Goal: Contribute content: Contribute content

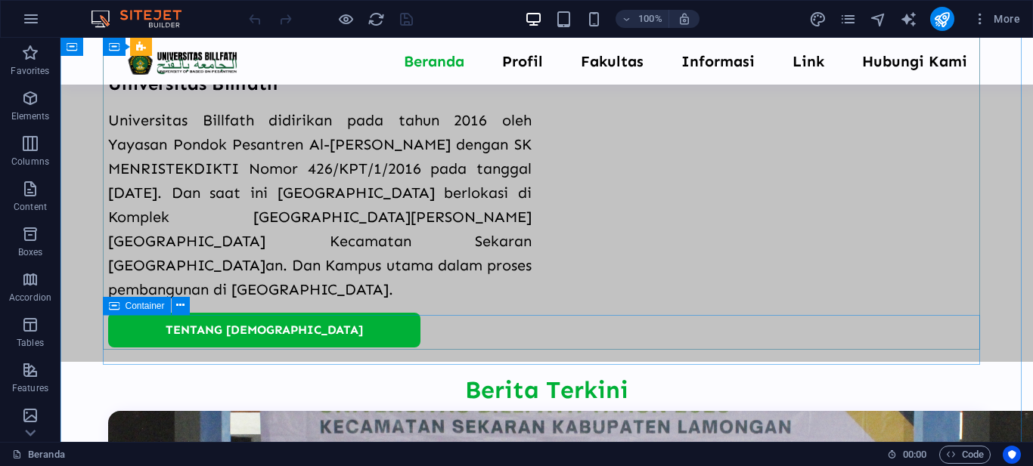
scroll to position [1134, 0]
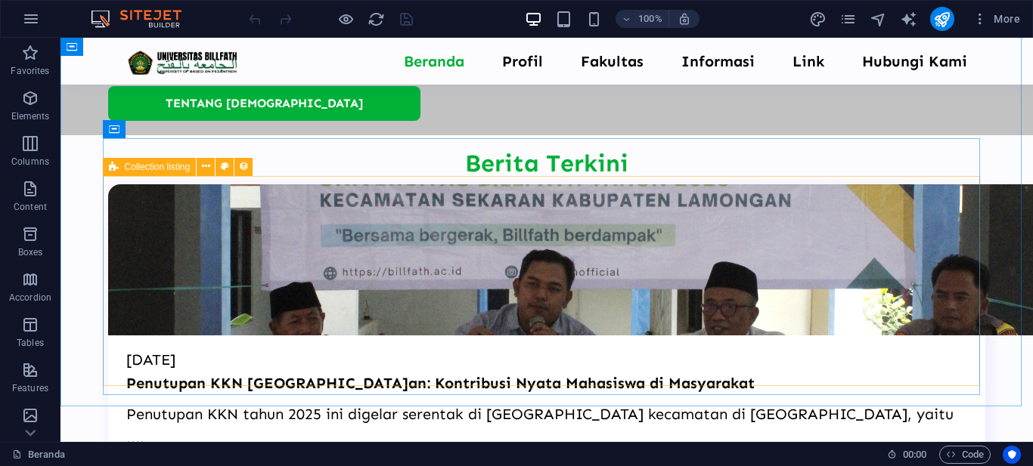
click at [110, 166] on icon at bounding box center [114, 167] width 10 height 18
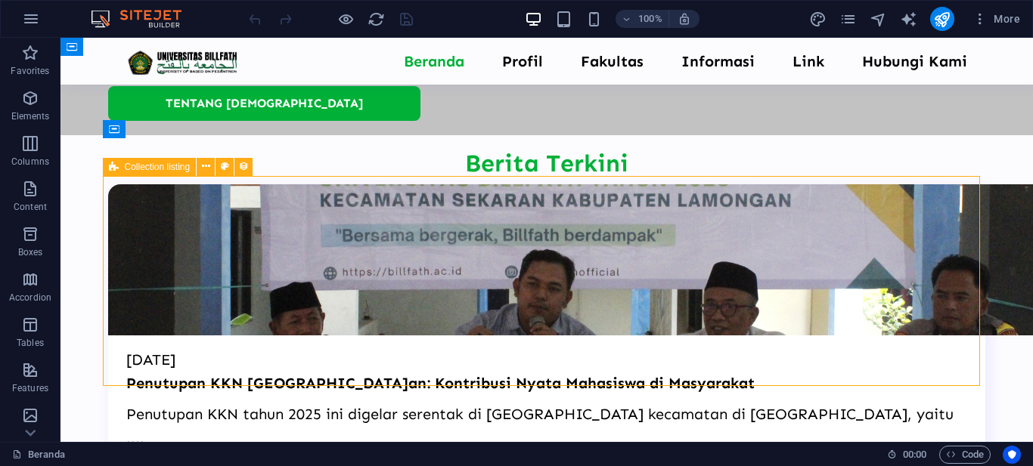
click at [110, 166] on icon at bounding box center [114, 167] width 10 height 18
select select "6651e7dd1f8cd646577c9252"
select select "updatedAt_DESC"
select select "columns.not-featured-article"
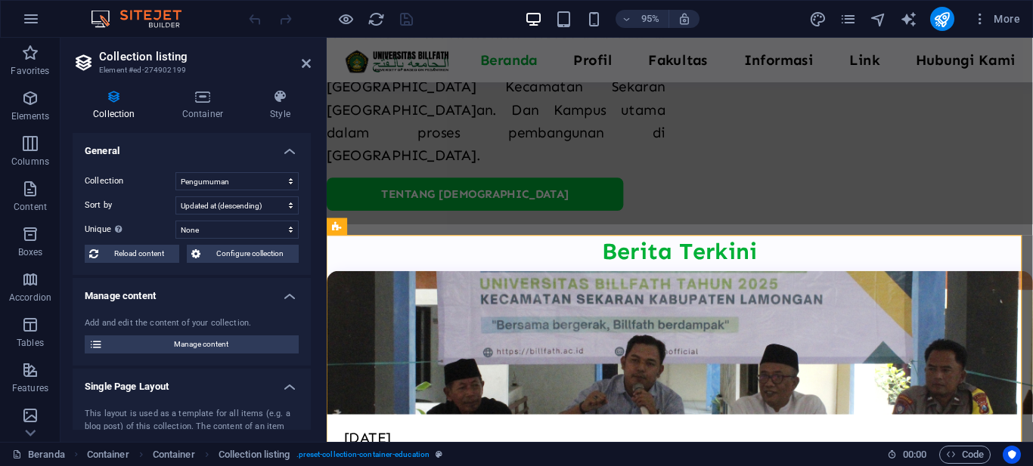
scroll to position [1163, 0]
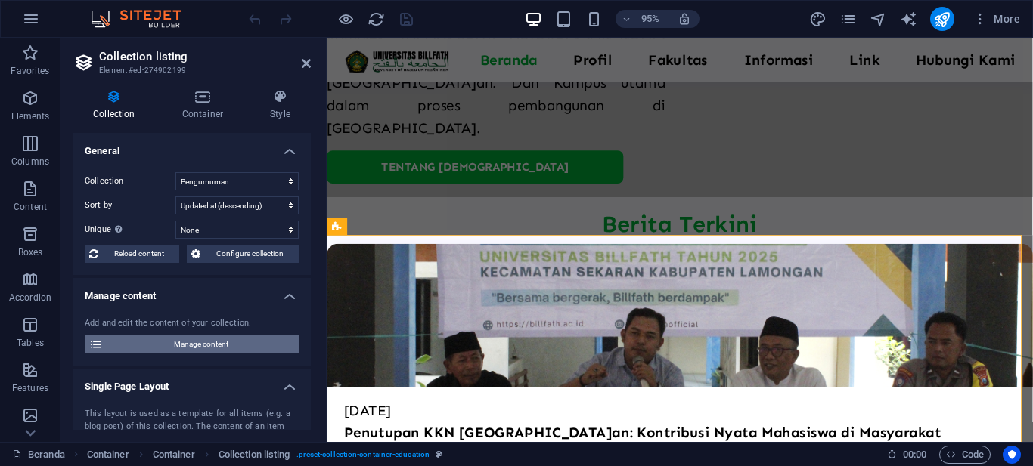
click at [181, 337] on span "Manage content" at bounding box center [200, 345] width 187 height 18
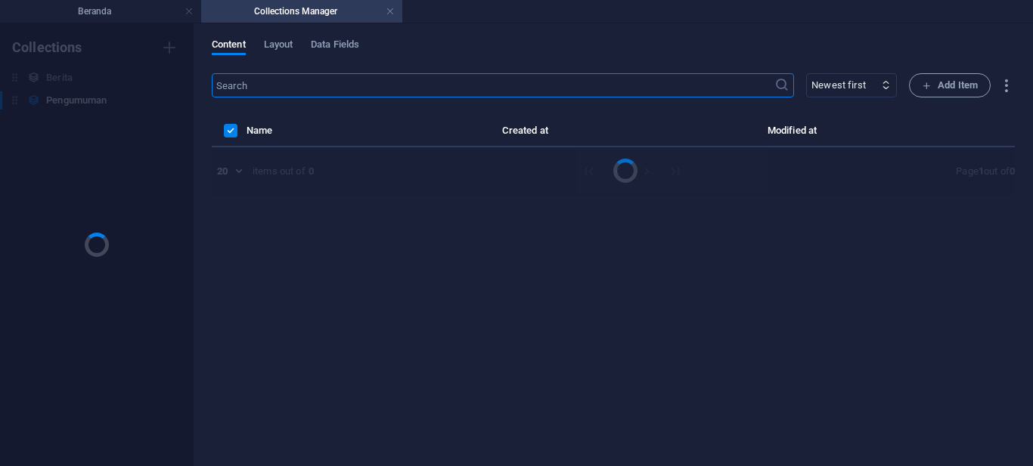
scroll to position [0, 0]
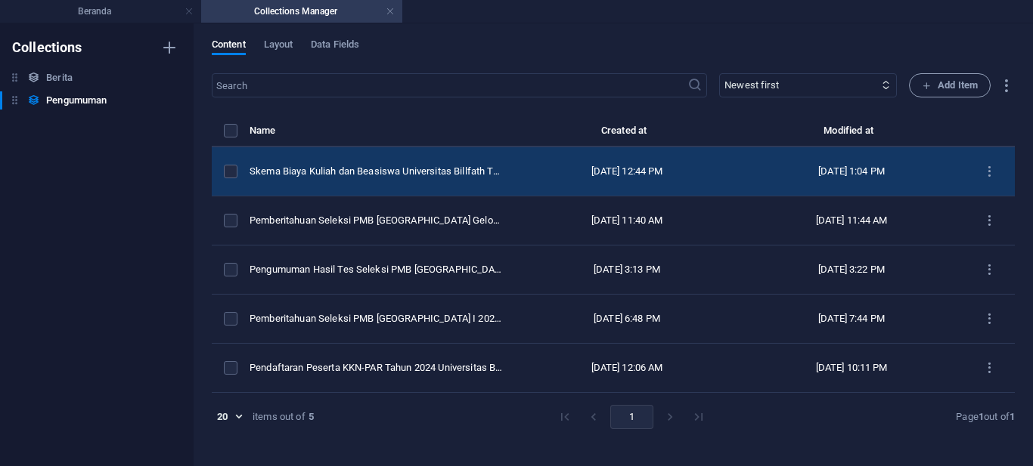
click at [644, 171] on div "[DATE] 12:44 PM" at bounding box center [627, 172] width 200 height 14
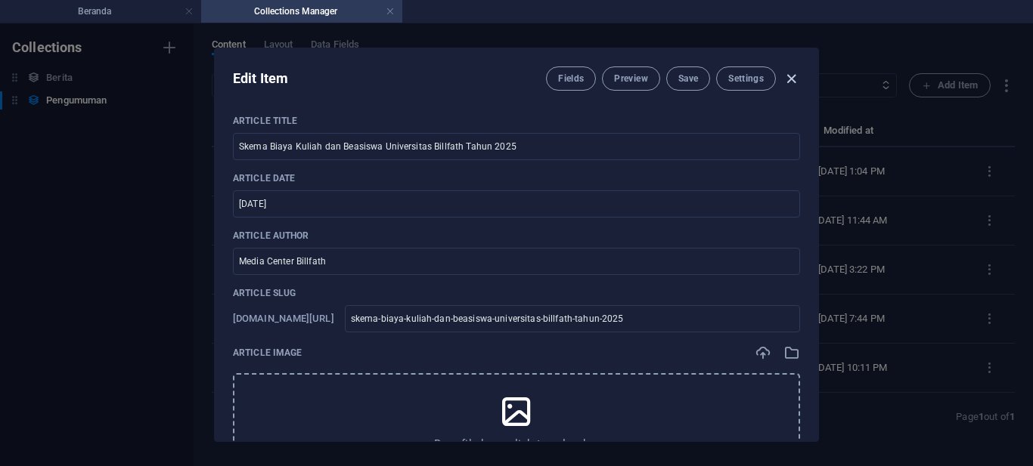
click at [795, 79] on icon "button" at bounding box center [790, 78] width 17 height 17
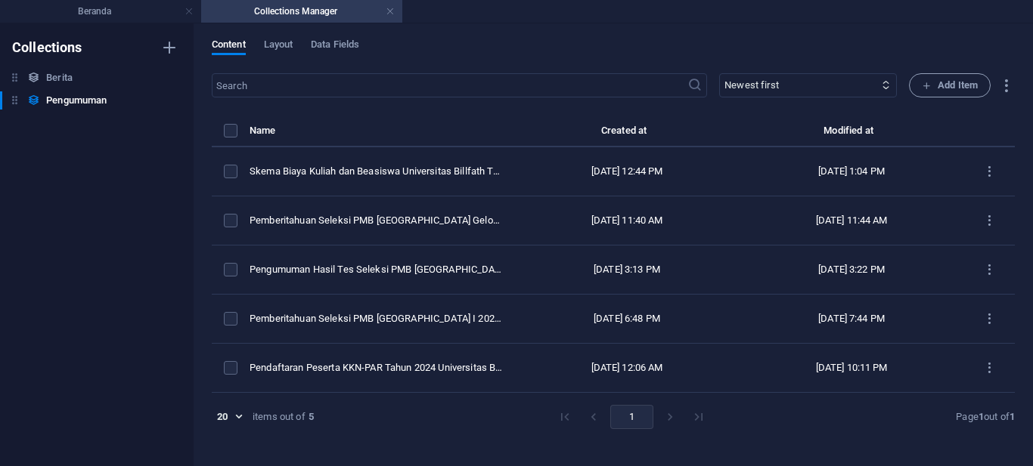
checkbox input "false"
type input "skema-biaya-kuliah-dan-beasiswa-universitas-billfath-tahun-2025"
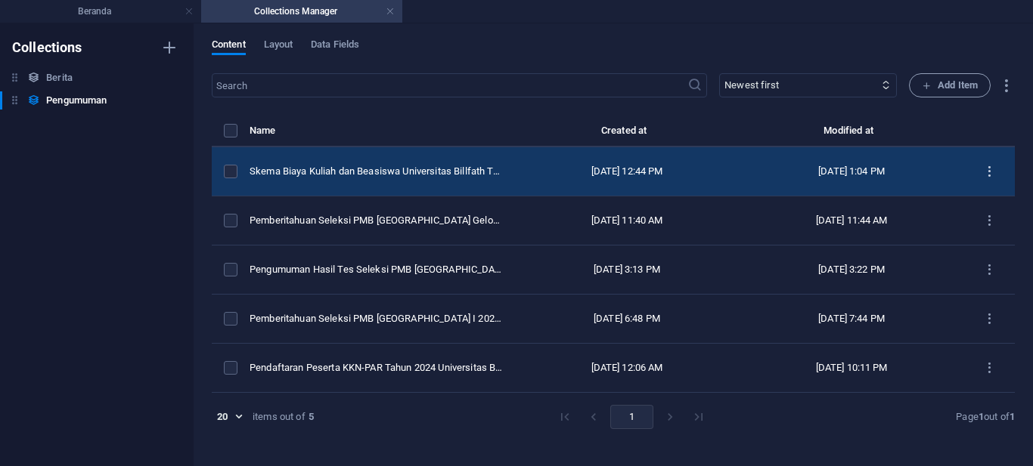
click at [990, 168] on icon "items list" at bounding box center [989, 172] width 14 height 14
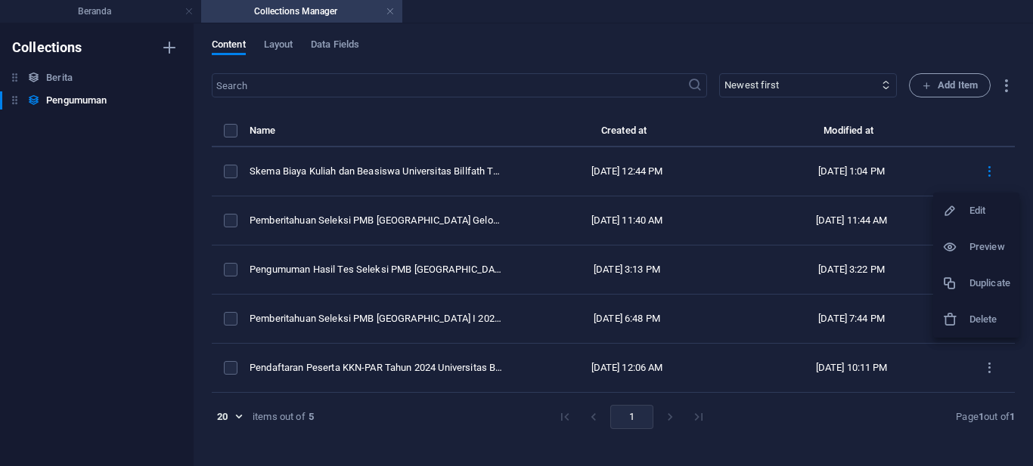
click at [976, 287] on h6 "Duplicate" at bounding box center [989, 283] width 41 height 18
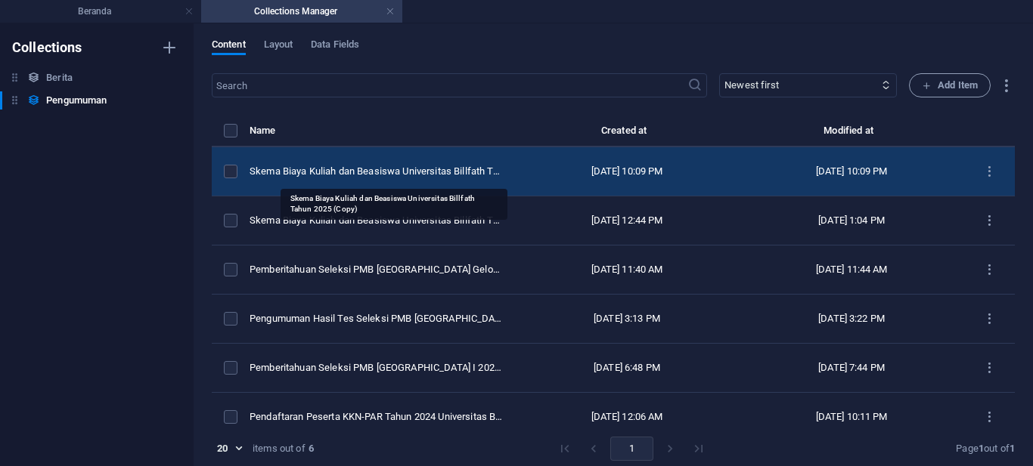
click at [399, 174] on div "Skema Biaya Kuliah dan Beasiswa Universitas Billfath Tahun 2025 (Copy)" at bounding box center [375, 172] width 253 height 14
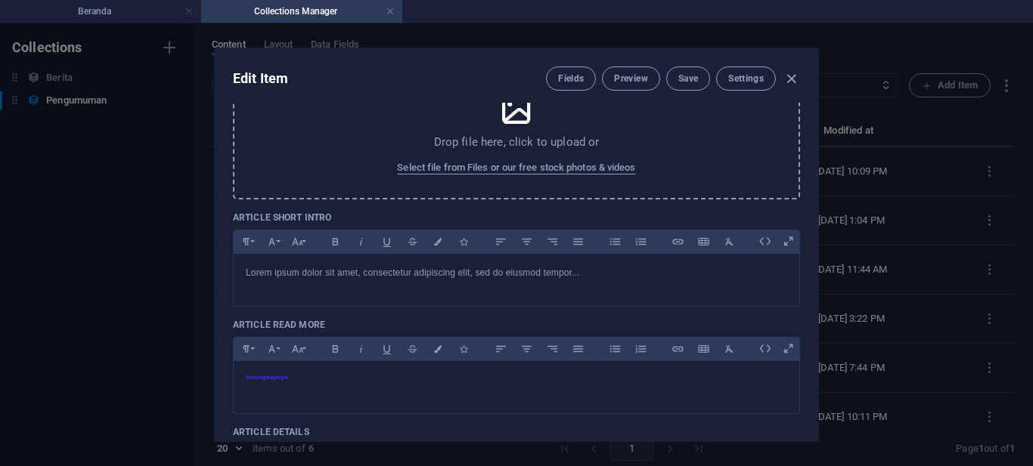
scroll to position [378, 0]
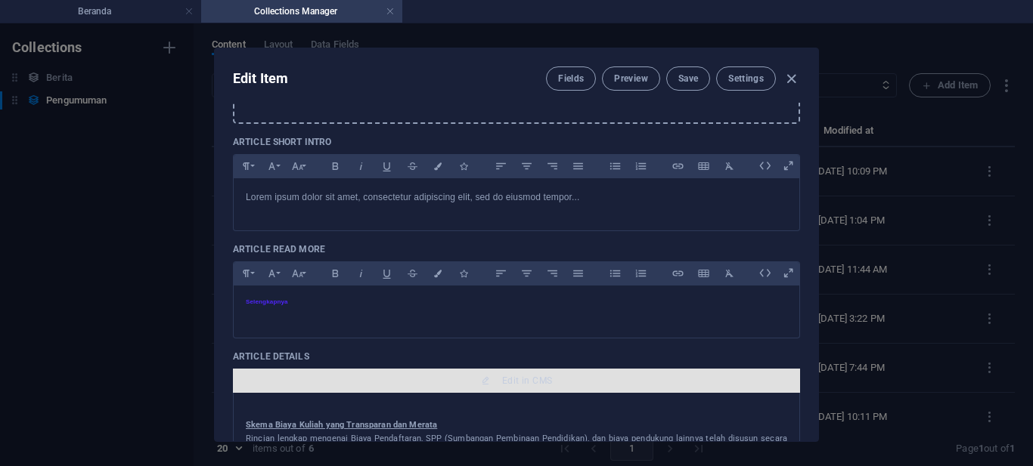
click at [503, 377] on span "Edit in CMS" at bounding box center [527, 381] width 50 height 12
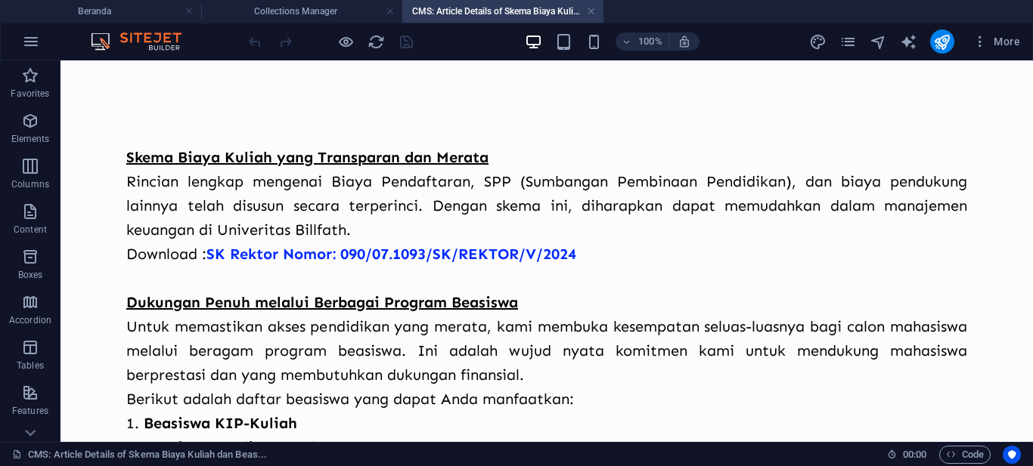
scroll to position [0, 0]
click at [266, 19] on h4 "Collections Manager" at bounding box center [301, 11] width 201 height 17
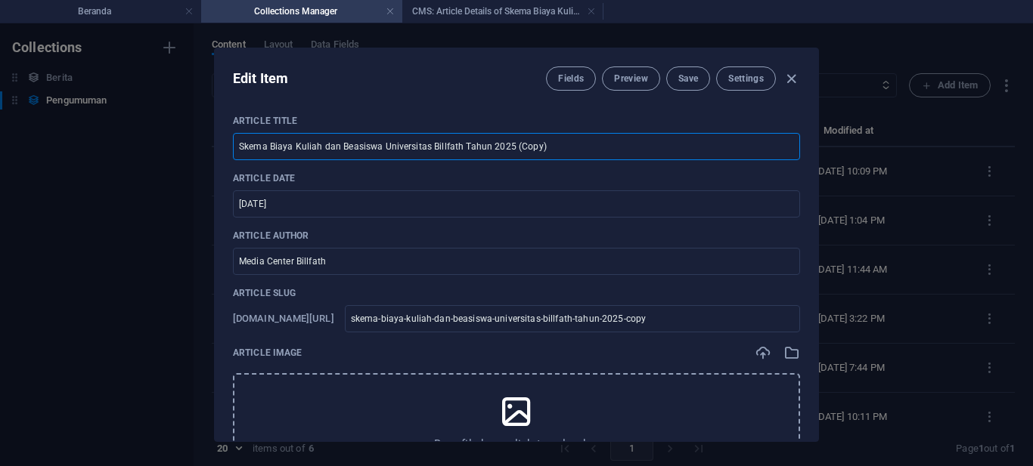
click at [354, 152] on input "Skema Biaya Kuliah dan Beasiswa Universitas Billfath Tahun 2025 (Copy)" at bounding box center [516, 146] width 567 height 27
paste input "urat Edaran tentang Pembukaan Periode II Usulan Kenaikan Jabatan Akademik"
type input "Surat Edaran tentang Pembukaan Periode II Usulan Kenaikan Jabatan Akademik"
type input "surat-edaran-tentang-pembukaan-periode-ii-usulan-kenaikan-jabatan-akademik"
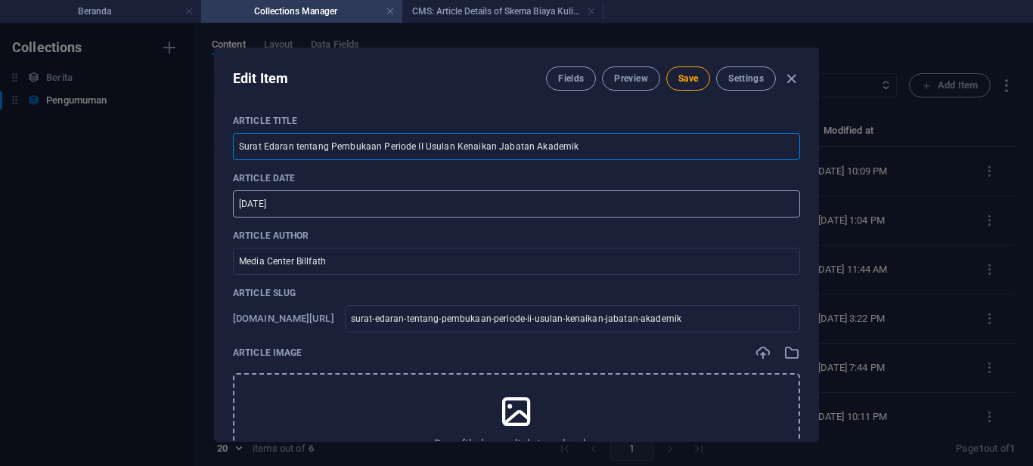
type input "Surat Edaran tentang Pembukaan Periode II Usulan Kenaikan Jabatan Akademik"
drag, startPoint x: 310, startPoint y: 203, endPoint x: 218, endPoint y: 202, distance: 91.5
click at [218, 202] on div "Article Title Surat Edaran tentang Pembukaan Periode II Usulan Kenaikan Jabatan…" at bounding box center [516, 272] width 603 height 339
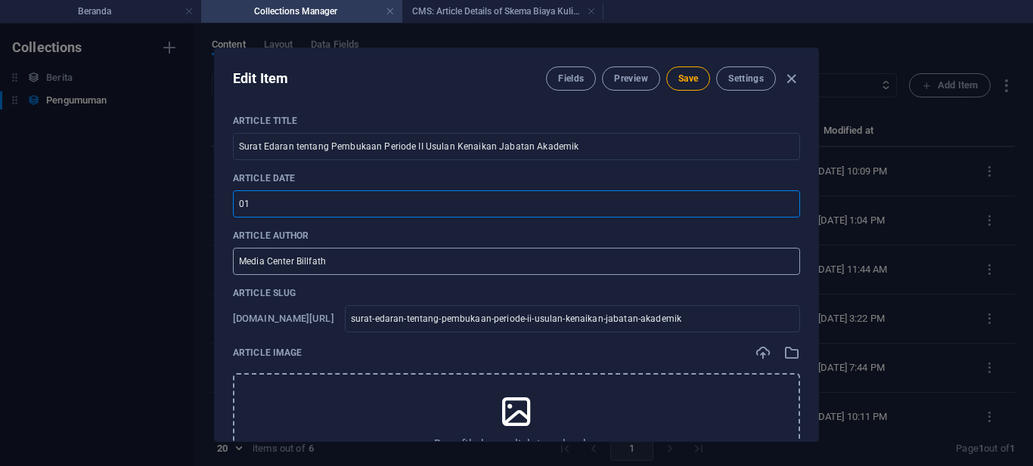
type input "[DATE]"
click at [229, 296] on div "Article Title Surat Edaran tentang Pembukaan Periode II Usulan Kenaikan Jabatan…" at bounding box center [516, 272] width 603 height 339
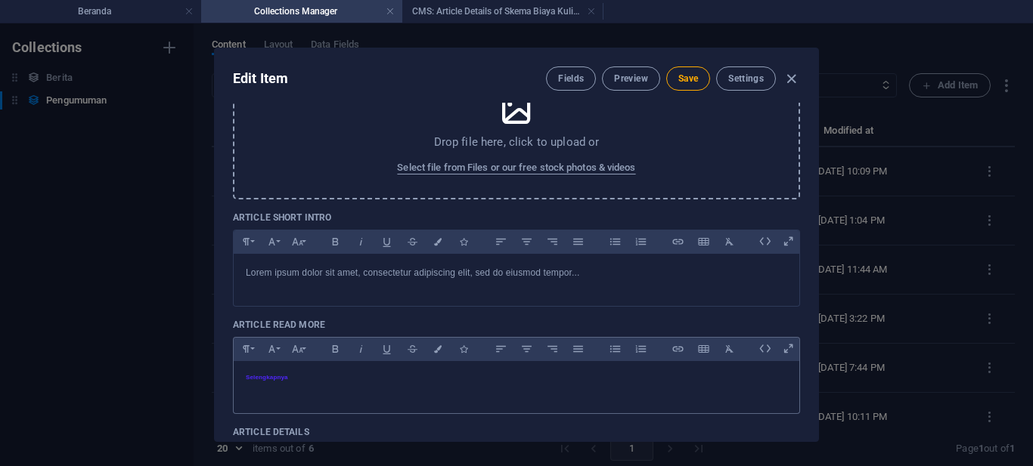
scroll to position [454, 0]
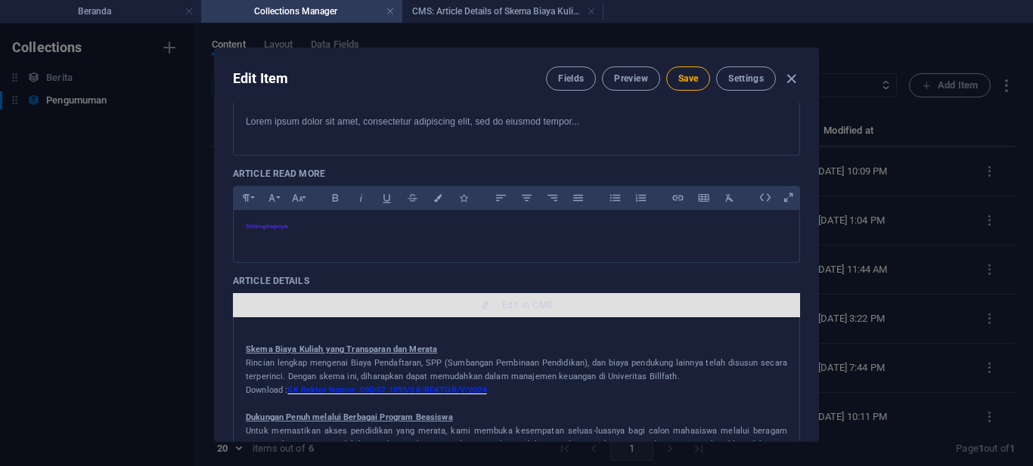
click at [462, 307] on span "Edit in CMS" at bounding box center [516, 305] width 555 height 12
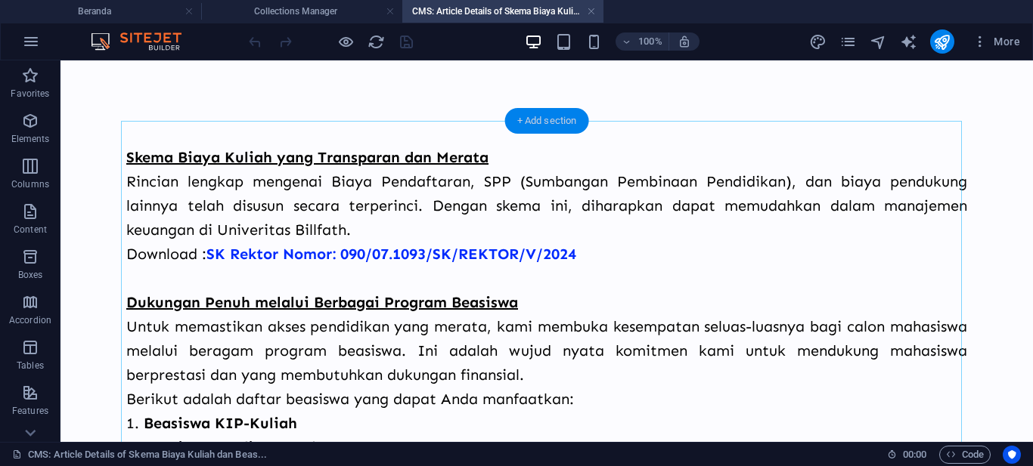
scroll to position [0, 0]
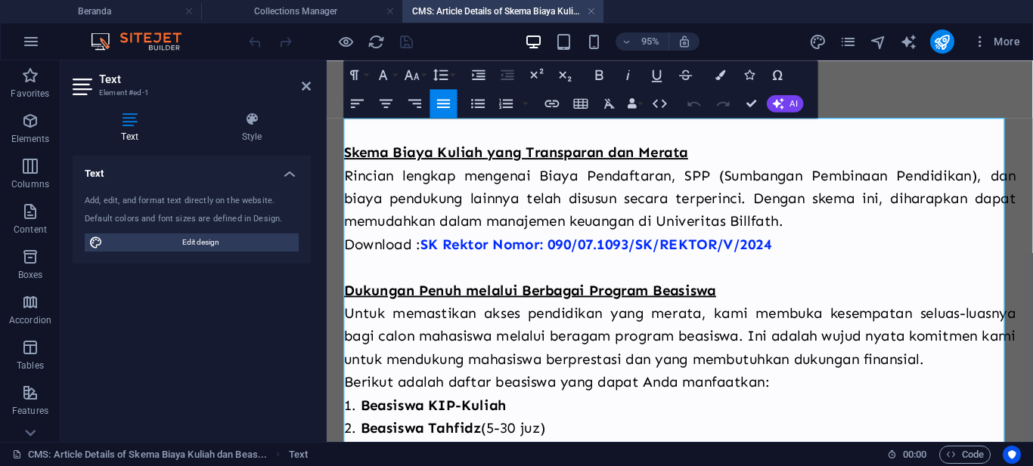
click at [398, 211] on p "Rincian lengkap mengenai Biaya Pendaftaran, SPP (Sumbangan Pembinaan Pendidikan…" at bounding box center [698, 205] width 707 height 73
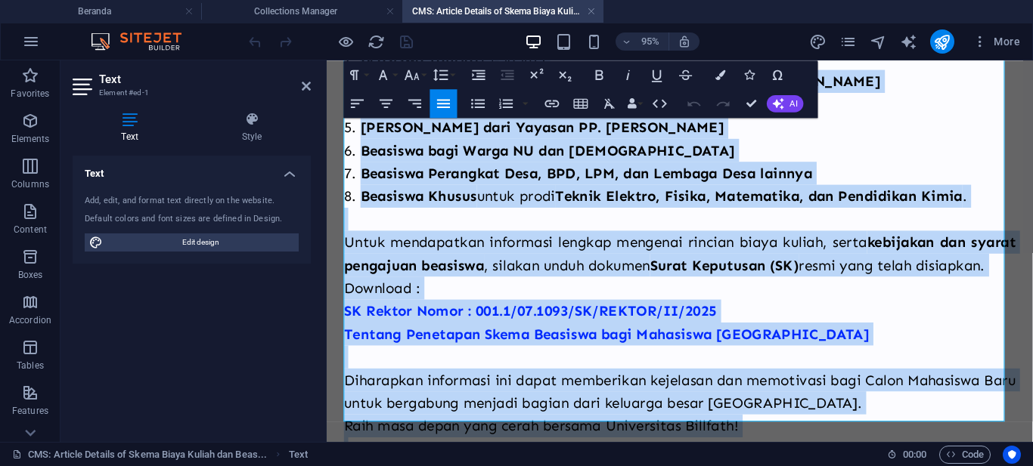
scroll to position [493, 0]
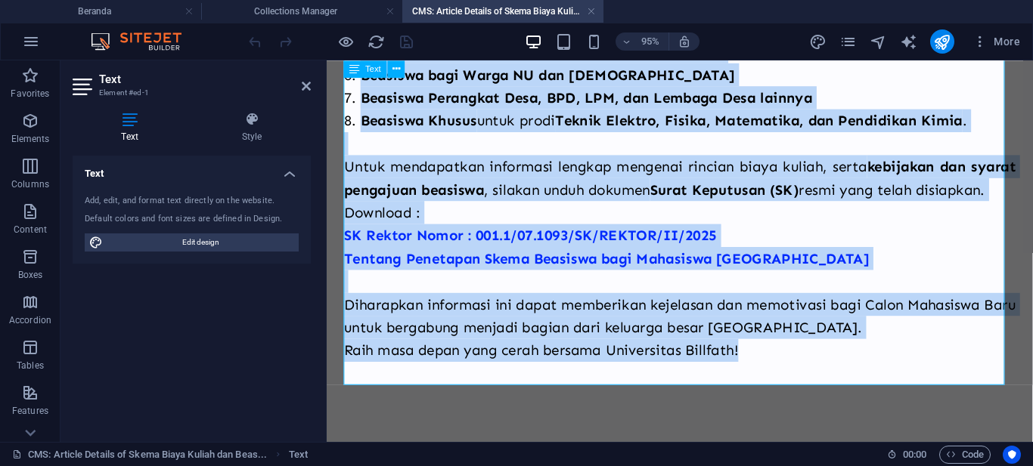
drag, startPoint x: 348, startPoint y: 153, endPoint x: 804, endPoint y: 366, distance: 502.9
click at [817, 367] on div "Skema Biaya Kuliah yang Transparan dan Merata Rincian lengkap mengenai Biaya Pe…" at bounding box center [698, 27] width 707 height 750
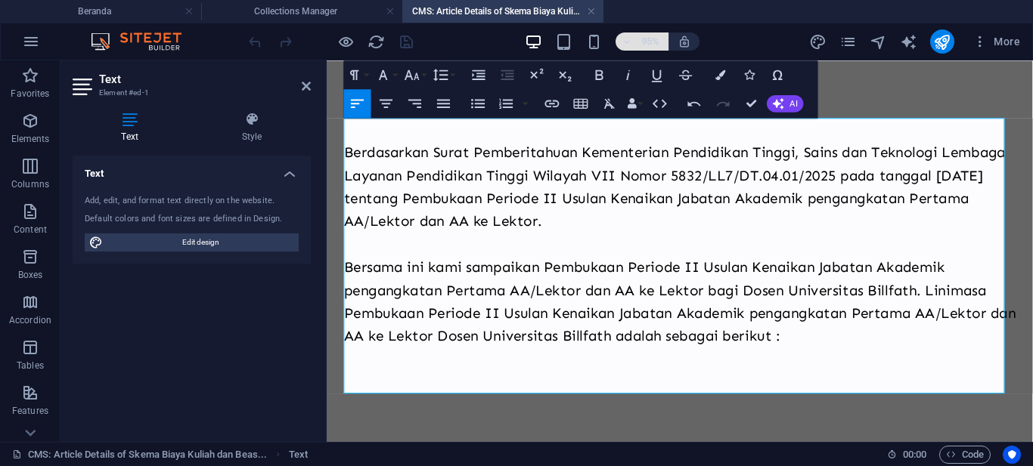
scroll to position [11112, 0]
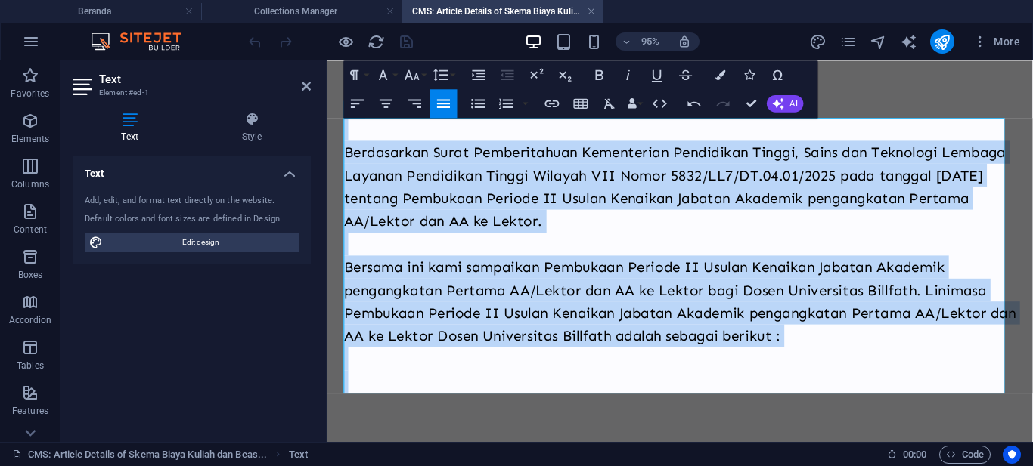
click at [442, 100] on icon "button" at bounding box center [443, 103] width 13 height 8
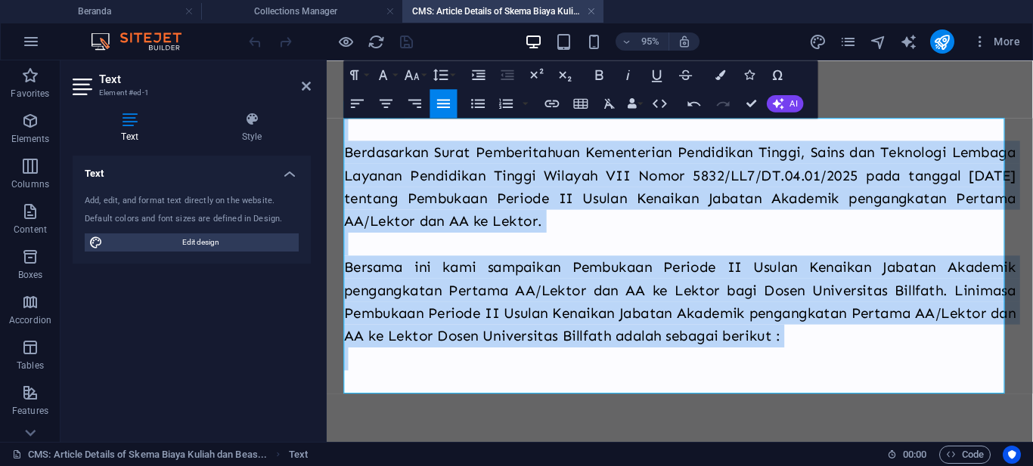
click at [423, 143] on p at bounding box center [698, 133] width 707 height 24
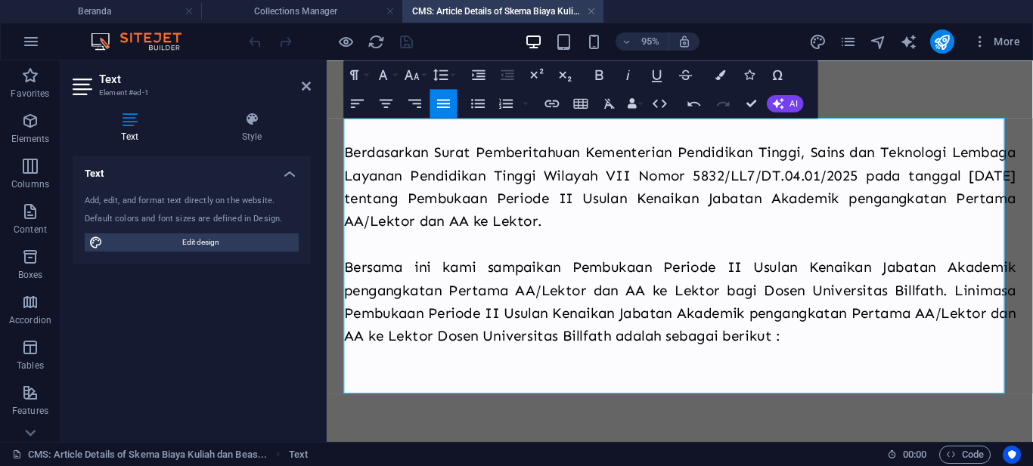
click at [404, 254] on p at bounding box center [698, 254] width 707 height 24
drag, startPoint x: 838, startPoint y: 350, endPoint x: 667, endPoint y: 352, distance: 170.9
click at [667, 352] on p "Bersama ini kami sampaikan Pembukaan Periode II Usulan Kenaikan Jabatan Akademi…" at bounding box center [698, 314] width 707 height 97
click at [829, 341] on p "Bersama ini kami sampaikan Pembukaan Periode II Usulan Kenaikan Jabatan Akademi…" at bounding box center [698, 314] width 707 height 97
click at [851, 349] on p "Bersama ini kami sampaikan Pembukaan Periode II Usulan Kenaikan Jabatan Akademi…" at bounding box center [698, 314] width 707 height 97
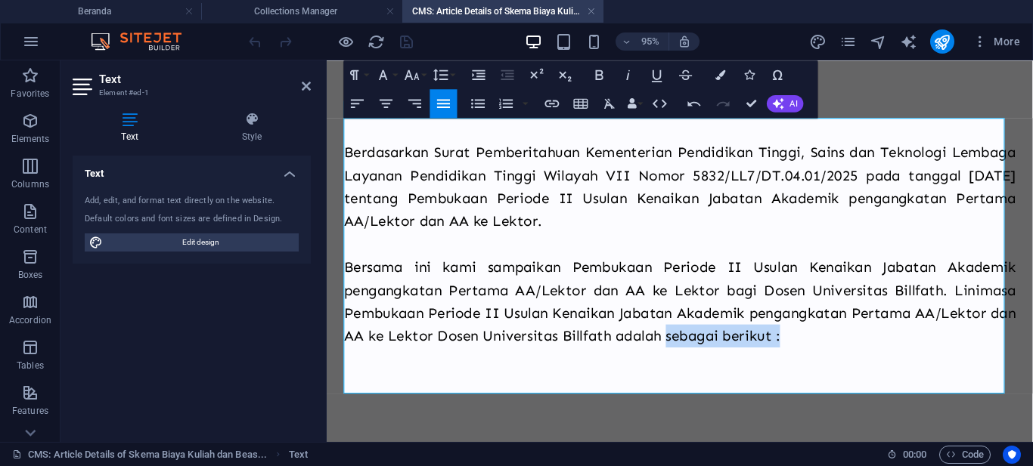
drag, startPoint x: 851, startPoint y: 349, endPoint x: 713, endPoint y: 353, distance: 138.4
click at [713, 353] on p "Bersama ini kami sampaikan Pembukaan Periode II Usulan Kenaikan Jabatan Akademi…" at bounding box center [698, 314] width 707 height 97
click at [847, 350] on p "Bersama ini kami sampaikan Pembukaan Periode II Usulan Kenaikan Jabatan Akademi…" at bounding box center [698, 314] width 707 height 97
click at [976, 305] on p "Bersama ini kami sampaikan Pembukaan Periode II Usulan Kenaikan Jabatan Akademi…" at bounding box center [698, 314] width 707 height 97
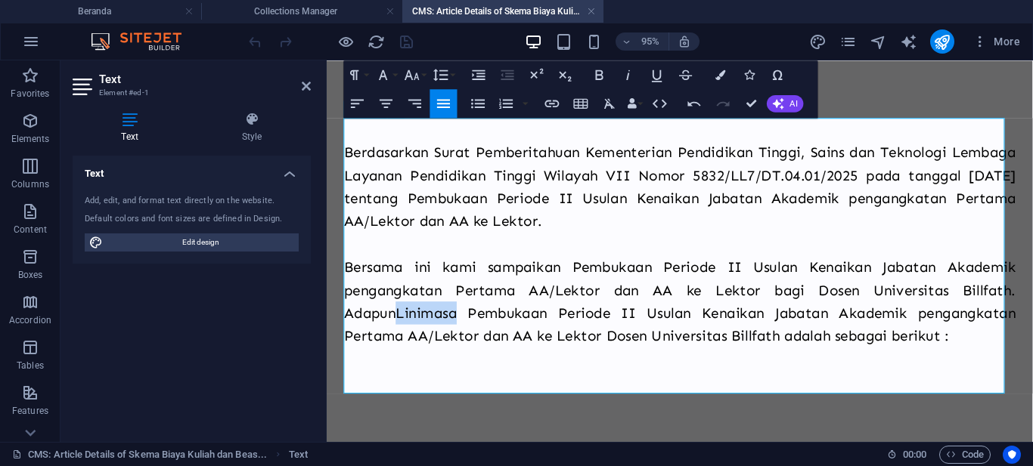
click at [407, 330] on p "Bersama ini kami sampaikan Pembukaan Periode II Usulan Kenaikan Jabatan Akademi…" at bounding box center [698, 314] width 707 height 97
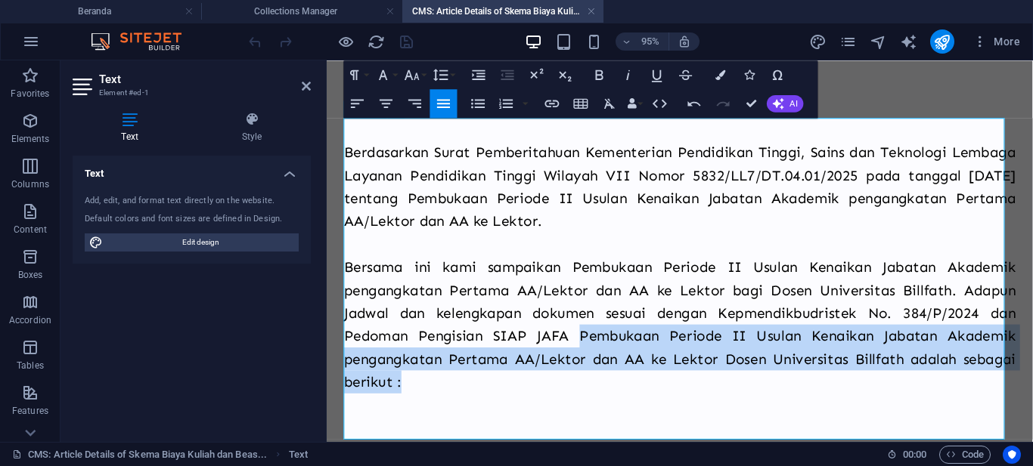
drag, startPoint x: 587, startPoint y: 349, endPoint x: 596, endPoint y: 397, distance: 48.5
click at [596, 397] on p "Bersama ini kami sampaikan Pembukaan Periode II Usulan Kenaikan Jabatan Akademi…" at bounding box center [698, 338] width 707 height 145
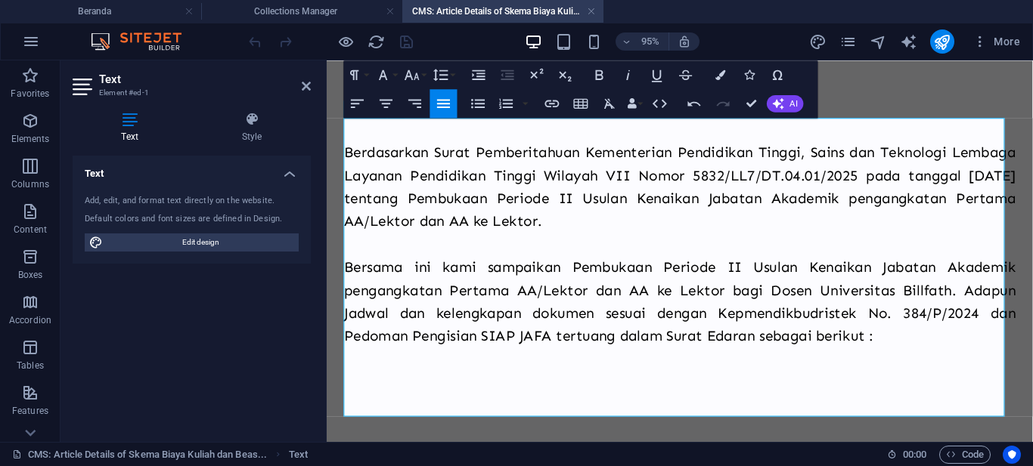
click at [516, 411] on p at bounding box center [698, 423] width 707 height 24
click at [445, 399] on p at bounding box center [698, 399] width 707 height 24
click at [389, 376] on p "Bersama ini kami sampaikan Pembukaan Periode II Usulan Kenaikan Jabatan Akademi…" at bounding box center [698, 326] width 707 height 121
drag, startPoint x: 375, startPoint y: 386, endPoint x: 368, endPoint y: 383, distance: 7.8
click at [375, 387] on p at bounding box center [698, 399] width 707 height 24
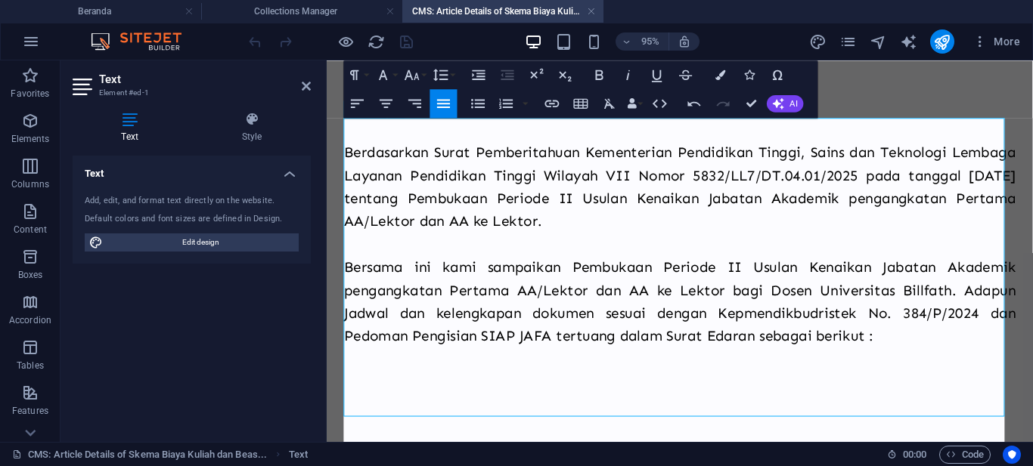
scroll to position [3766, 0]
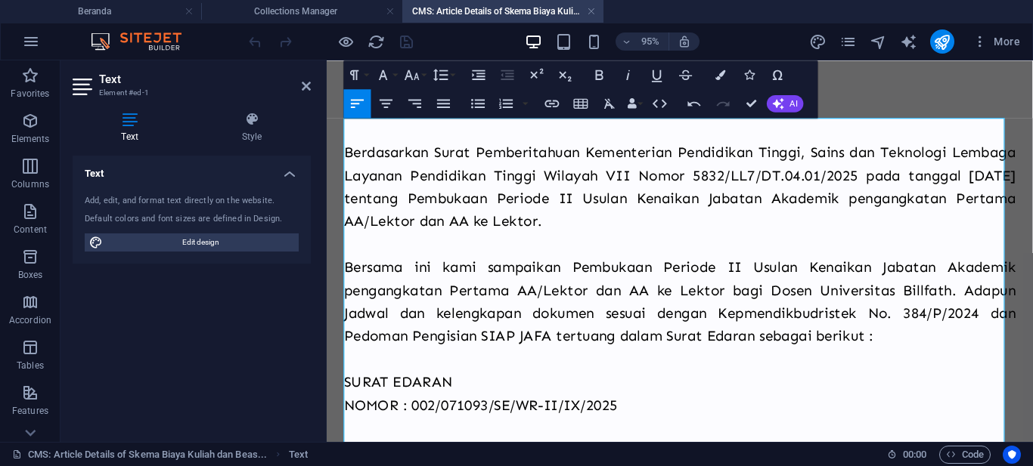
click at [468, 400] on p "SURAT EDARAN" at bounding box center [698, 399] width 707 height 24
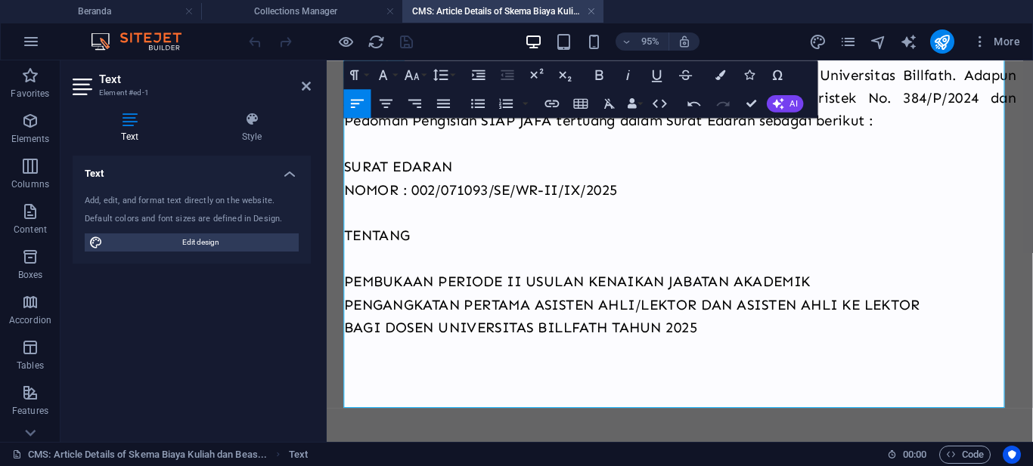
click at [346, 238] on p "TENTANG" at bounding box center [698, 245] width 707 height 24
click at [346, 197] on p "NOMOR : 002/071093/SE/WR-II/IX/2025" at bounding box center [698, 196] width 707 height 24
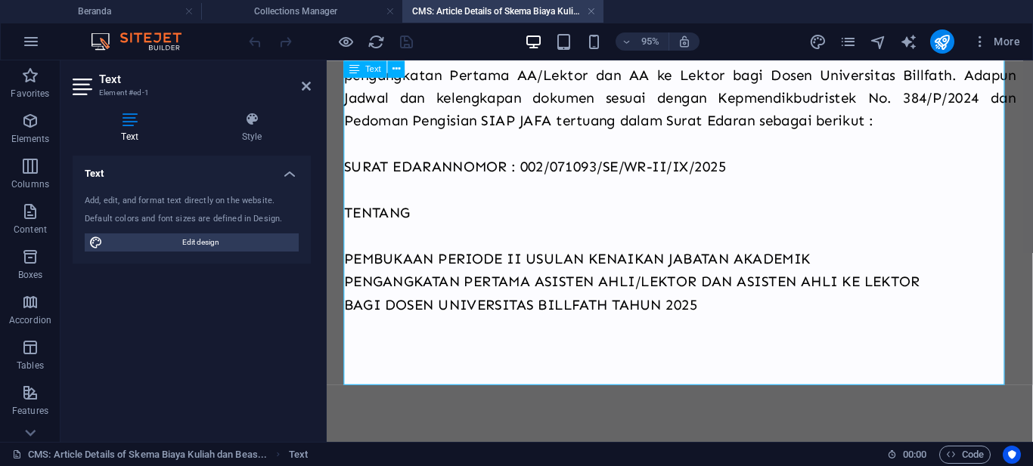
click at [348, 221] on p "TENTANG" at bounding box center [698, 221] width 707 height 24
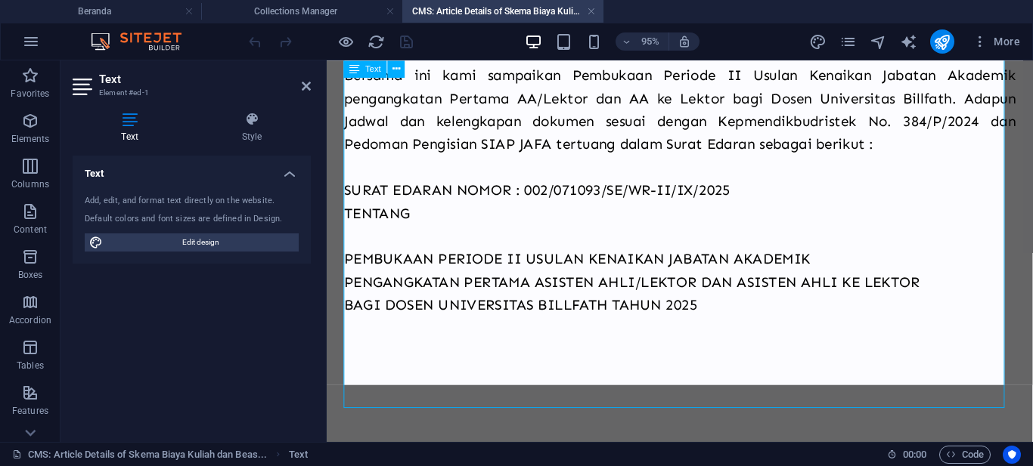
scroll to position [178, 0]
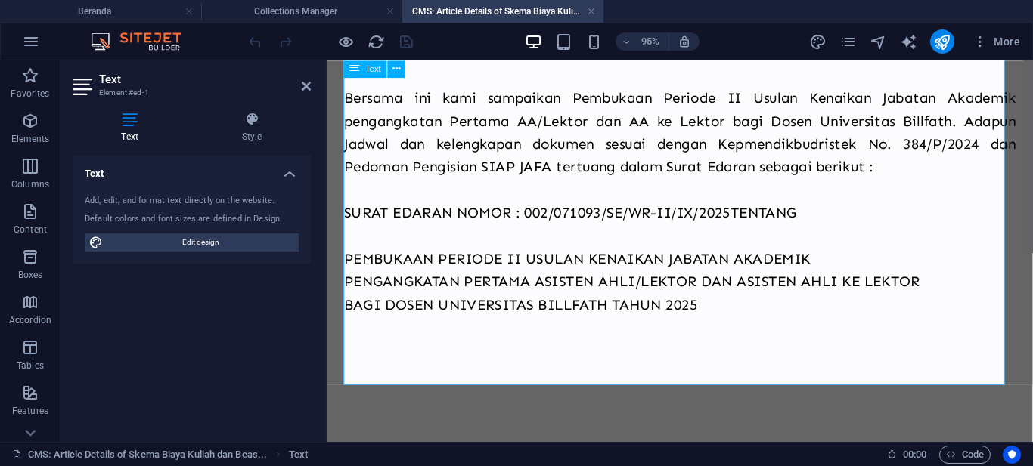
click at [348, 262] on p "PEMBUKAAN PERIODE II USULAN KENAIKAN JABATAN AKADEMIK" at bounding box center [698, 269] width 707 height 24
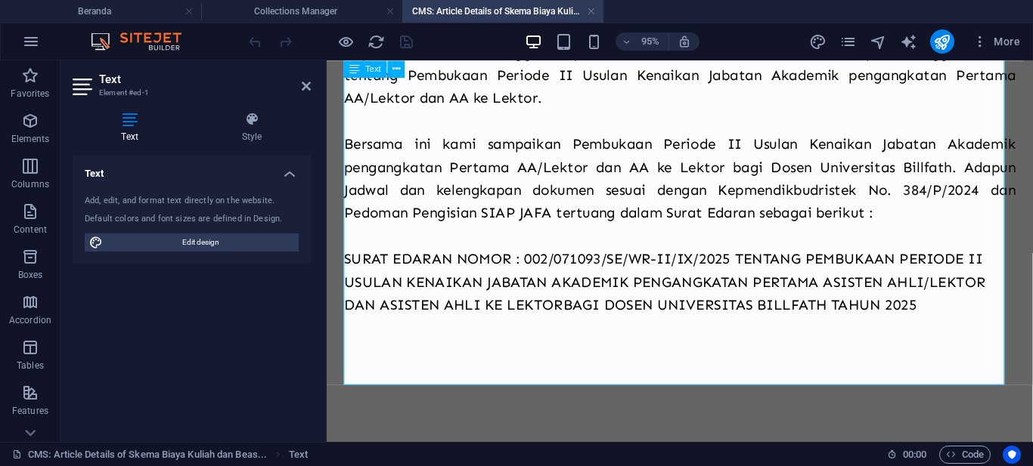
scroll to position [130, 0]
click at [962, 314] on p "SURAT EDARAN NOMOR : 002/071093/SE/WR-II/IX/2025 TENTANG PEMBUKAAN PERIODE II U…" at bounding box center [698, 293] width 707 height 73
click at [959, 315] on p "SURAT EDARAN NOMOR : 002/071093/SE/WR-II/IX/2025 TENTANG PEMBUKAAN PERIODE II U…" at bounding box center [698, 293] width 707 height 73
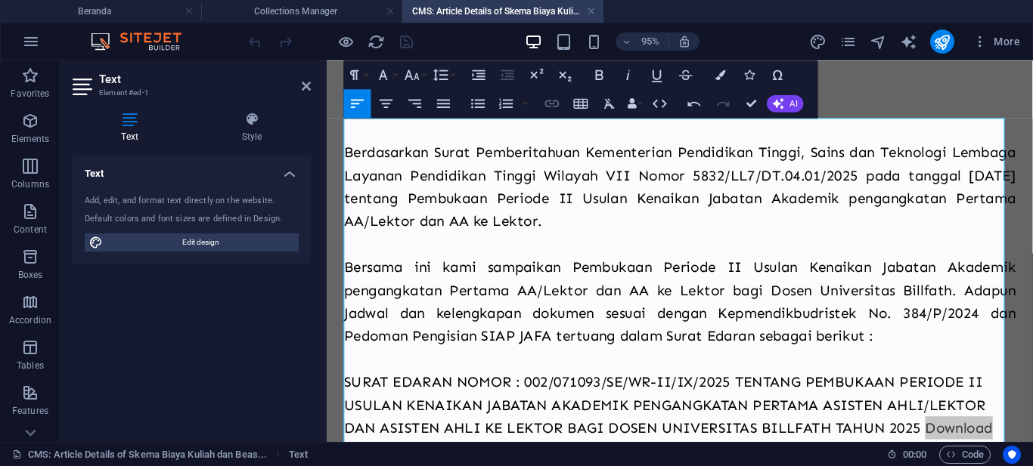
click at [556, 100] on icon "button" at bounding box center [552, 103] width 17 height 17
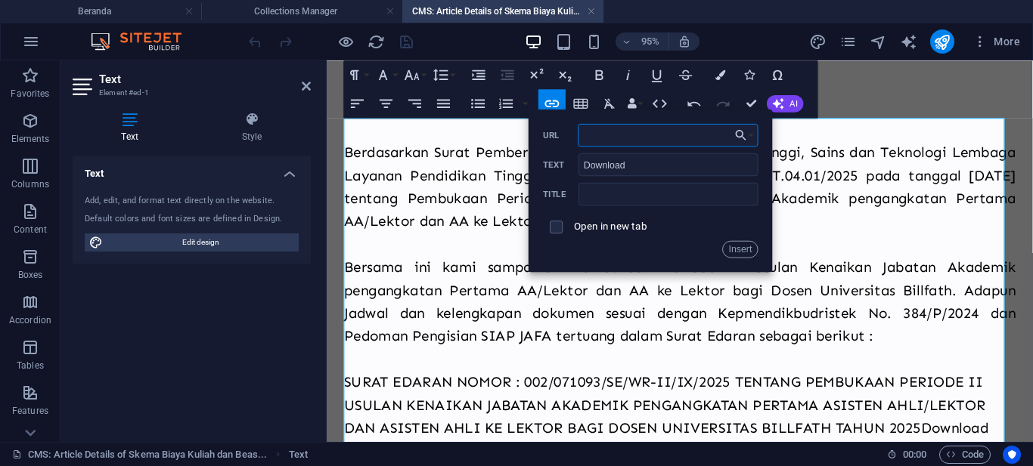
paste input "[URL][DOMAIN_NAME]"
type input "[URL][DOMAIN_NAME]"
click at [635, 197] on input "text" at bounding box center [668, 194] width 180 height 23
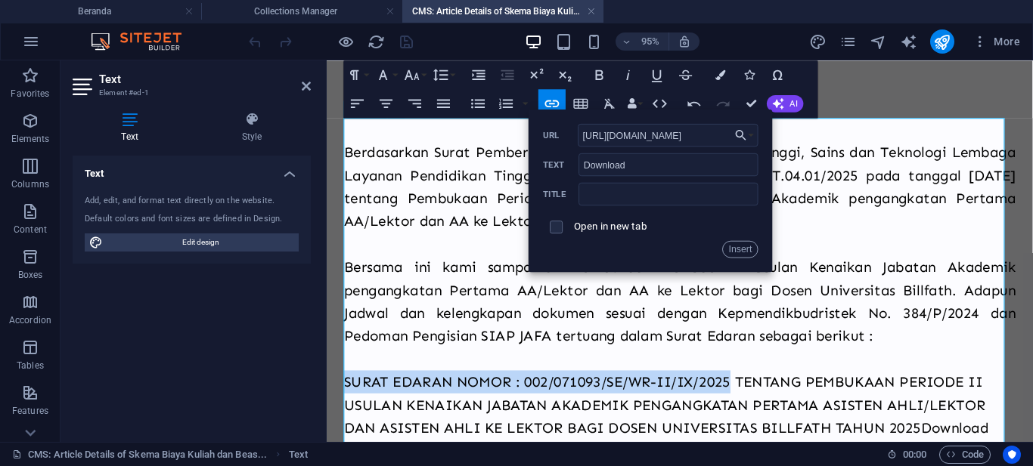
drag, startPoint x: 345, startPoint y: 404, endPoint x: 748, endPoint y: 401, distance: 402.2
click at [748, 401] on p "SURAT EDARAN NOMOR : 002/071093/SE/WR-II/IX/2025 TENTANG PEMBUKAAN PERIODE II U…" at bounding box center [698, 423] width 707 height 73
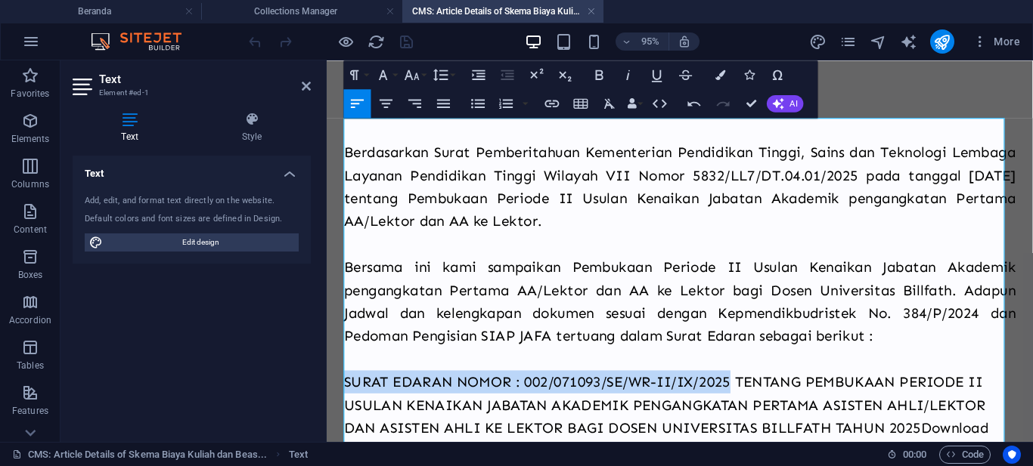
copy p "SURAT EDARAN NOMOR : 002/071093/SE/WR-II/IX/2025"
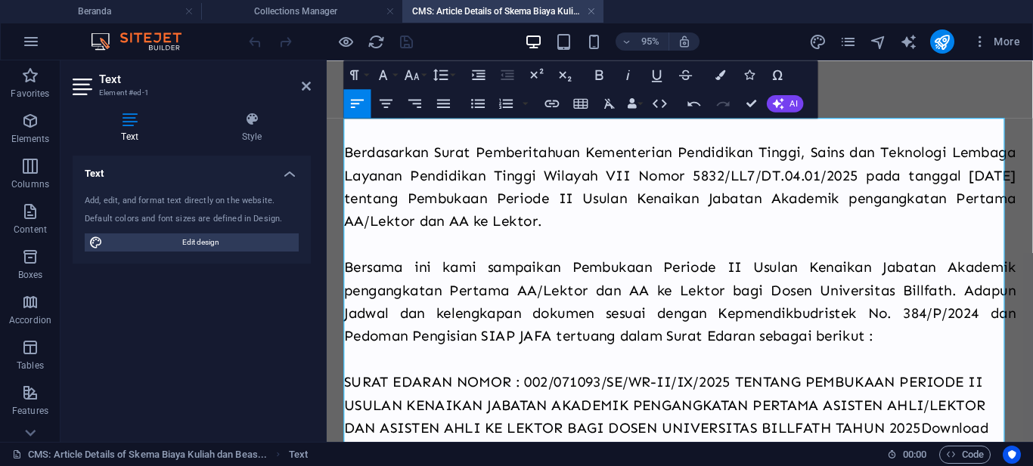
click at [974, 446] on p "SURAT EDARAN NOMOR : 002/071093/SE/WR-II/IX/2025 TENTANG PEMBUKAAN PERIODE II U…" at bounding box center [698, 423] width 707 height 73
click at [550, 105] on icon "button" at bounding box center [552, 103] width 17 height 17
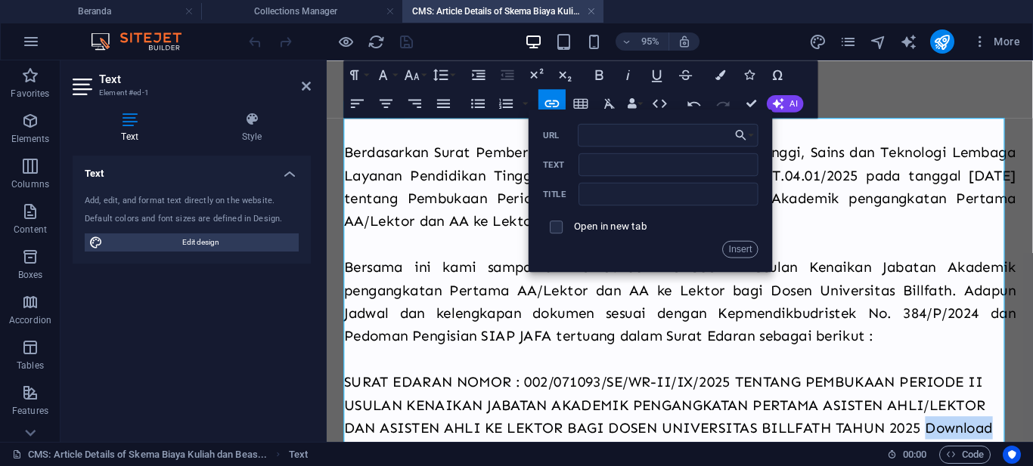
drag, startPoint x: 956, startPoint y: 447, endPoint x: 1025, endPoint y: 447, distance: 69.6
click at [1025, 447] on p "SURAT EDARAN NOMOR : 002/071093/SE/WR-II/IX/2025 TENTANG PEMBUKAAN PERIODE II U…" at bounding box center [698, 423] width 707 height 73
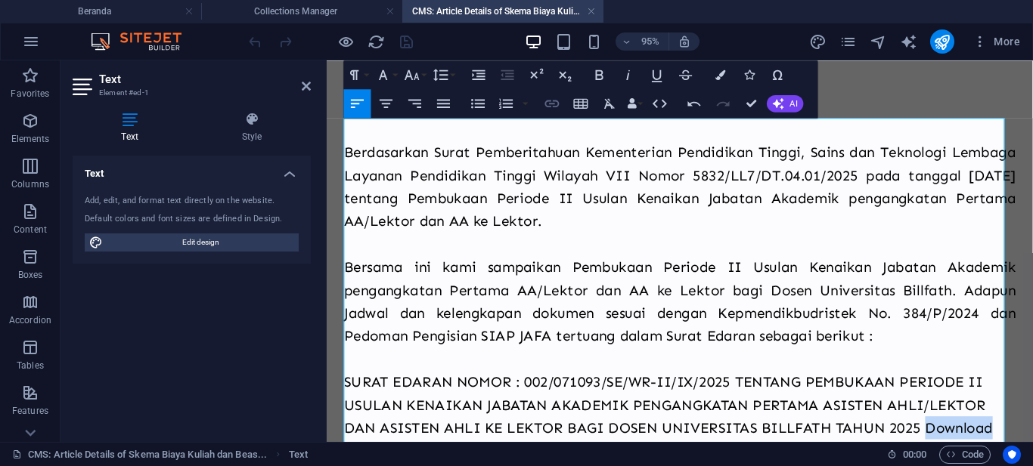
type input "Download"
click at [547, 101] on icon "button" at bounding box center [552, 104] width 14 height 8
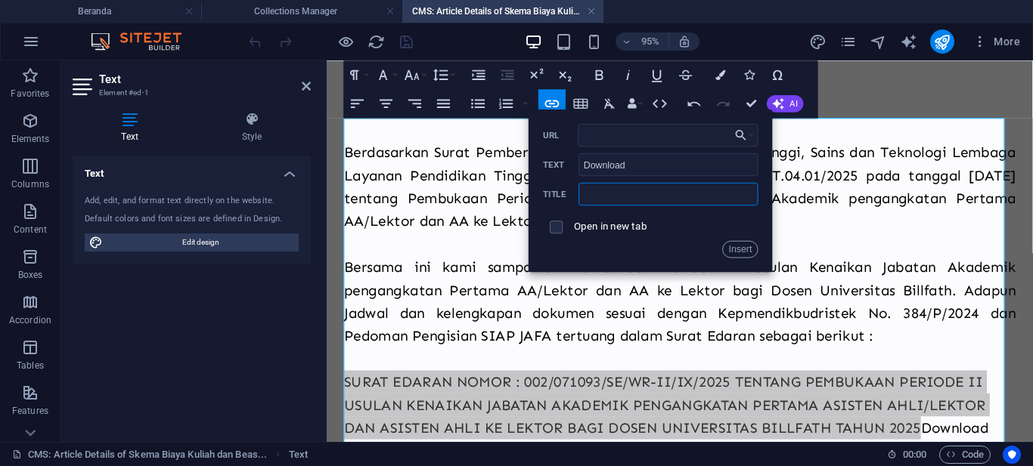
click at [609, 187] on input "text" at bounding box center [668, 194] width 180 height 23
paste input "SURAT EDARAN NOMOR : 002/071093/SE/WR-II/IX/2025"
type input "SURAT EDARAN NOMOR : 002/071093/SE/WR-II/IX/2025"
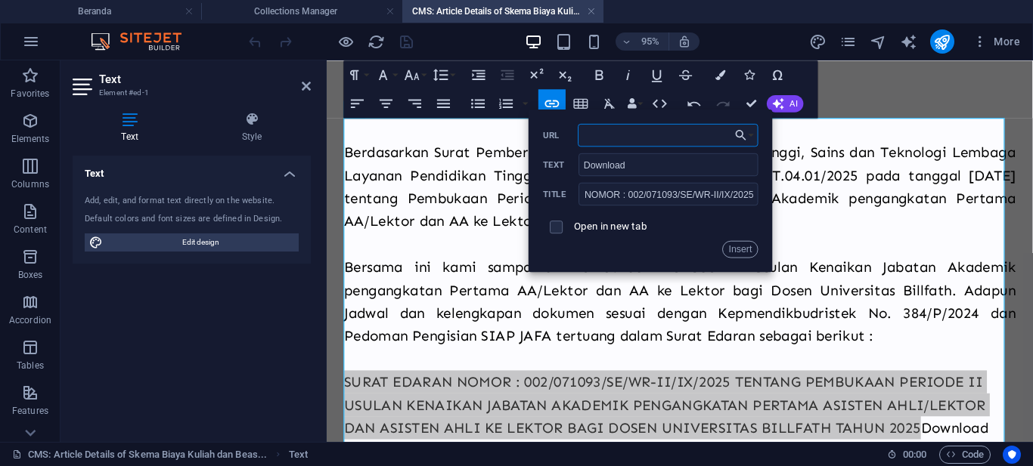
click at [597, 135] on input "URL" at bounding box center [668, 135] width 181 height 23
paste input "[URL][DOMAIN_NAME]"
type input "[URL][DOMAIN_NAME]"
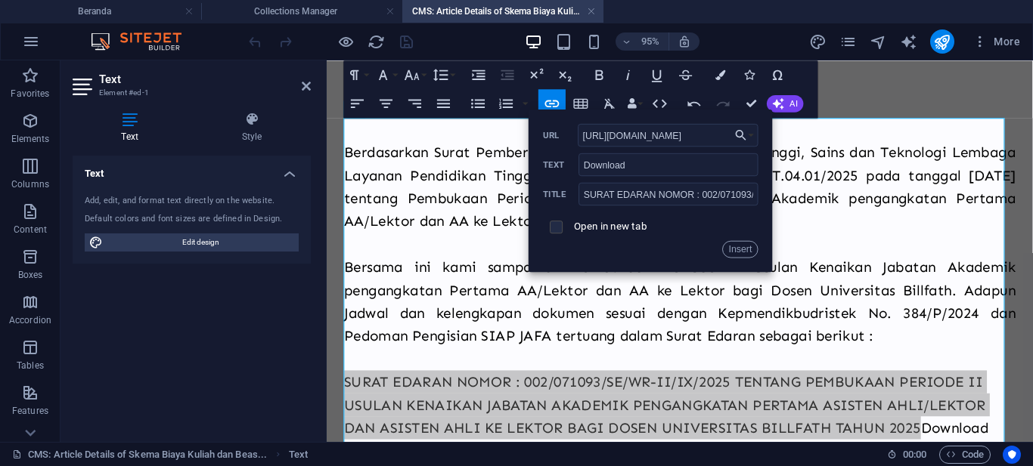
scroll to position [0, 0]
click at [554, 231] on input "checkbox" at bounding box center [554, 224] width 13 height 13
checkbox input "true"
click at [733, 246] on button "Insert" at bounding box center [740, 248] width 36 height 17
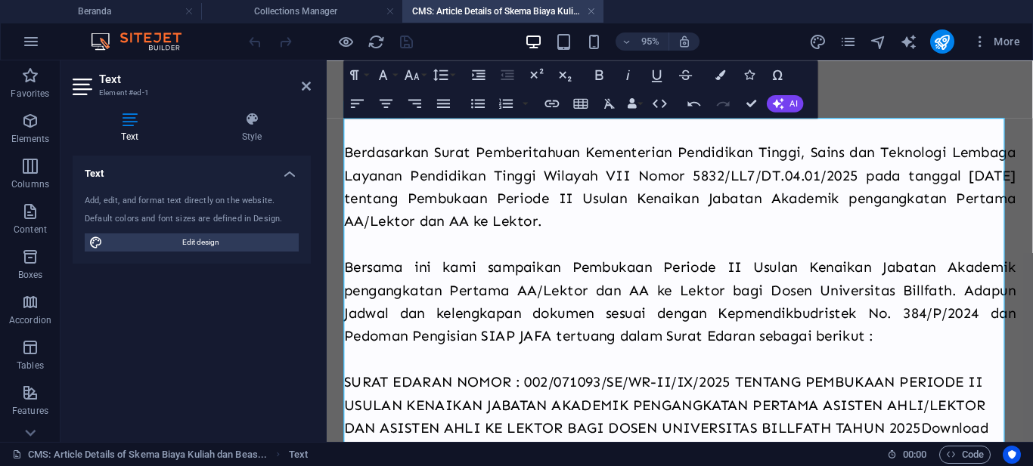
click at [874, 432] on p "SURAT EDARAN NOMOR : 002/071093/SE/WR-II/IX/2025 TENTANG PEMBUKAAN PERIODE II U…" at bounding box center [698, 423] width 707 height 73
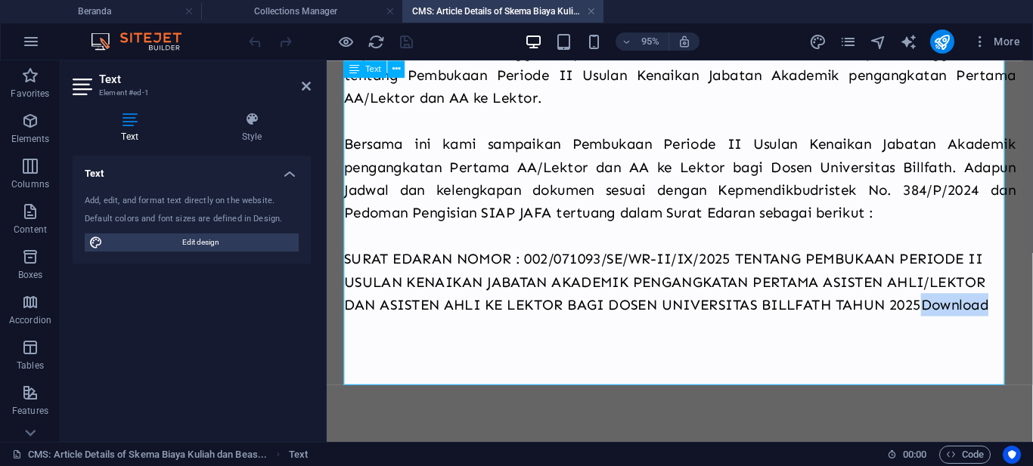
drag, startPoint x: 958, startPoint y: 319, endPoint x: 1027, endPoint y: 318, distance: 69.6
click at [1027, 318] on p "SURAT EDARAN NOMOR : 002/071093/SE/WR-II/IX/2025 TENTANG PEMBUKAAN PERIODE II U…" at bounding box center [698, 293] width 707 height 73
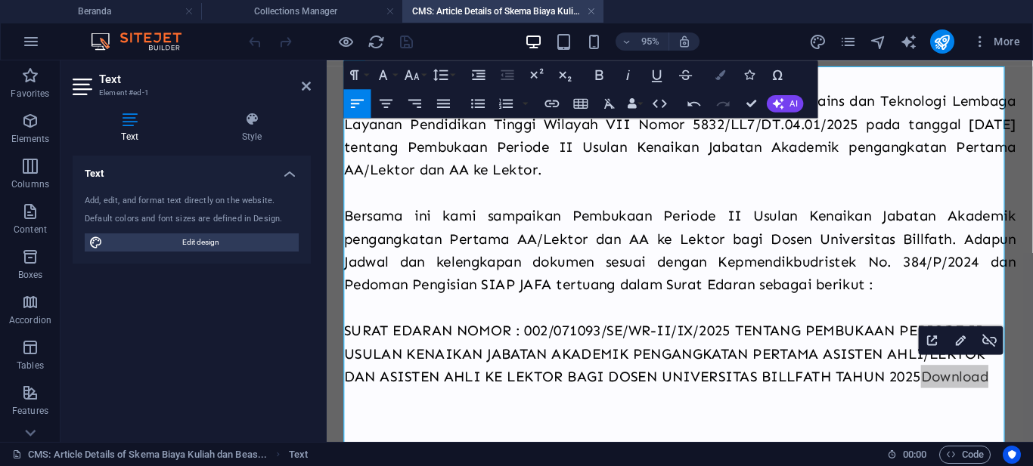
click at [714, 76] on button "Colors" at bounding box center [720, 74] width 27 height 29
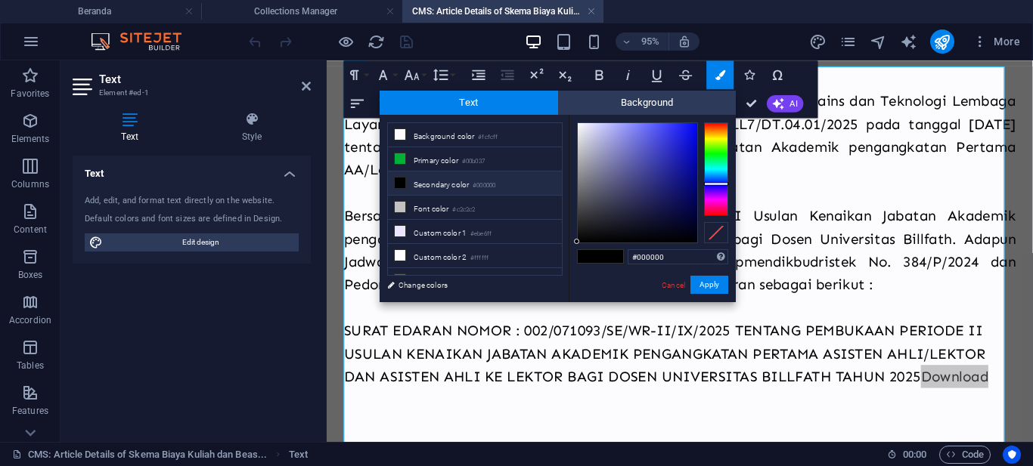
click at [723, 184] on div at bounding box center [716, 169] width 24 height 94
drag, startPoint x: 683, startPoint y: 169, endPoint x: 697, endPoint y: 125, distance: 45.9
click at [697, 125] on div at bounding box center [637, 182] width 119 height 119
type input "#0609e0"
click at [693, 137] on div at bounding box center [637, 182] width 119 height 119
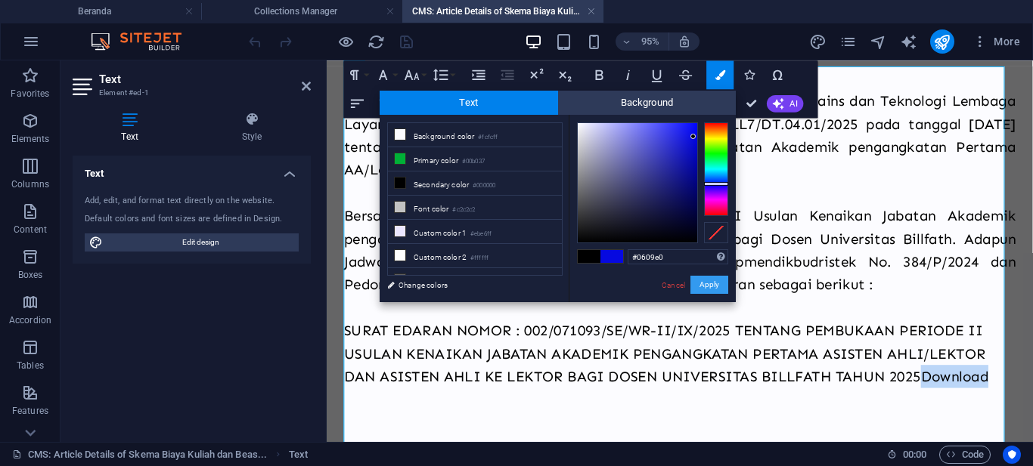
click at [712, 283] on button "Apply" at bounding box center [709, 285] width 38 height 18
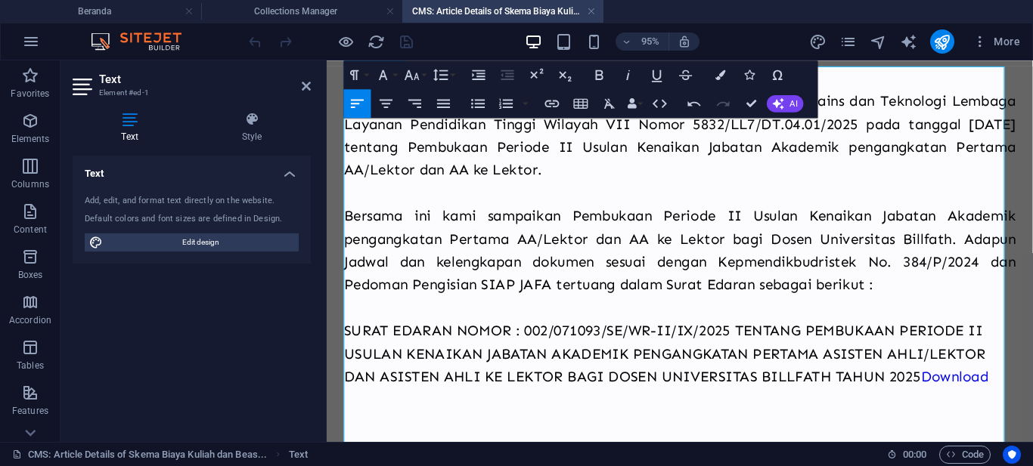
click at [729, 347] on p "SURAT EDARAN NOMOR : 002/071093/SE/WR-II/IX/2025 TENTANG PEMBUKAAN PERIODE II U…" at bounding box center [698, 369] width 707 height 73
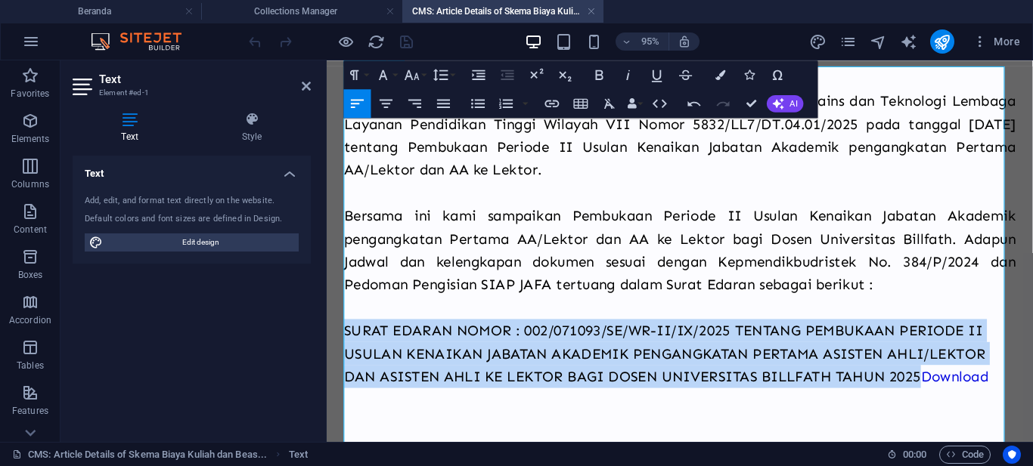
drag, startPoint x: 950, startPoint y: 395, endPoint x: 345, endPoint y: 345, distance: 606.9
click at [345, 345] on p "SURAT EDARAN NOMOR : 002/071093/SE/WR-II/IX/2025 TENTANG PEMBUKAAN PERIODE II U…" at bounding box center [698, 369] width 707 height 73
type input "SURAT EDARAN NOMOR : 002/071093/SE/WR-II/IX/2025 TENTANG PEMBUKAAN PERIODE II U…"
checkbox input "false"
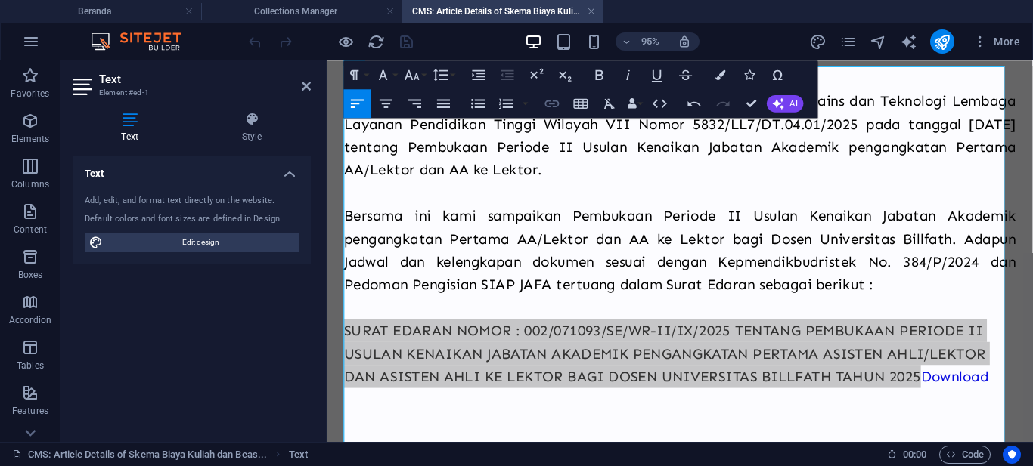
click at [550, 105] on icon "button" at bounding box center [552, 103] width 17 height 17
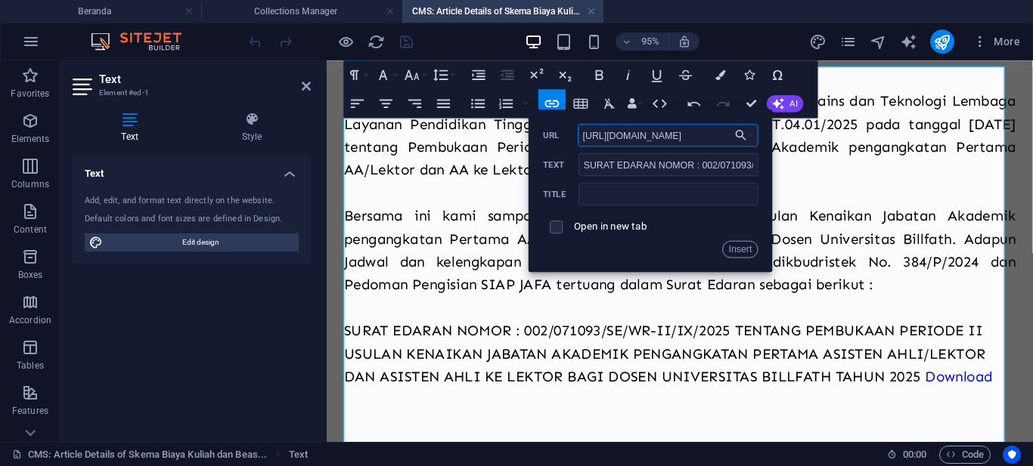
scroll to position [0, 256]
type input "[URL][DOMAIN_NAME]"
click at [561, 228] on span at bounding box center [556, 227] width 13 height 13
click at [557, 230] on input "checkbox" at bounding box center [554, 224] width 13 height 13
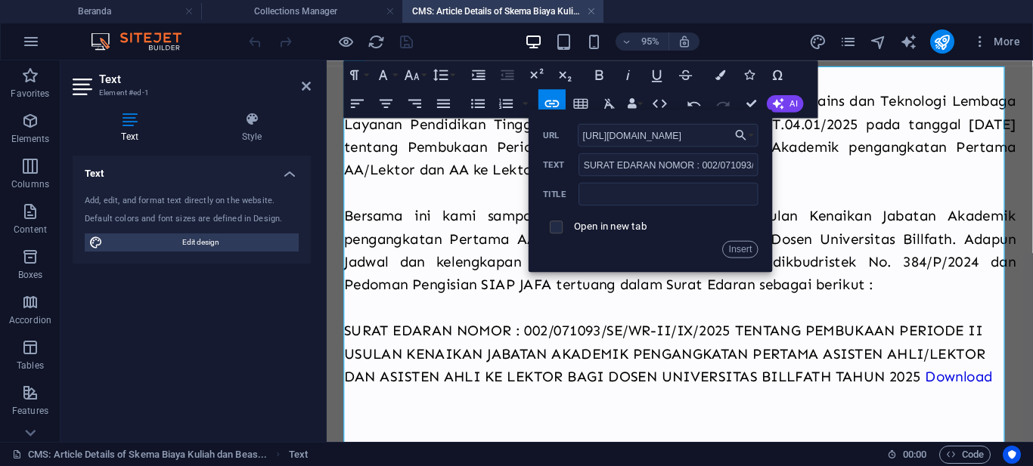
checkbox input "true"
click at [742, 248] on button "Insert" at bounding box center [740, 248] width 36 height 17
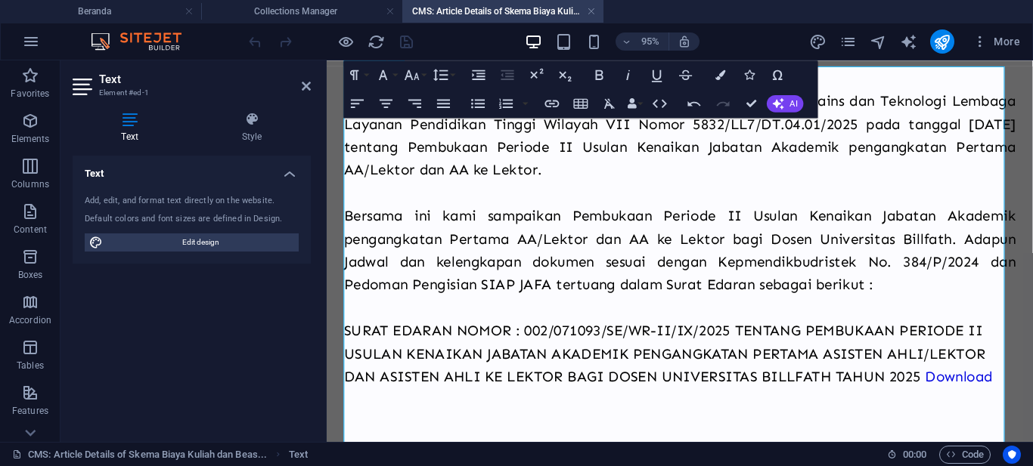
click at [743, 277] on p "Bersama ini kami sampaikan Pembukaan Periode II Usulan Kenaikan Jabatan Akademi…" at bounding box center [698, 272] width 707 height 121
click at [1026, 410] on p at bounding box center [698, 417] width 707 height 24
click at [940, 432] on p at bounding box center [698, 441] width 707 height 24
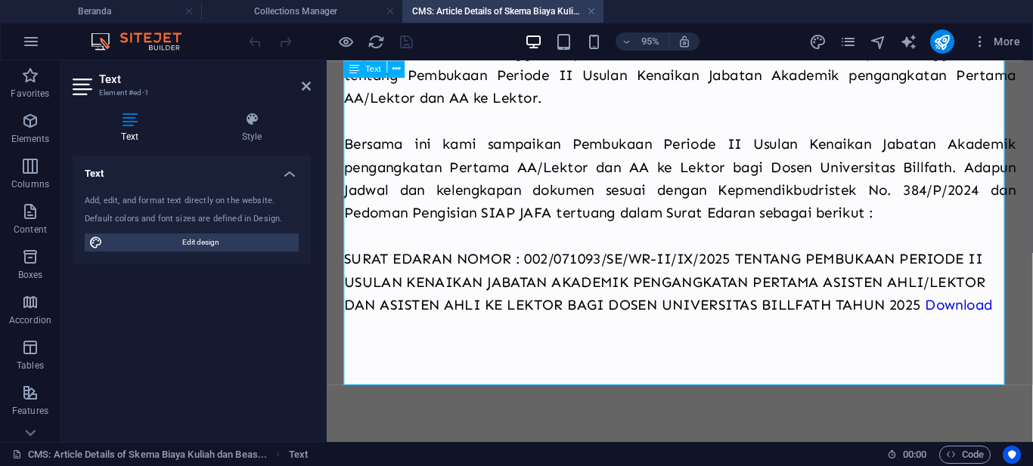
click at [540, 384] on p at bounding box center [698, 390] width 707 height 24
click at [488, 366] on p at bounding box center [698, 366] width 707 height 24
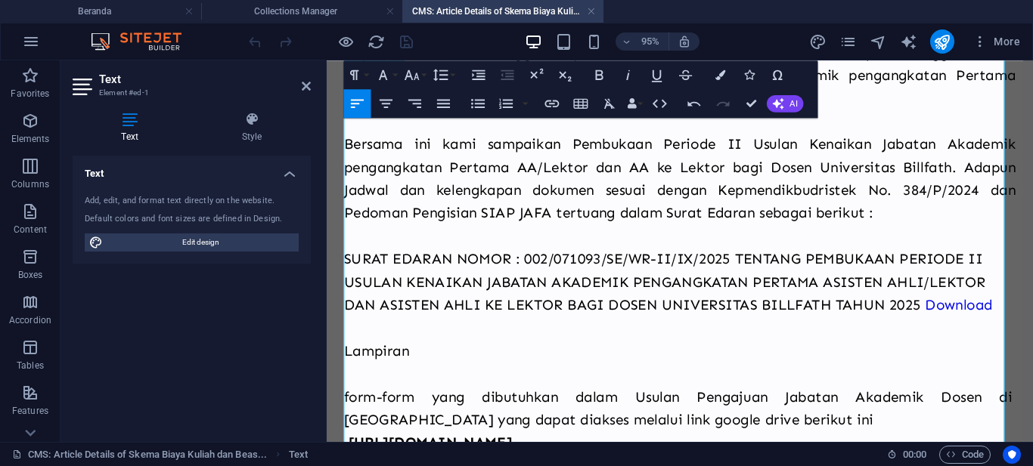
click at [364, 401] on p "Lampiran" at bounding box center [698, 378] width 707 height 48
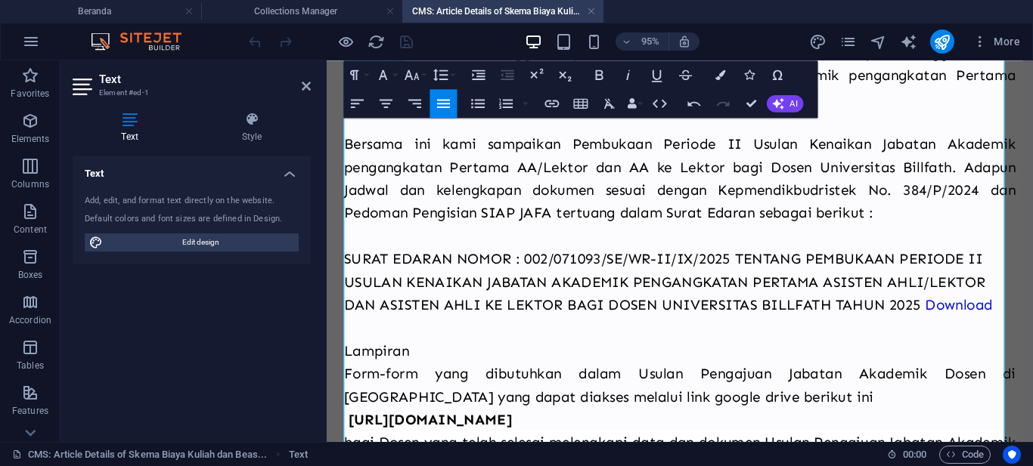
scroll to position [206, 0]
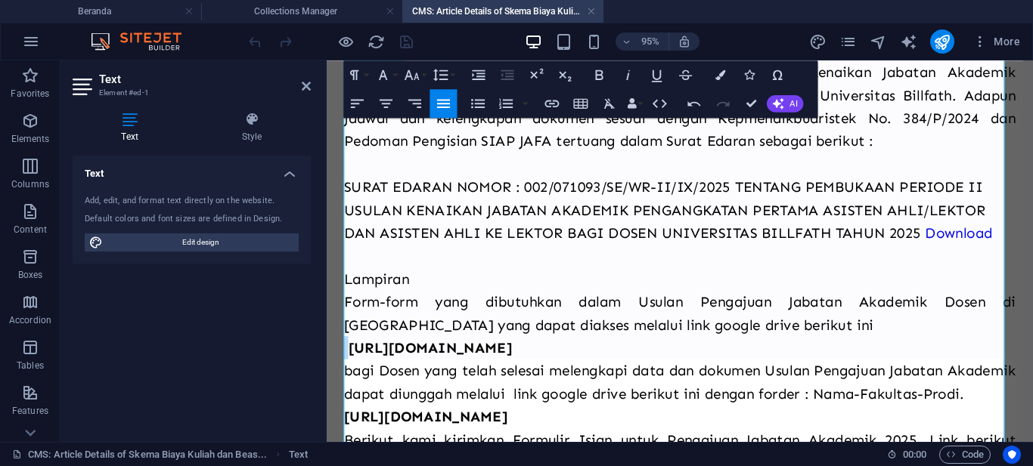
click at [345, 359] on p "[URL][DOMAIN_NAME]" at bounding box center [696, 363] width 703 height 24
drag, startPoint x: 354, startPoint y: 381, endPoint x: 344, endPoint y: 380, distance: 9.9
click at [345, 380] on p "bagi Dosen yang telah selesai melengkapi data dan dokumen Usulan Pengajuan Jaba…" at bounding box center [698, 399] width 707 height 48
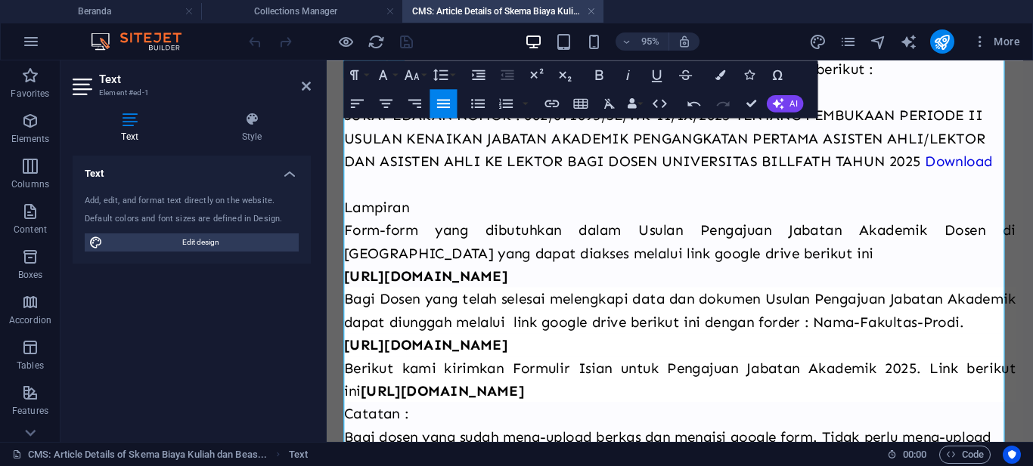
click at [345, 404] on p "Berikut kami kirimkan Formulir Isian untuk Pengajuan Jabatan Akademik 2025. Lin…" at bounding box center [698, 396] width 707 height 48
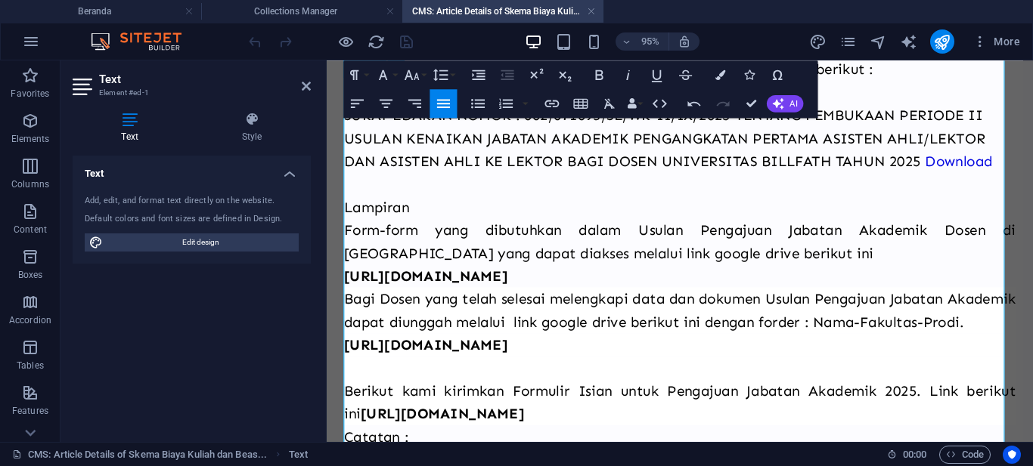
click at [345, 311] on p "Bagi Dosen yang telah selesai melengkapi data dan dokumen Usulan Pengajuan Jaba…" at bounding box center [698, 323] width 707 height 48
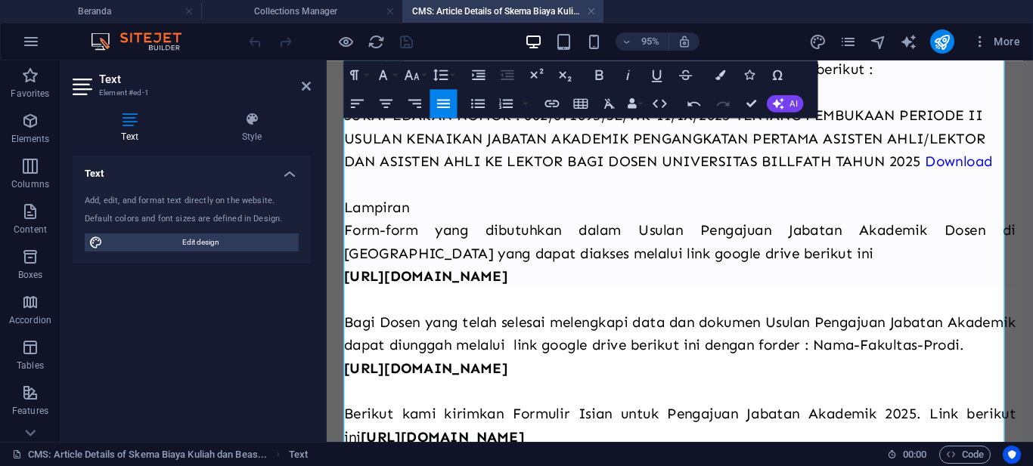
scroll to position [432, 0]
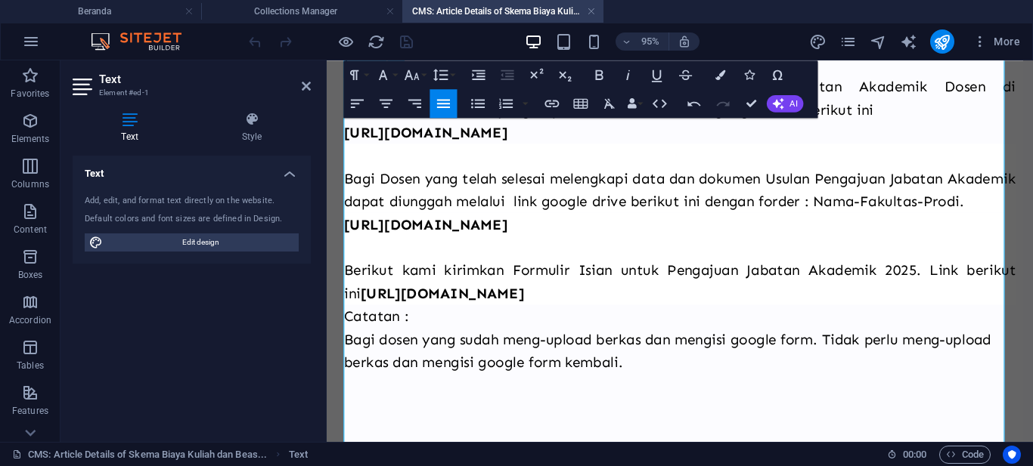
click at [348, 342] on p "Catatan :" at bounding box center [698, 330] width 707 height 24
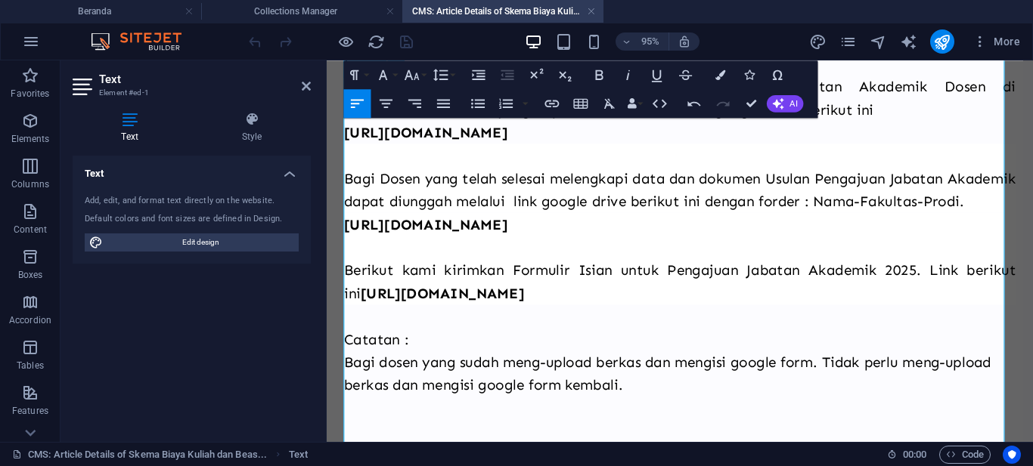
scroll to position [357, 0]
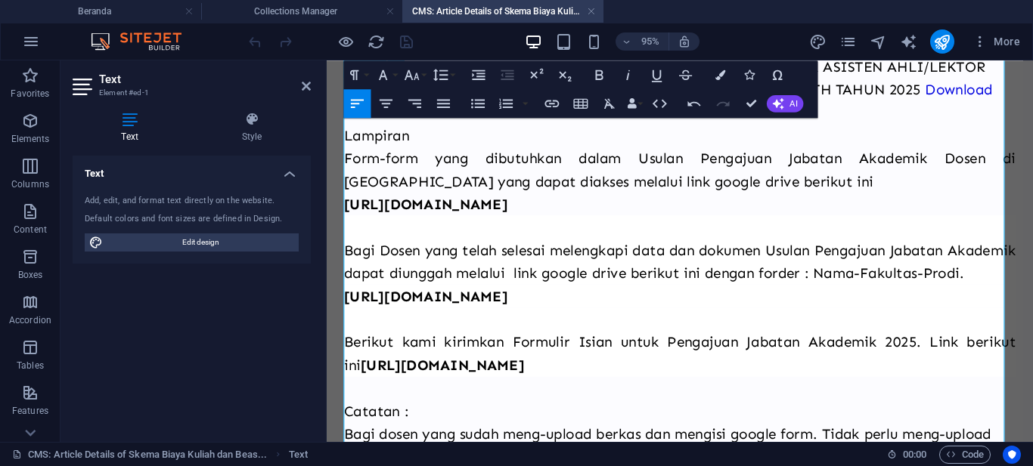
click at [355, 239] on p "Bagi Dosen yang telah selesai melengkapi data dan dokumen Usulan Pengajuan Jaba…" at bounding box center [698, 260] width 707 height 73
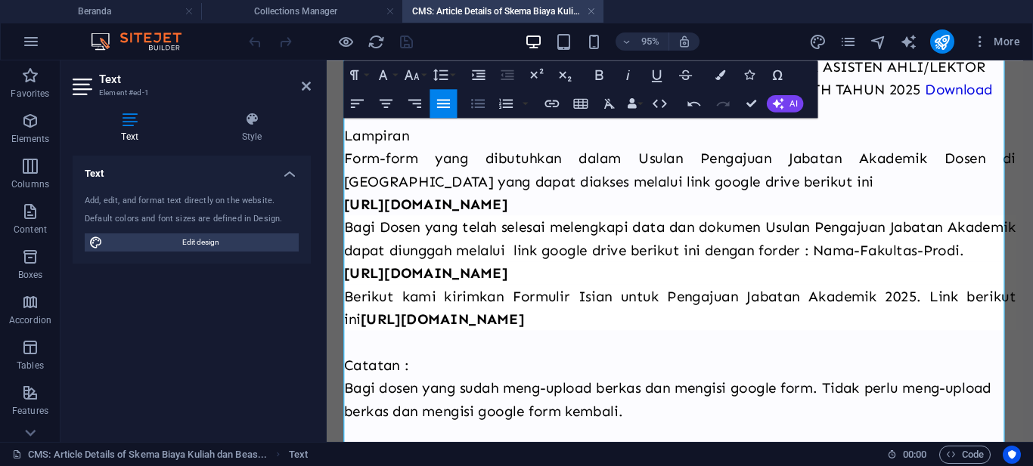
click at [475, 101] on icon "button" at bounding box center [477, 103] width 17 height 17
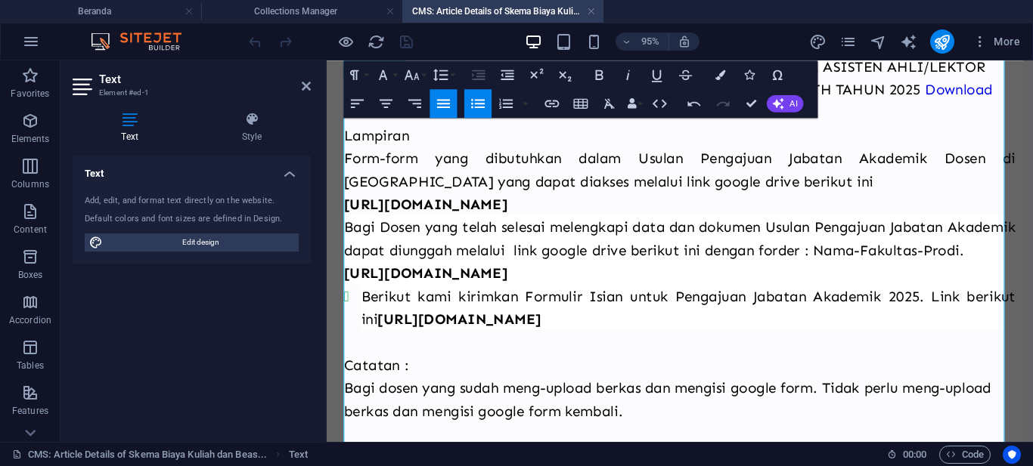
click at [370, 265] on p "Bagi Dosen yang telah selesai melengkapi data dan dokumen Usulan Pengajuan Jaba…" at bounding box center [698, 248] width 707 height 48
click at [473, 110] on icon "button" at bounding box center [477, 103] width 17 height 17
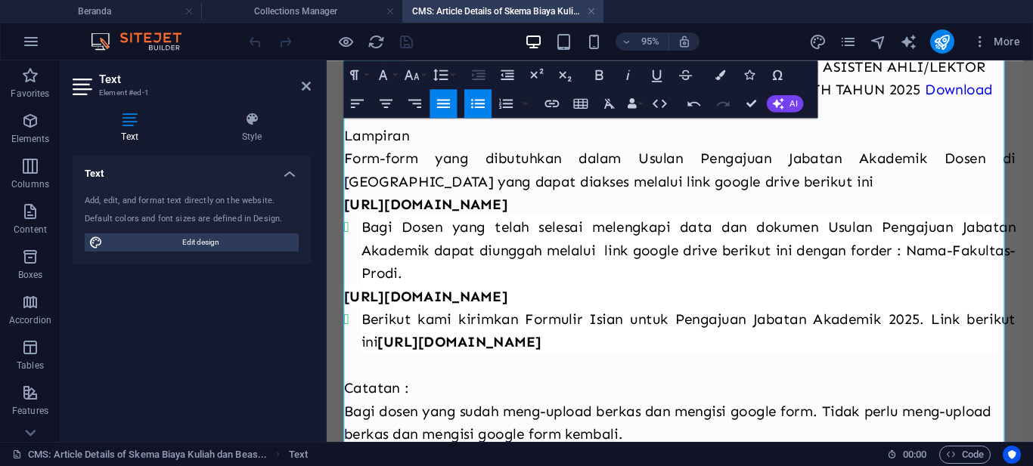
click at [417, 183] on p "Lampiran Form-form yang dibutuhkan dalam Usulan Pengajuan Jabatan Akademik Dose…" at bounding box center [698, 163] width 707 height 73
click at [487, 102] on button "Unordered List" at bounding box center [477, 103] width 27 height 29
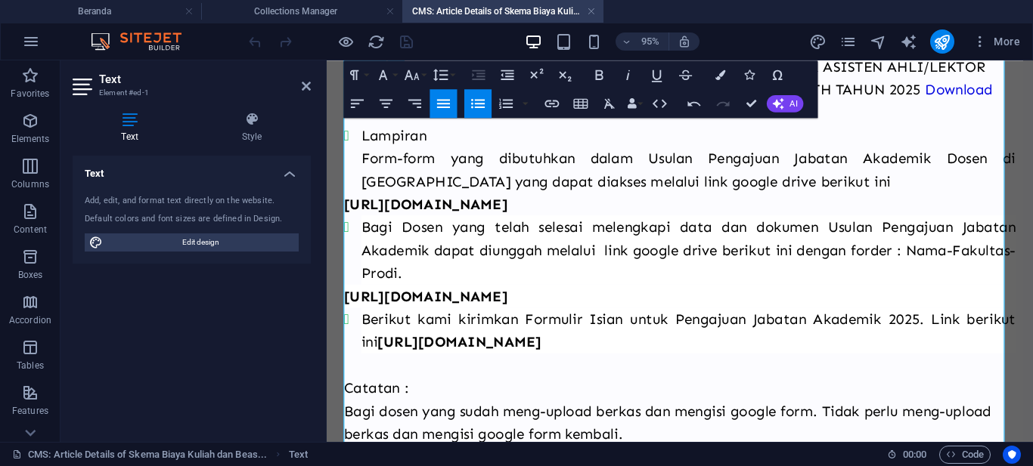
click at [363, 144] on li "Lampiran Form-form yang dibutuhkan dalam Usulan Pengajuan Jabatan Akademik Dose…" at bounding box center [707, 163] width 689 height 73
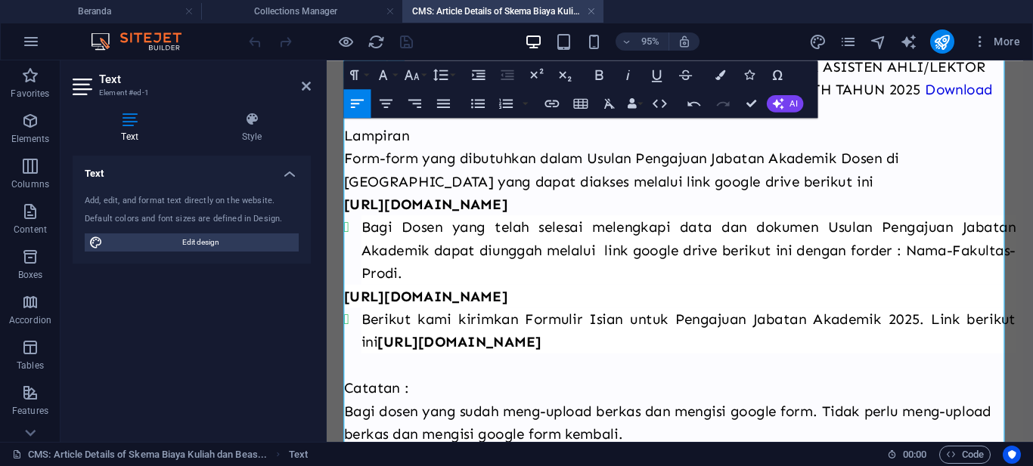
click at [351, 158] on p "Lampiran Form-form yang dibutuhkan dalam Usulan Pengajuan Jabatan Akademik Dose…" at bounding box center [698, 163] width 707 height 73
click at [471, 107] on icon "button" at bounding box center [477, 103] width 17 height 17
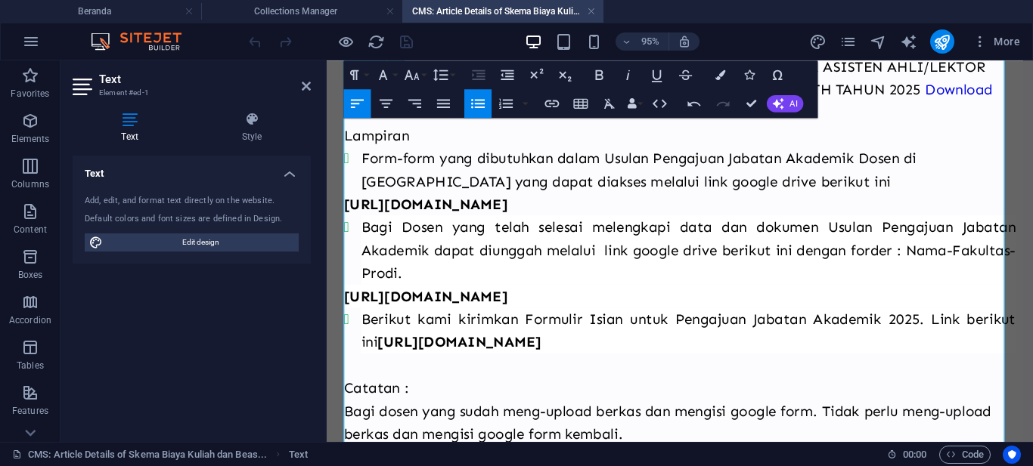
drag, startPoint x: 346, startPoint y: 211, endPoint x: 373, endPoint y: 215, distance: 26.7
click at [346, 211] on strong "[URL][DOMAIN_NAME]" at bounding box center [431, 212] width 172 height 18
click at [345, 318] on strong "[URL][DOMAIN_NAME]" at bounding box center [431, 308] width 172 height 18
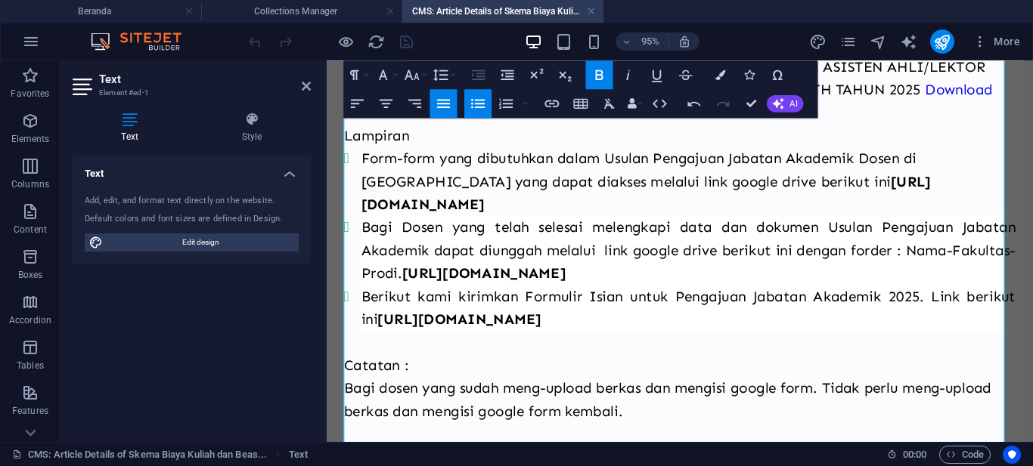
drag, startPoint x: 587, startPoint y: 328, endPoint x: 473, endPoint y: 307, distance: 116.1
click at [473, 296] on li "Bagi Dosen yang telah selesai melengkapi data dan dokumen Usulan Pengajuan Jaba…" at bounding box center [707, 260] width 689 height 73
copy strong "[URL][DOMAIN_NAME]"
type input "[URL][DOMAIN_NAME]"
checkbox input "false"
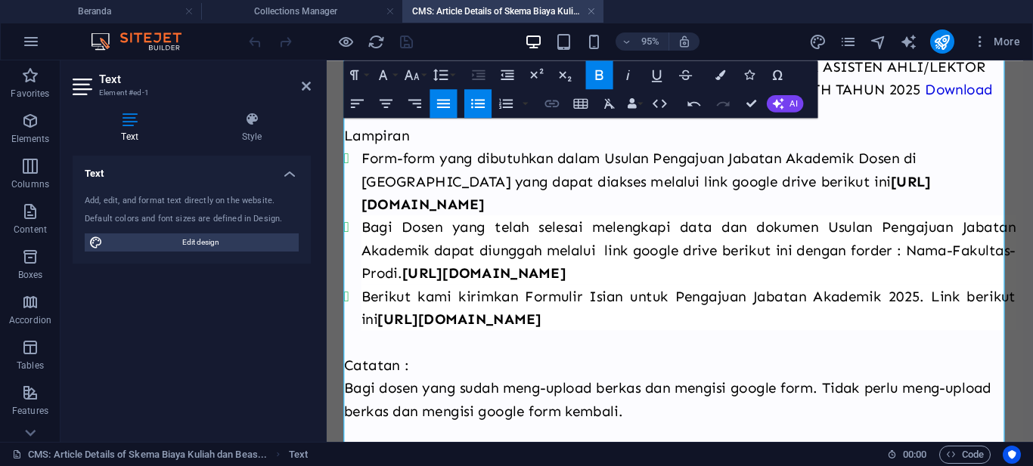
click at [554, 105] on icon "button" at bounding box center [552, 103] width 17 height 17
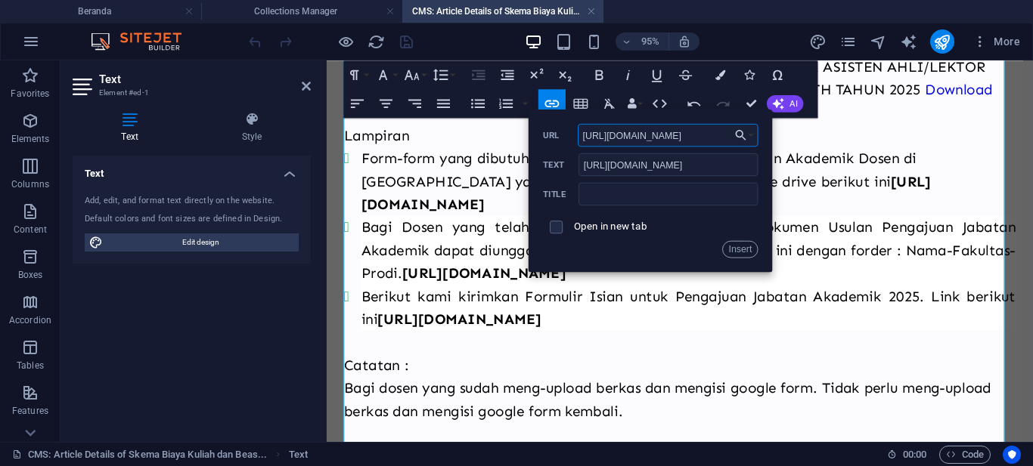
scroll to position [0, 245]
type input "[URL][DOMAIN_NAME]"
click at [556, 229] on input "checkbox" at bounding box center [554, 224] width 13 height 13
checkbox input "true"
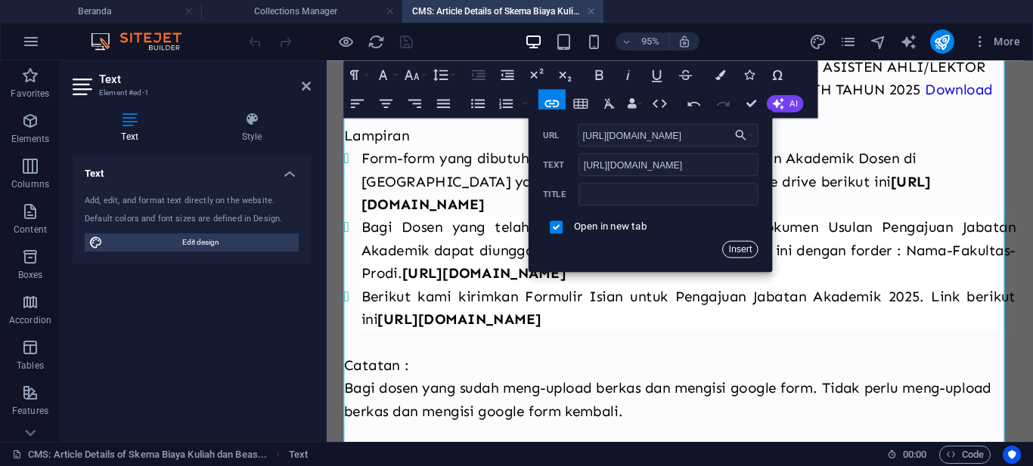
click at [736, 253] on button "Insert" at bounding box center [740, 248] width 36 height 17
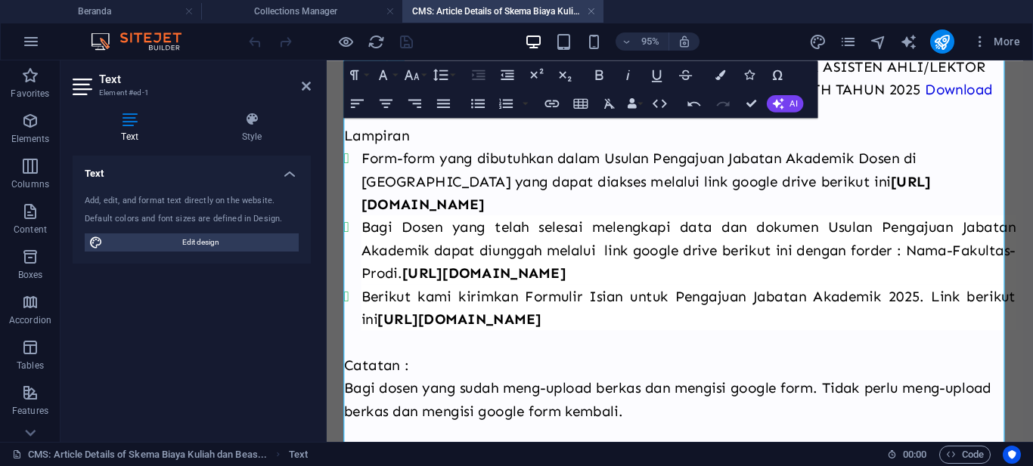
click at [610, 296] on li "Bagi Dosen yang telah selesai melengkapi data dan dokumen Usulan Pengajuan Jaba…" at bounding box center [707, 260] width 689 height 73
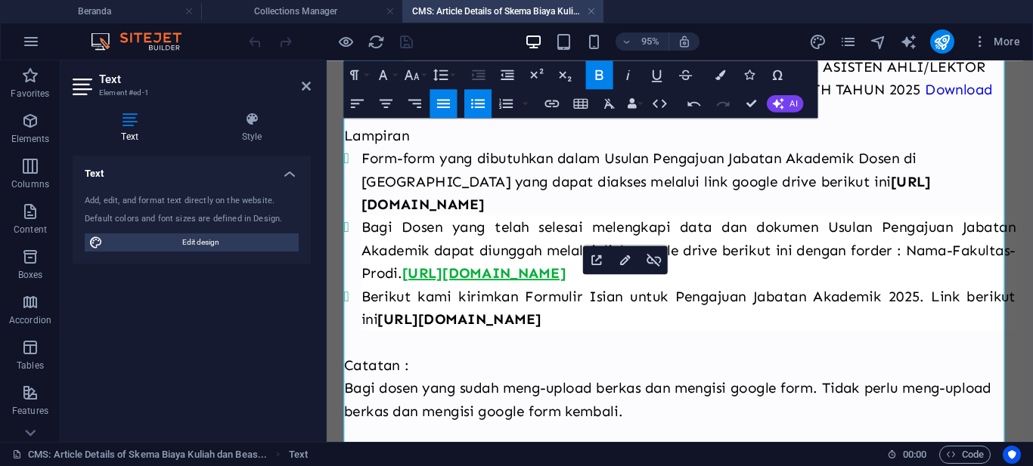
click at [578, 293] on strong "[URL][DOMAIN_NAME]" at bounding box center [492, 284] width 172 height 18
click at [474, 293] on strong "[URL][DOMAIN_NAME]" at bounding box center [492, 284] width 172 height 18
click at [578, 293] on strong "[URL][DOMAIN_NAME]" at bounding box center [492, 284] width 172 height 18
click at [442, 293] on strong "[URL][DOMAIN_NAME]" at bounding box center [492, 284] width 172 height 18
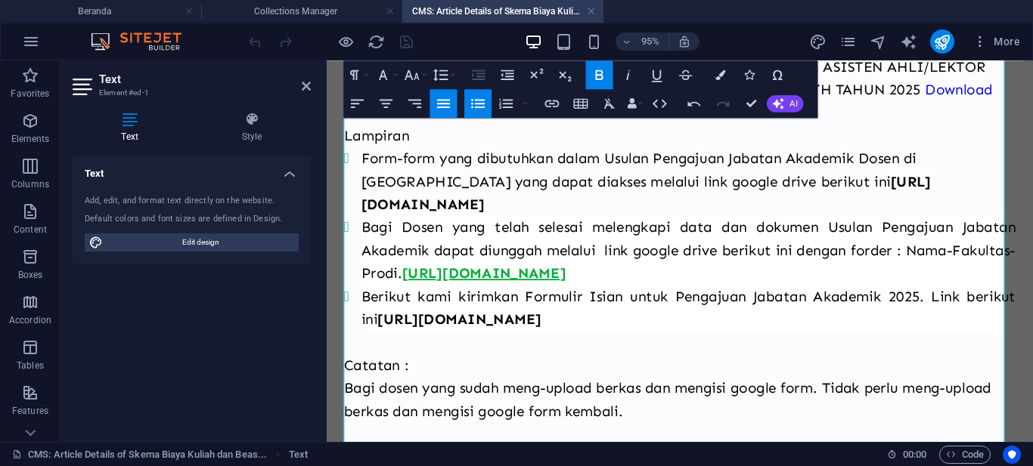
click at [497, 293] on strong "[URL][DOMAIN_NAME]" at bounding box center [492, 284] width 172 height 18
click at [452, 293] on strong "[URL][DOMAIN_NAME]" at bounding box center [492, 284] width 172 height 18
click at [596, 296] on li "Bagi Dosen yang telah selesai melengkapi data dan dokumen Usulan Pengajuan Jaba…" at bounding box center [707, 260] width 689 height 73
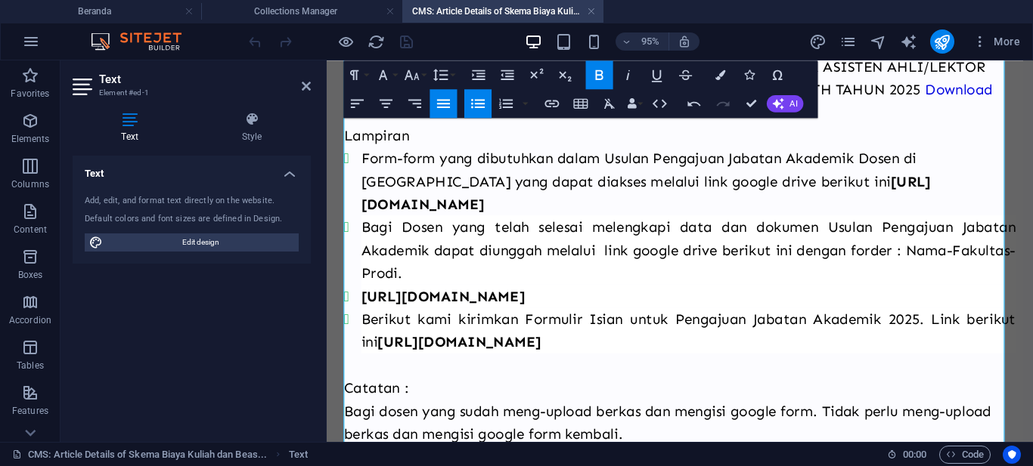
click at [474, 106] on icon "button" at bounding box center [477, 103] width 17 height 17
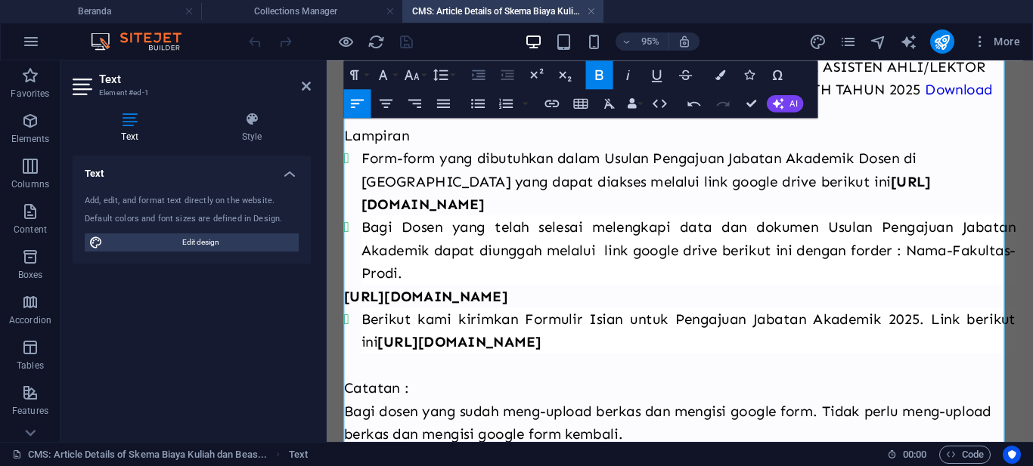
click at [482, 81] on icon "button" at bounding box center [478, 75] width 17 height 17
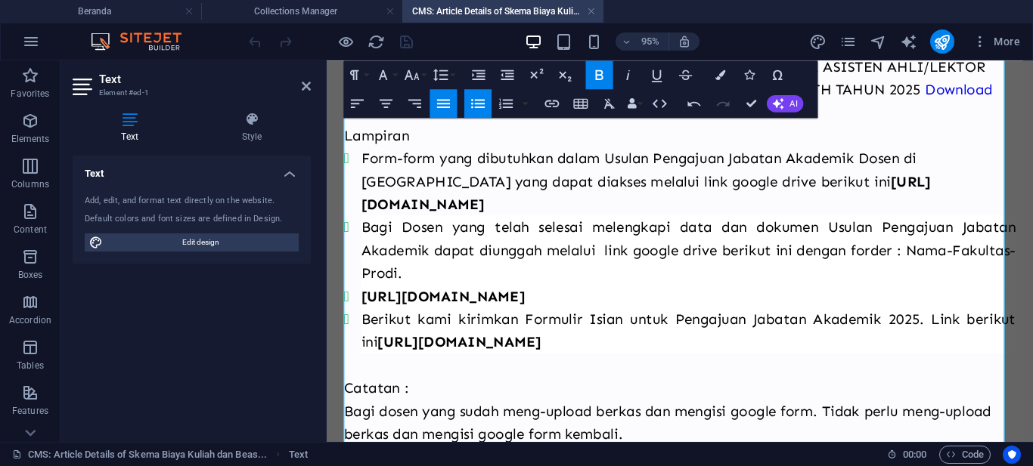
click at [477, 100] on icon "button" at bounding box center [478, 103] width 14 height 9
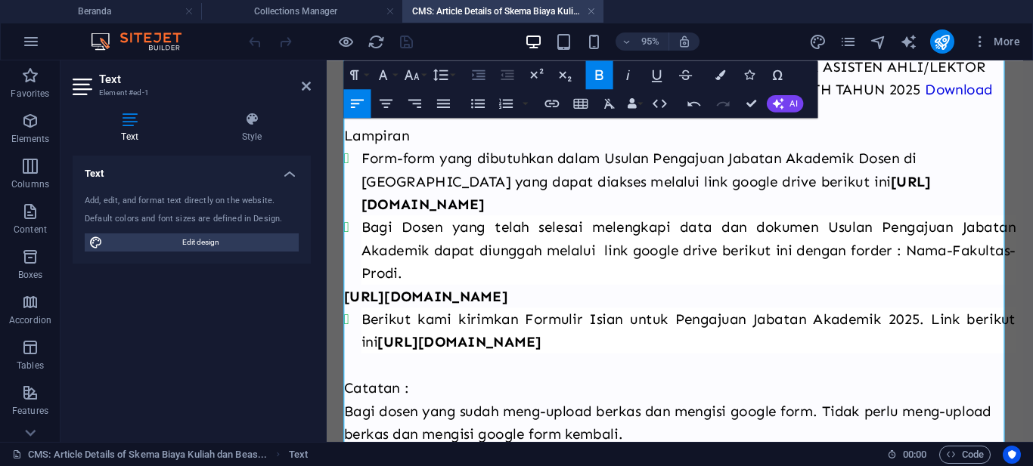
click at [474, 76] on icon "button" at bounding box center [478, 75] width 17 height 17
click at [364, 258] on li "Bagi Dosen yang telah selesai melengkapi data dan dokumen Usulan Pengajuan Jaba…" at bounding box center [707, 260] width 689 height 73
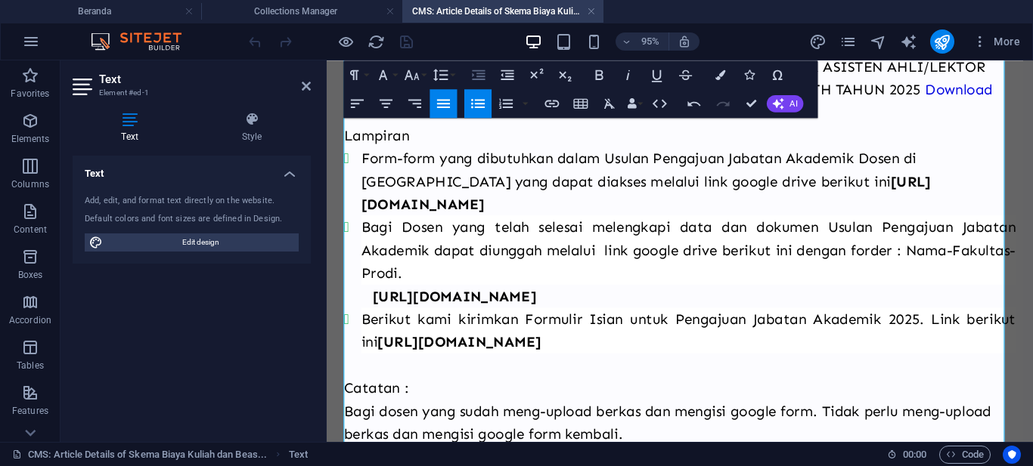
click at [482, 73] on icon "button" at bounding box center [478, 75] width 17 height 17
click at [386, 210] on strong "[URL][DOMAIN_NAME]" at bounding box center [663, 199] width 600 height 42
click at [990, 263] on li "Bagi Dosen yang telah selesai melengkapi data dan dokumen Usulan Pengajuan Jaba…" at bounding box center [707, 260] width 689 height 73
click at [481, 107] on icon "button" at bounding box center [478, 103] width 14 height 9
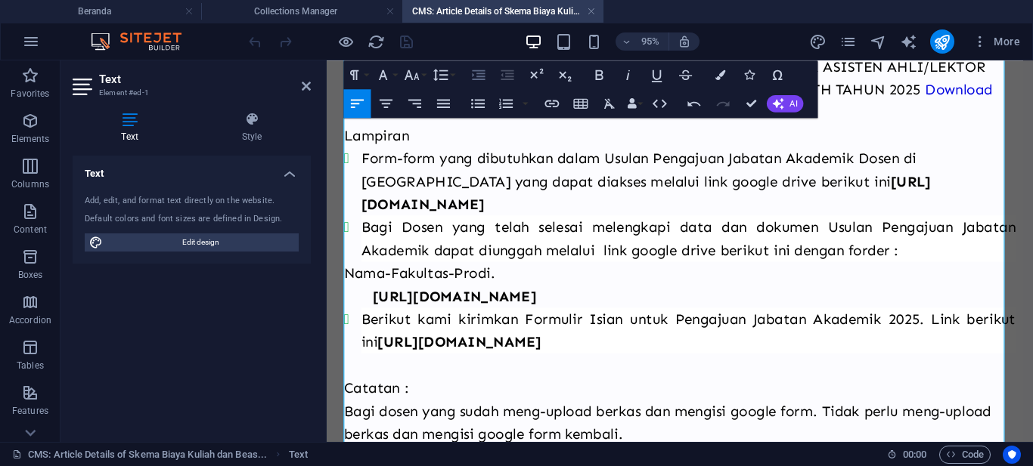
click at [485, 75] on icon "button" at bounding box center [478, 75] width 17 height 17
click at [603, 265] on li "Bagi Dosen yang telah selesai melengkapi data dan dokumen Usulan Pengajuan Jaba…" at bounding box center [707, 248] width 689 height 48
click at [577, 278] on p "Nama-Fakultas-Prodi." at bounding box center [713, 284] width 677 height 24
drag, startPoint x: 362, startPoint y: 209, endPoint x: 386, endPoint y: 208, distance: 24.2
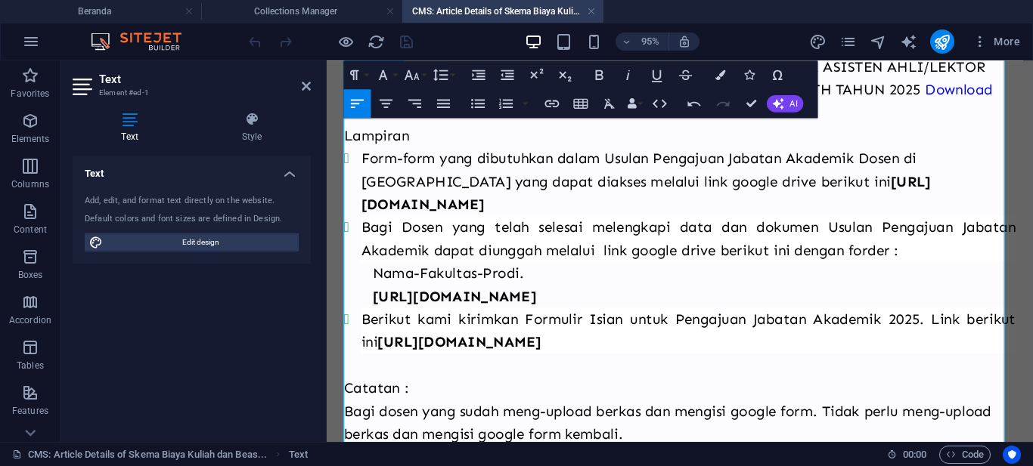
click at [363, 209] on strong "[URL][DOMAIN_NAME]" at bounding box center [663, 199] width 600 height 42
click at [503, 77] on icon "button" at bounding box center [507, 75] width 17 height 17
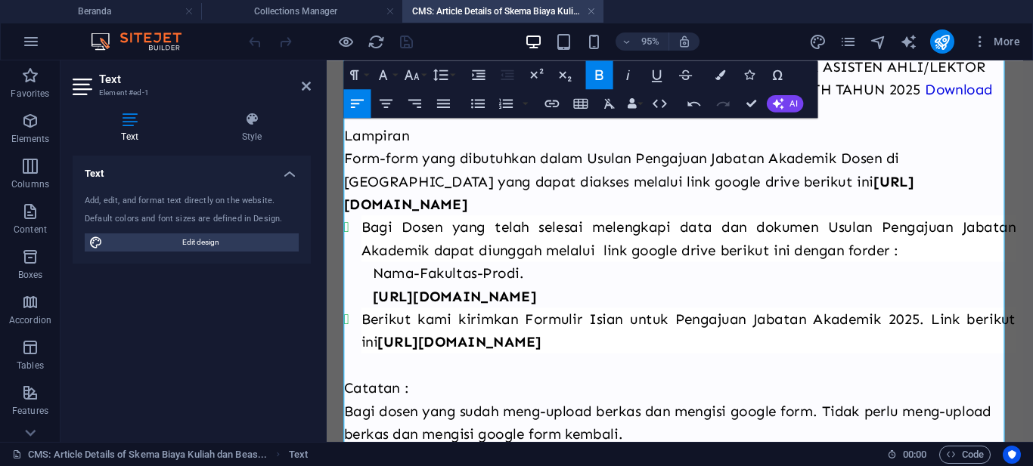
click at [503, 77] on icon "button" at bounding box center [507, 75] width 17 height 17
click at [476, 80] on icon "button" at bounding box center [478, 75] width 17 height 17
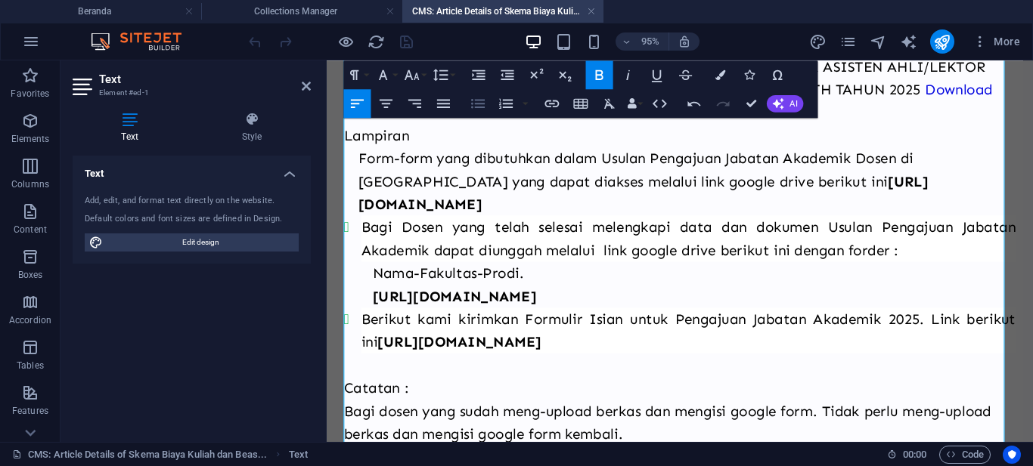
click at [479, 102] on icon "button" at bounding box center [477, 103] width 17 height 17
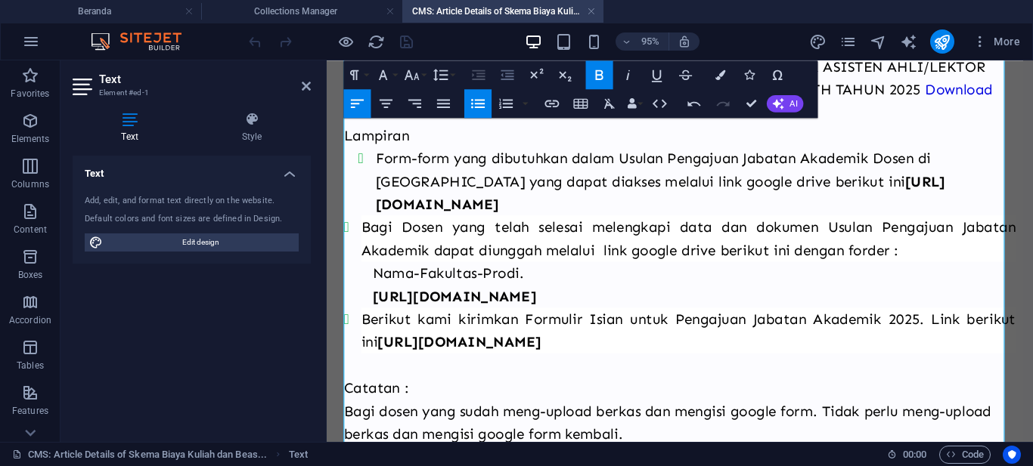
click at [503, 73] on icon "button" at bounding box center [507, 75] width 17 height 17
click at [378, 159] on li "Form-form yang dibutuhkan dalam Usulan Pengajuan Jabatan Akademik Dosen di [GEO…" at bounding box center [715, 187] width 674 height 73
click at [470, 79] on icon "button" at bounding box center [478, 75] width 17 height 17
click at [379, 163] on li "Form-form yang dibutuhkan dalam Usulan Pengajuan Jabatan Akademik Dosen di [GEO…" at bounding box center [715, 187] width 674 height 73
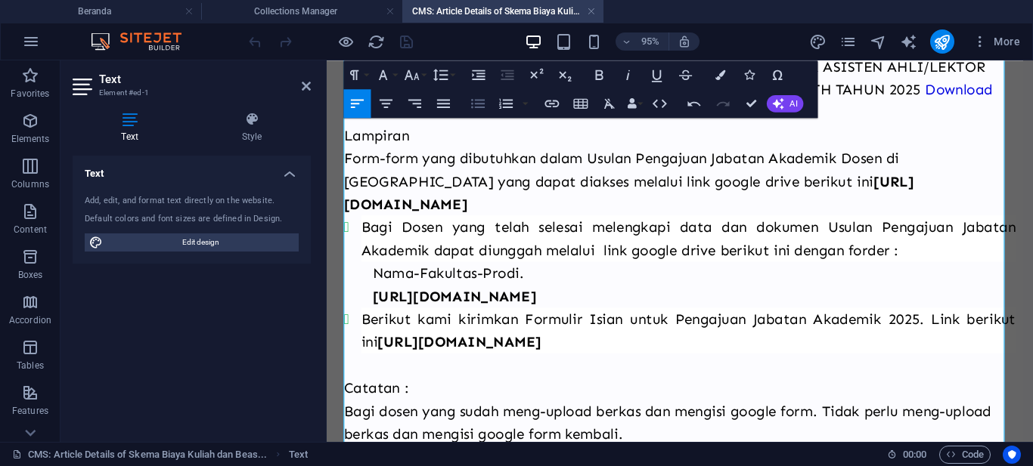
click at [474, 103] on icon "button" at bounding box center [477, 103] width 17 height 17
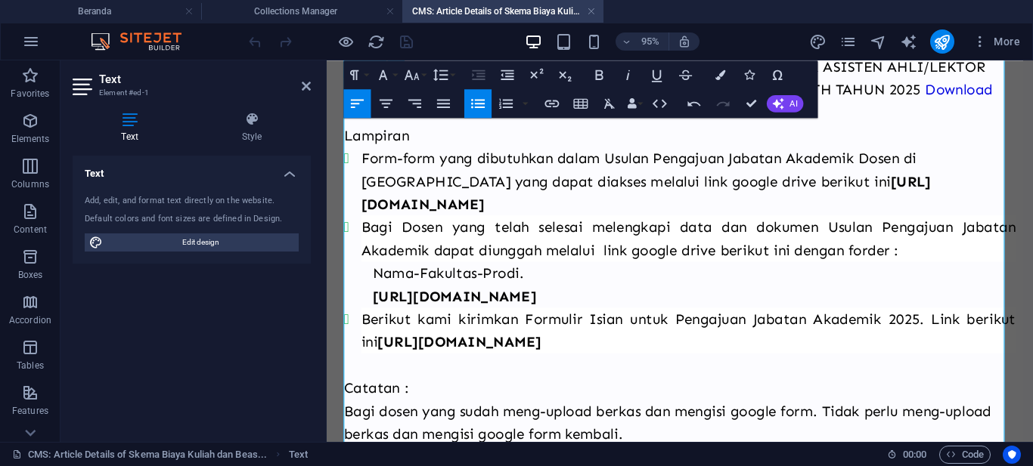
click at [365, 209] on strong "[URL][DOMAIN_NAME]" at bounding box center [663, 199] width 600 height 42
click at [376, 284] on p "Nama-Fakultas-Prodi." at bounding box center [713, 284] width 677 height 24
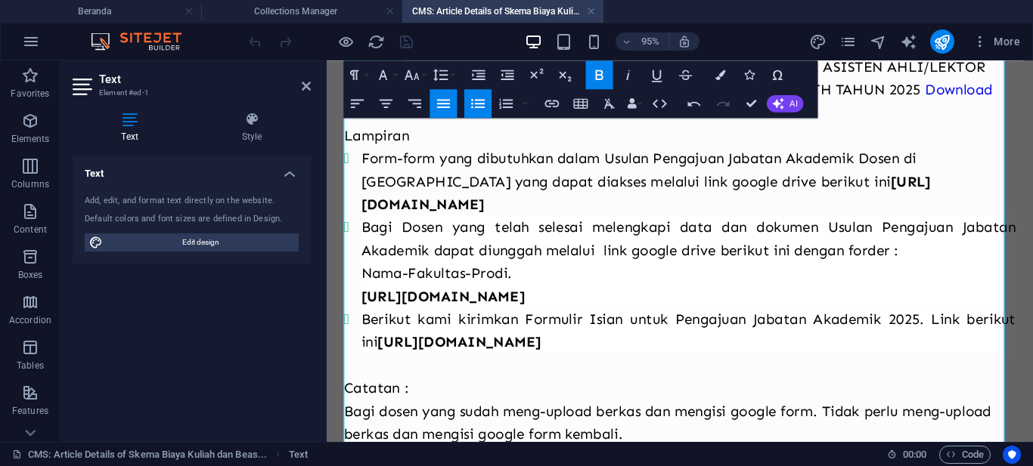
drag, startPoint x: 364, startPoint y: 213, endPoint x: 1034, endPoint y: 209, distance: 669.8
click at [1032, 209] on li "Form-form yang dibutuhkan dalam Usulan Pengajuan Jabatan Akademik Dosen di [GEO…" at bounding box center [707, 187] width 689 height 73
copy strong "[URL][DOMAIN_NAME]"
type input "[URL][DOMAIN_NAME]"
checkbox input "false"
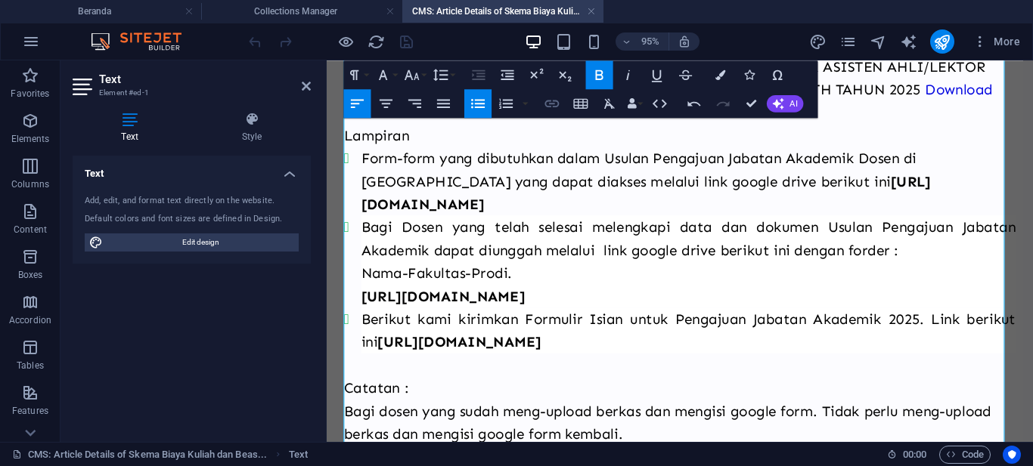
click at [553, 106] on icon "button" at bounding box center [552, 103] width 17 height 17
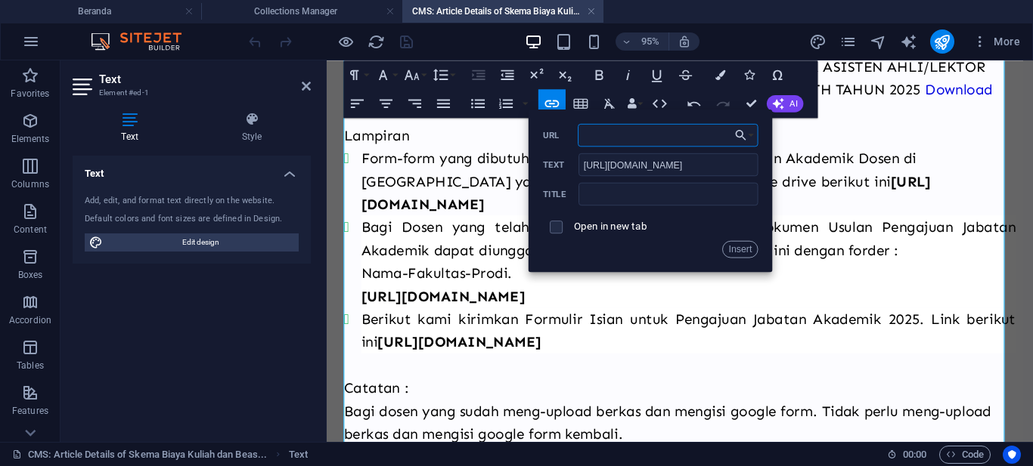
paste input "[URL][DOMAIN_NAME]"
click at [586, 225] on label "Open in new tab" at bounding box center [610, 226] width 73 height 11
click at [733, 244] on button "Insert" at bounding box center [740, 248] width 36 height 17
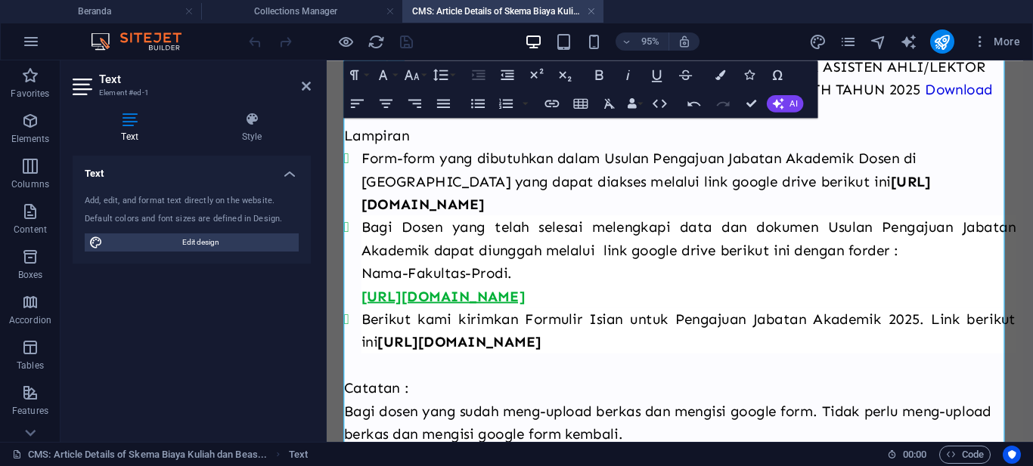
drag, startPoint x: 364, startPoint y: 309, endPoint x: 1028, endPoint y: 310, distance: 664.5
click at [535, 309] on strong "[URL][DOMAIN_NAME]" at bounding box center [449, 308] width 172 height 18
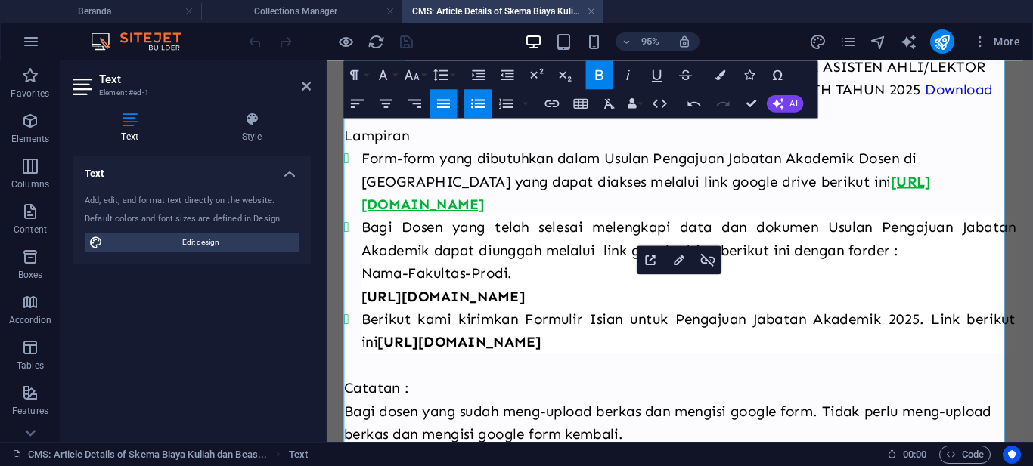
copy strong "[URL][DOMAIN_NAME]"
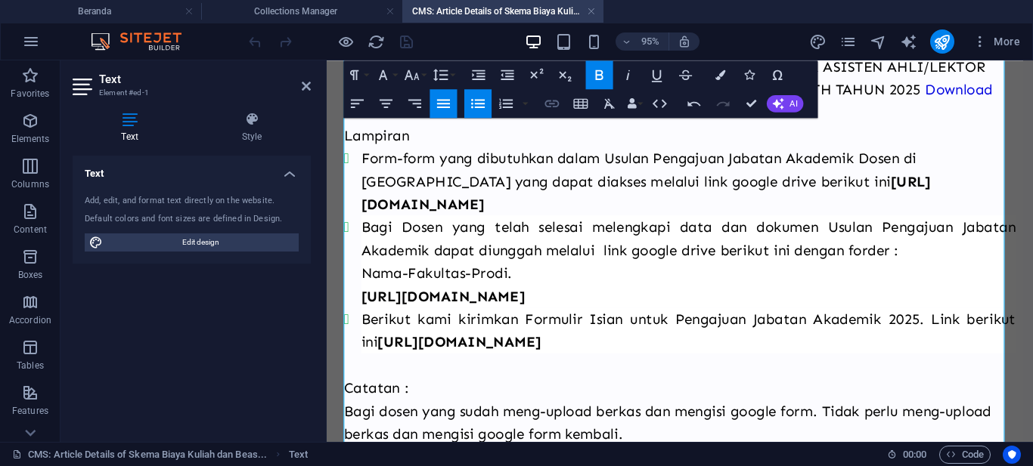
type input "[URL][DOMAIN_NAME]"
checkbox input "true"
click at [554, 106] on icon "button" at bounding box center [552, 103] width 17 height 17
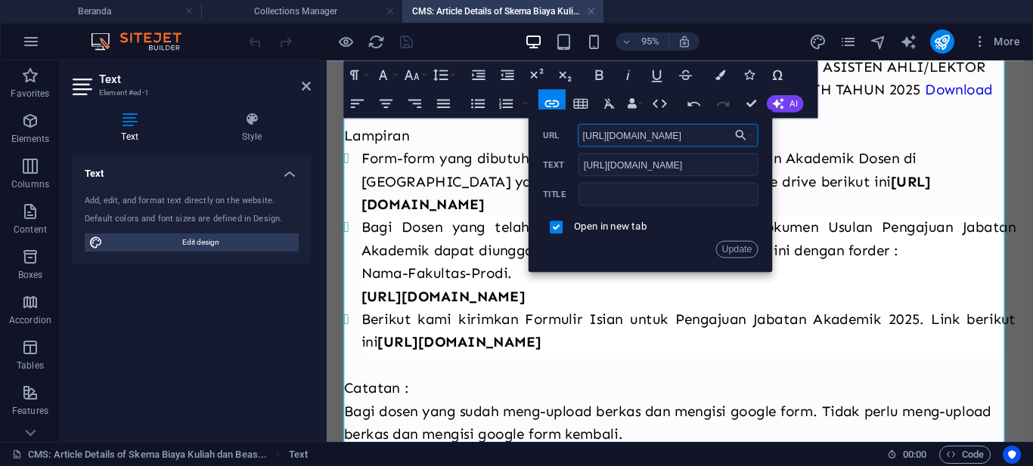
scroll to position [0, 245]
click at [642, 136] on input "[URL][DOMAIN_NAME]" at bounding box center [668, 135] width 181 height 23
click at [730, 246] on button "Update" at bounding box center [736, 248] width 43 height 17
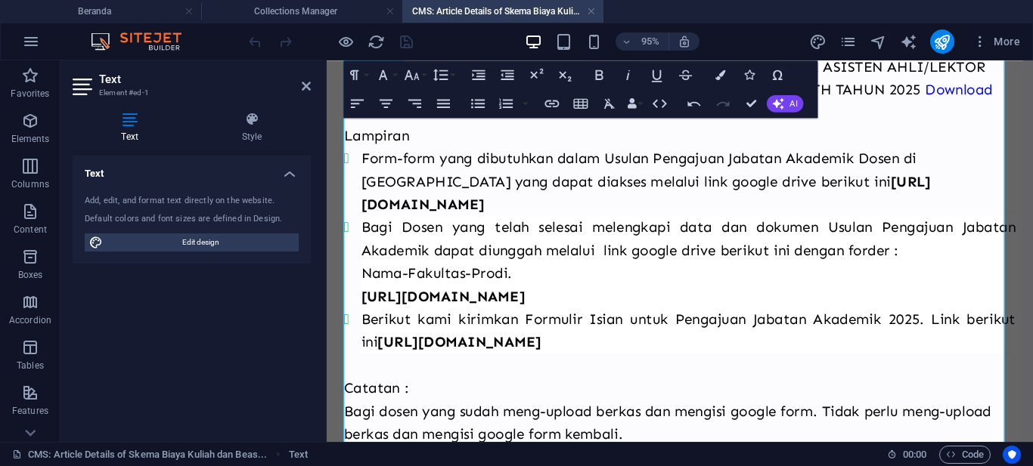
click at [553, 355] on strong "[URL][DOMAIN_NAME]" at bounding box center [466, 357] width 172 height 18
drag, startPoint x: 669, startPoint y: 356, endPoint x: 386, endPoint y: 356, distance: 282.7
click at [386, 356] on strong "[URL][DOMAIN_NAME]" at bounding box center [466, 357] width 172 height 18
copy strong "[URL][DOMAIN_NAME]"
type input "[URL][DOMAIN_NAME]"
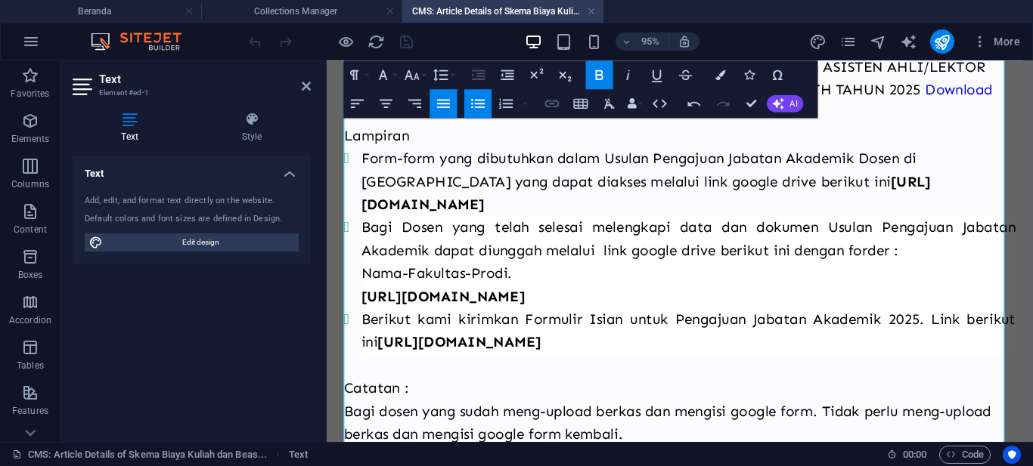
checkbox input "false"
click at [550, 100] on icon "button" at bounding box center [552, 103] width 17 height 17
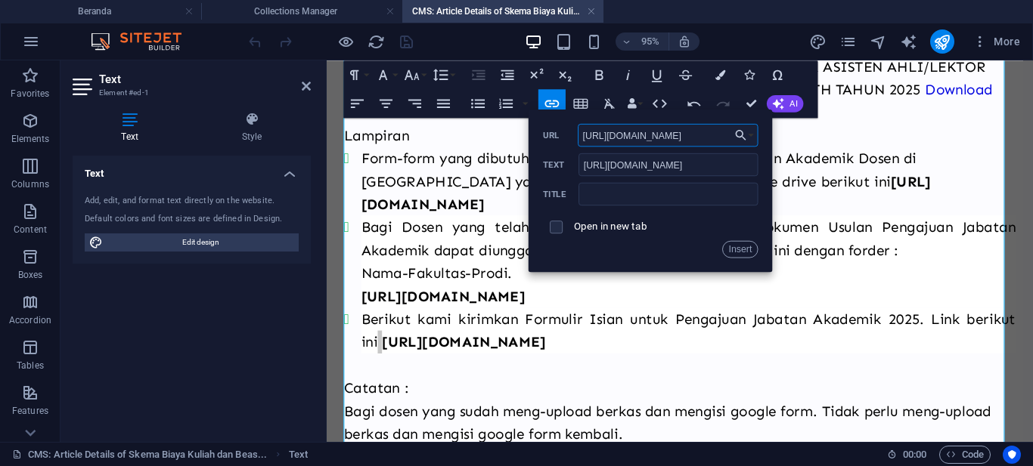
scroll to position [0, 17]
type input "[URL][DOMAIN_NAME]"
click at [555, 226] on input "checkbox" at bounding box center [554, 224] width 13 height 13
checkbox input "true"
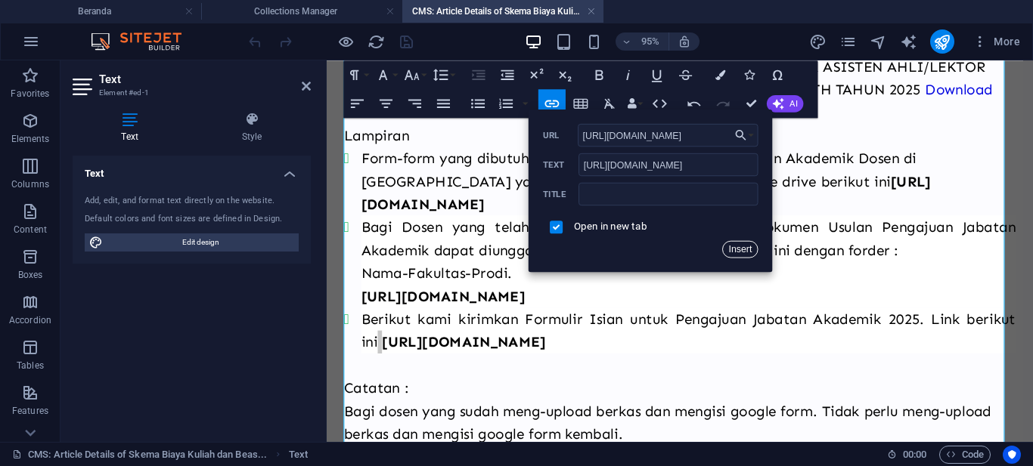
click at [739, 249] on button "Insert" at bounding box center [740, 248] width 36 height 17
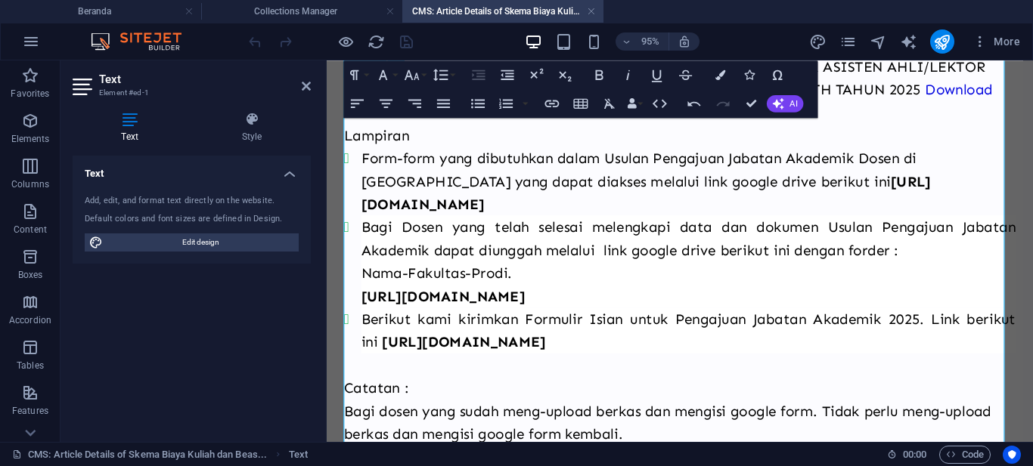
click at [624, 399] on p "Catatan :" at bounding box center [698, 393] width 707 height 48
click at [411, 388] on p "Catatan :" at bounding box center [698, 393] width 707 height 48
drag, startPoint x: 415, startPoint y: 403, endPoint x: 339, endPoint y: 405, distance: 76.4
click at [339, 404] on div "Berdasarkan Surat Pemberitahuan Kementerian Pendidikan Tinggi, Sains dan Teknol…" at bounding box center [698, 127] width 743 height 847
click at [600, 77] on icon "button" at bounding box center [599, 75] width 17 height 17
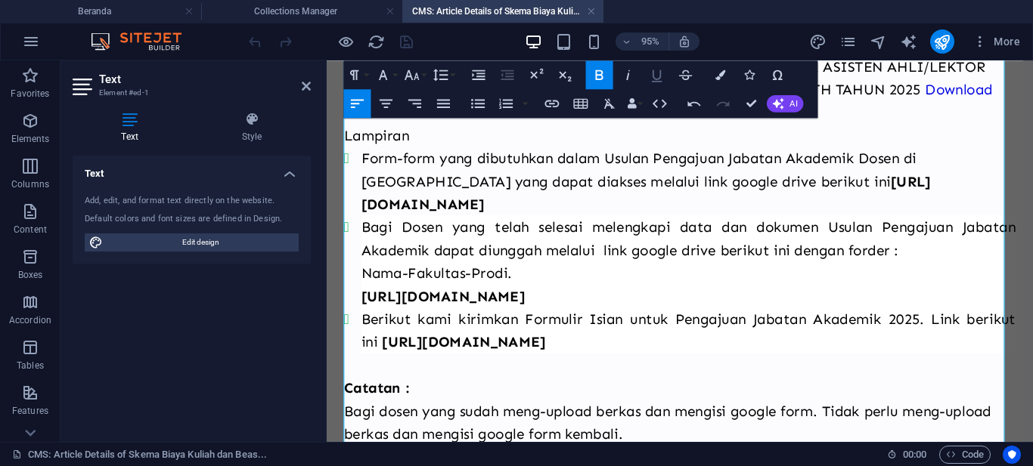
click at [647, 78] on button "Underline" at bounding box center [656, 74] width 27 height 29
click at [569, 389] on p "Catatan :" at bounding box center [698, 393] width 707 height 48
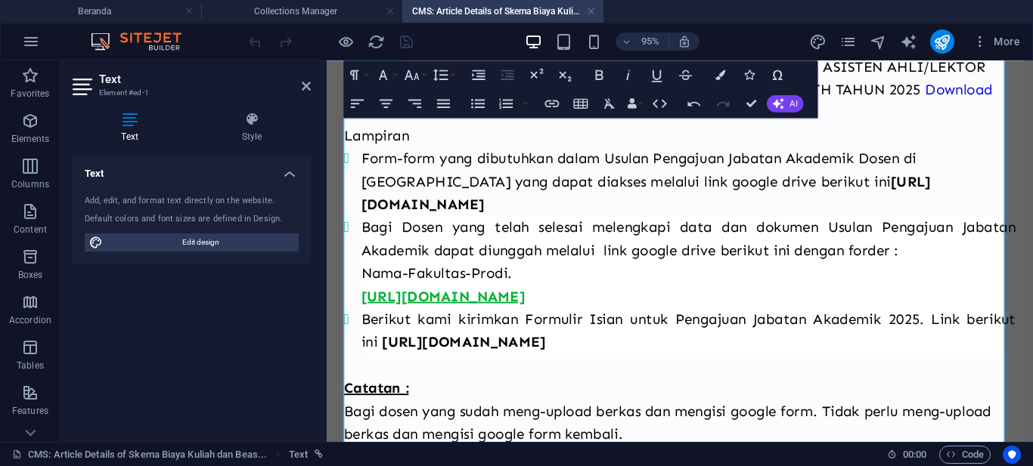
scroll to position [206, 0]
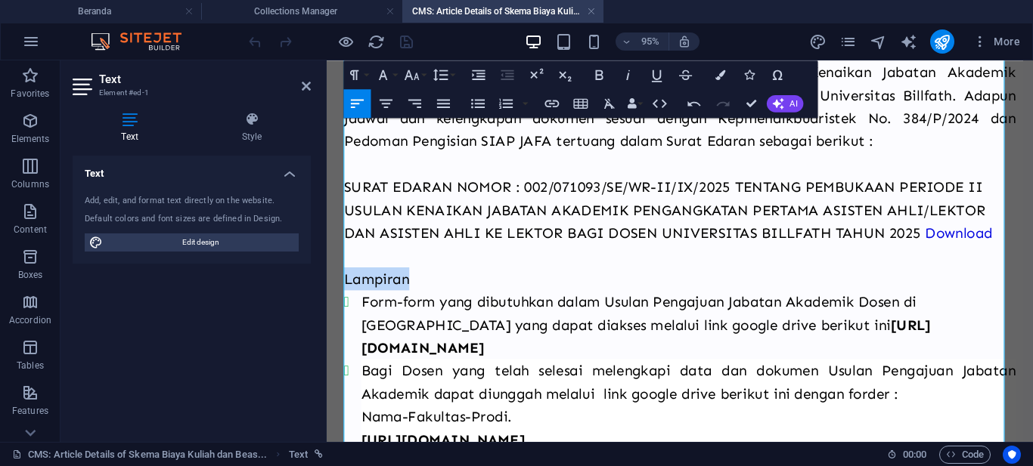
drag, startPoint x: 404, startPoint y: 285, endPoint x: 343, endPoint y: 288, distance: 60.6
click at [343, 287] on div "Berdasarkan Surat Pemberitahuan Kementerian Pendidikan Tinggi, Sains dan Teknol…" at bounding box center [698, 278] width 743 height 847
click at [649, 76] on icon "button" at bounding box center [657, 75] width 17 height 17
click at [603, 71] on icon "button" at bounding box center [599, 75] width 17 height 17
click at [529, 290] on p "Lampiran" at bounding box center [698, 290] width 707 height 24
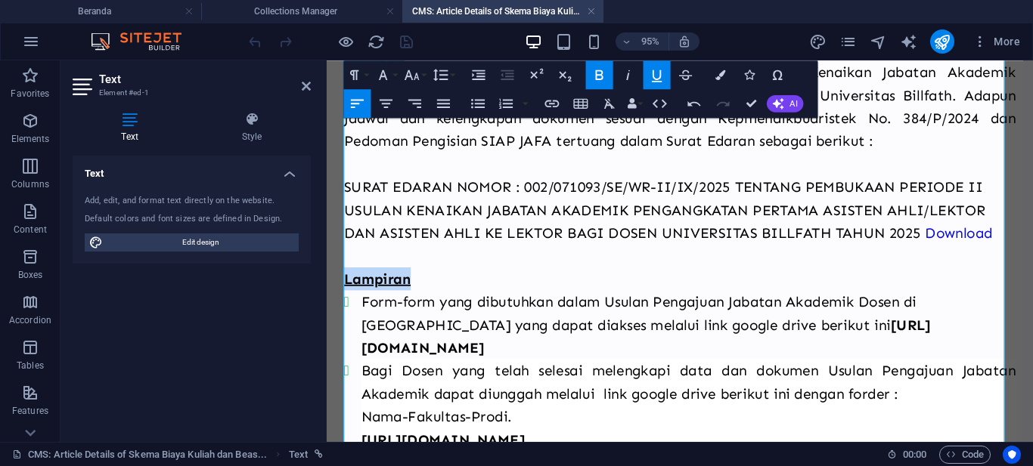
click at [500, 285] on p "Lampiran" at bounding box center [698, 290] width 707 height 24
drag, startPoint x: 400, startPoint y: 293, endPoint x: 407, endPoint y: 300, distance: 10.2
click at [400, 294] on strong "Lampiran" at bounding box center [380, 290] width 70 height 18
click at [438, 294] on p "Lampiran" at bounding box center [698, 290] width 707 height 24
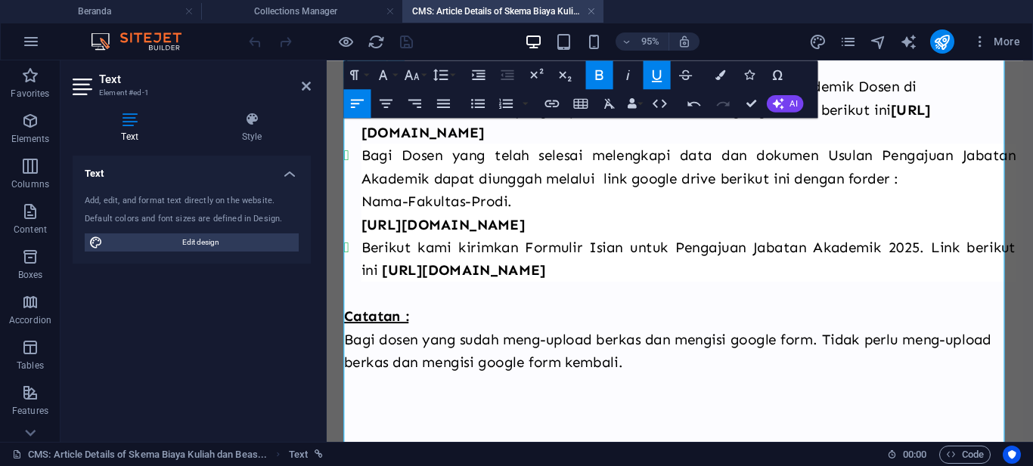
scroll to position [508, 0]
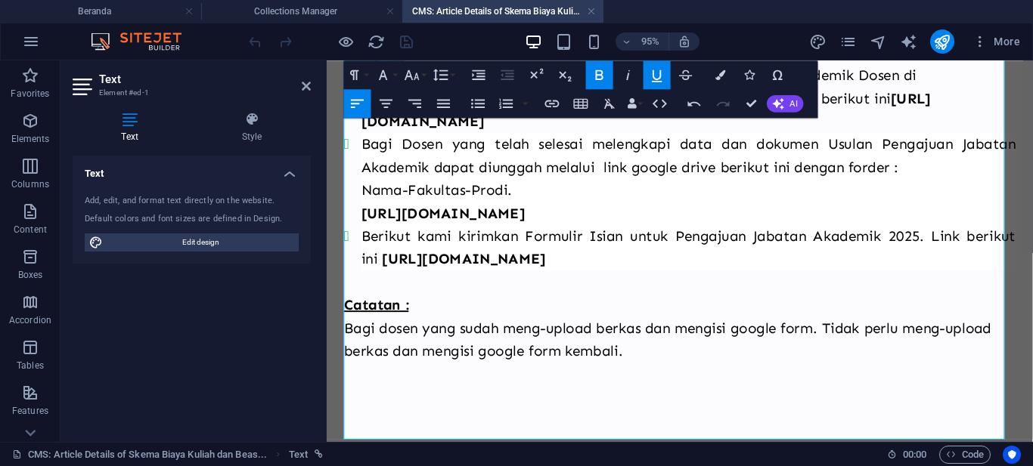
click at [486, 366] on p at bounding box center [698, 354] width 707 height 48
drag, startPoint x: 403, startPoint y: 343, endPoint x: 427, endPoint y: 442, distance: 101.2
click at [427, 402] on div "Berdasarkan Surat Pemberitahuan Kementerian Pendidikan Tinggi, Sains dan Teknol…" at bounding box center [698, 39] width 707 height 726
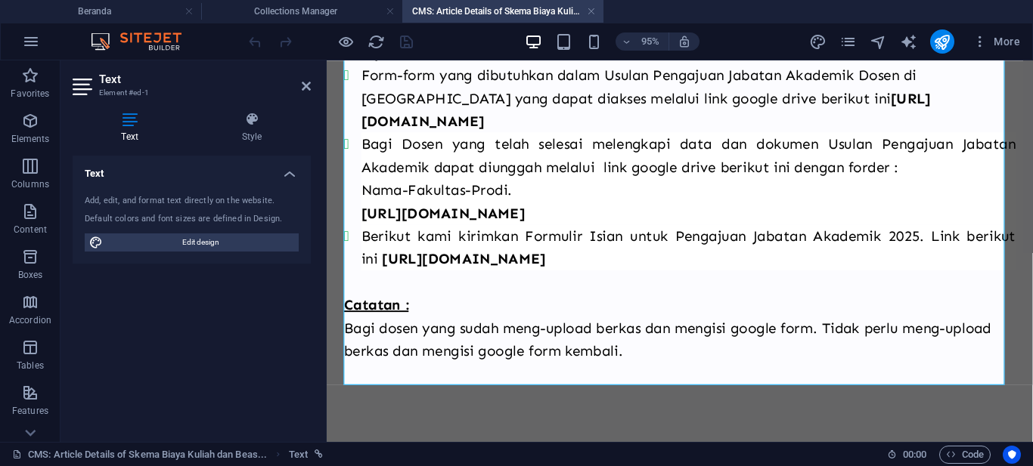
scroll to position [445, 0]
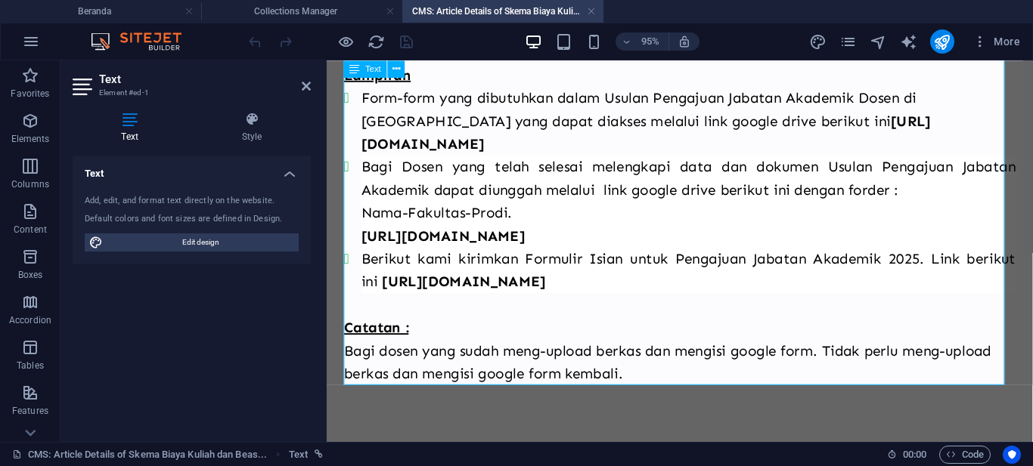
click at [352, 386] on p "Bagi dosen yang sudah meng-upload berkas dan mengisi google form. Tidak perlu m…" at bounding box center [698, 378] width 707 height 48
click at [646, 386] on p "Bagi dosen yang sudah meng-upload berkas dan mengisi google form. Tidak perlu m…" at bounding box center [698, 378] width 707 height 48
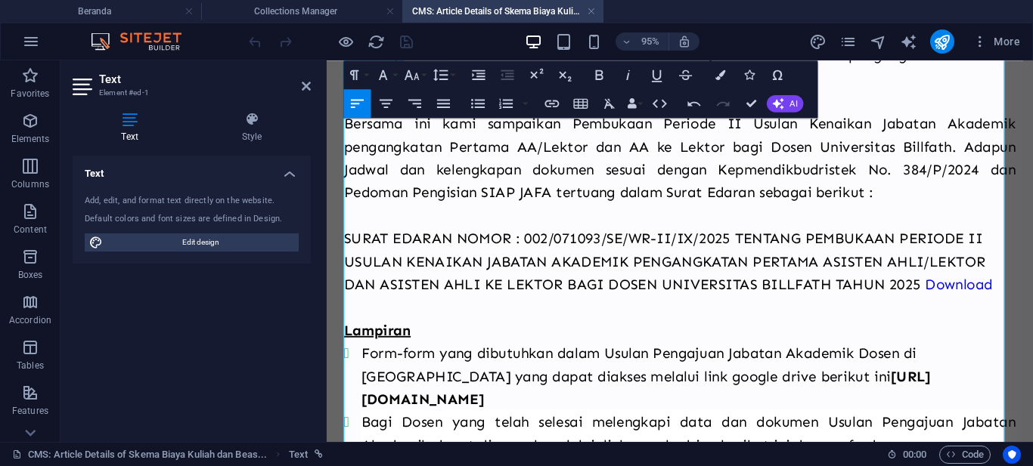
scroll to position [0, 0]
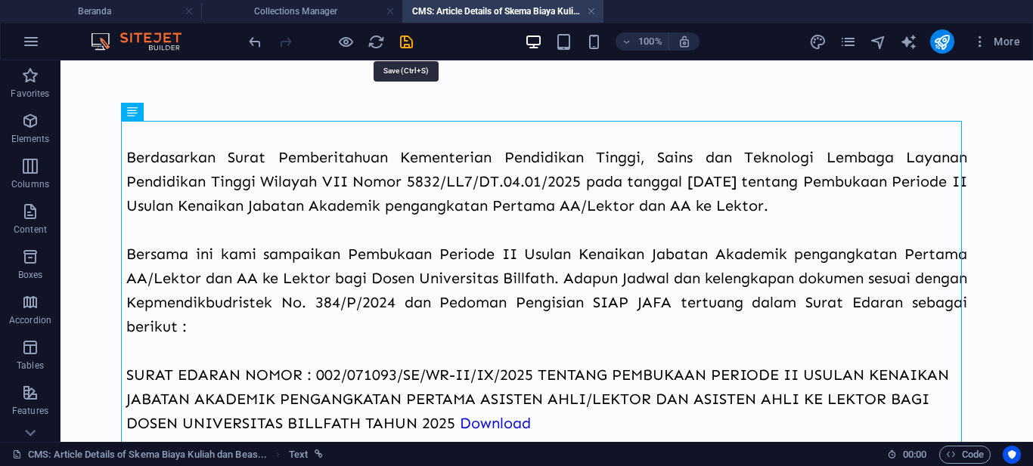
click at [409, 41] on icon "save" at bounding box center [406, 41] width 17 height 17
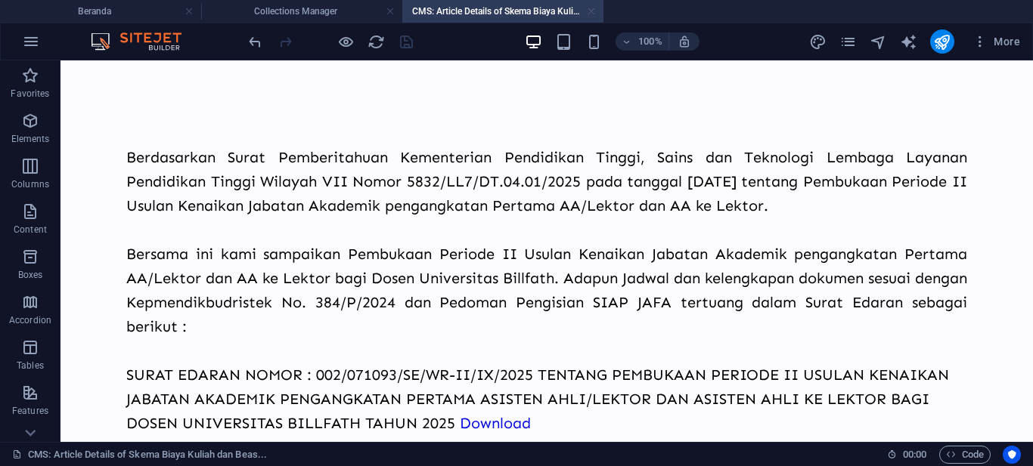
click at [593, 10] on link at bounding box center [591, 12] width 9 height 14
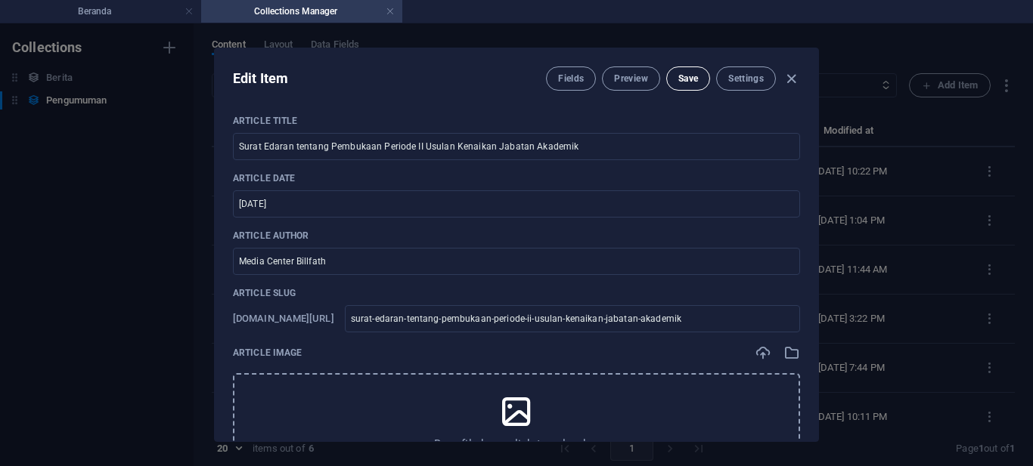
click at [690, 73] on span "Save" at bounding box center [688, 79] width 20 height 12
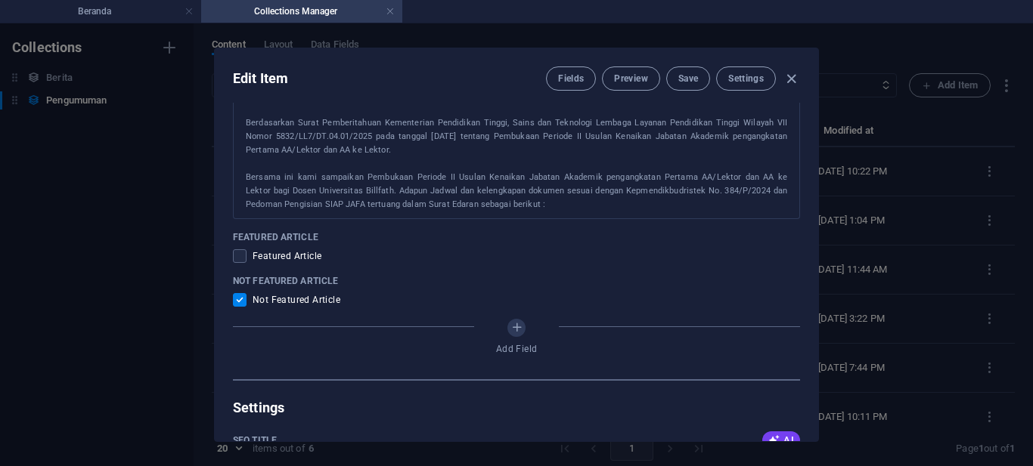
scroll to position [756, 0]
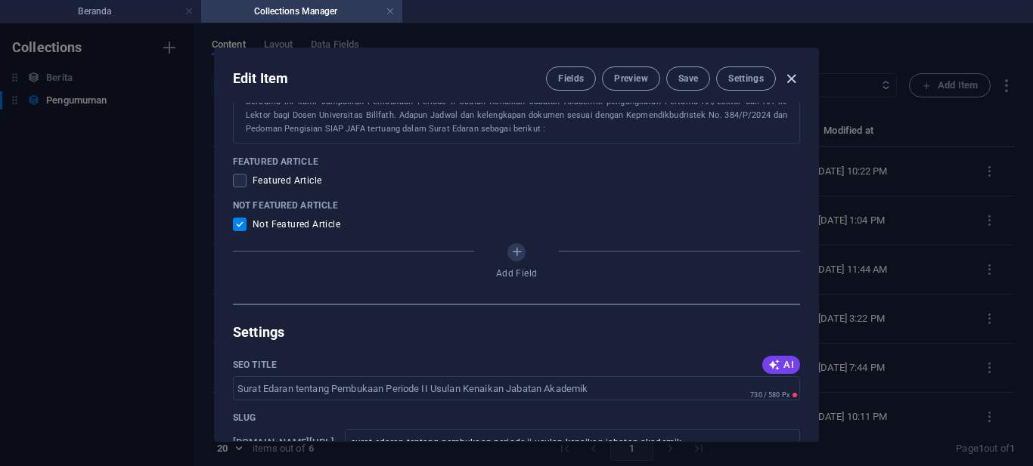
click at [789, 77] on icon "button" at bounding box center [790, 78] width 17 height 17
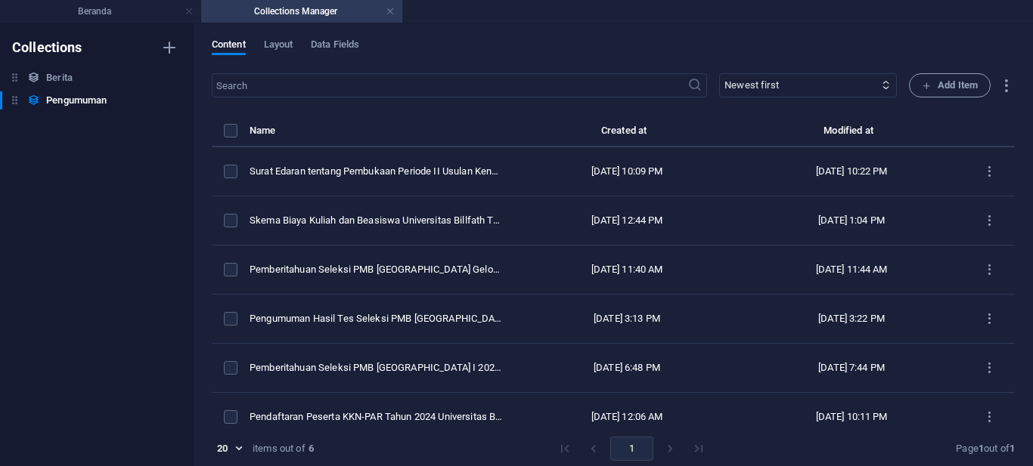
checkbox input "false"
type input "surat-edaran-tentang-pembukaan-periode-ii-usulan-kenaikan-jabatan-akademik"
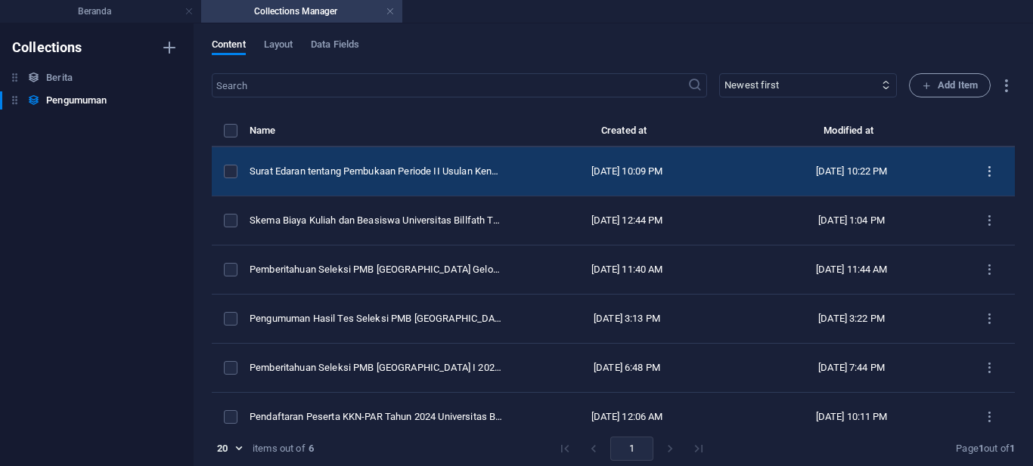
click at [982, 175] on icon "items list" at bounding box center [989, 172] width 14 height 14
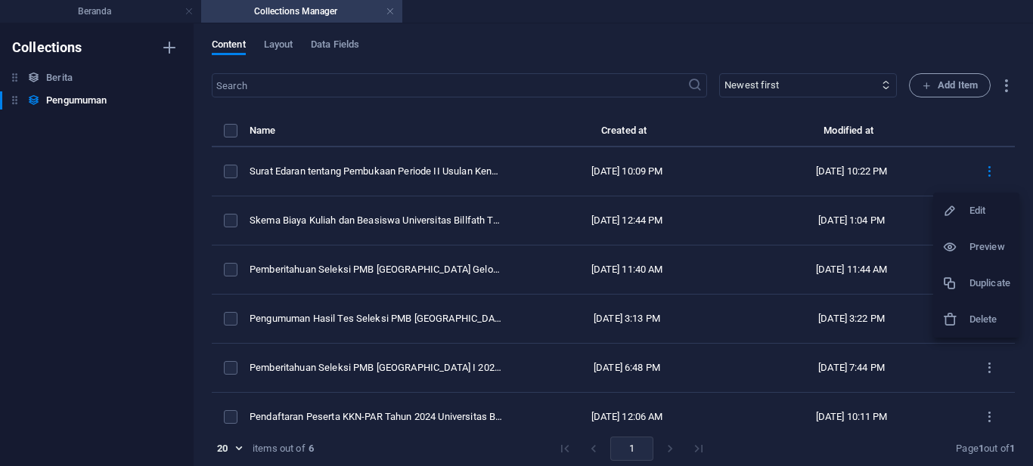
click at [978, 241] on h6 "Preview" at bounding box center [989, 247] width 41 height 18
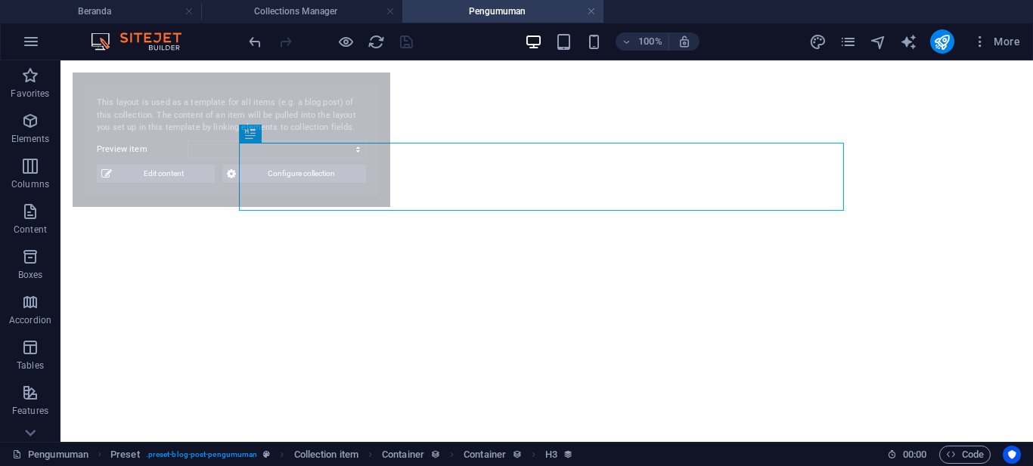
select select "68b85a11f5e4785a4506a4e4"
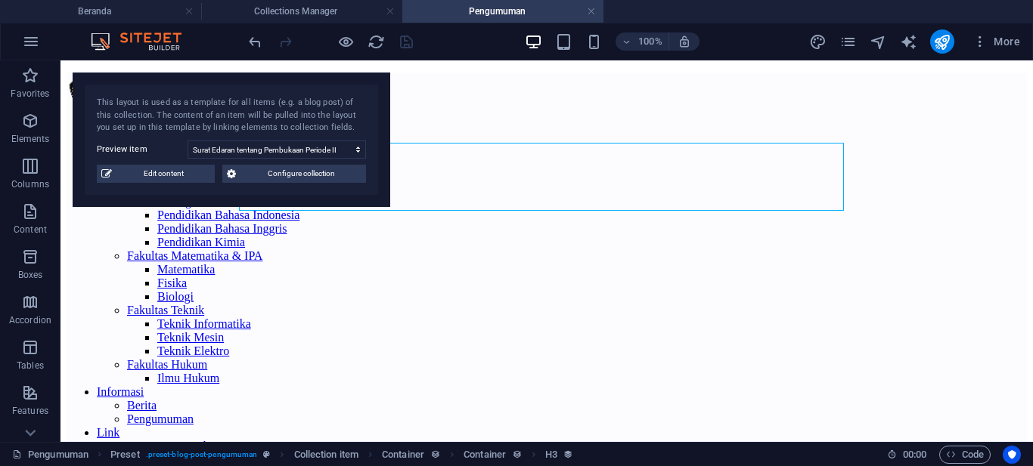
scroll to position [0, 0]
click at [345, 150] on select "Surat Edaran tentang Pembukaan Periode II Usulan Kenaikan Jabatan Akademik Skem…" at bounding box center [276, 150] width 178 height 18
click at [187, 141] on select "Surat Edaran tentang Pembukaan Periode II Usulan Kenaikan Jabatan Akademik Skem…" at bounding box center [276, 150] width 178 height 18
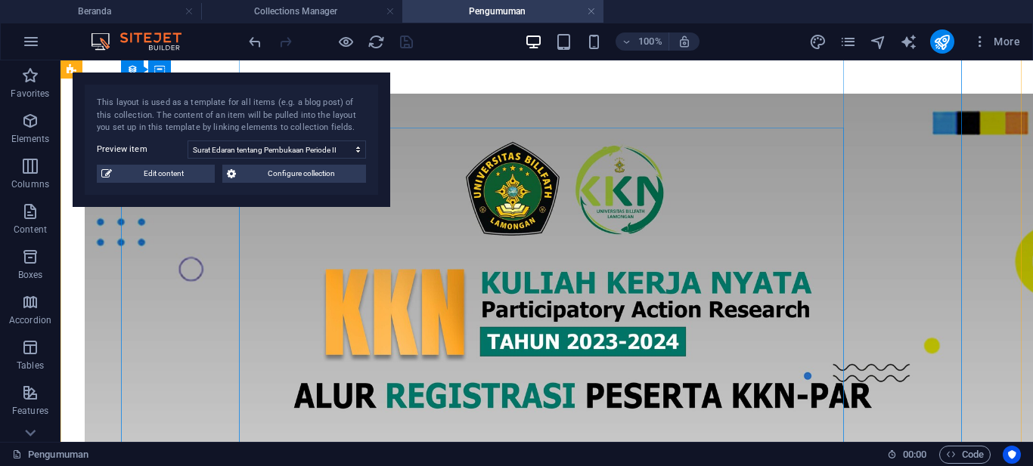
scroll to position [454, 0]
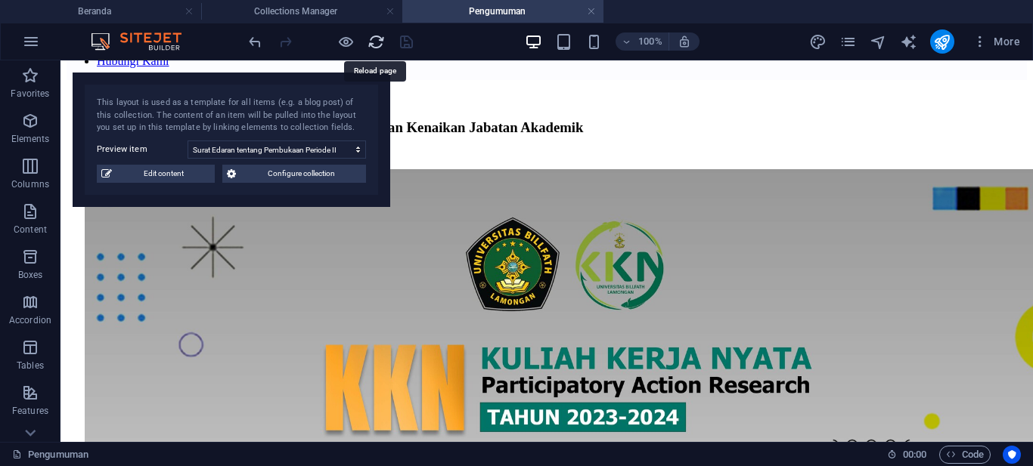
click at [375, 43] on icon "reload" at bounding box center [375, 41] width 17 height 17
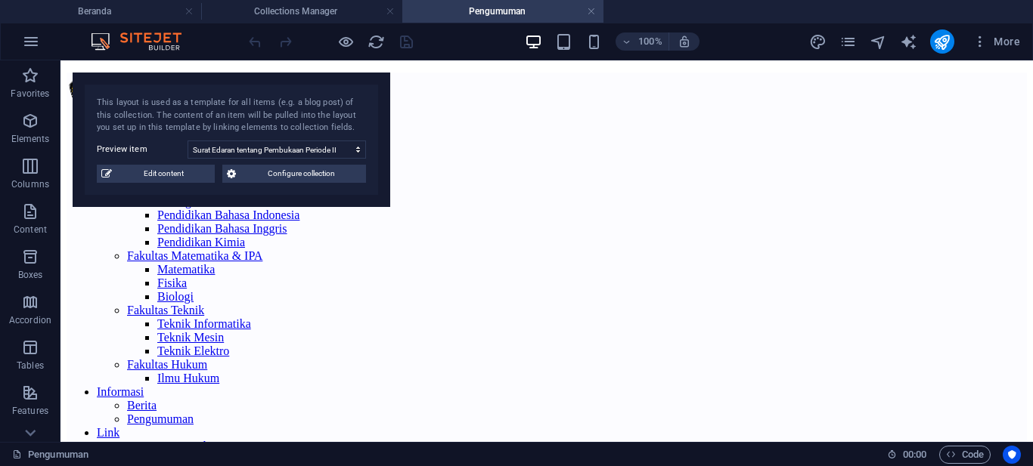
scroll to position [0, 0]
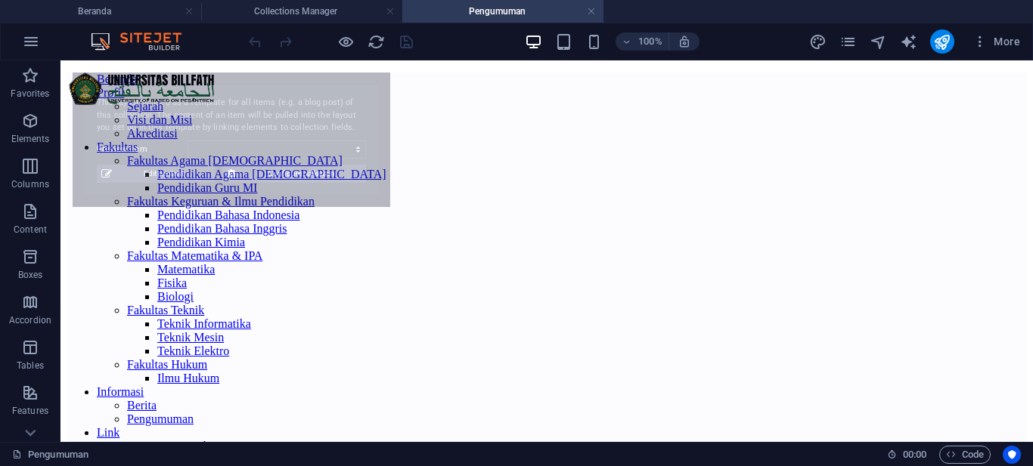
select select "68b85a11f5e4785a4506a4e4"
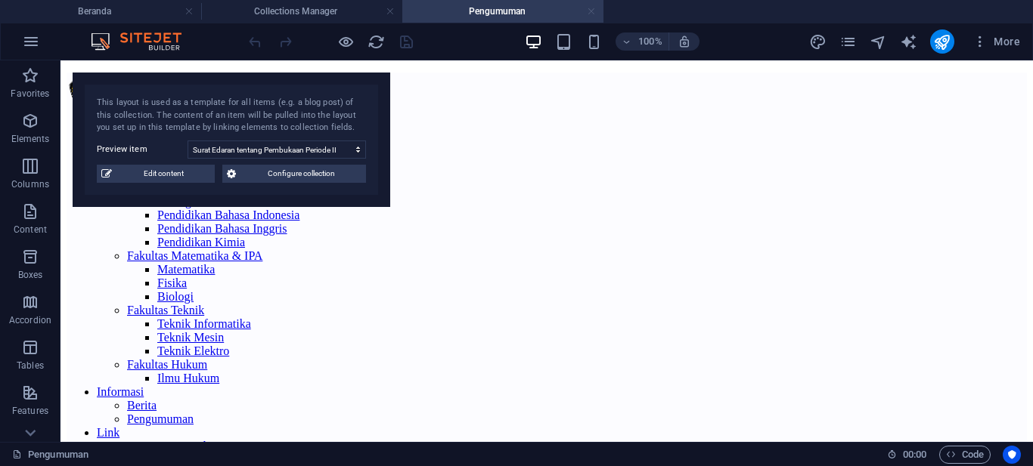
click at [590, 11] on link at bounding box center [591, 12] width 9 height 14
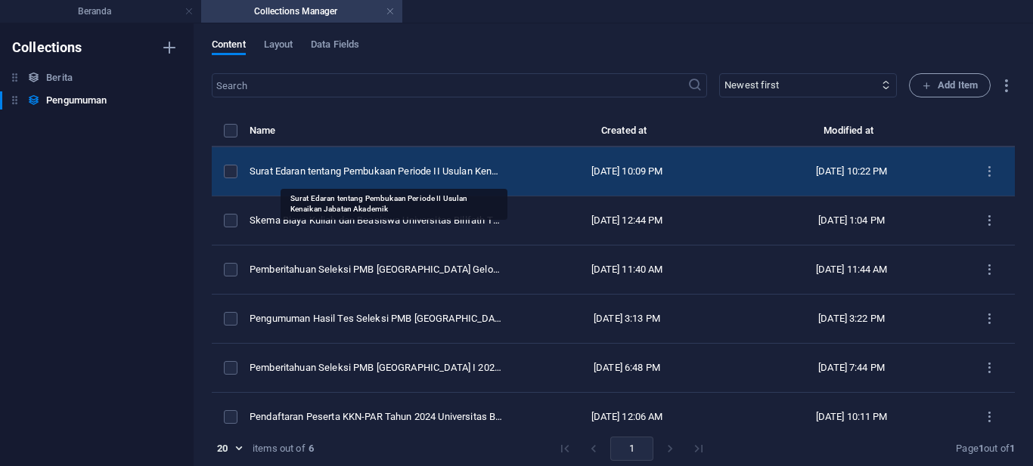
click at [412, 173] on div "Surat Edaran tentang Pembukaan Periode II Usulan Kenaikan Jabatan Akademik" at bounding box center [375, 172] width 253 height 14
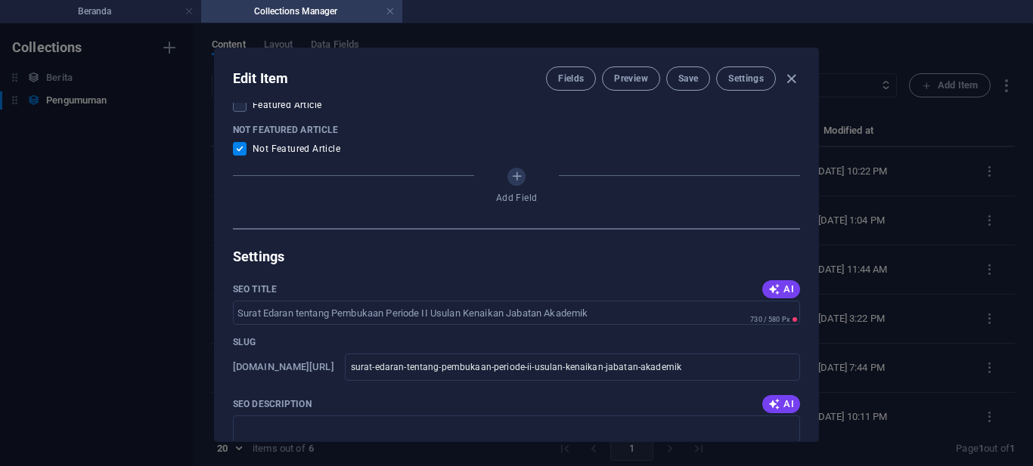
scroll to position [680, 0]
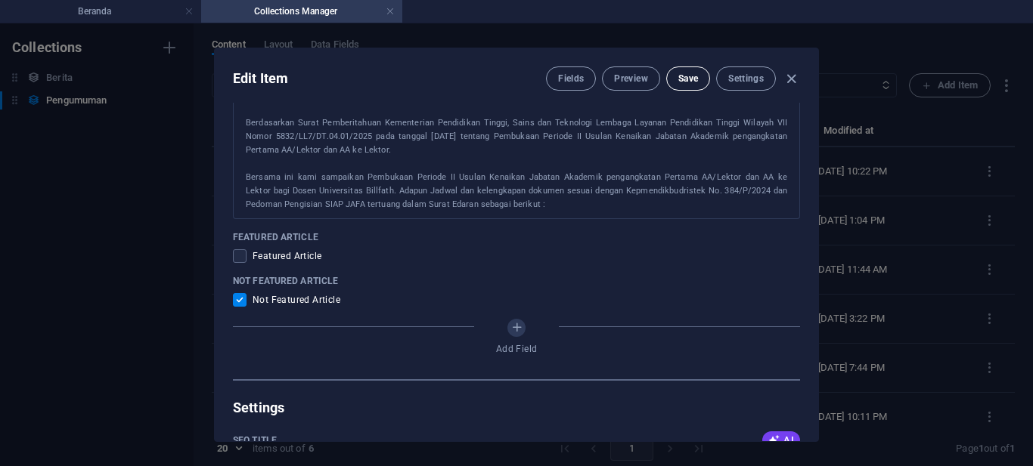
click at [686, 82] on span "Save" at bounding box center [688, 79] width 20 height 12
click at [642, 82] on span "Preview" at bounding box center [630, 79] width 33 height 12
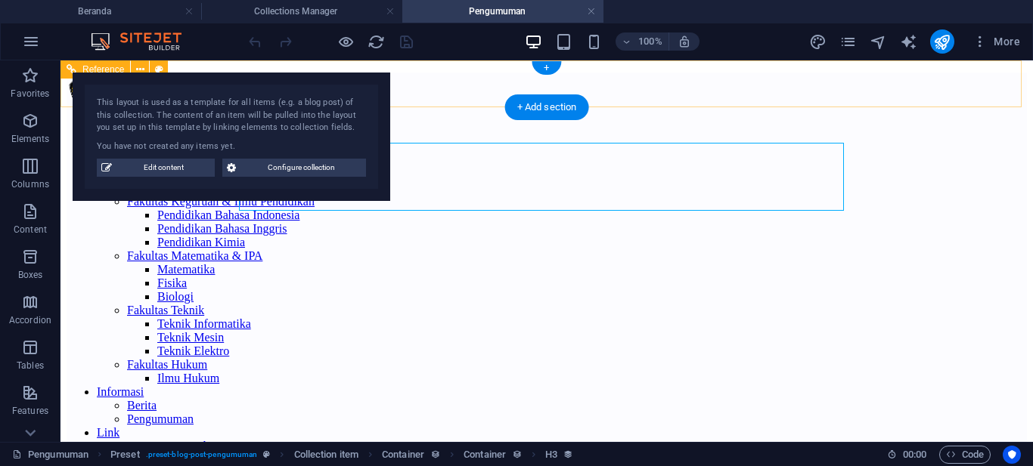
scroll to position [0, 0]
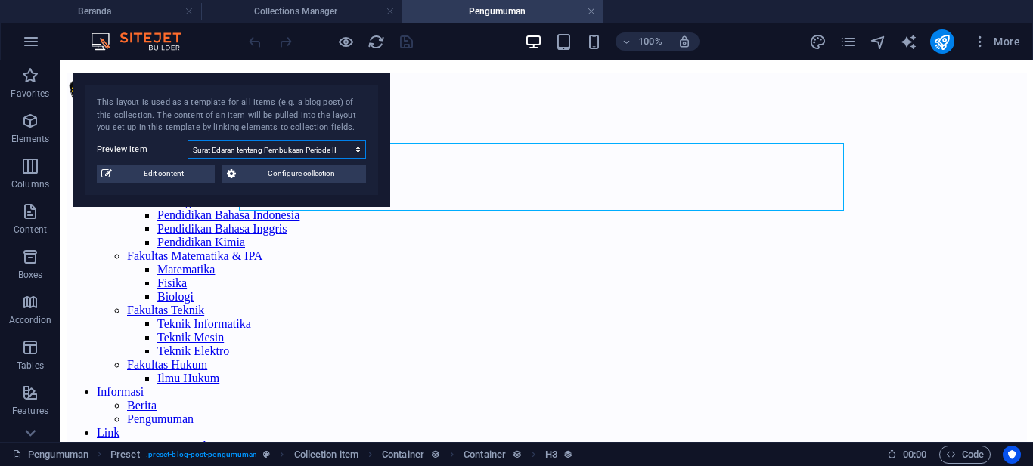
click at [360, 155] on select "Surat Edaran tentang Pembukaan Periode II Usulan Kenaikan Jabatan Akademik Skem…" at bounding box center [276, 150] width 178 height 18
click at [187, 141] on select "Surat Edaran tentang Pembukaan Periode II Usulan Kenaikan Jabatan Akademik Skem…" at bounding box center [276, 150] width 178 height 18
click at [361, 156] on select "Surat Edaran tentang Pembukaan Periode II Usulan Kenaikan Jabatan Akademik Skem…" at bounding box center [276, 150] width 178 height 18
click at [187, 141] on select "Surat Edaran tentang Pembukaan Periode II Usulan Kenaikan Jabatan Akademik Skem…" at bounding box center [276, 150] width 178 height 18
click at [357, 148] on select "Surat Edaran tentang Pembukaan Periode II Usulan Kenaikan Jabatan Akademik Skem…" at bounding box center [276, 150] width 178 height 18
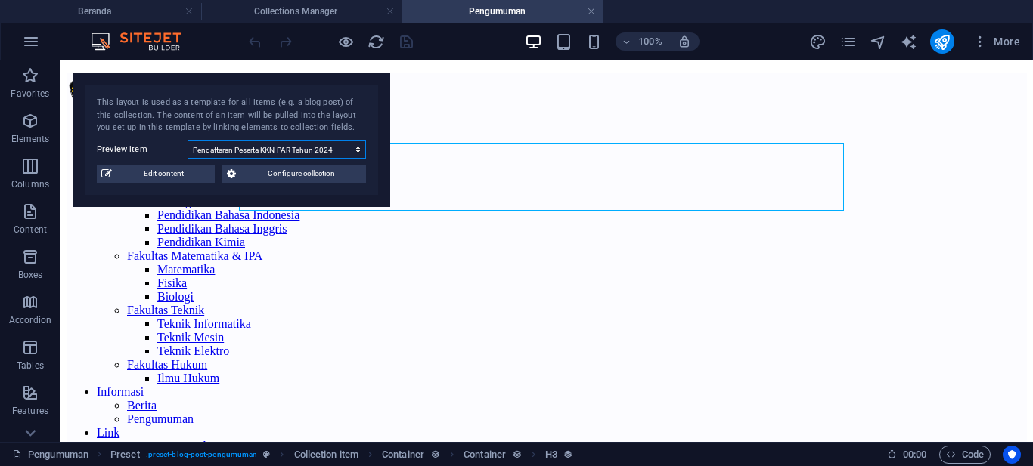
click at [187, 141] on select "Surat Edaran tentang Pembukaan Periode II Usulan Kenaikan Jabatan Akademik Skem…" at bounding box center [276, 150] width 178 height 18
click at [365, 147] on select "Surat Edaran tentang Pembukaan Periode II Usulan Kenaikan Jabatan Akademik Skem…" at bounding box center [276, 150] width 178 height 18
click at [187, 141] on select "Surat Edaran tentang Pembukaan Periode II Usulan Kenaikan Jabatan Akademik Skem…" at bounding box center [276, 150] width 178 height 18
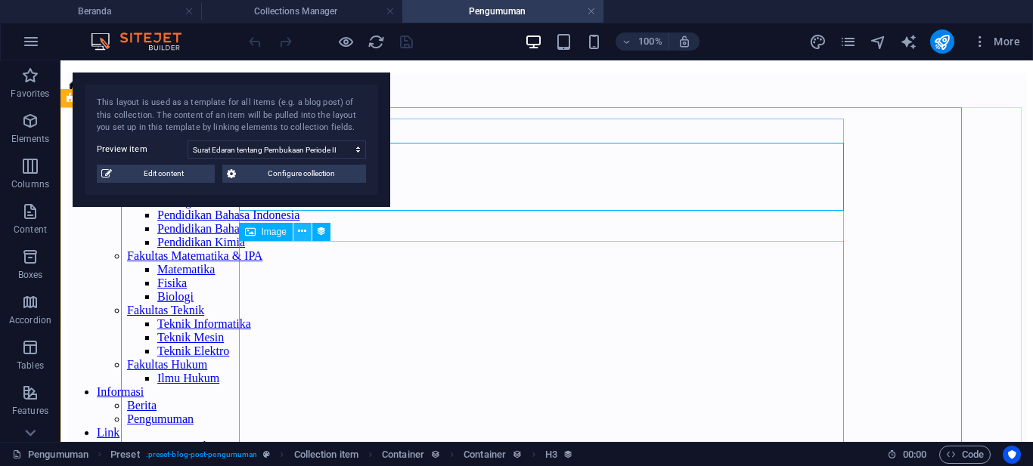
click at [301, 230] on icon at bounding box center [302, 232] width 8 height 16
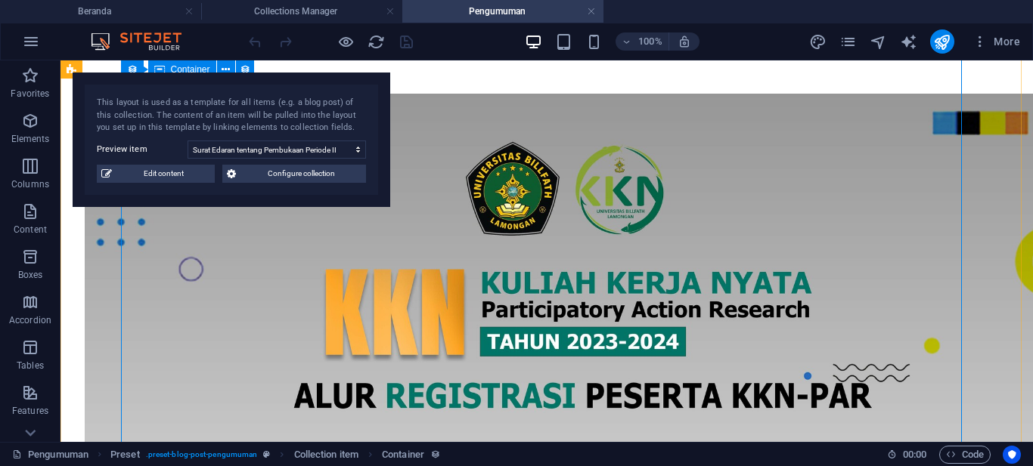
scroll to position [454, 0]
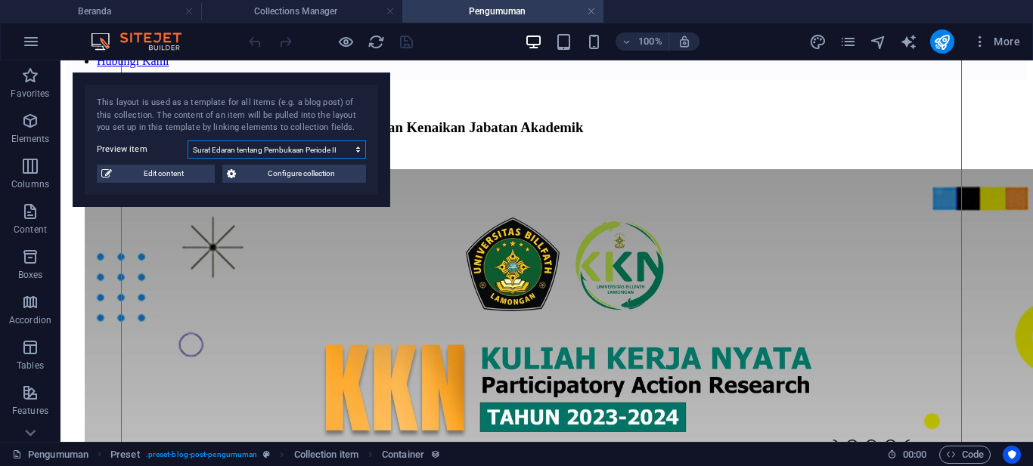
click at [341, 147] on select "Surat Edaran tentang Pembukaan Periode II Usulan Kenaikan Jabatan Akademik Skem…" at bounding box center [276, 150] width 178 height 18
click at [187, 141] on select "Surat Edaran tentang Pembukaan Periode II Usulan Kenaikan Jabatan Akademik Skem…" at bounding box center [276, 150] width 178 height 18
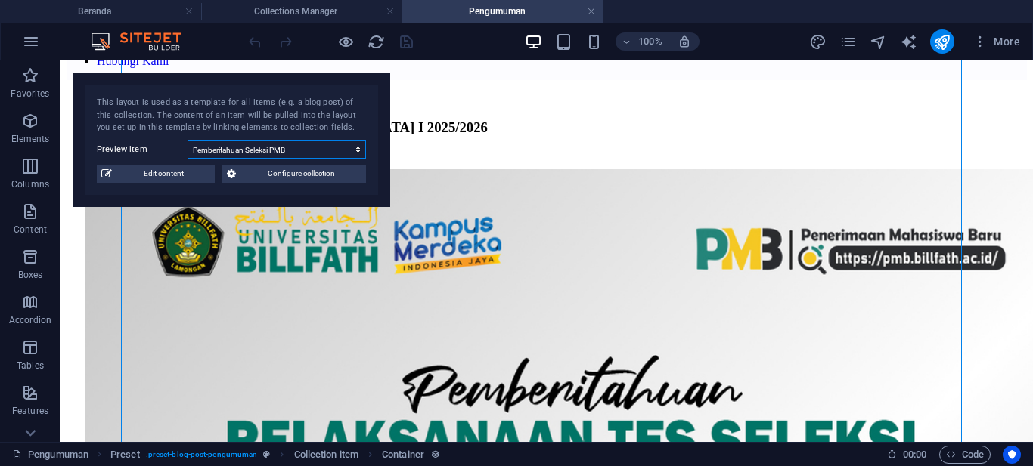
click at [308, 151] on select "Surat Edaran tentang Pembukaan Periode II Usulan Kenaikan Jabatan Akademik Skem…" at bounding box center [276, 150] width 178 height 18
click at [187, 141] on select "Surat Edaran tentang Pembukaan Periode II Usulan Kenaikan Jabatan Akademik Skem…" at bounding box center [276, 150] width 178 height 18
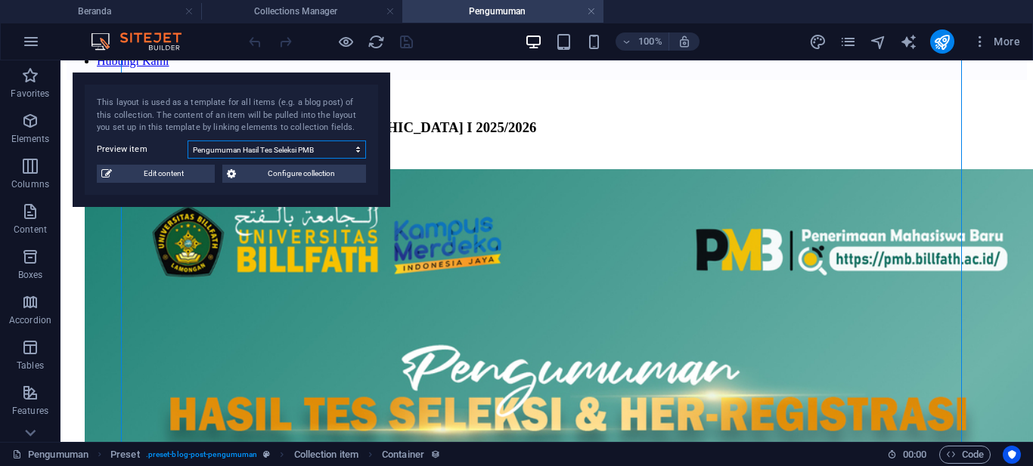
click at [320, 152] on select "Surat Edaran tentang Pembukaan Periode II Usulan Kenaikan Jabatan Akademik Skem…" at bounding box center [276, 150] width 178 height 18
click at [187, 141] on select "Surat Edaran tentang Pembukaan Periode II Usulan Kenaikan Jabatan Akademik Skem…" at bounding box center [276, 150] width 178 height 18
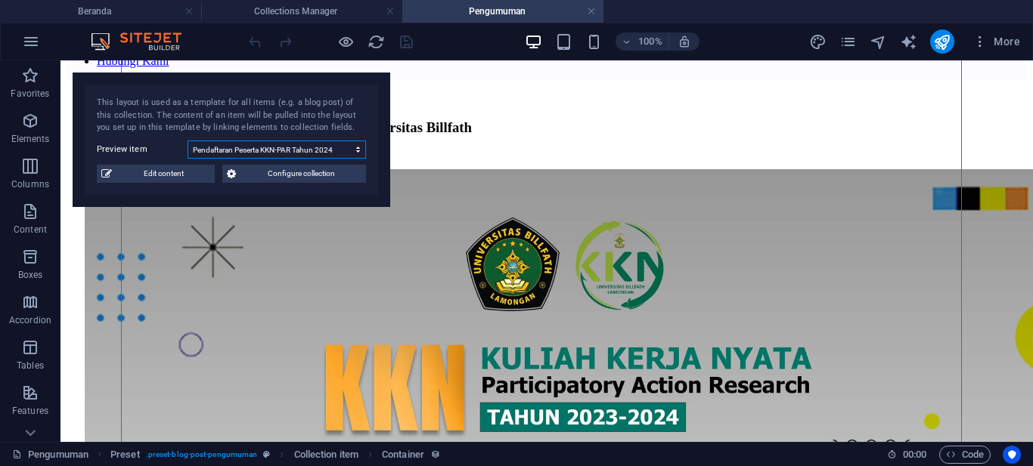
click at [324, 147] on select "Surat Edaran tentang Pembukaan Periode II Usulan Kenaikan Jabatan Akademik Skem…" at bounding box center [276, 150] width 178 height 18
click at [187, 141] on select "Surat Edaran tentang Pembukaan Periode II Usulan Kenaikan Jabatan Akademik Skem…" at bounding box center [276, 150] width 178 height 18
click at [318, 151] on select "Surat Edaran tentang Pembukaan Periode II Usulan Kenaikan Jabatan Akademik Skem…" at bounding box center [276, 150] width 178 height 18
click at [187, 141] on select "Surat Edaran tentang Pembukaan Periode II Usulan Kenaikan Jabatan Akademik Skem…" at bounding box center [276, 150] width 178 height 18
click at [315, 143] on select "Surat Edaran tentang Pembukaan Periode II Usulan Kenaikan Jabatan Akademik Skem…" at bounding box center [276, 150] width 178 height 18
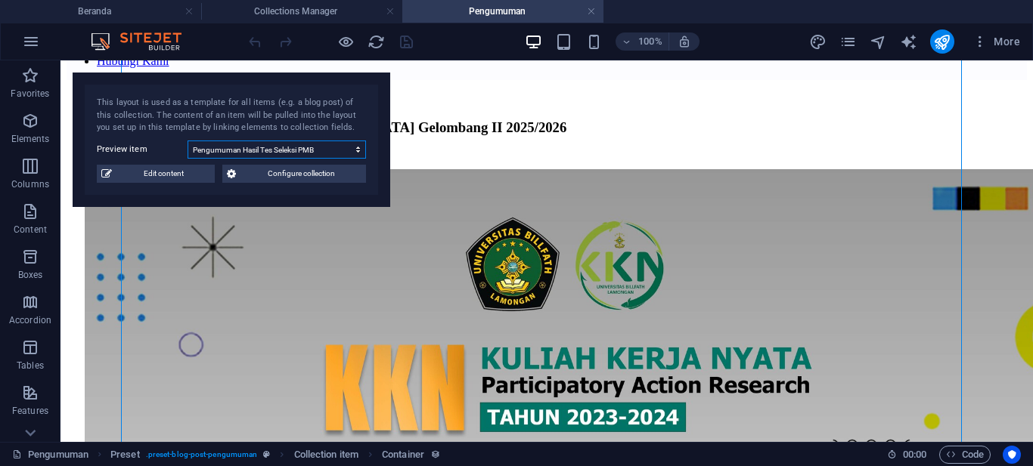
click at [187, 141] on select "Surat Edaran tentang Pembukaan Periode II Usulan Kenaikan Jabatan Akademik Skem…" at bounding box center [276, 150] width 178 height 18
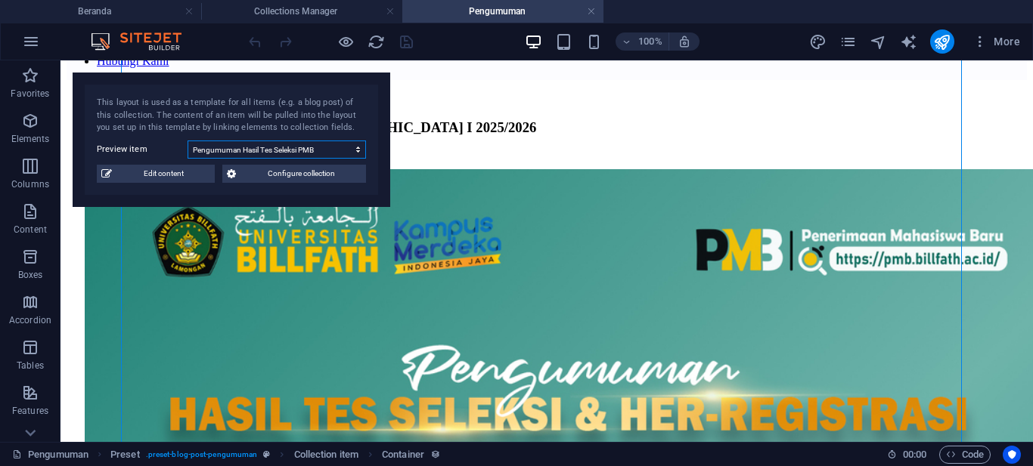
click at [303, 154] on select "Surat Edaran tentang Pembukaan Periode II Usulan Kenaikan Jabatan Akademik Skem…" at bounding box center [276, 150] width 178 height 18
select select "6886ff3daf16b96750084ed6"
click at [187, 141] on select "Surat Edaran tentang Pembukaan Periode II Usulan Kenaikan Jabatan Akademik Skem…" at bounding box center [276, 150] width 178 height 18
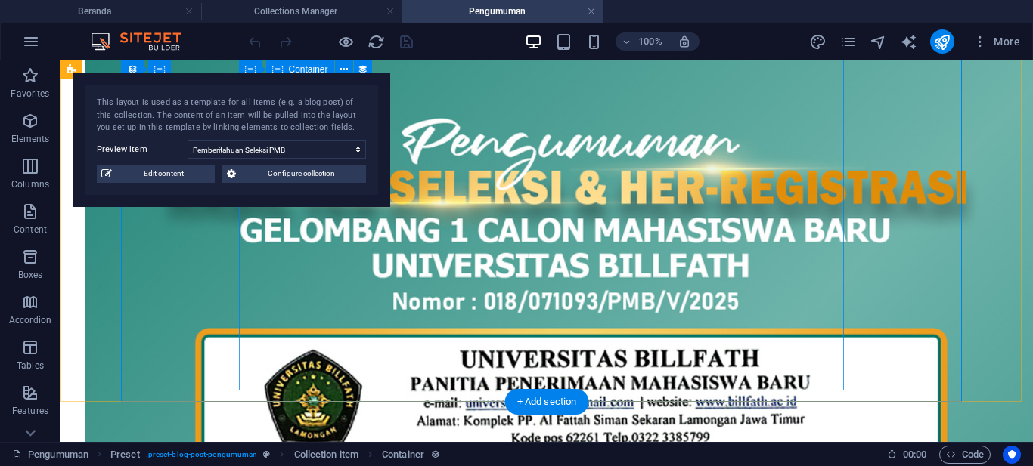
scroll to position [832, 0]
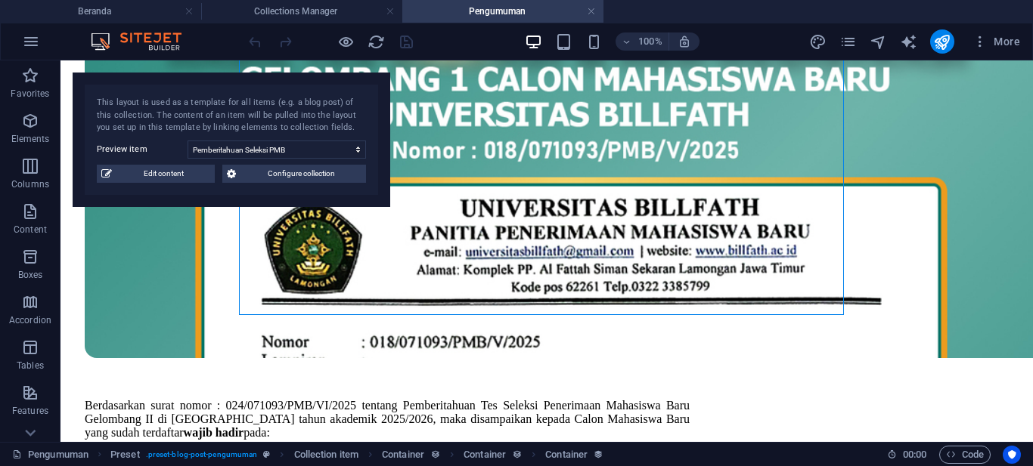
click at [596, 11] on h4 "Pengumuman" at bounding box center [502, 11] width 201 height 17
click at [591, 13] on link at bounding box center [591, 12] width 9 height 14
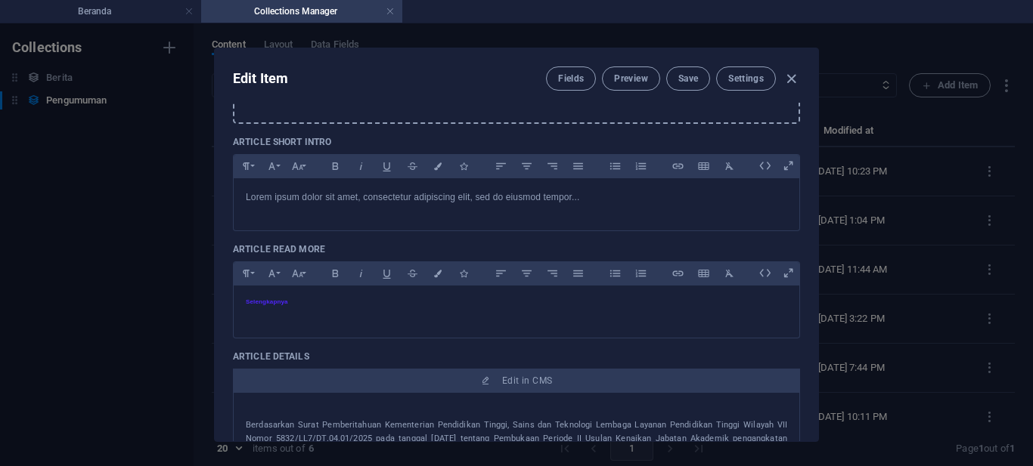
scroll to position [76, 0]
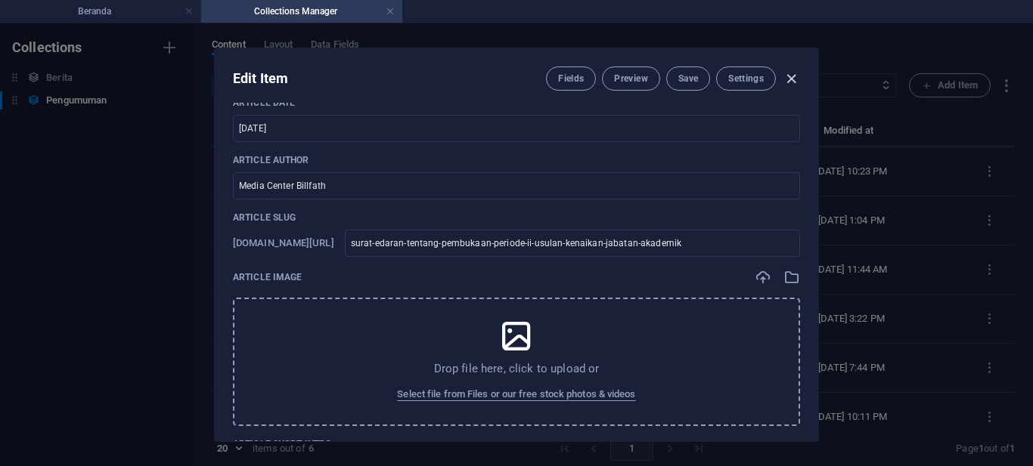
click at [792, 80] on icon "button" at bounding box center [790, 78] width 17 height 17
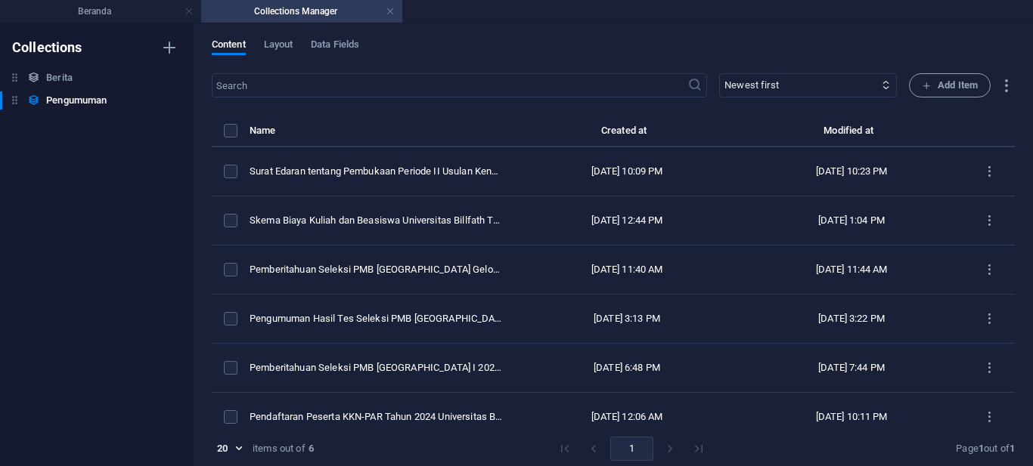
checkbox input "false"
type input "surat-edaran-tentang-pembukaan-periode-ii-usulan-kenaikan-jabatan-akademik"
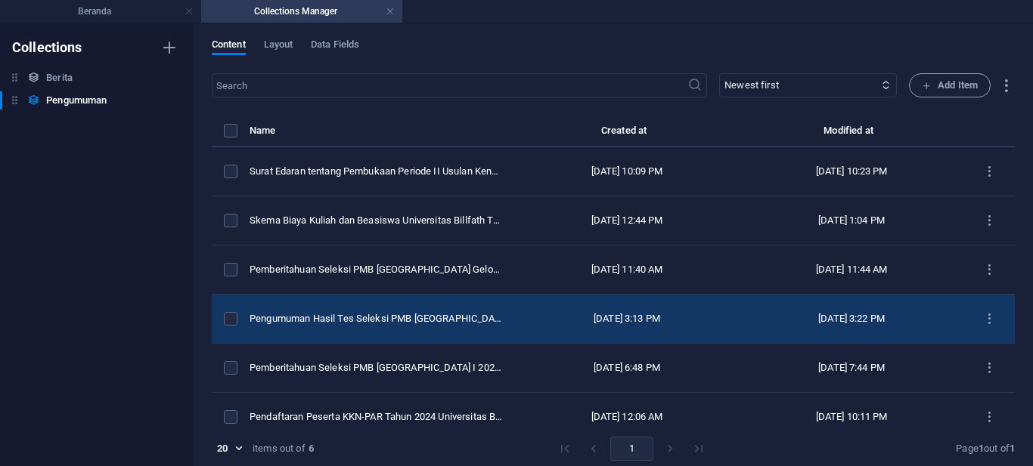
click at [591, 322] on div "[DATE] 3:13 PM" at bounding box center [627, 319] width 200 height 14
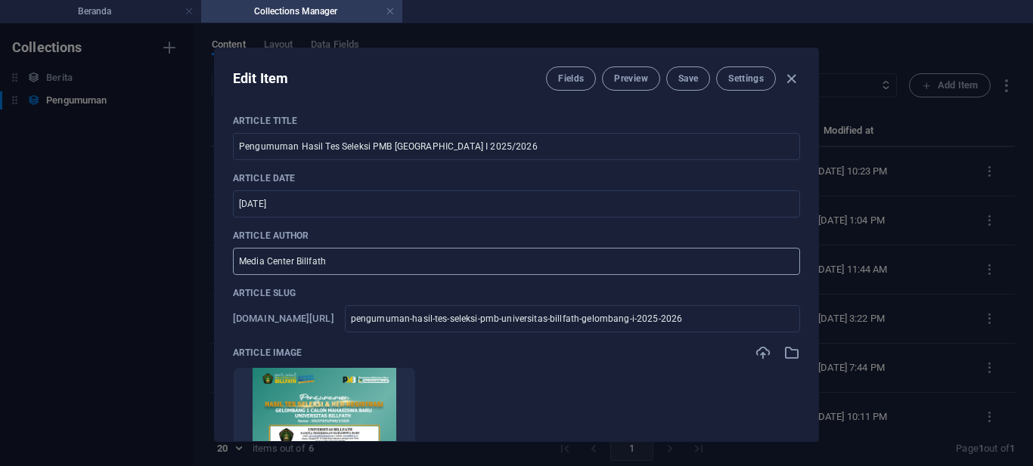
scroll to position [151, 0]
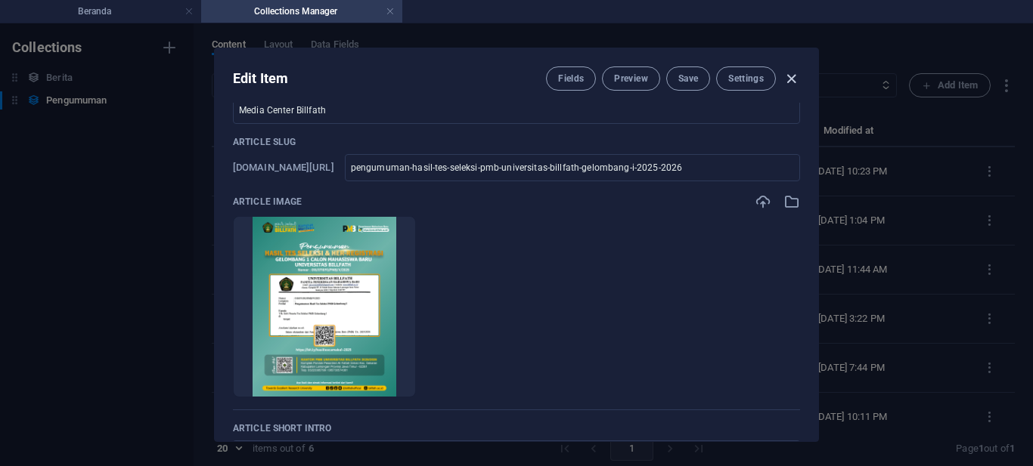
click at [791, 78] on icon "button" at bounding box center [790, 78] width 17 height 17
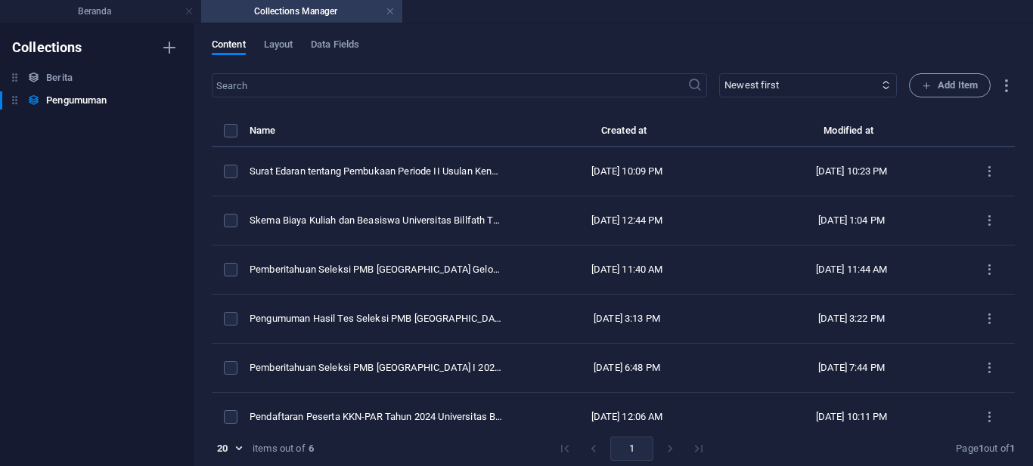
checkbox input "false"
type input "pengumuman-hasil-tes-seleksi-pmb-universitas-billfath-gelombang-i-2025-2026"
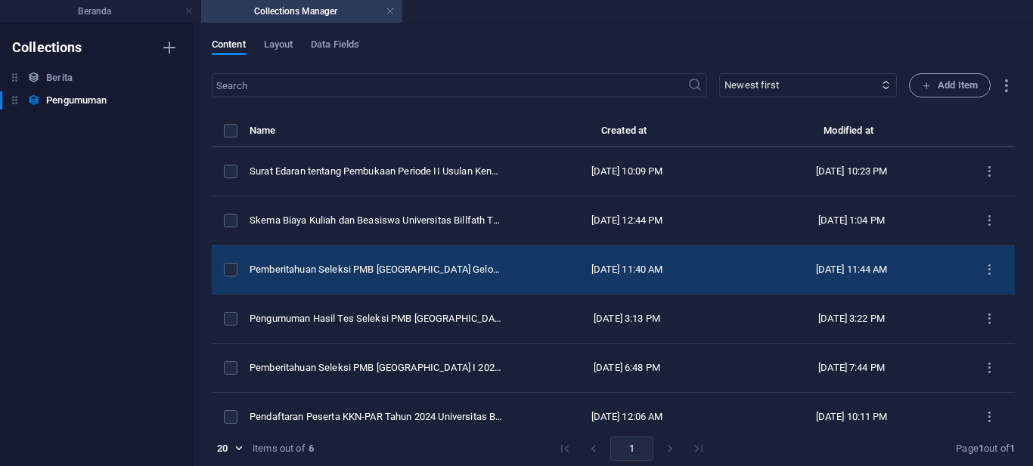
click at [463, 274] on div "Pemberitahuan Seleksi PMB [GEOGRAPHIC_DATA] Gelombang II 2025/2026" at bounding box center [375, 270] width 253 height 14
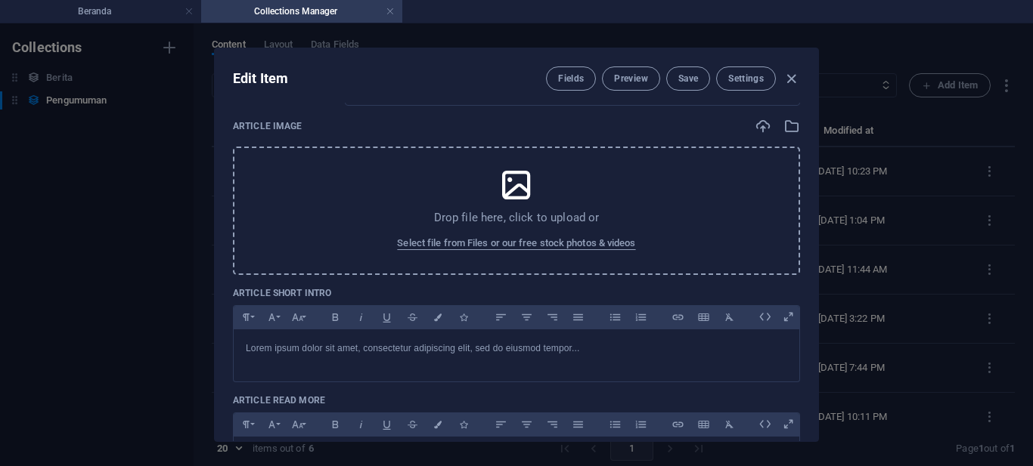
scroll to position [454, 0]
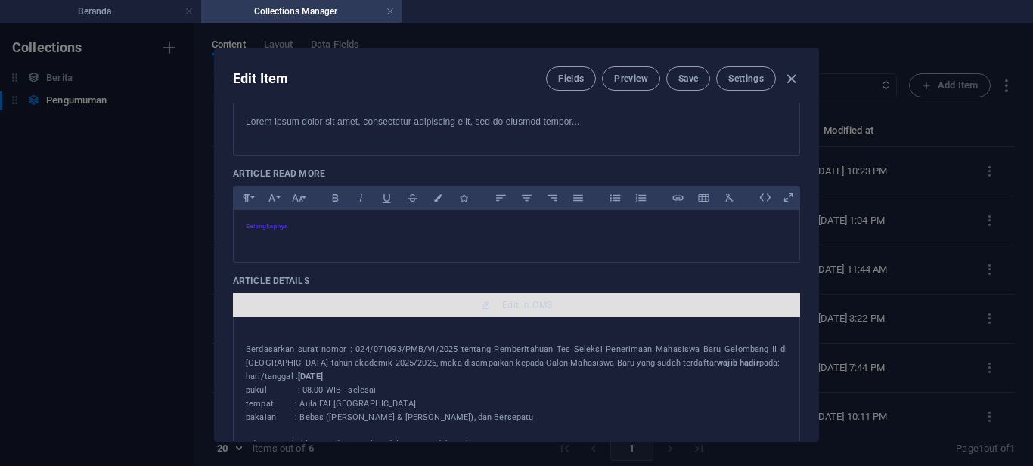
click at [525, 307] on span "Edit in CMS" at bounding box center [527, 305] width 50 height 12
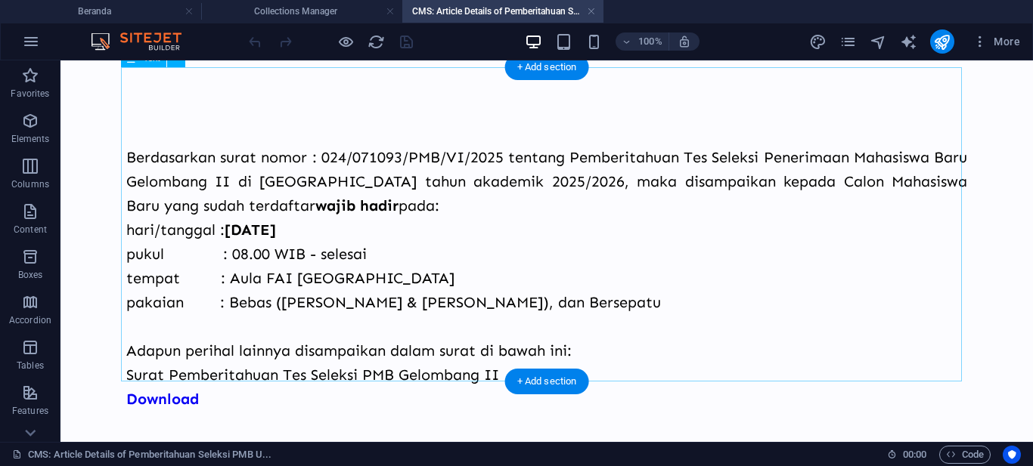
scroll to position [54, 0]
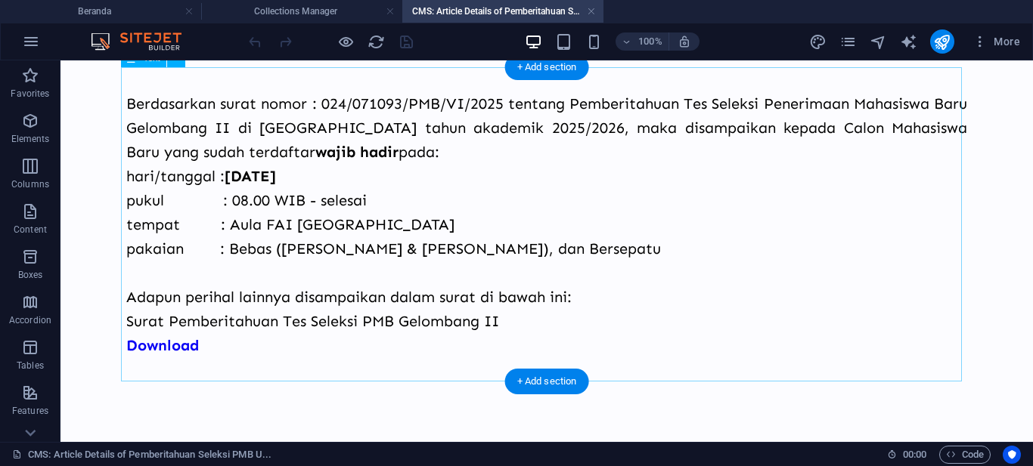
click at [166, 346] on div "Berdasarkan surat nomor : 024/071093/PMB/VI/2025 tentang Pemberitahuan Tes Sele…" at bounding box center [546, 224] width 841 height 314
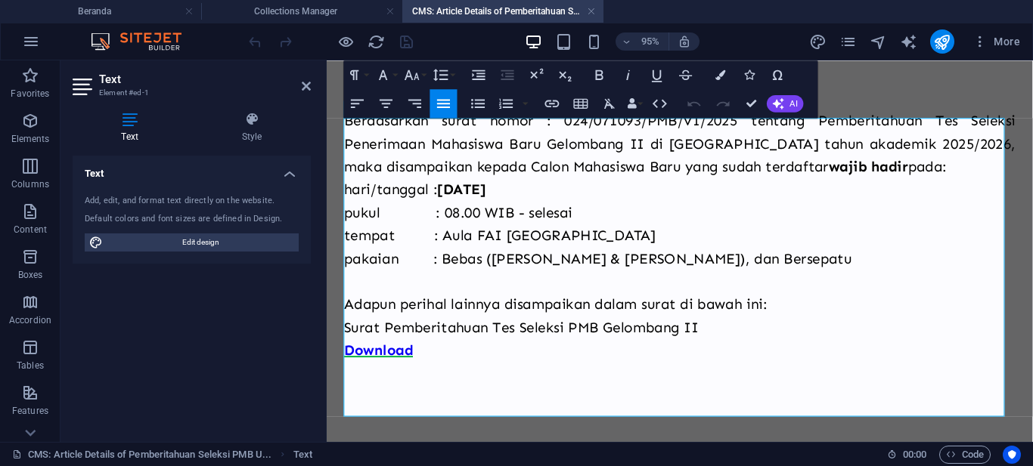
scroll to position [0, 0]
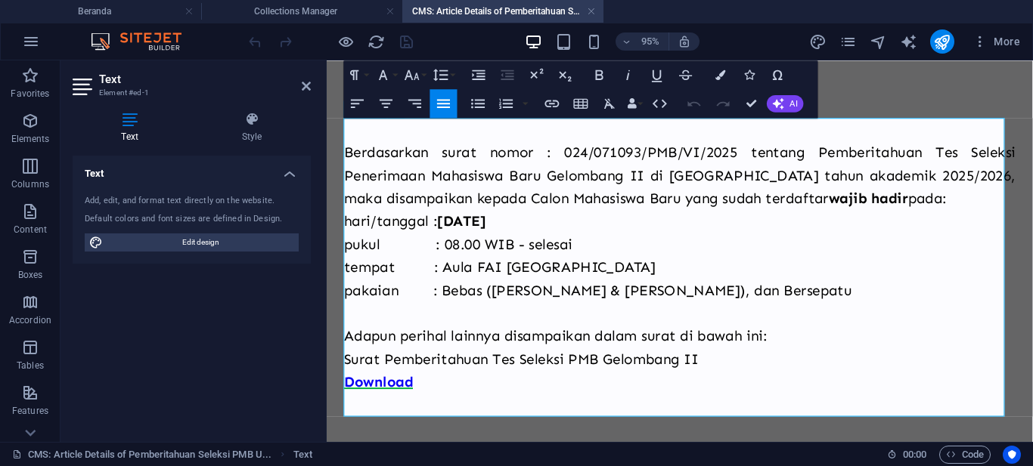
click at [397, 399] on span "Download" at bounding box center [381, 399] width 73 height 18
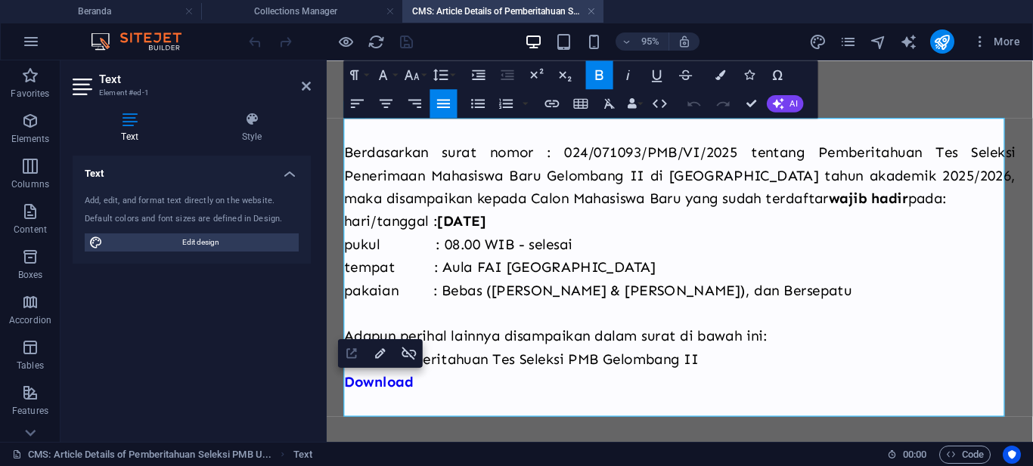
click at [361, 351] on button "Open Link" at bounding box center [351, 353] width 27 height 29
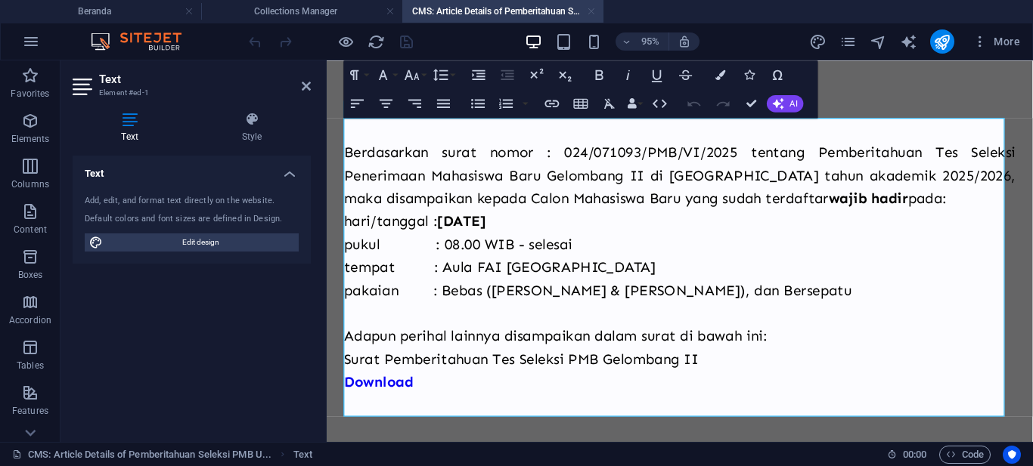
click at [590, 8] on link at bounding box center [591, 12] width 9 height 14
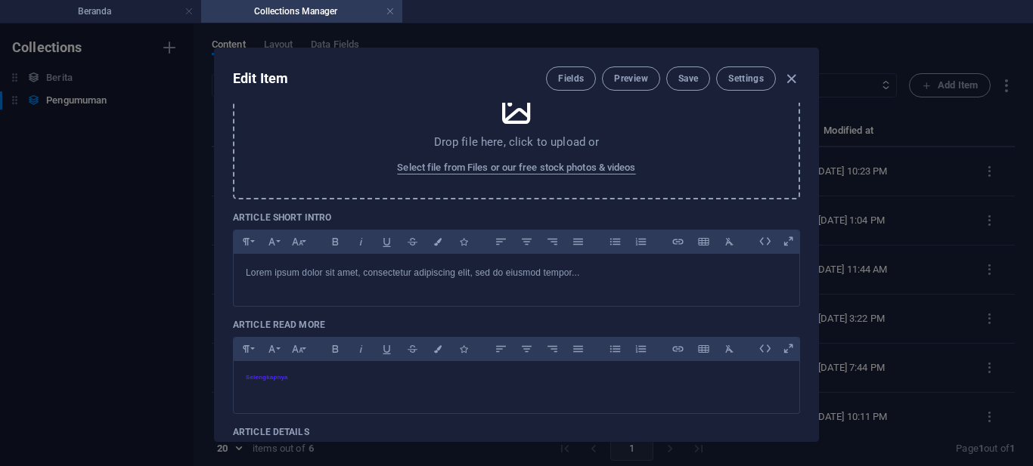
scroll to position [227, 0]
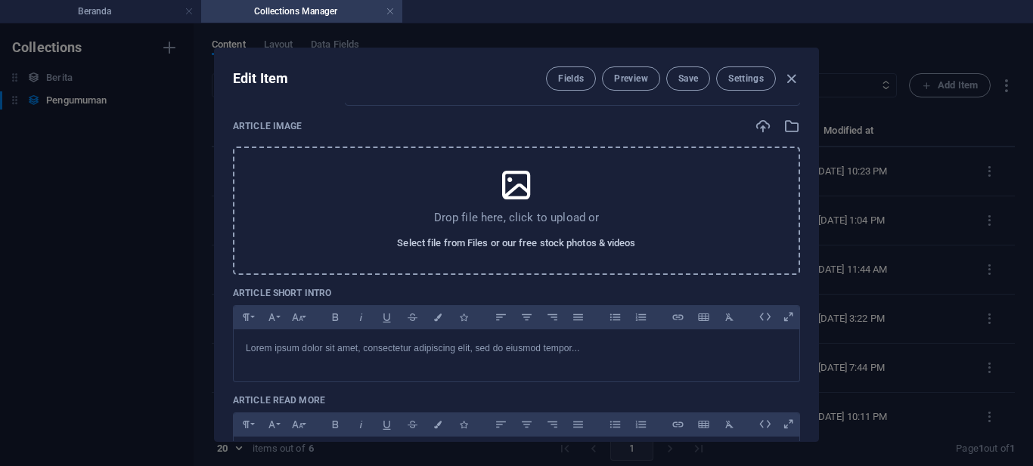
click at [514, 237] on span "Select file from Files or our free stock photos & videos" at bounding box center [516, 243] width 238 height 18
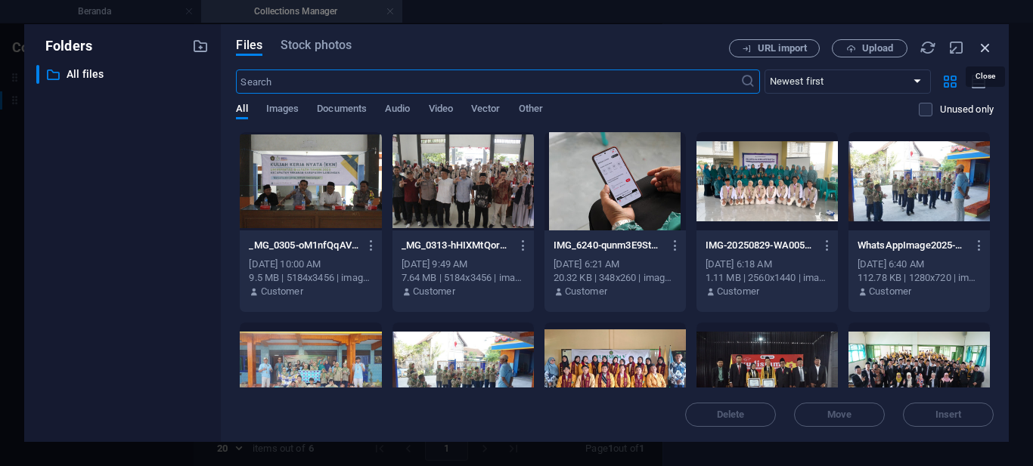
click at [985, 50] on icon "button" at bounding box center [985, 47] width 17 height 17
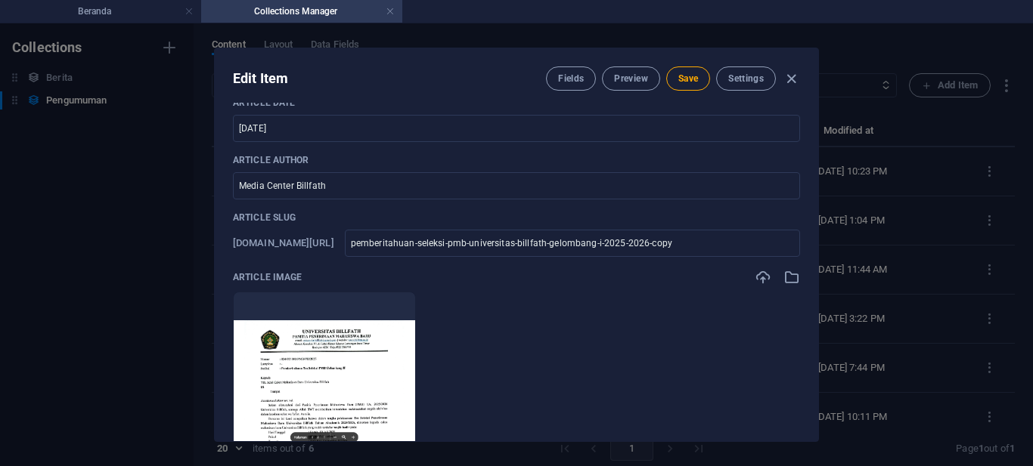
scroll to position [0, 0]
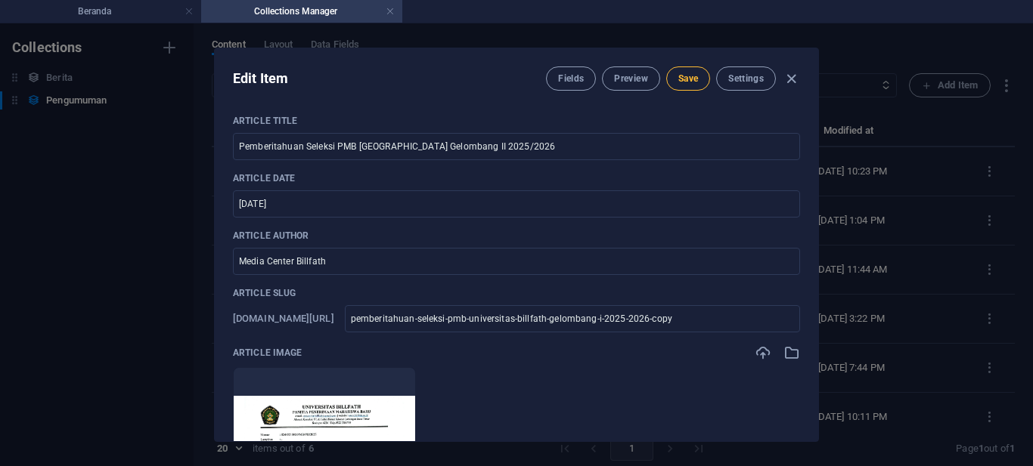
click at [692, 74] on span "Save" at bounding box center [688, 79] width 20 height 12
click at [788, 76] on icon "button" at bounding box center [790, 78] width 17 height 17
type input "pemberitahuan-seleksi-pmb-universitas-billfath-gelombang-ii-2025-2026"
checkbox input "false"
type input "pemberitahuan-seleksi-pmb-universitas-billfath-gelombang-ii-2025-2026"
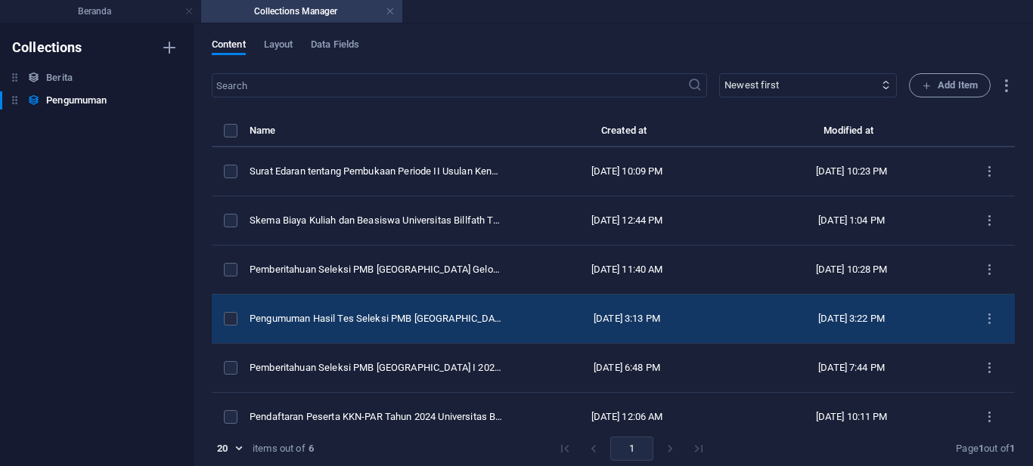
click at [515, 322] on td "[DATE] 3:13 PM" at bounding box center [627, 319] width 225 height 49
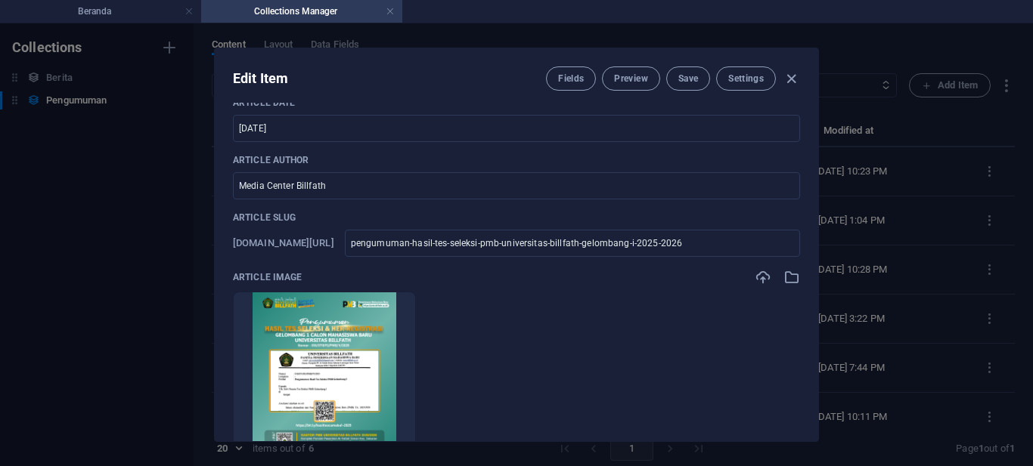
scroll to position [151, 0]
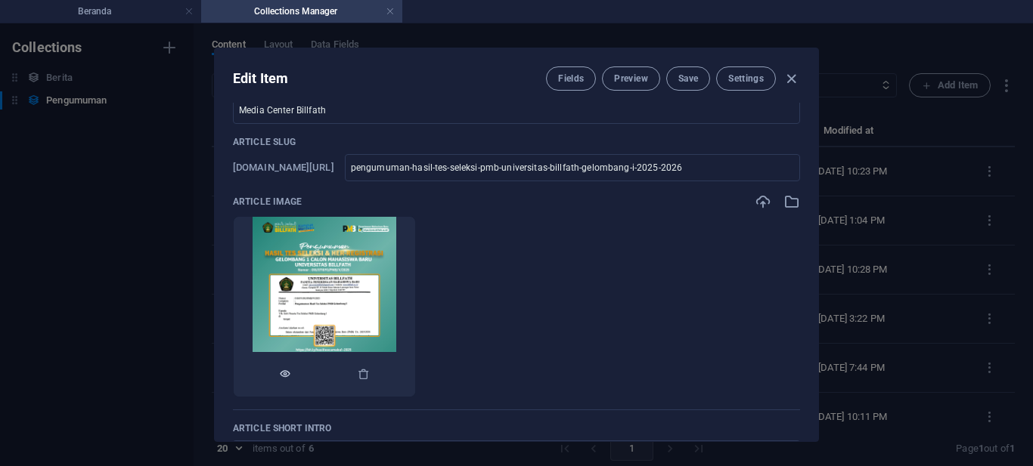
click at [291, 376] on icon "button" at bounding box center [285, 374] width 12 height 12
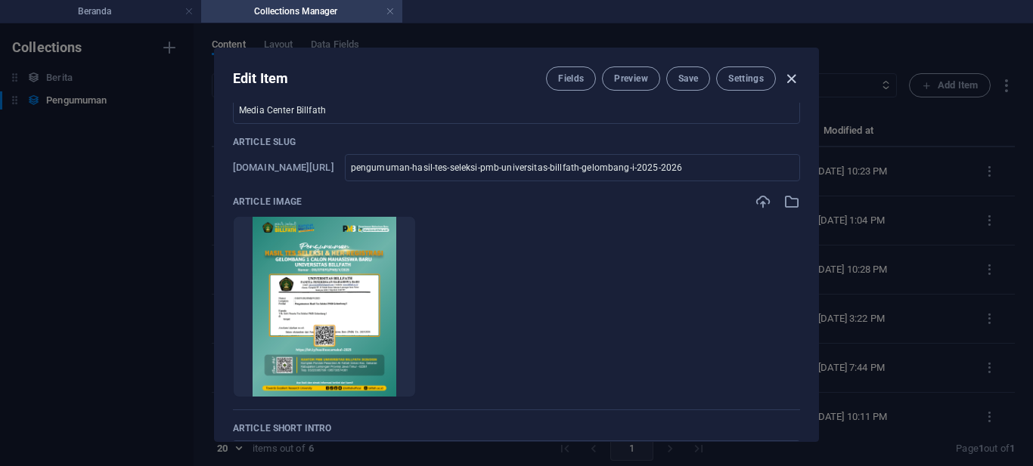
click at [795, 79] on icon "button" at bounding box center [790, 78] width 17 height 17
checkbox input "false"
type input "pengumuman-hasil-tes-seleksi-pmb-universitas-billfath-gelombang-i-2025-2026"
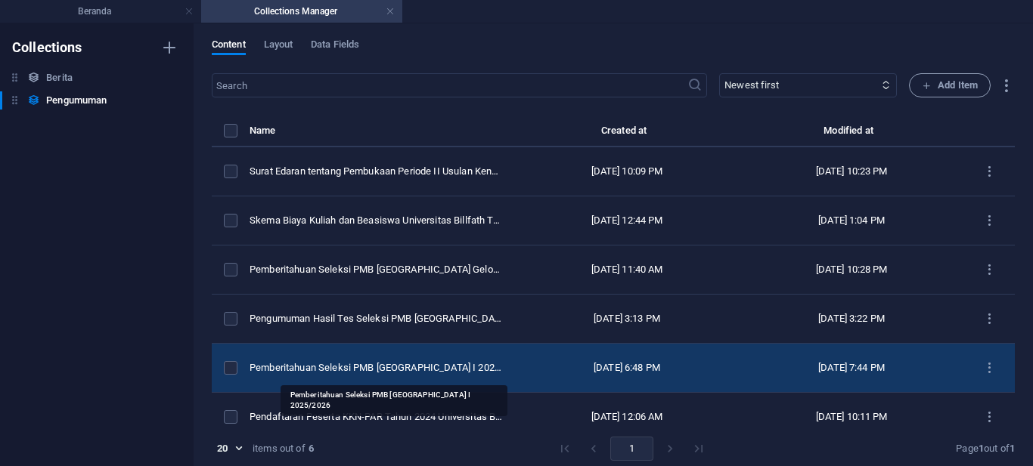
click at [397, 368] on div "Pemberitahuan Seleksi PMB [GEOGRAPHIC_DATA] I 2025/2026" at bounding box center [375, 368] width 253 height 14
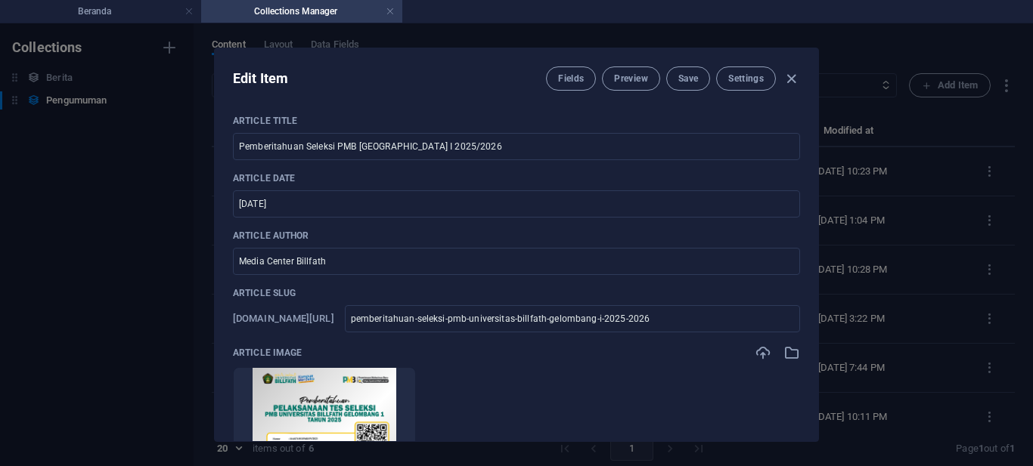
scroll to position [76, 0]
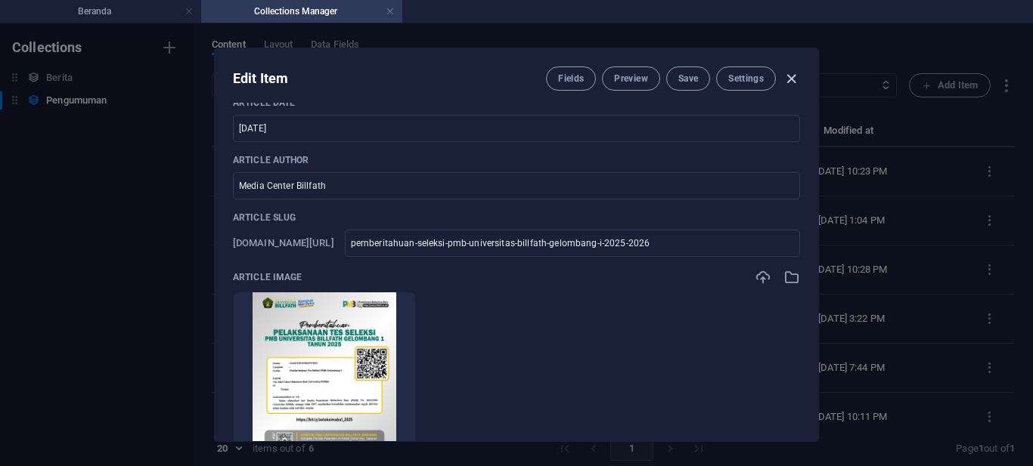
click at [791, 76] on icon "button" at bounding box center [790, 78] width 17 height 17
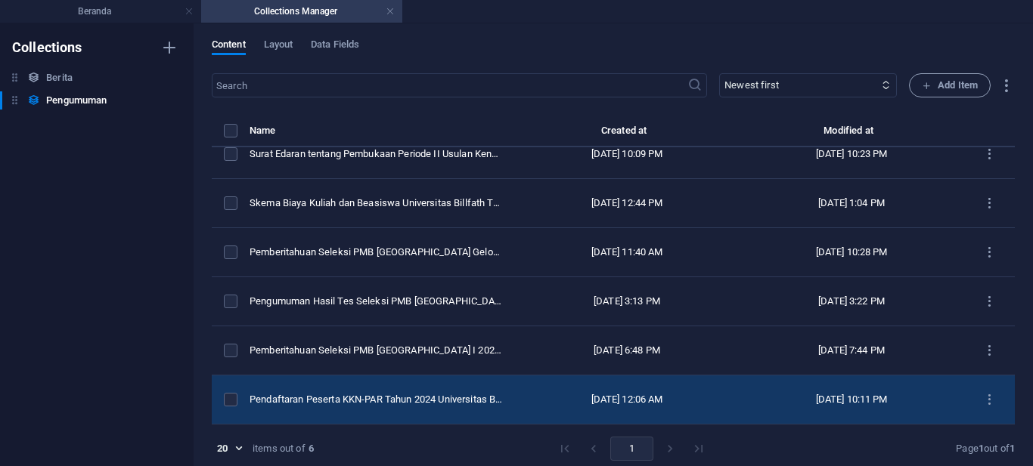
scroll to position [7, 0]
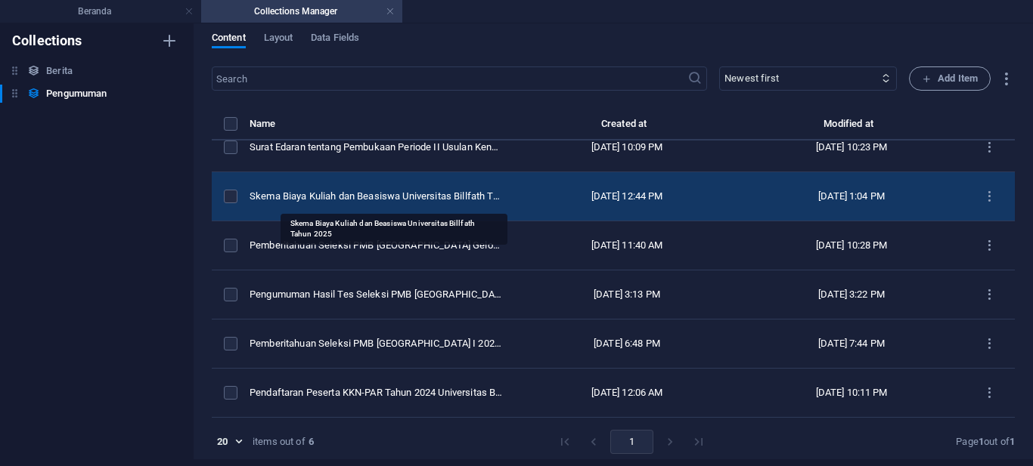
click at [411, 202] on div "Skema Biaya Kuliah dan Beasiswa Universitas Billfath Tahun 2025" at bounding box center [375, 197] width 253 height 14
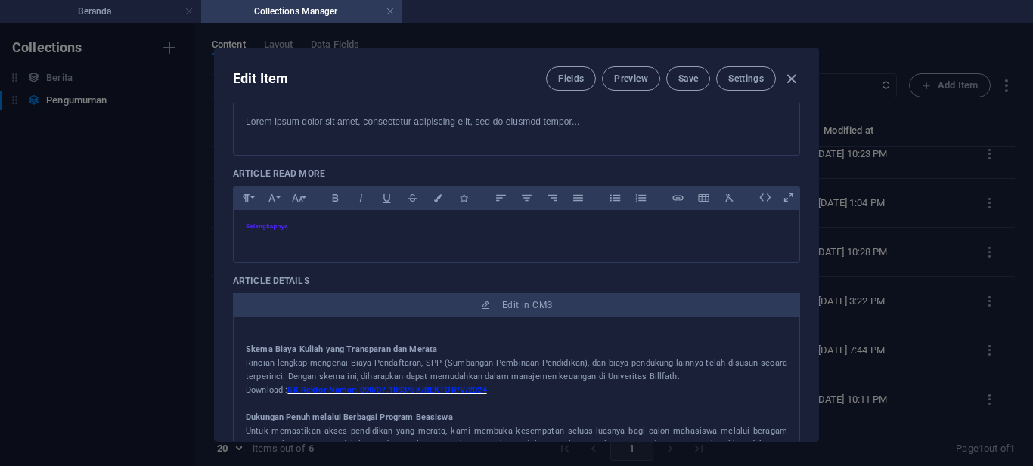
scroll to position [529, 0]
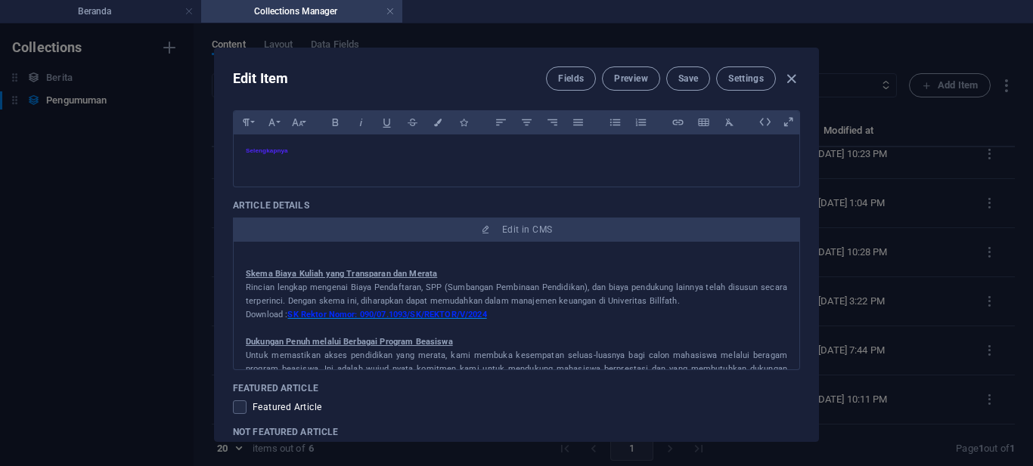
click at [421, 317] on span "SK Rektor Nomor: 090/07.1093/SK/REKTOR/V/2024" at bounding box center [386, 315] width 199 height 10
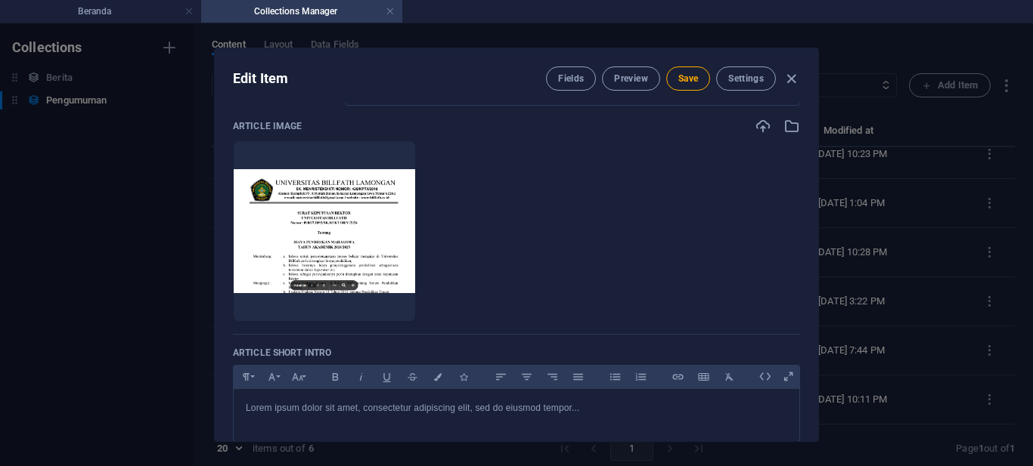
scroll to position [76, 0]
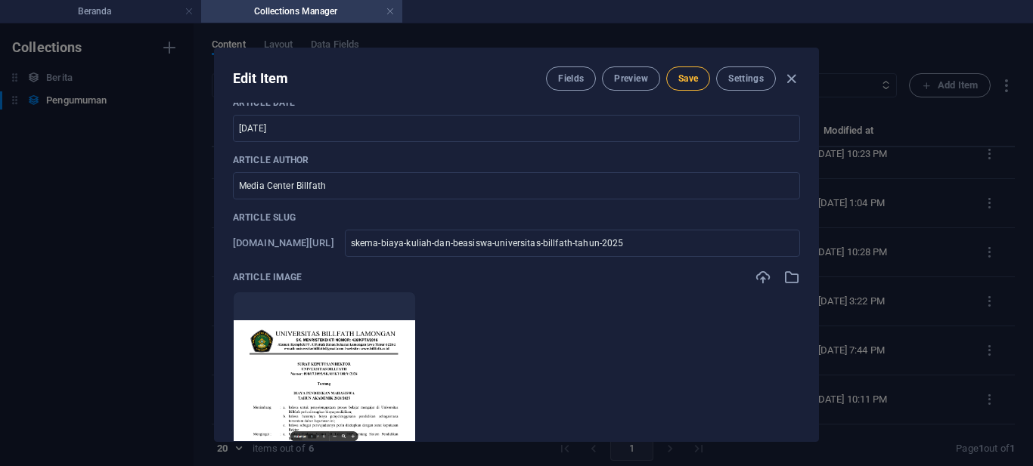
click at [689, 74] on span "Save" at bounding box center [688, 79] width 20 height 12
click at [787, 78] on icon "button" at bounding box center [790, 78] width 17 height 17
checkbox input "false"
type input "skema-biaya-kuliah-dan-beasiswa-universitas-billfath-tahun-2025"
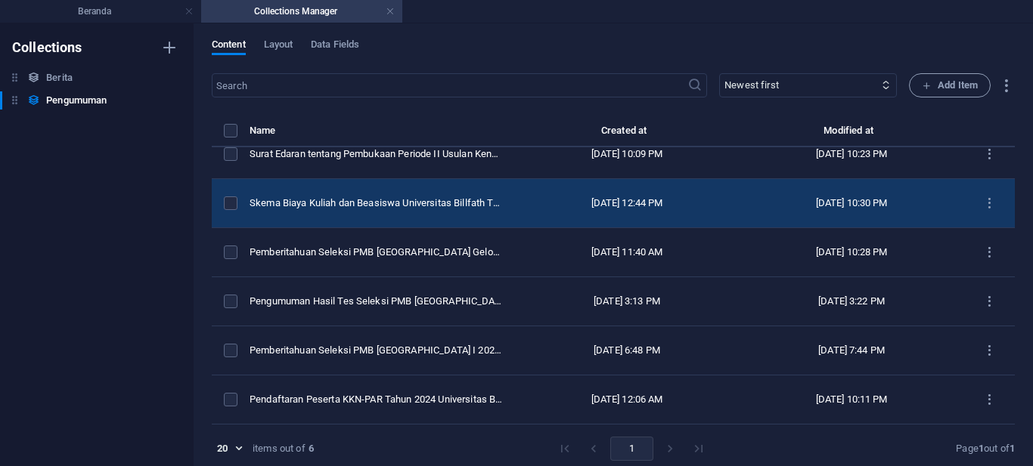
scroll to position [0, 0]
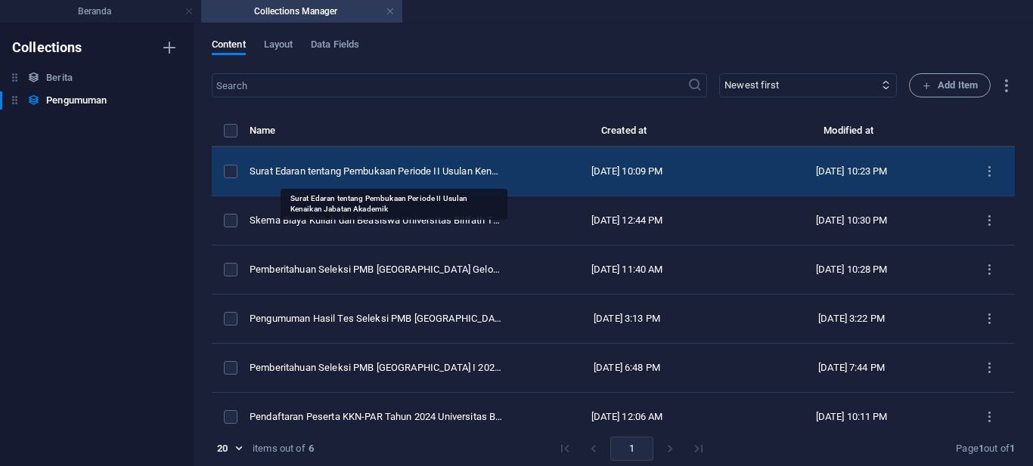
click at [429, 166] on div "Surat Edaran tentang Pembukaan Periode II Usulan Kenaikan Jabatan Akademik" at bounding box center [375, 172] width 253 height 14
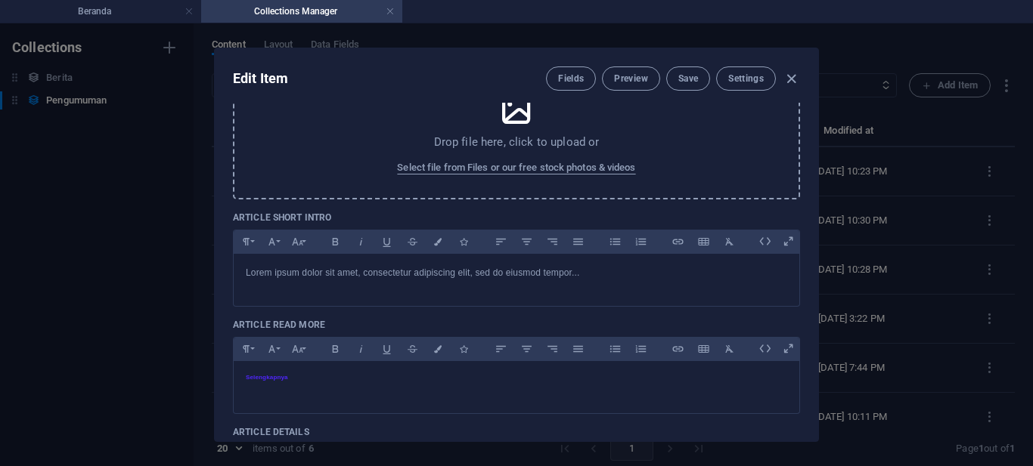
scroll to position [227, 0]
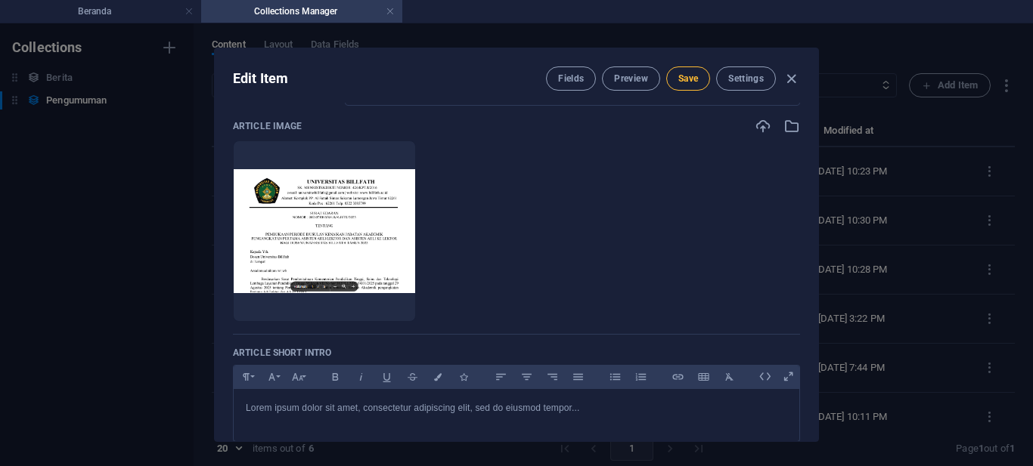
click at [689, 78] on span "Save" at bounding box center [688, 79] width 20 height 12
click at [628, 81] on span "Preview" at bounding box center [630, 79] width 33 height 12
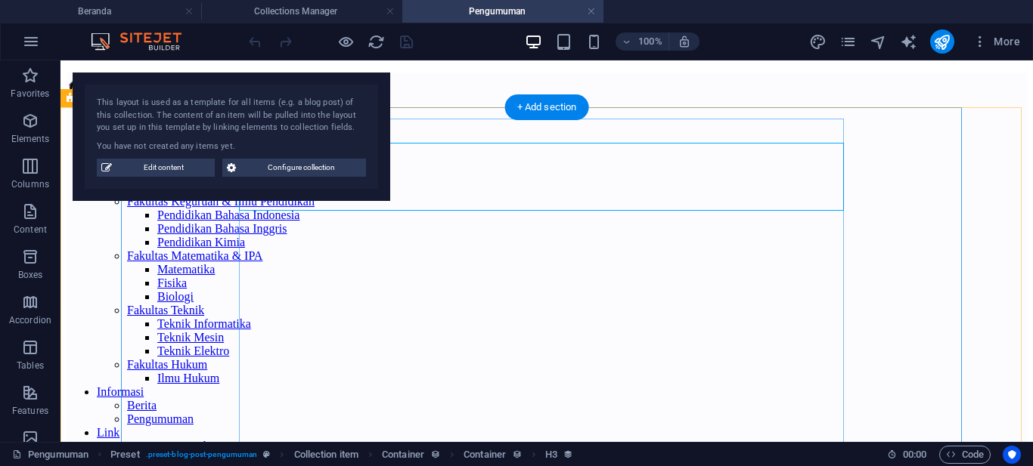
scroll to position [0, 0]
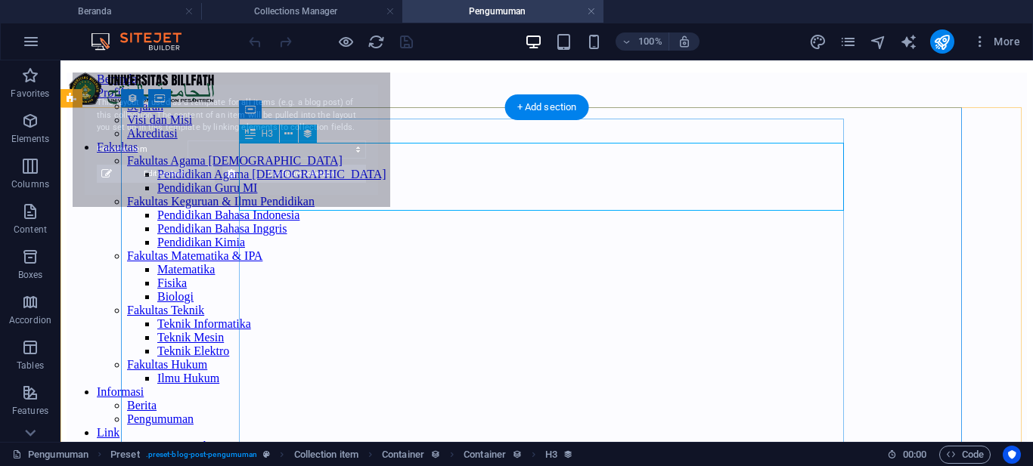
select select "68b85a11f5e4785a4506a4e4"
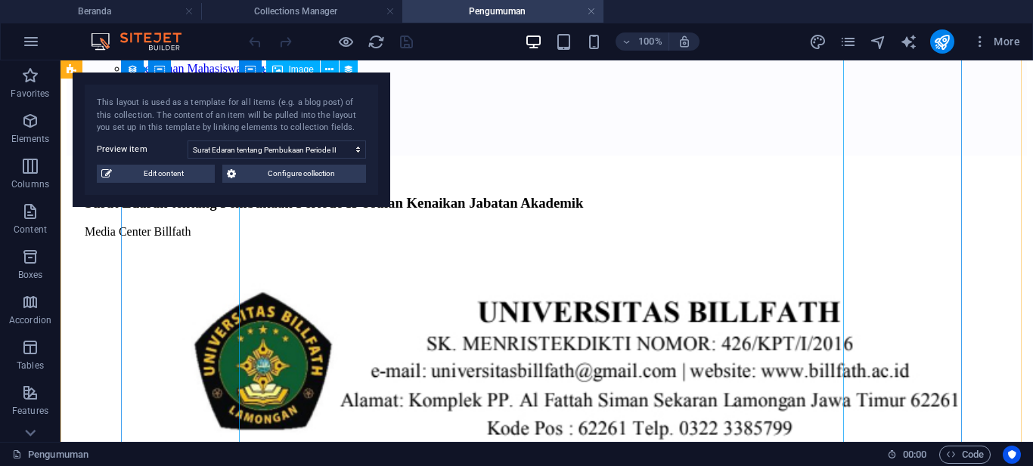
scroll to position [151, 0]
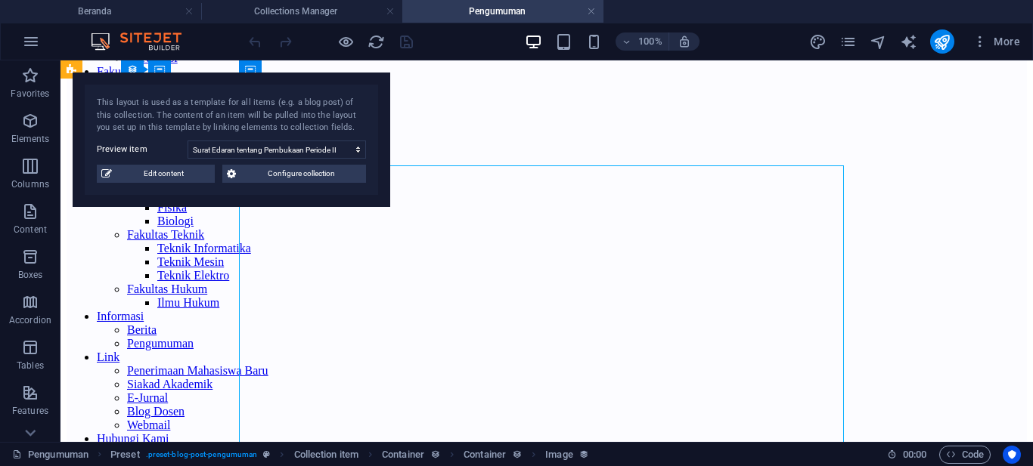
scroll to position [0, 0]
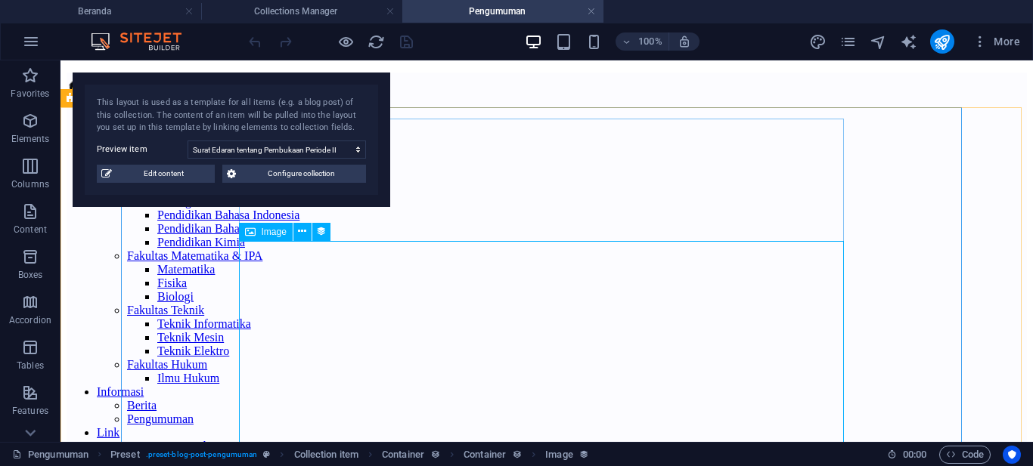
click at [276, 229] on span "Image" at bounding box center [274, 232] width 25 height 9
select select "article-image"
select select "vw"
select select "px"
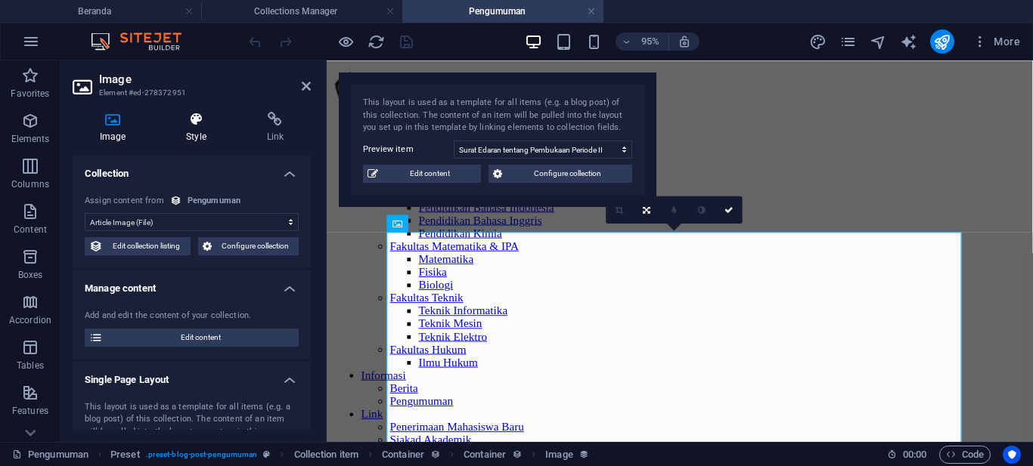
click at [192, 129] on h4 "Style" at bounding box center [199, 128] width 80 height 32
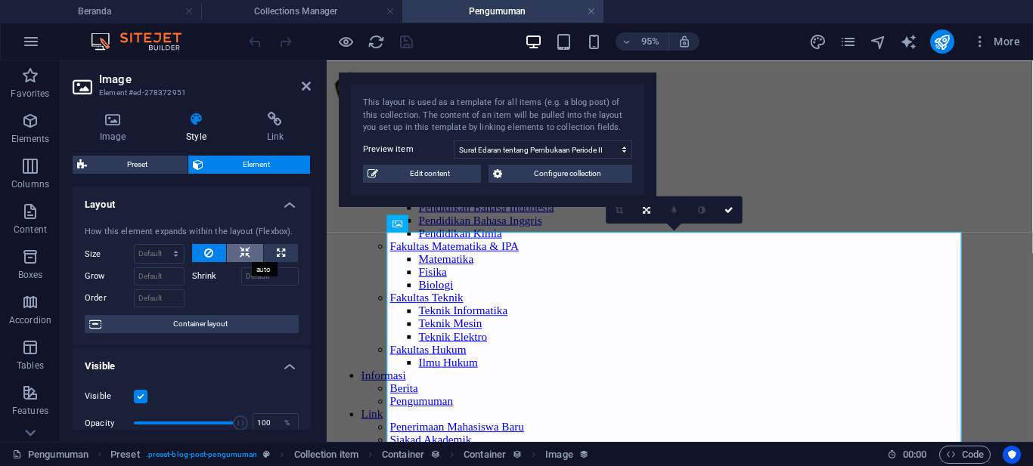
click at [248, 252] on button at bounding box center [245, 253] width 36 height 18
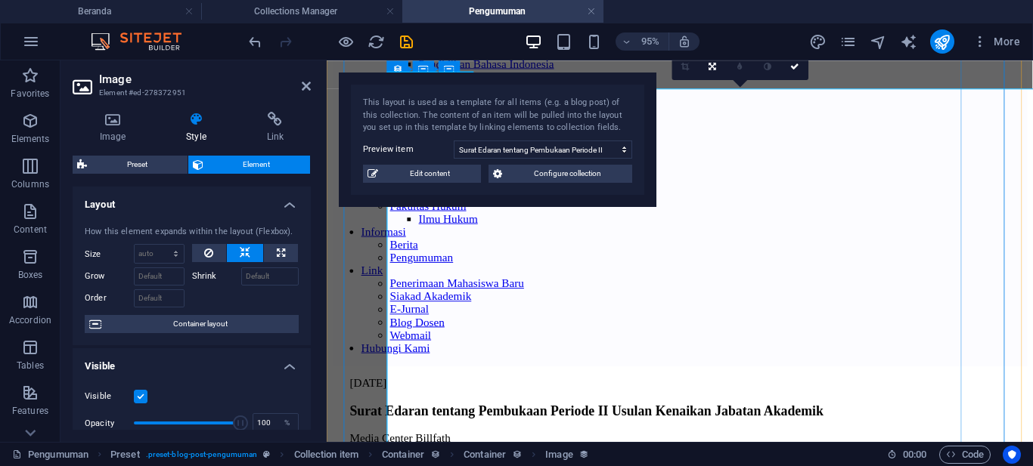
scroll to position [76, 0]
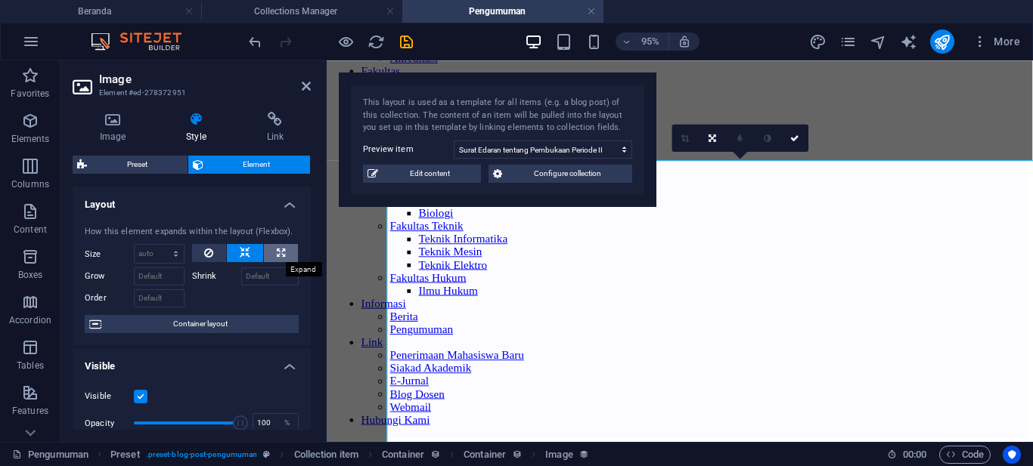
click at [280, 257] on icon at bounding box center [281, 253] width 8 height 18
type input "100"
select select "%"
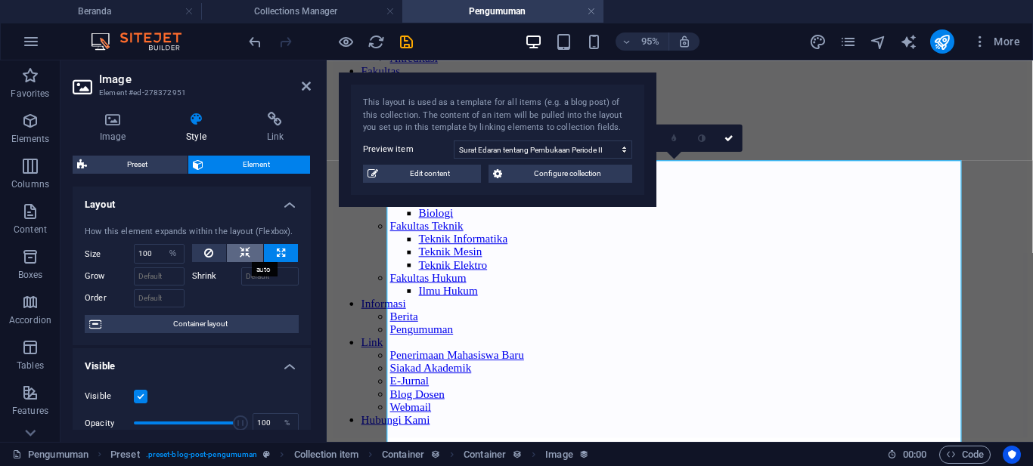
click at [243, 256] on icon at bounding box center [245, 253] width 11 height 18
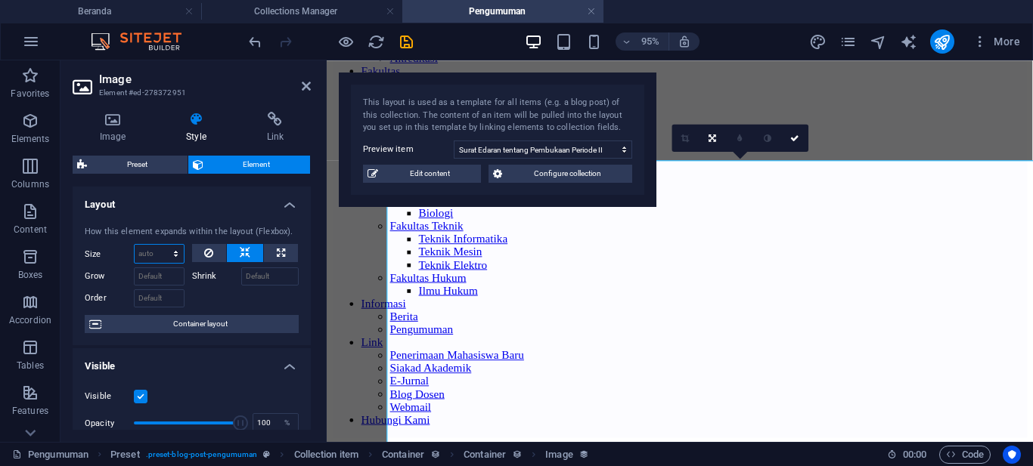
click at [174, 257] on select "Default auto px % 1/1 1/2 1/3 1/4 1/5 1/6 1/7 1/8 1/9 1/10" at bounding box center [159, 254] width 49 height 18
select select "%"
click at [160, 245] on select "Default auto px % 1/1 1/2 1/3 1/4 1/5 1/6 1/7 1/8 1/9 1/10" at bounding box center [159, 254] width 49 height 18
type input "100"
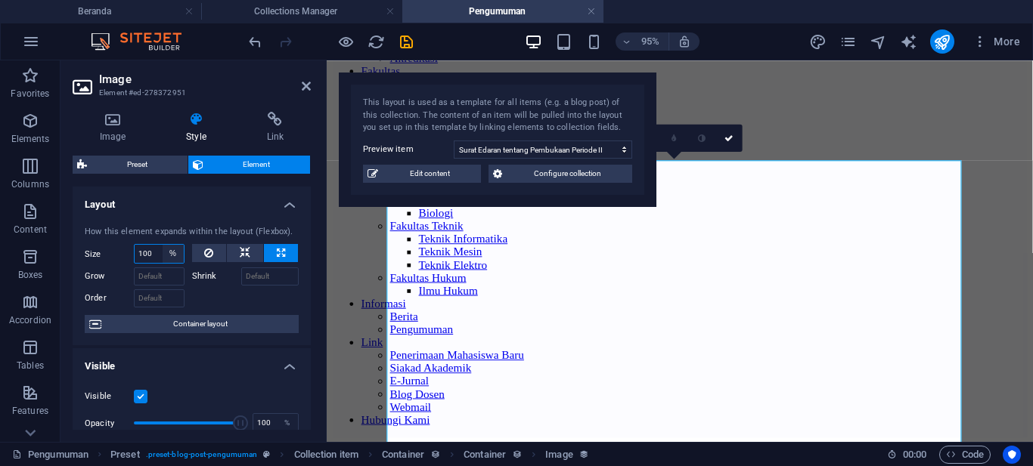
click at [174, 246] on select "Default auto px % 1/1 1/2 1/3 1/4 1/5 1/6 1/7 1/8 1/9 1/10" at bounding box center [173, 254] width 21 height 18
select select "1/3"
click at [163, 245] on select "Default auto px % 1/1 1/2 1/3 1/4 1/5 1/6 1/7 1/8 1/9 1/10" at bounding box center [173, 254] width 21 height 18
type input "33.33"
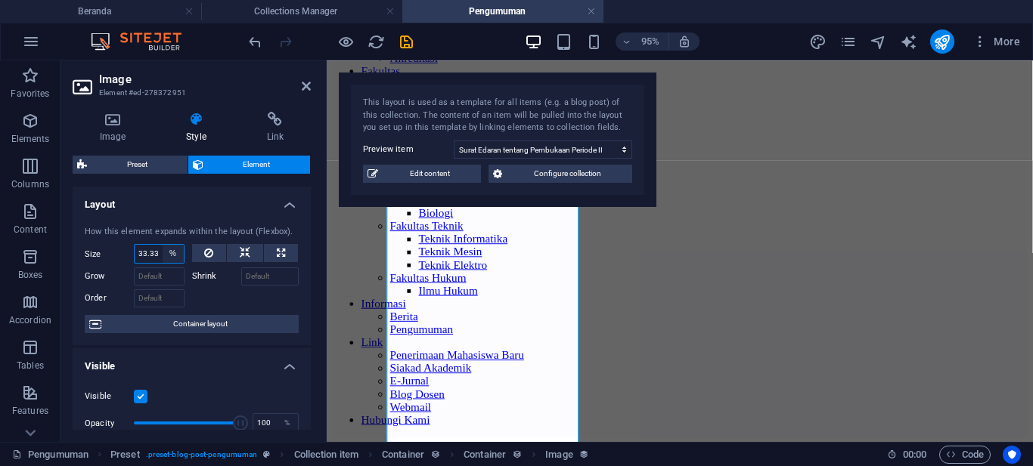
click at [172, 252] on select "Default auto px % 1/1 1/2 1/3 1/4 1/5 1/6 1/7 1/8 1/9 1/10" at bounding box center [173, 254] width 21 height 18
select select "1/9"
click at [163, 245] on select "Default auto px % 1/1 1/2 1/3 1/4 1/5 1/6 1/7 1/8 1/9 1/10" at bounding box center [173, 254] width 21 height 18
type input "11.11"
select select "%"
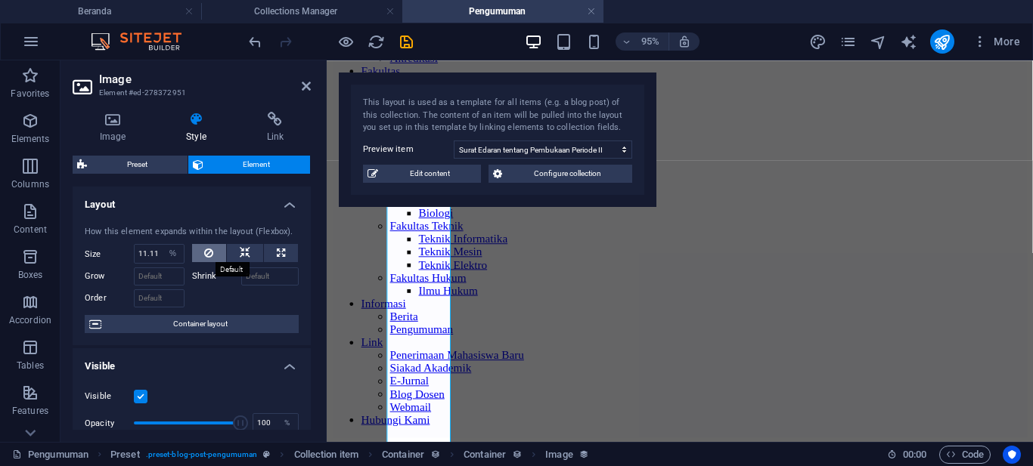
click at [206, 248] on icon at bounding box center [208, 253] width 9 height 18
select select "DISABLED_OPTION_VALUE"
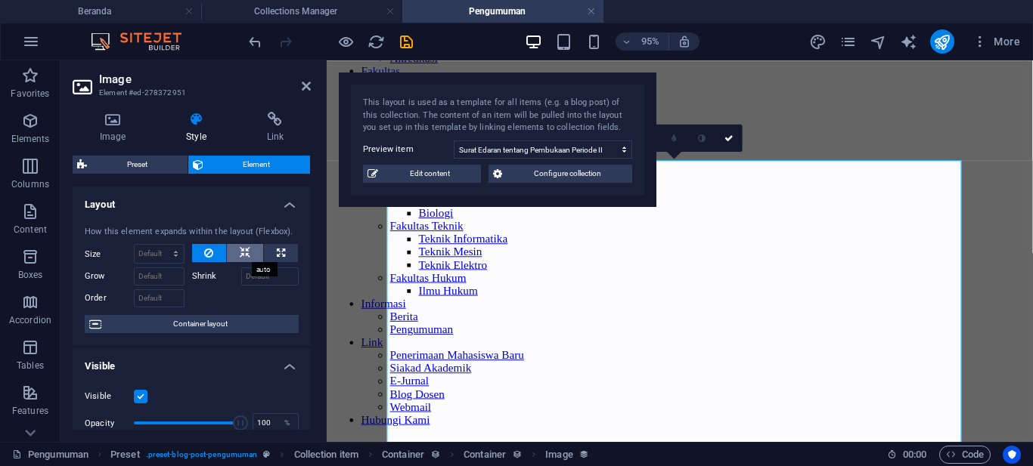
click at [251, 250] on button at bounding box center [245, 253] width 36 height 18
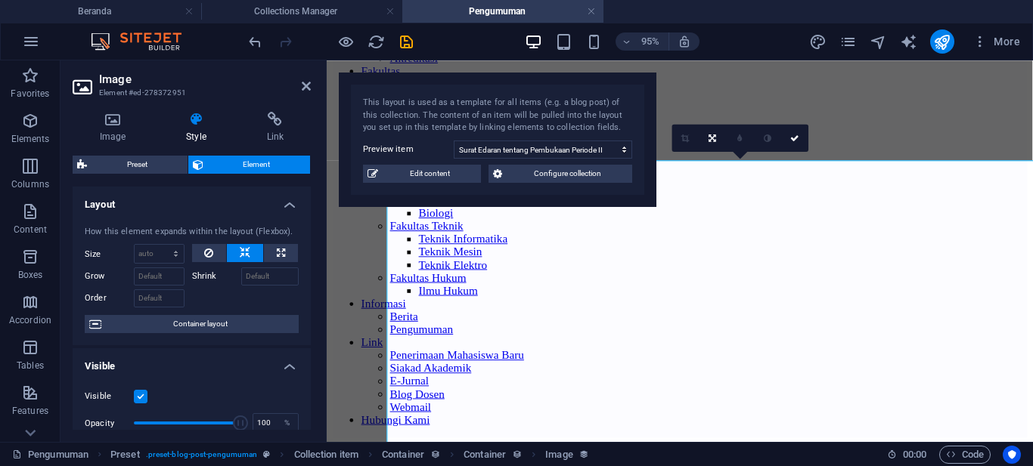
click at [172, 318] on span "Container layout" at bounding box center [200, 324] width 188 height 18
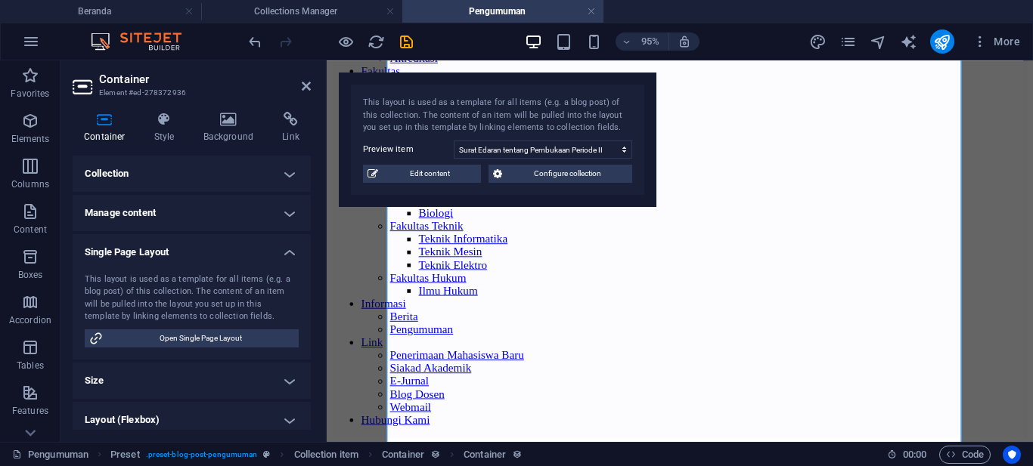
click at [281, 215] on h4 "Manage content" at bounding box center [192, 213] width 238 height 36
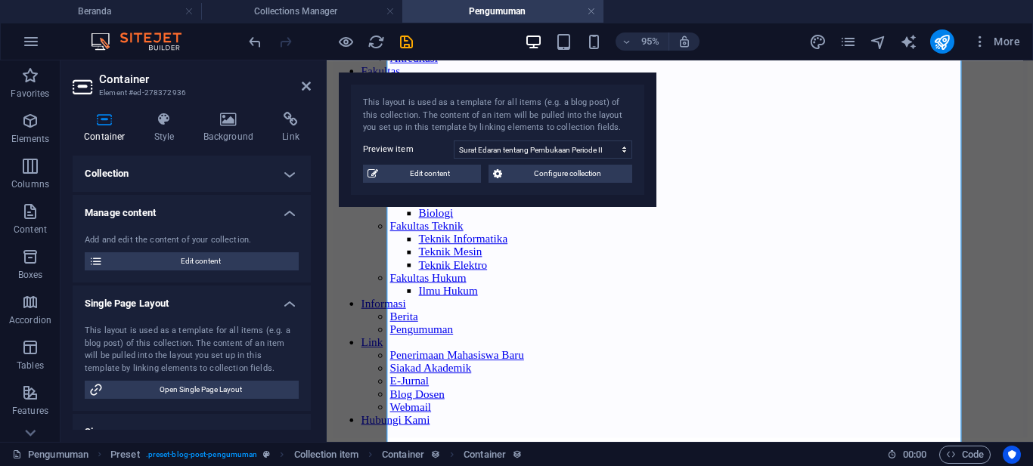
click at [281, 215] on h4 "Manage content" at bounding box center [192, 208] width 238 height 27
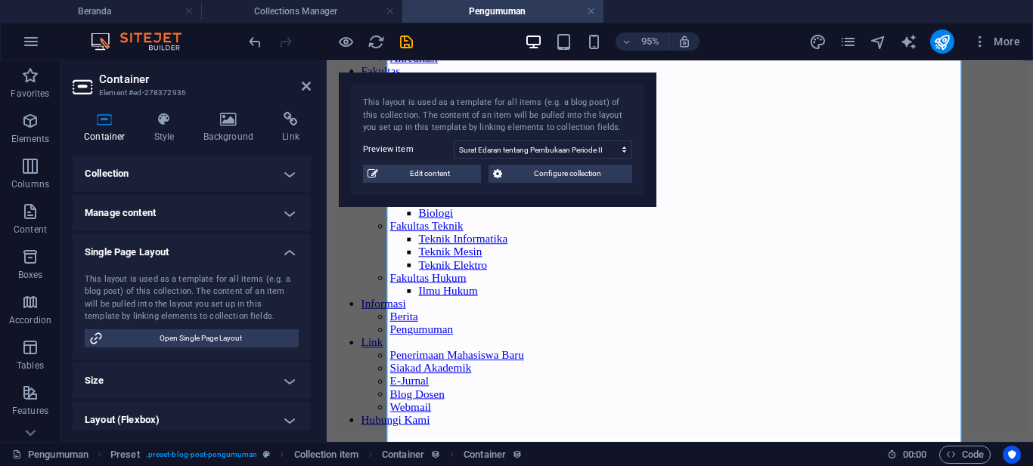
scroll to position [87, 0]
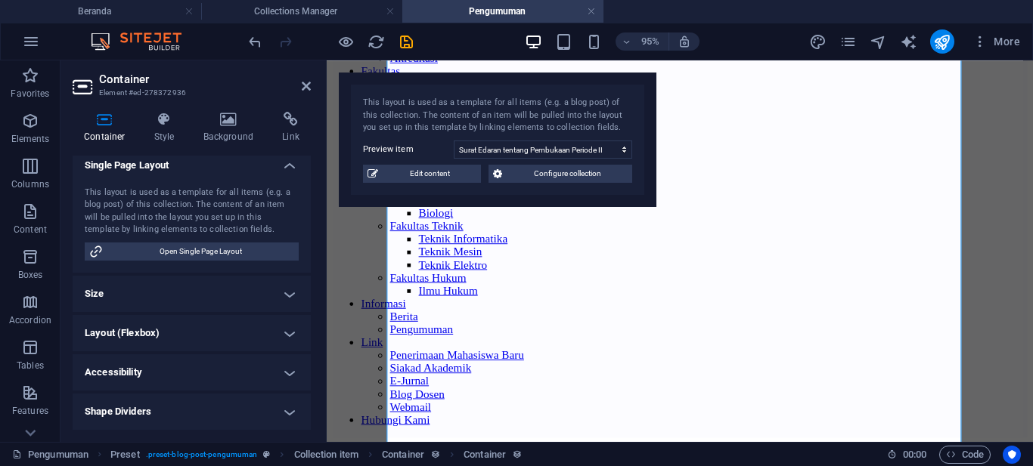
click at [287, 337] on h4 "Layout (Flexbox)" at bounding box center [192, 333] width 238 height 36
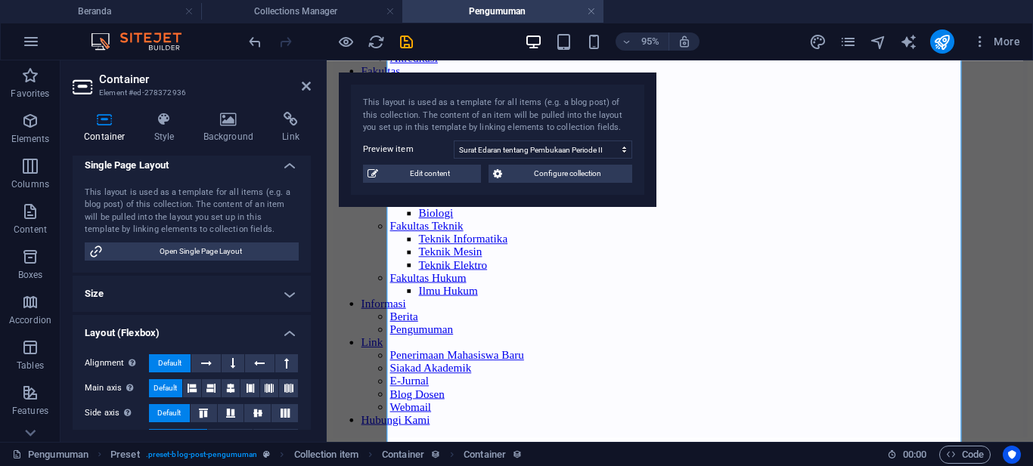
scroll to position [221, 0]
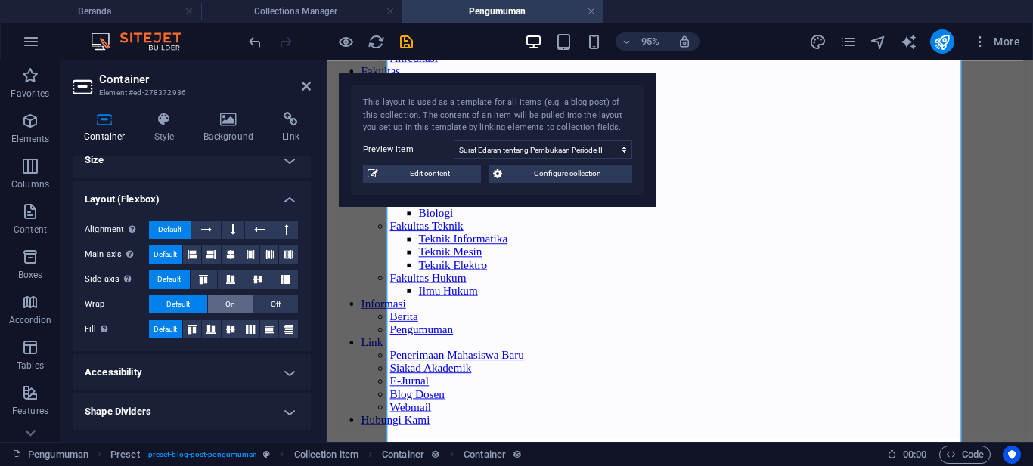
click at [225, 302] on span "On" at bounding box center [230, 305] width 10 height 18
click at [184, 306] on span "Default" at bounding box center [177, 305] width 23 height 18
click at [274, 305] on span "Off" at bounding box center [276, 305] width 10 height 18
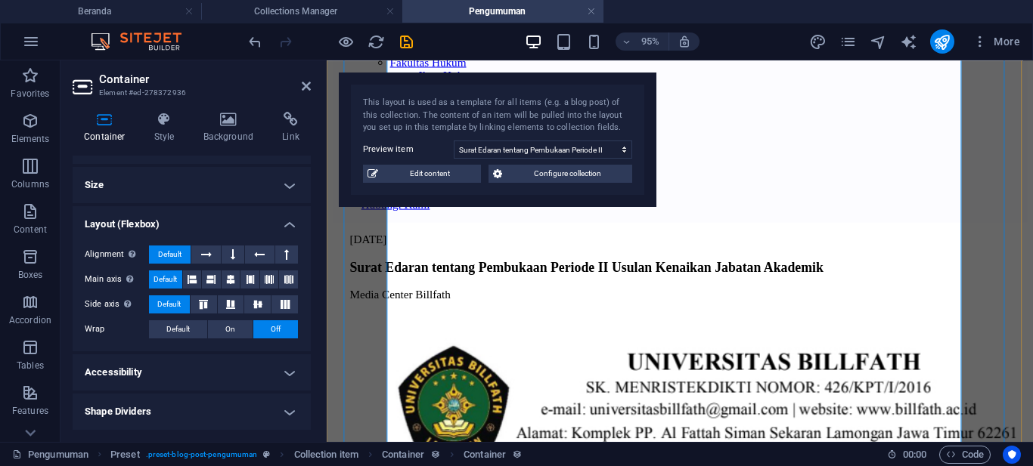
scroll to position [378, 0]
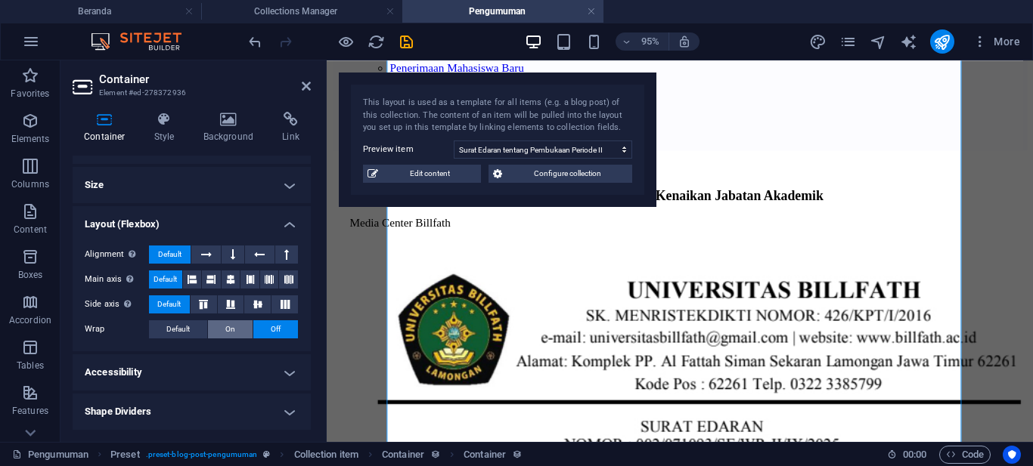
click at [236, 327] on button "On" at bounding box center [230, 330] width 45 height 18
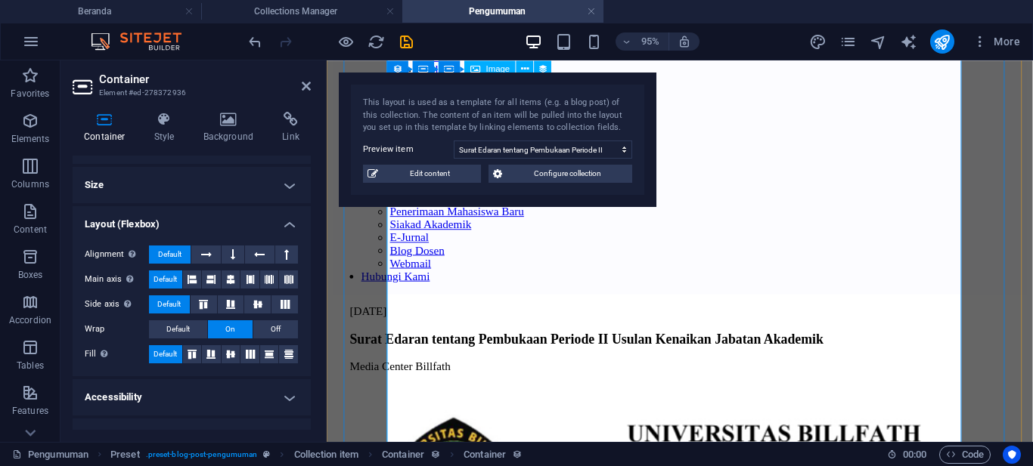
scroll to position [151, 0]
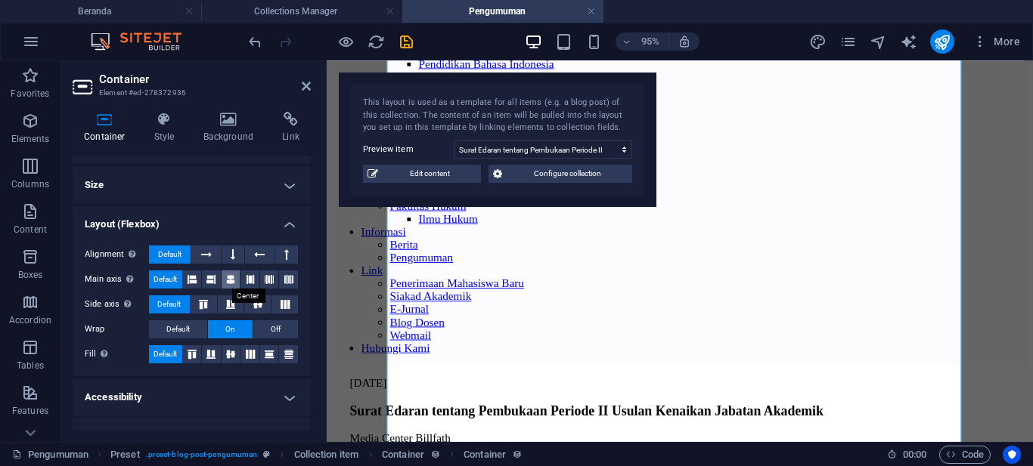
click at [226, 278] on icon at bounding box center [230, 280] width 9 height 18
click at [254, 304] on icon at bounding box center [258, 304] width 18 height 9
click at [230, 357] on icon at bounding box center [231, 354] width 18 height 9
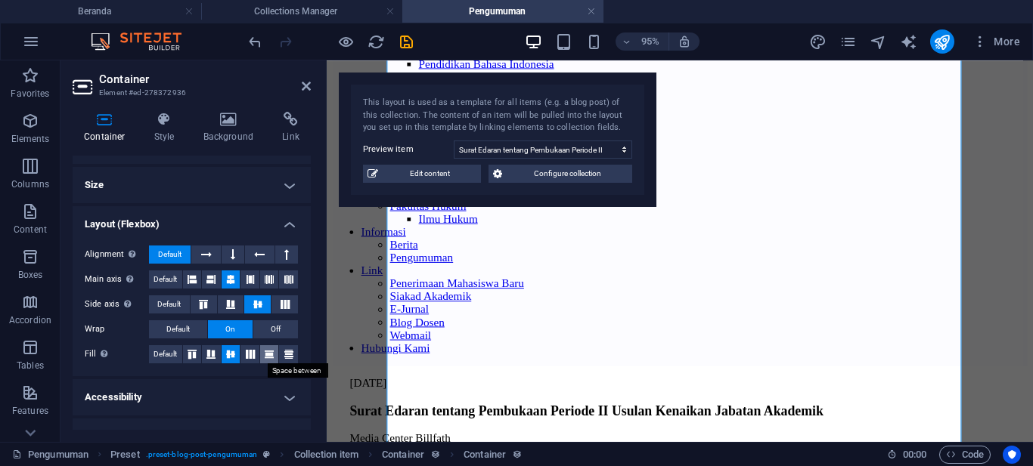
scroll to position [221, 0]
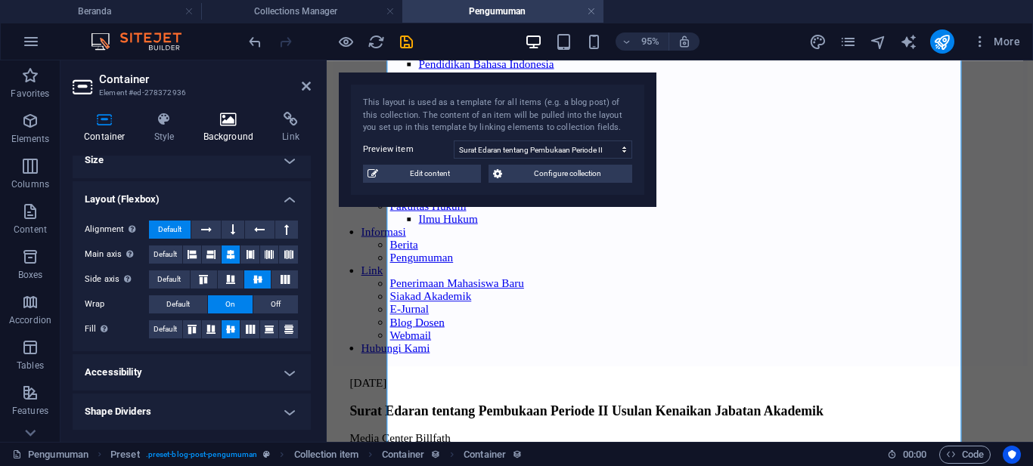
click at [215, 129] on h4 "Background" at bounding box center [231, 128] width 79 height 32
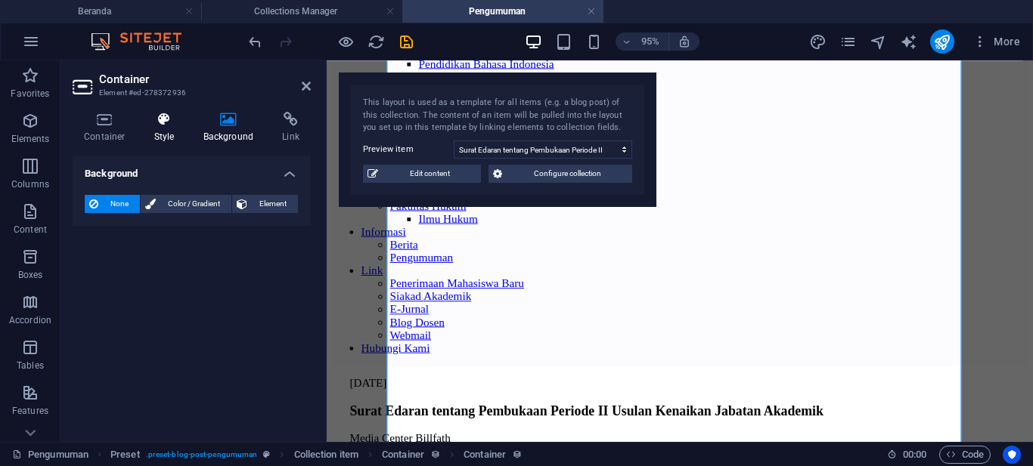
click at [163, 127] on h4 "Style" at bounding box center [167, 128] width 49 height 32
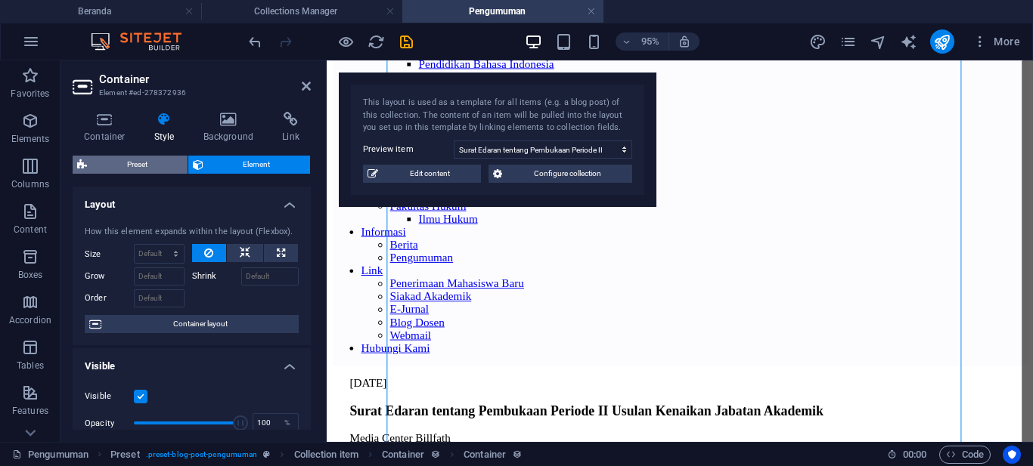
click at [144, 163] on span "Preset" at bounding box center [136, 165] width 91 height 18
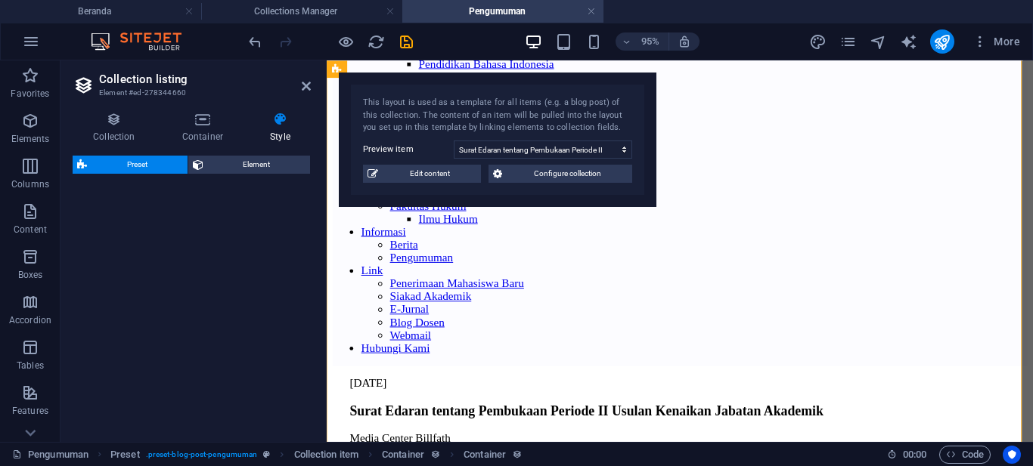
select select "preset-blog-post-pengumuman"
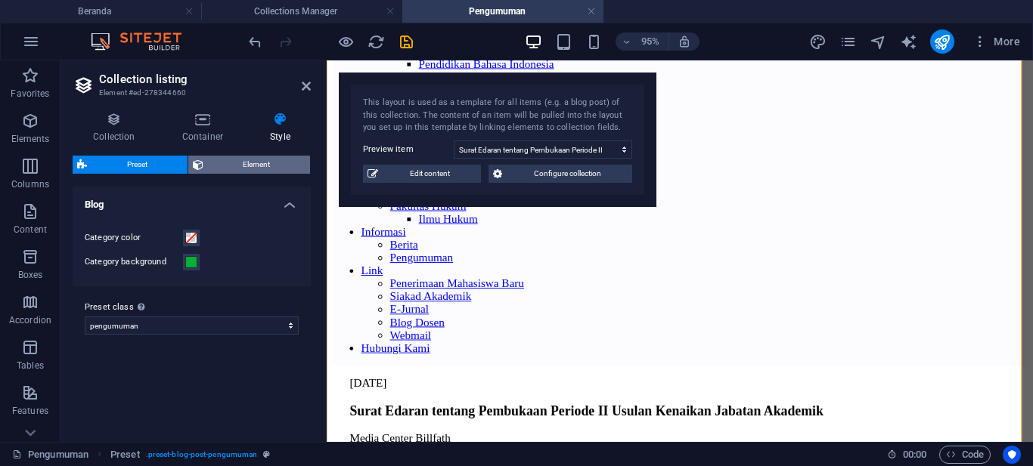
click at [218, 164] on span "Element" at bounding box center [257, 165] width 98 height 18
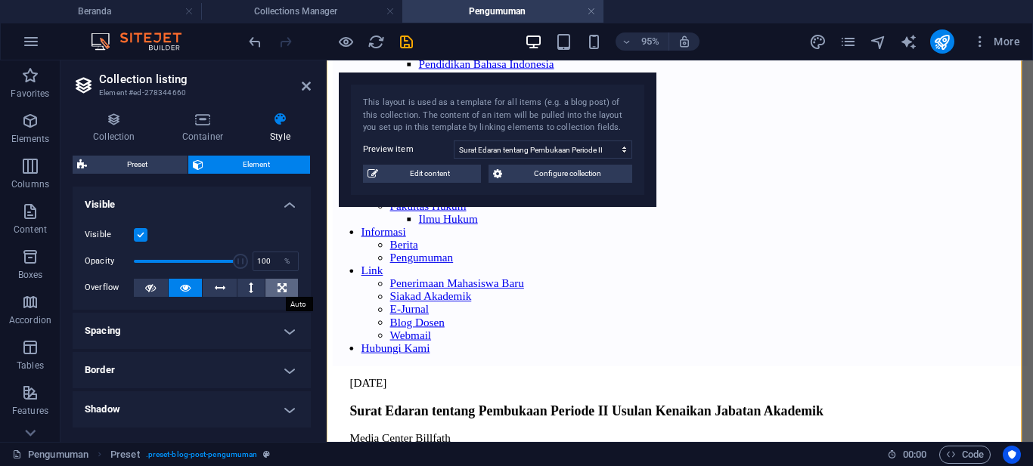
click at [280, 289] on icon at bounding box center [281, 288] width 9 height 18
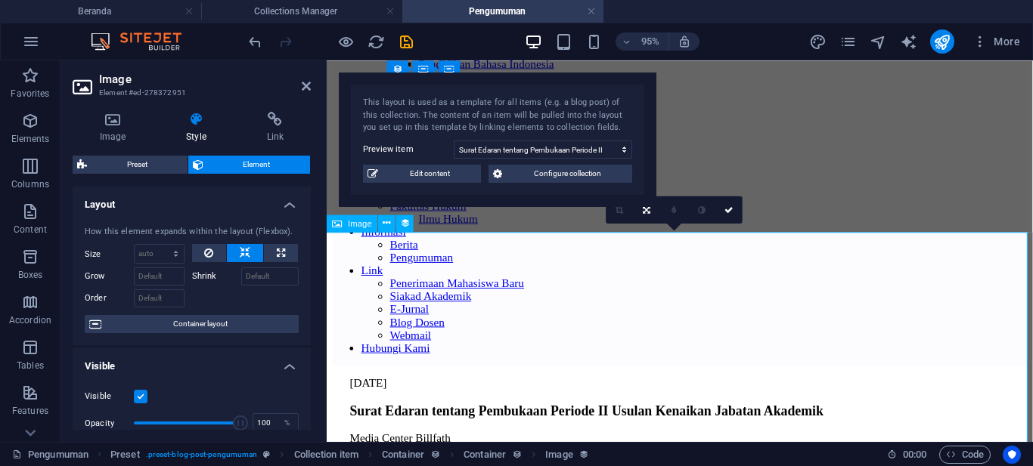
scroll to position [0, 0]
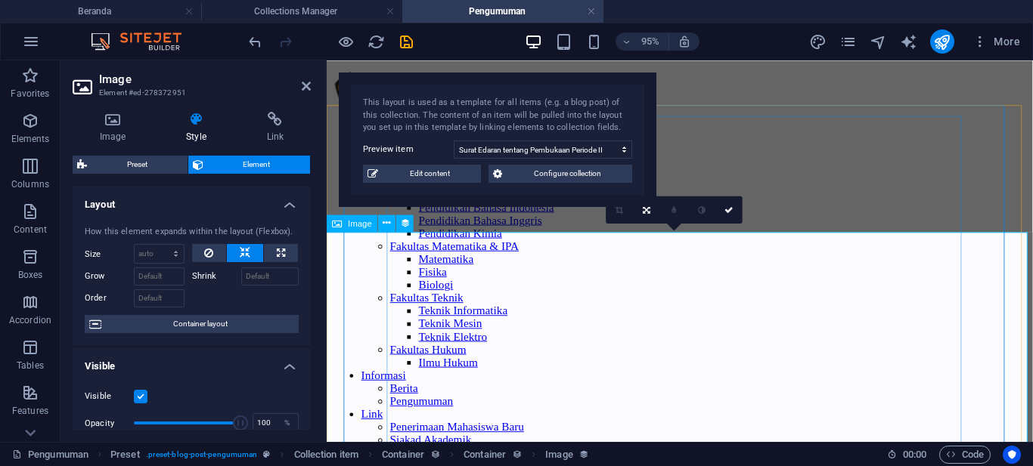
click at [344, 222] on div "Image" at bounding box center [352, 223] width 51 height 17
click at [271, 249] on button at bounding box center [281, 253] width 34 height 18
type input "100"
select select "%"
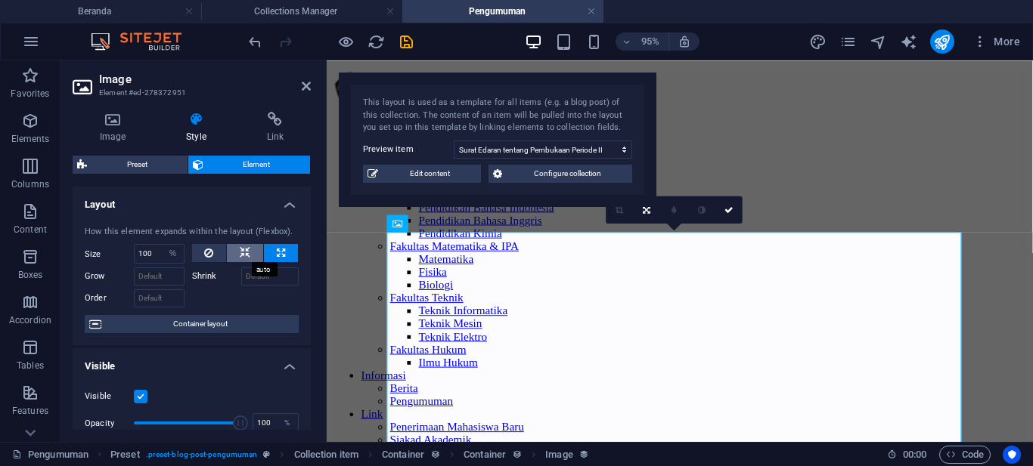
click at [234, 255] on button at bounding box center [245, 253] width 36 height 18
select select "DISABLED_OPTION_VALUE"
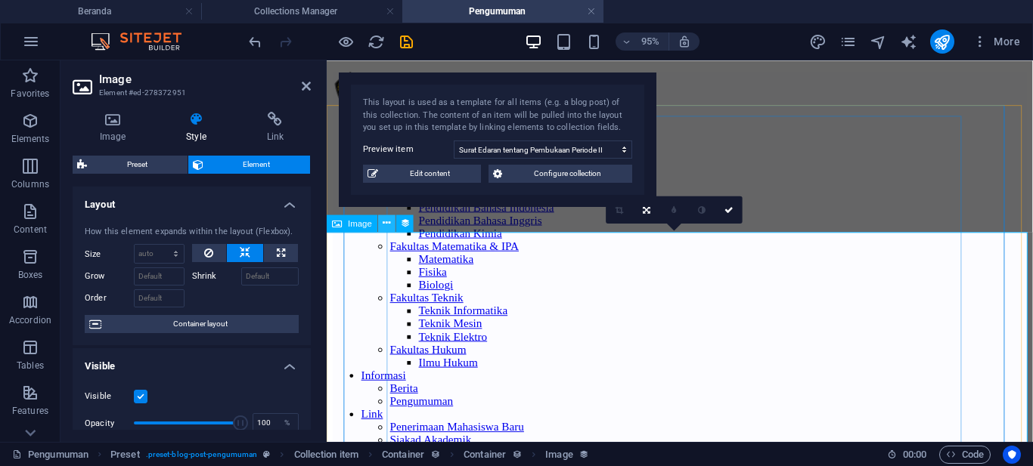
click at [385, 225] on icon at bounding box center [387, 222] width 8 height 15
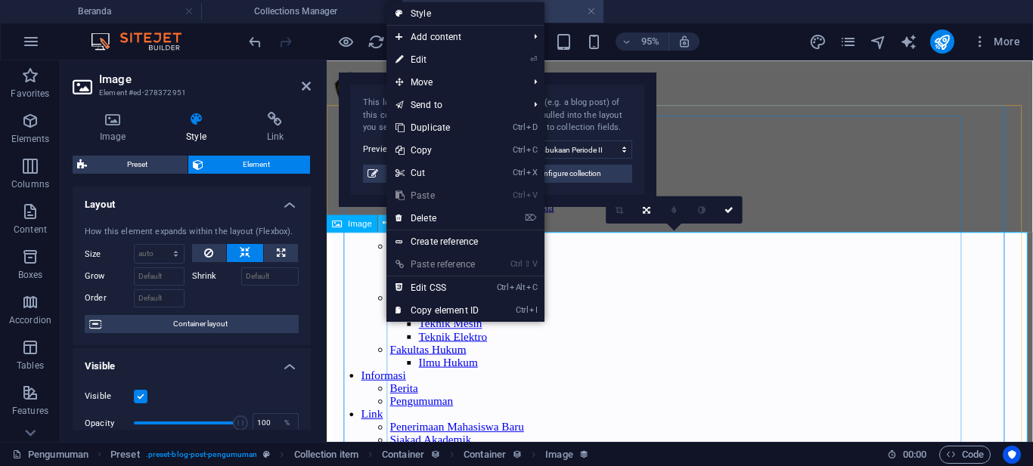
click at [385, 225] on icon at bounding box center [387, 222] width 8 height 15
click at [438, 57] on link "⏎ Edit" at bounding box center [436, 59] width 101 height 23
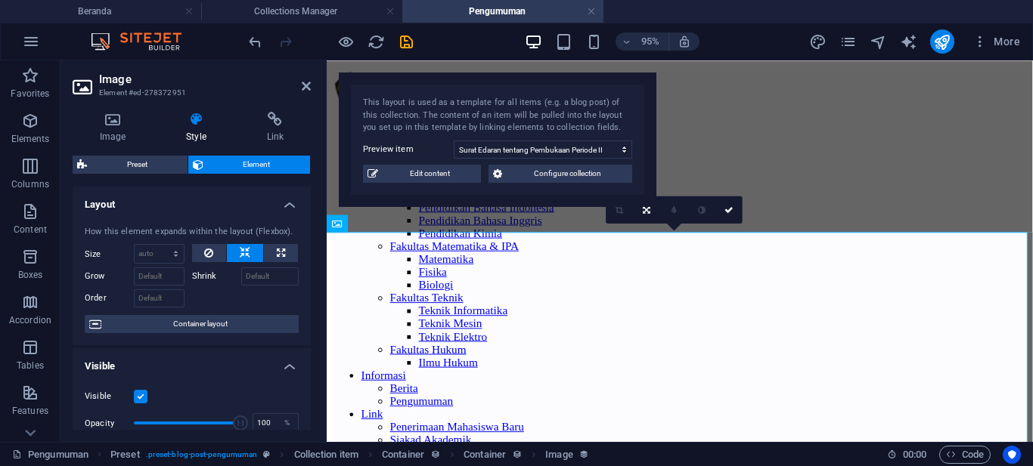
click at [649, 208] on icon at bounding box center [647, 210] width 8 height 8
click at [647, 235] on icon at bounding box center [647, 237] width 9 height 8
click at [650, 212] on icon at bounding box center [647, 210] width 9 height 8
click at [650, 212] on icon at bounding box center [647, 210] width 8 height 8
click at [735, 212] on link at bounding box center [728, 209] width 27 height 27
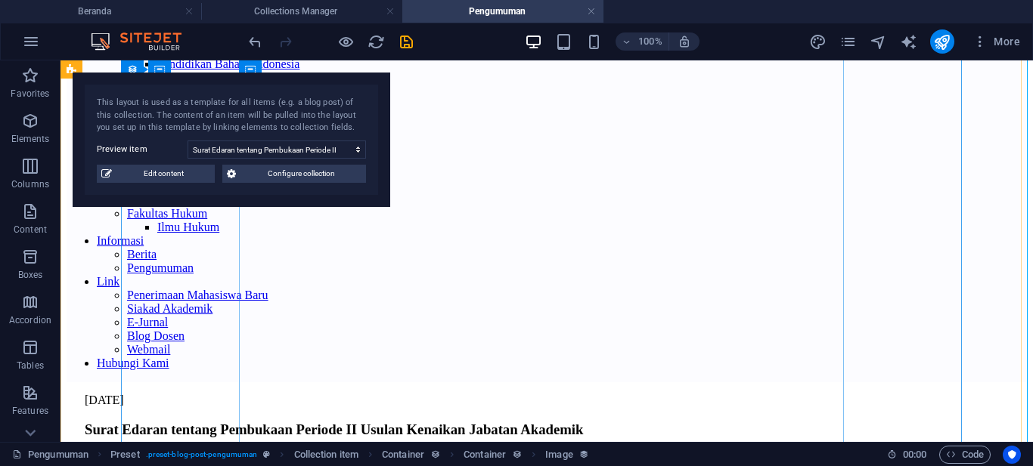
scroll to position [454, 0]
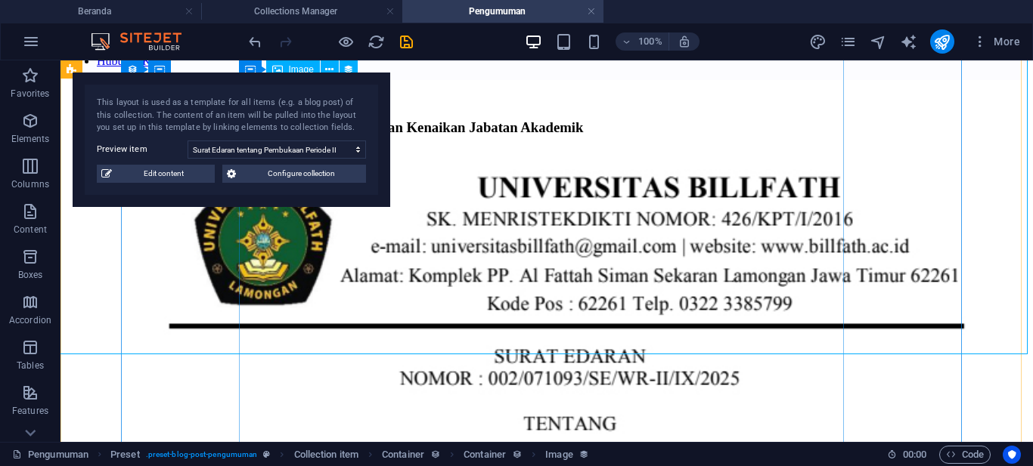
click at [496, 252] on figure at bounding box center [387, 454] width 605 height 570
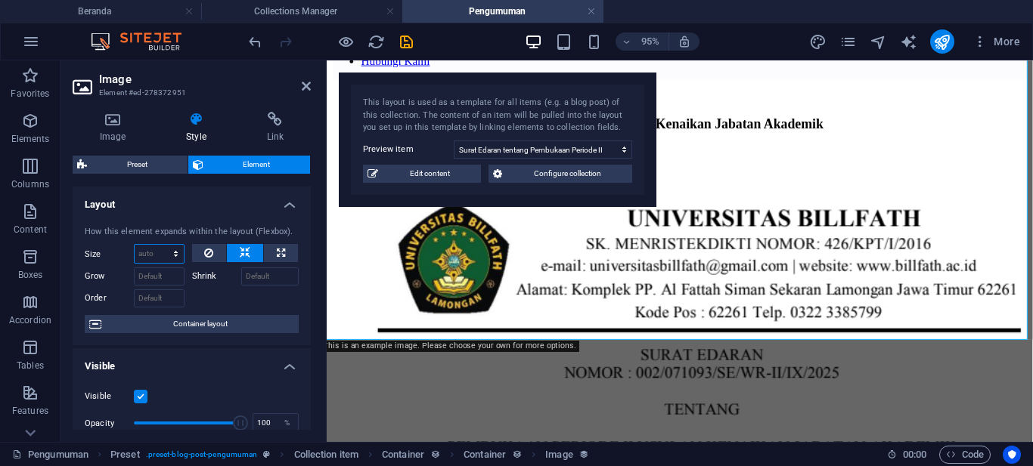
click at [174, 256] on select "Default auto px % 1/1 1/2 1/3 1/4 1/5 1/6 1/7 1/8 1/9 1/10" at bounding box center [159, 254] width 49 height 18
click at [135, 245] on select "Default auto px % 1/1 1/2 1/3 1/4 1/5 1/6 1/7 1/8 1/9 1/10" at bounding box center [159, 254] width 49 height 18
select select "DISABLED_OPTION_VALUE"
click at [209, 251] on icon at bounding box center [208, 253] width 9 height 18
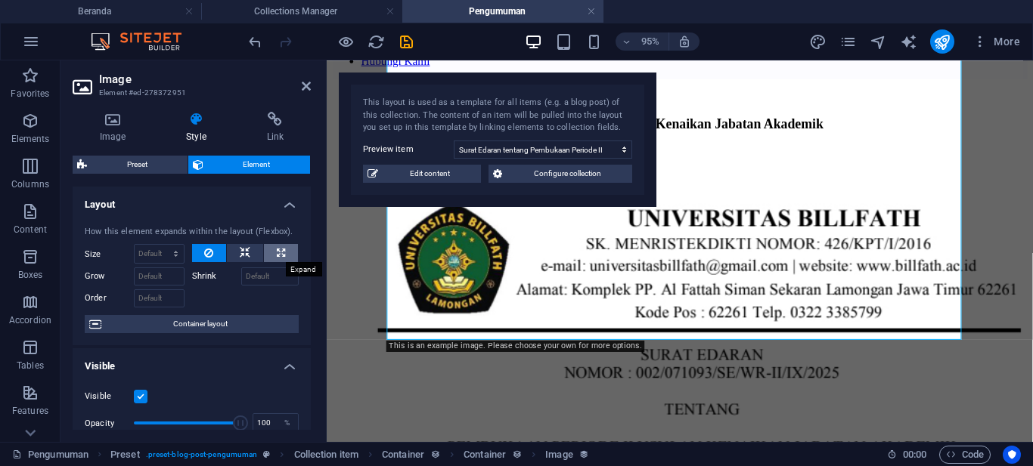
click at [284, 254] on button at bounding box center [281, 253] width 34 height 18
type input "100"
select select "%"
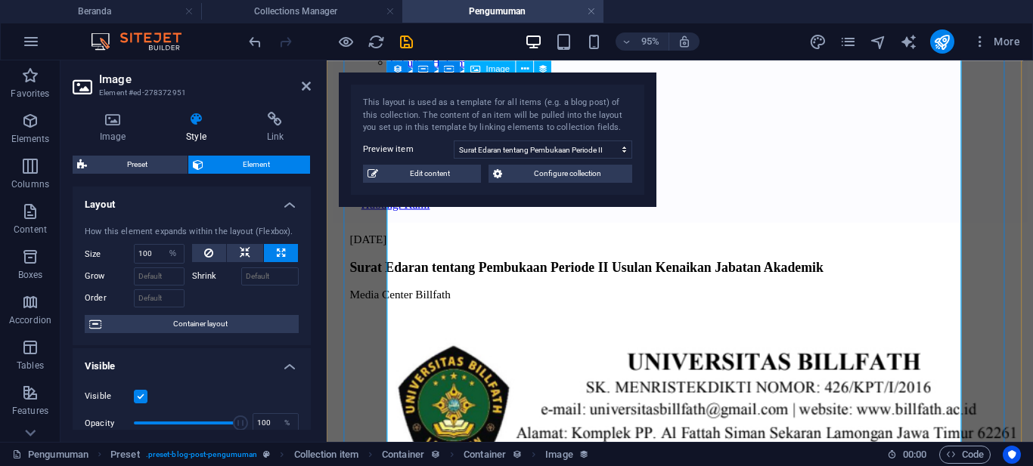
scroll to position [227, 0]
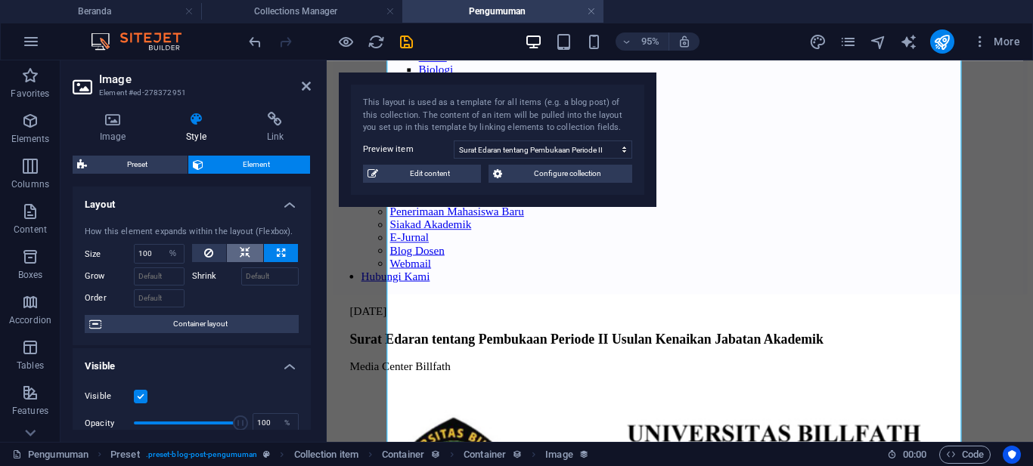
click at [232, 249] on button at bounding box center [245, 253] width 36 height 18
select select "DISABLED_OPTION_VALUE"
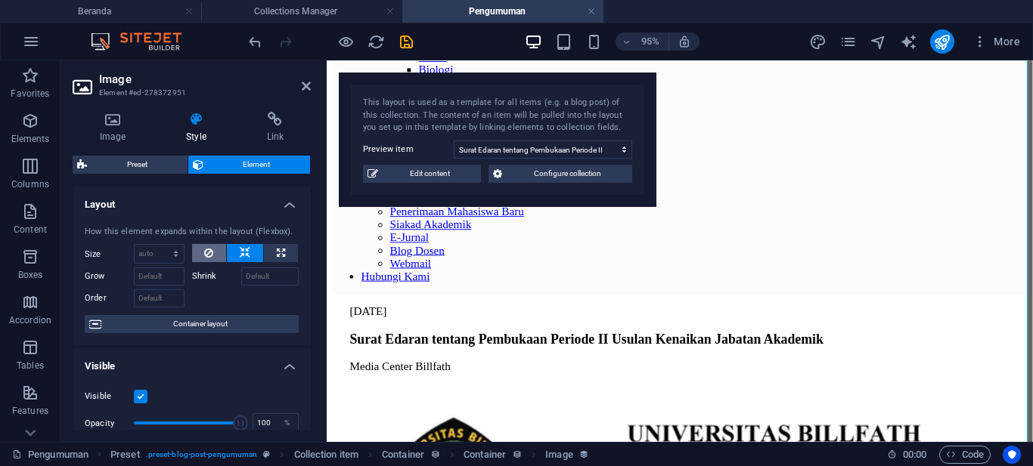
click at [204, 249] on icon at bounding box center [208, 253] width 9 height 18
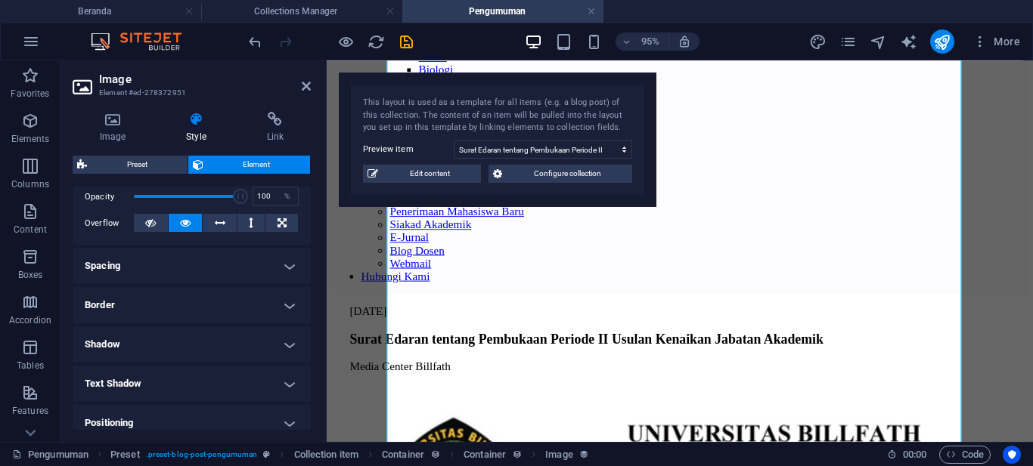
click at [228, 311] on h4 "Border" at bounding box center [192, 305] width 238 height 36
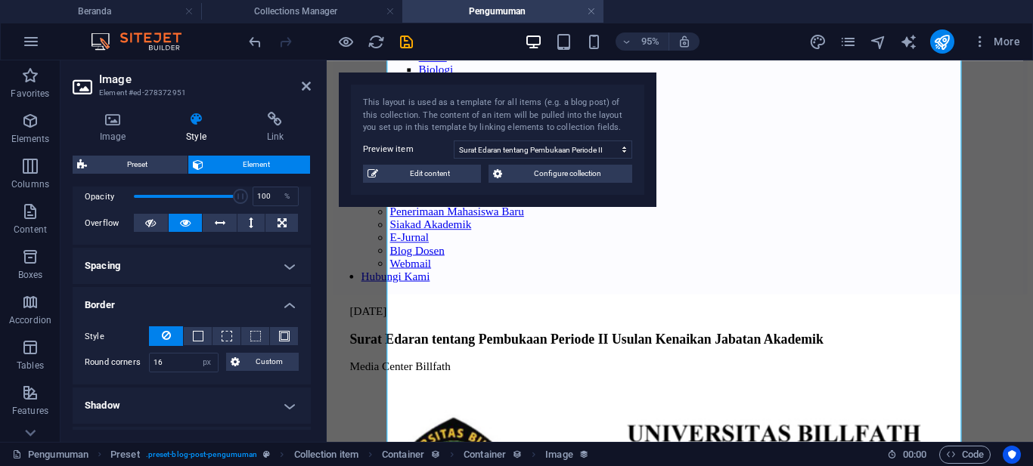
click at [228, 311] on h4 "Border" at bounding box center [192, 300] width 238 height 27
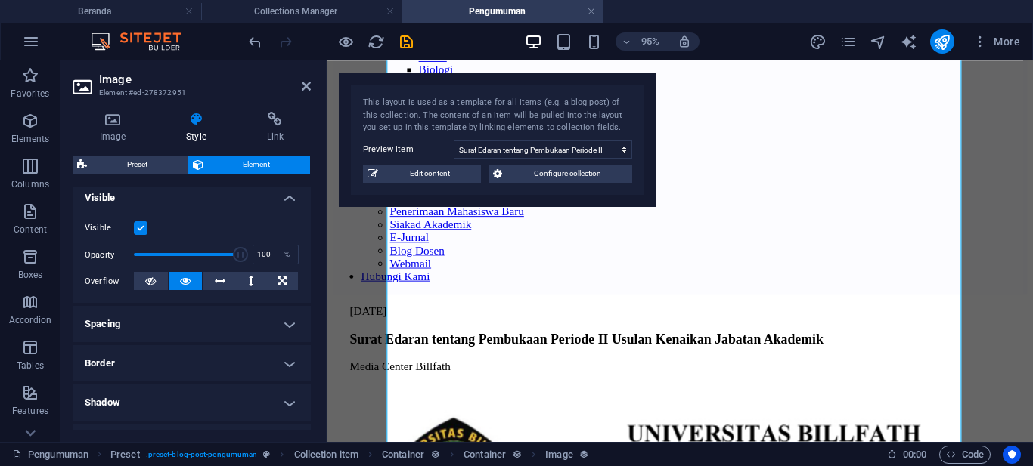
scroll to position [0, 0]
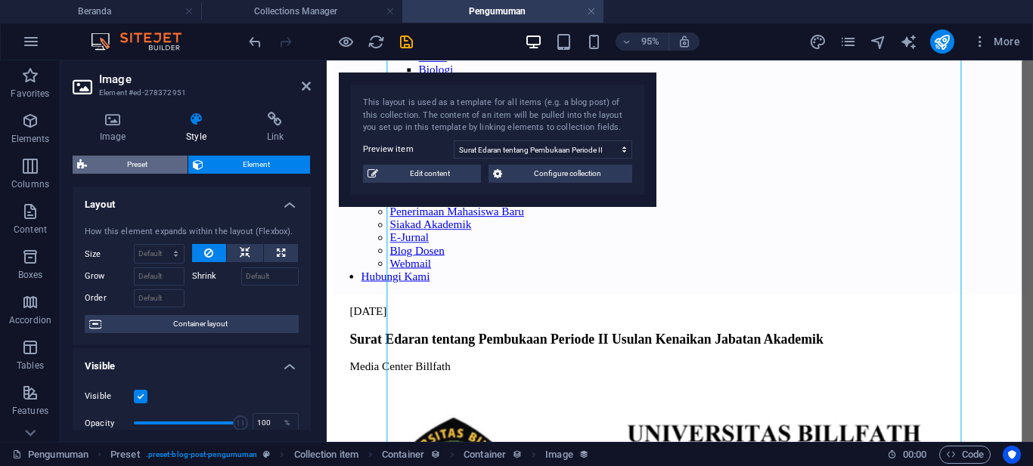
click at [135, 164] on span "Preset" at bounding box center [136, 165] width 91 height 18
select select "preset-blog-post-pengumuman"
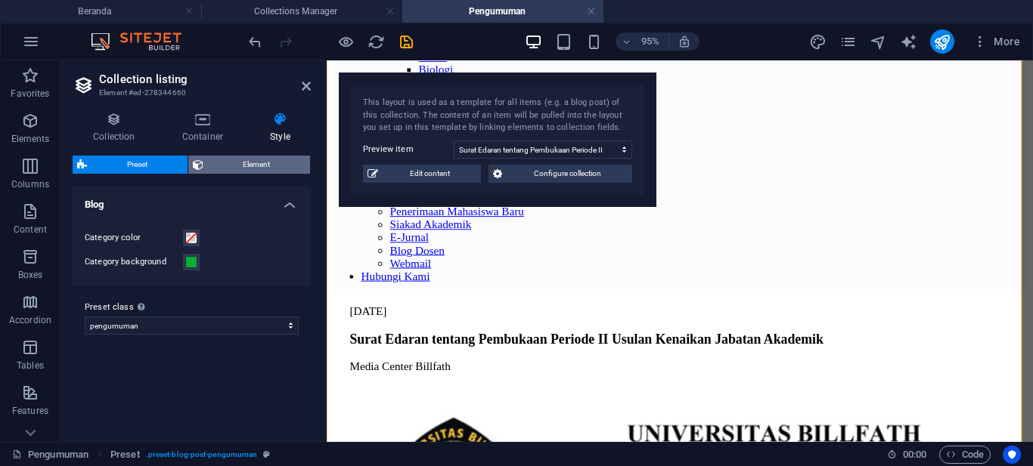
click at [215, 167] on span "Element" at bounding box center [257, 165] width 98 height 18
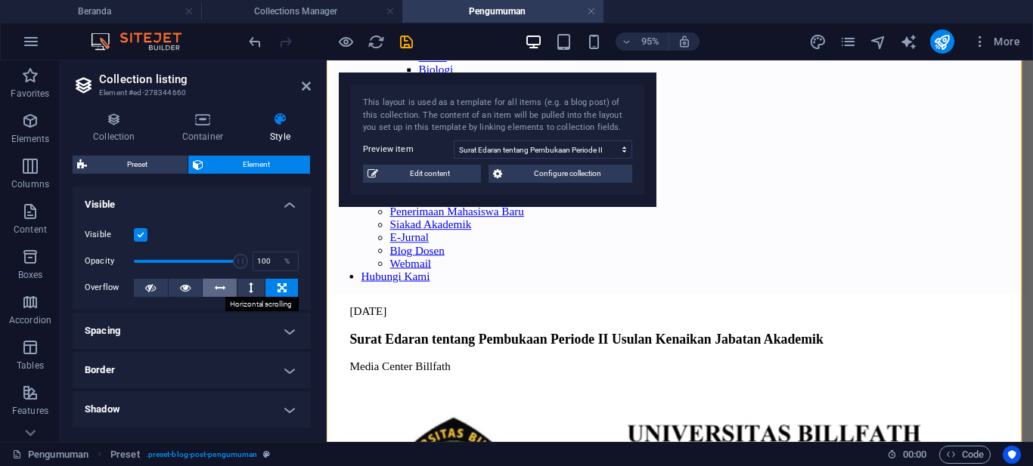
click at [224, 290] on button at bounding box center [220, 288] width 34 height 18
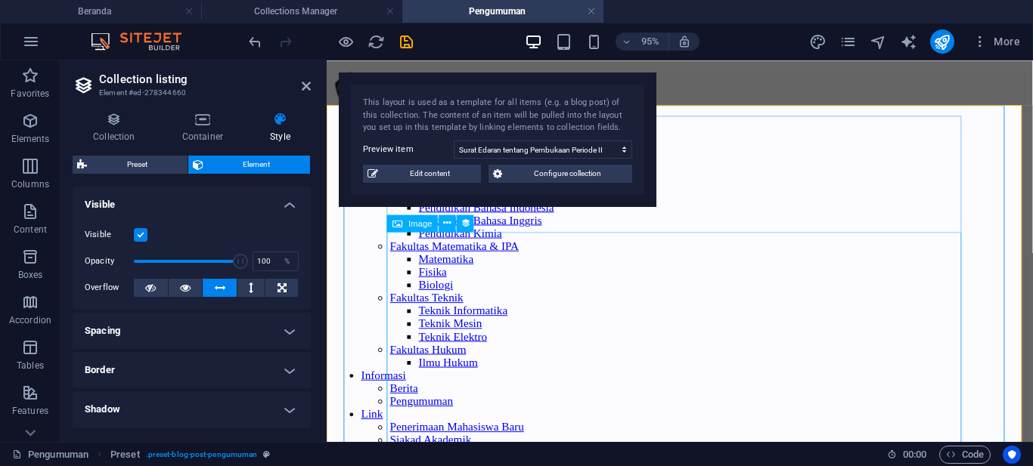
click at [418, 224] on span "Image" at bounding box center [420, 223] width 24 height 8
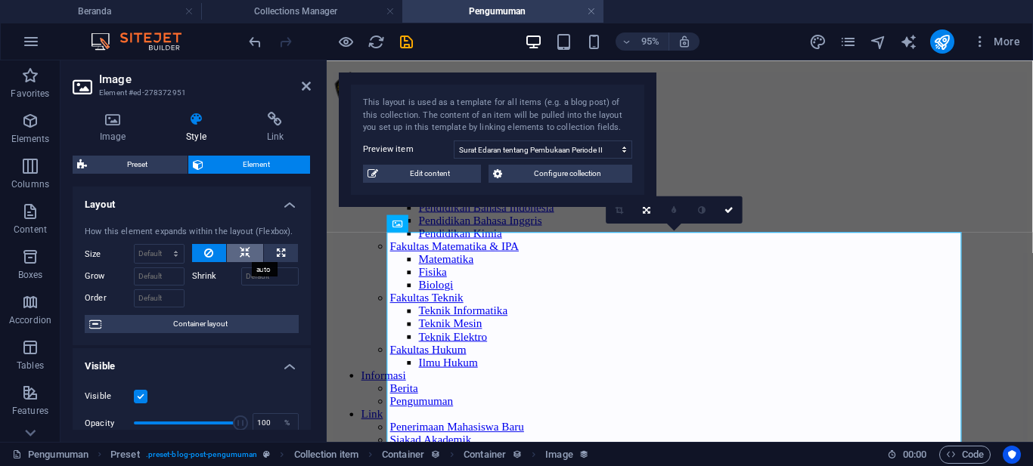
click at [249, 249] on button at bounding box center [245, 253] width 36 height 18
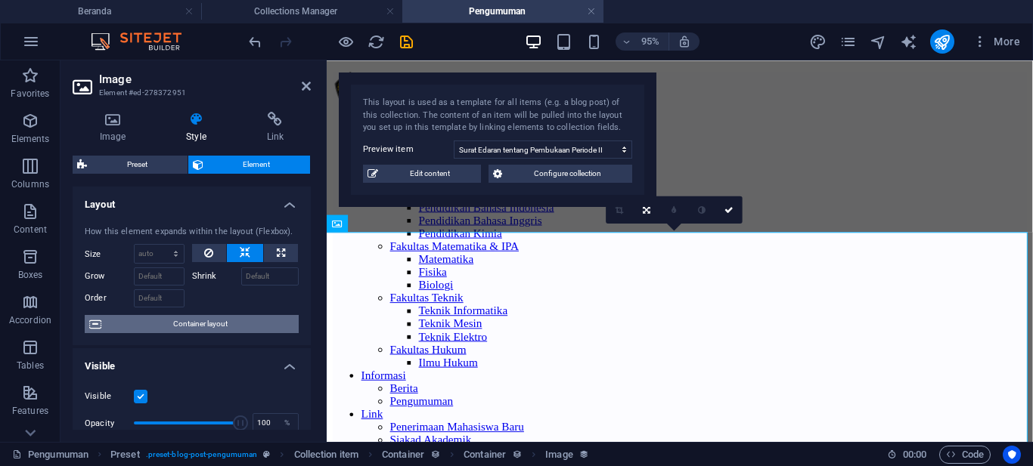
click at [228, 331] on span "Container layout" at bounding box center [200, 324] width 188 height 18
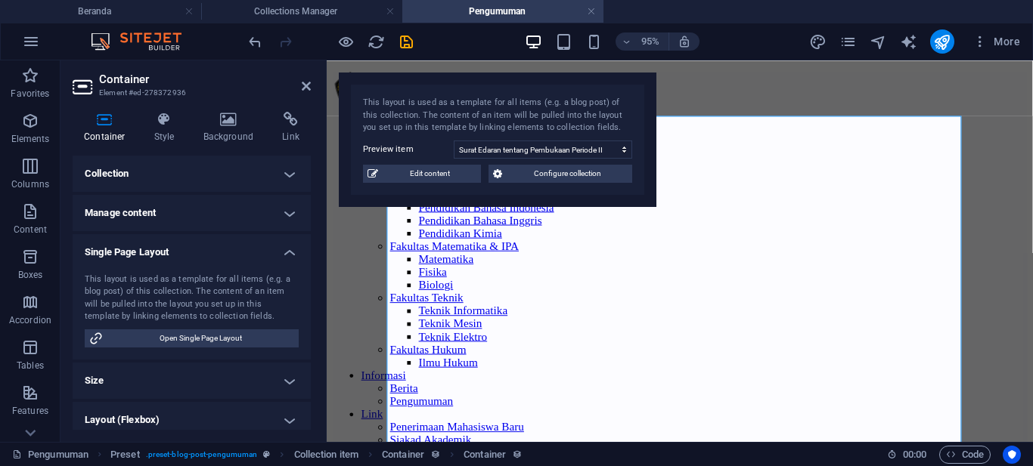
click at [280, 371] on h4 "Size" at bounding box center [192, 381] width 238 height 36
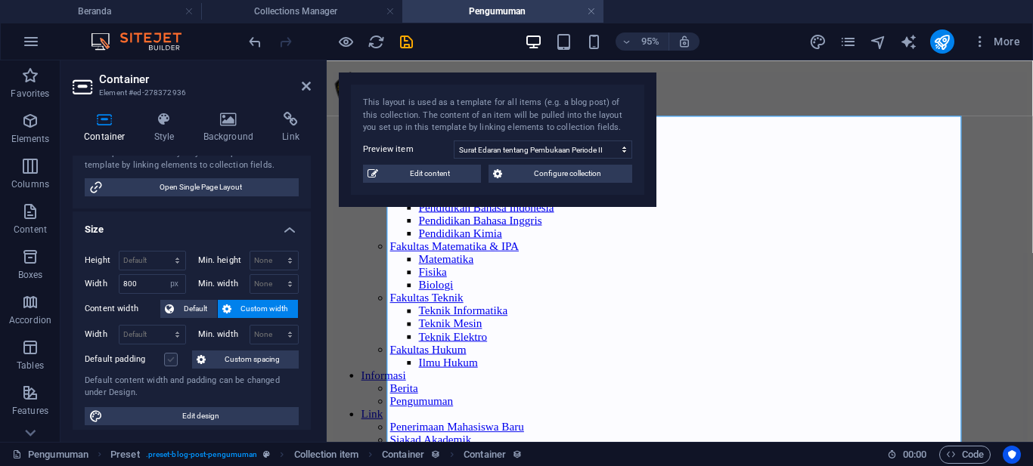
click at [174, 363] on label at bounding box center [171, 360] width 14 height 14
click at [0, 0] on input "Default padding" at bounding box center [0, 0] width 0 height 0
click at [174, 363] on label at bounding box center [171, 360] width 14 height 14
click at [0, 0] on input "Default padding" at bounding box center [0, 0] width 0 height 0
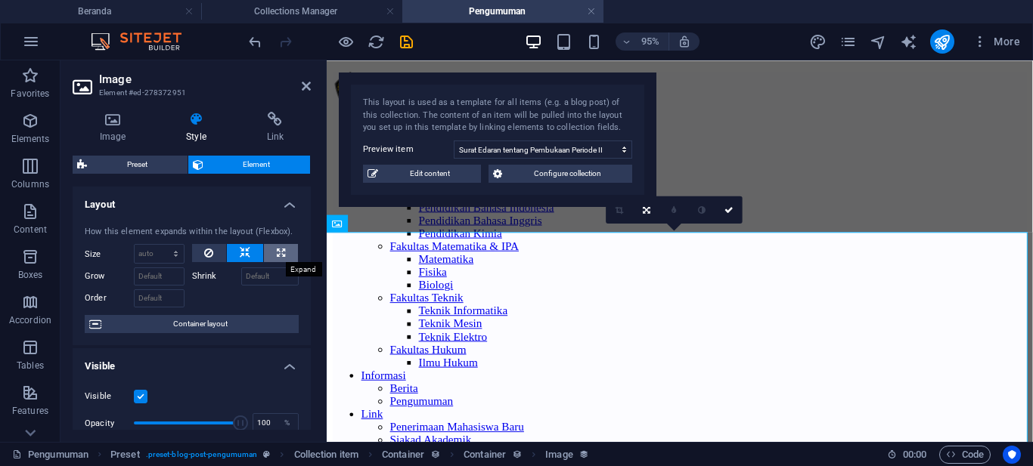
click at [280, 249] on icon at bounding box center [281, 253] width 8 height 18
type input "100"
select select "%"
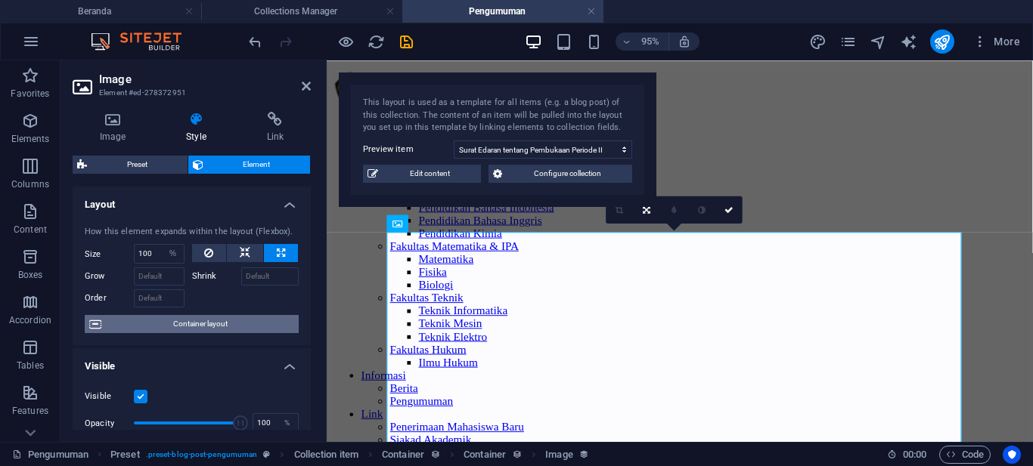
click at [209, 324] on span "Container layout" at bounding box center [200, 324] width 188 height 18
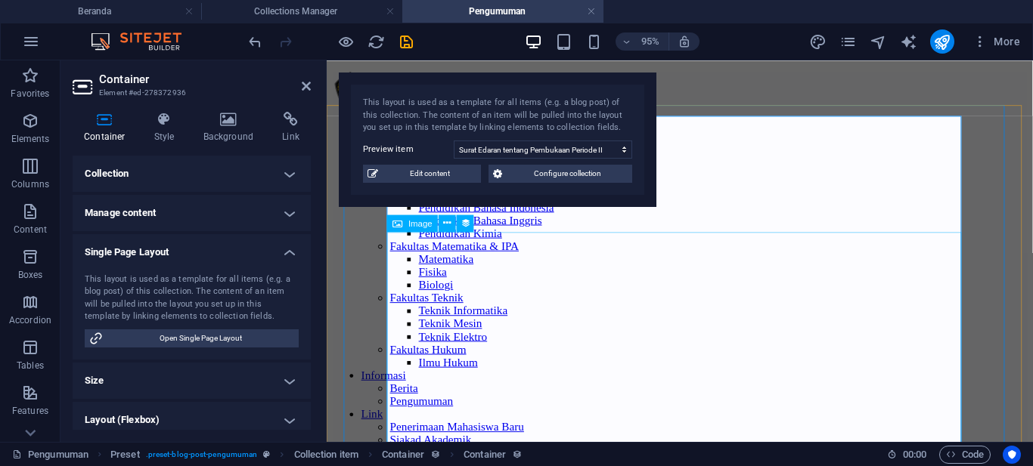
select select "%"
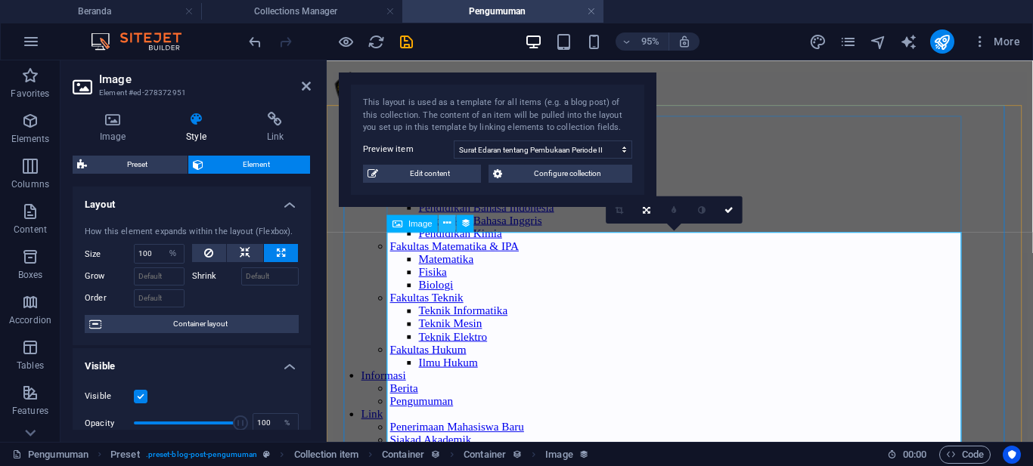
click at [445, 223] on icon at bounding box center [448, 222] width 8 height 15
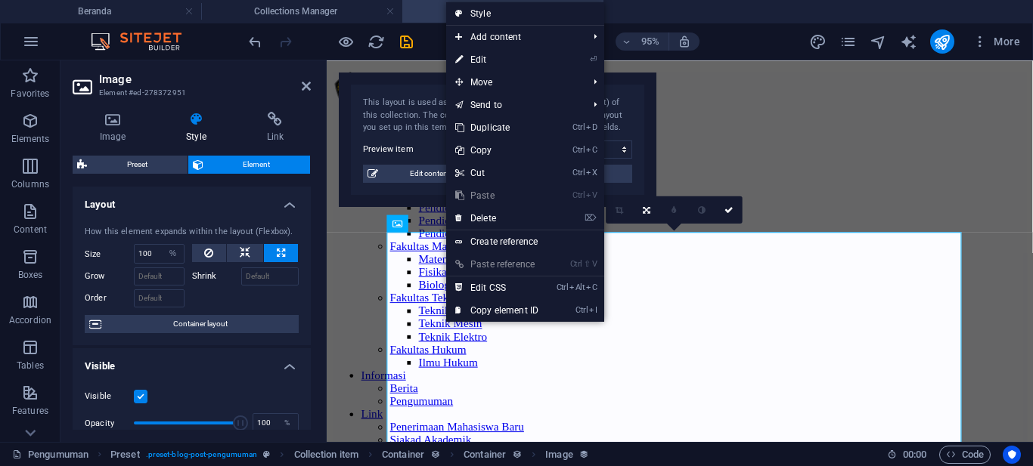
click at [466, 17] on link "Style" at bounding box center [525, 13] width 158 height 23
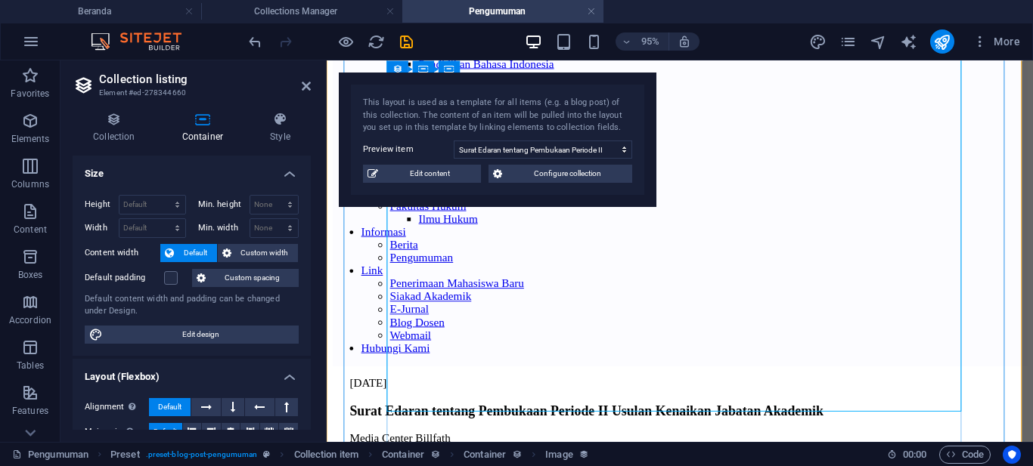
scroll to position [378, 0]
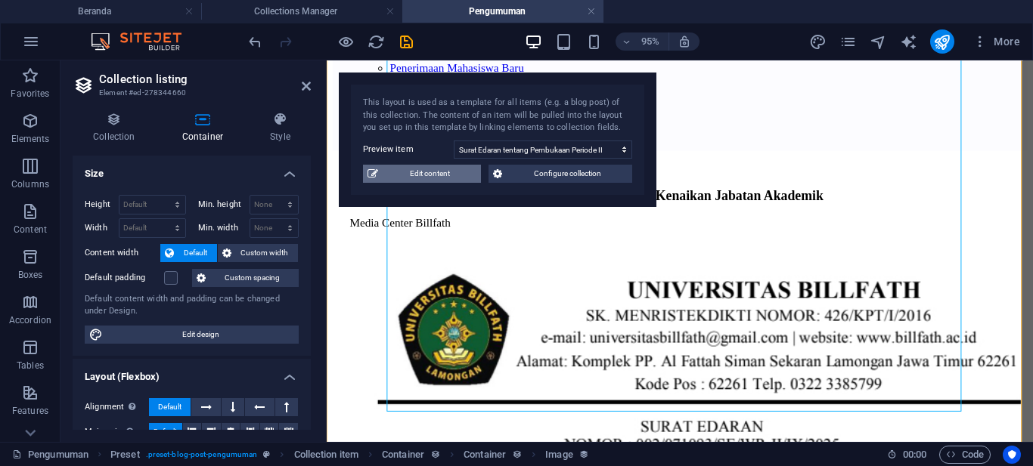
click at [432, 175] on span "Edit content" at bounding box center [430, 174] width 94 height 18
checkbox input "true"
type input "surat-edaran-tentang-pembukaan-periode-ii-usulan-kenaikan-jabatan-akademik"
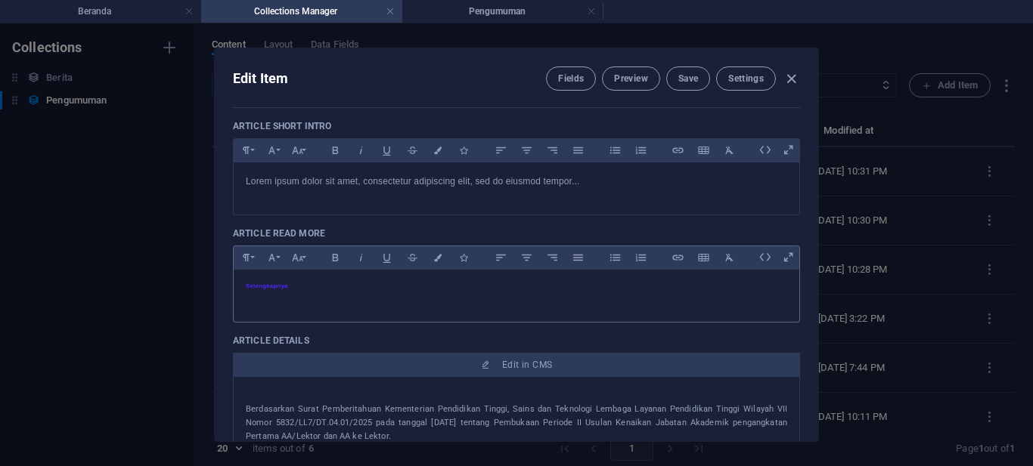
scroll to position [227, 0]
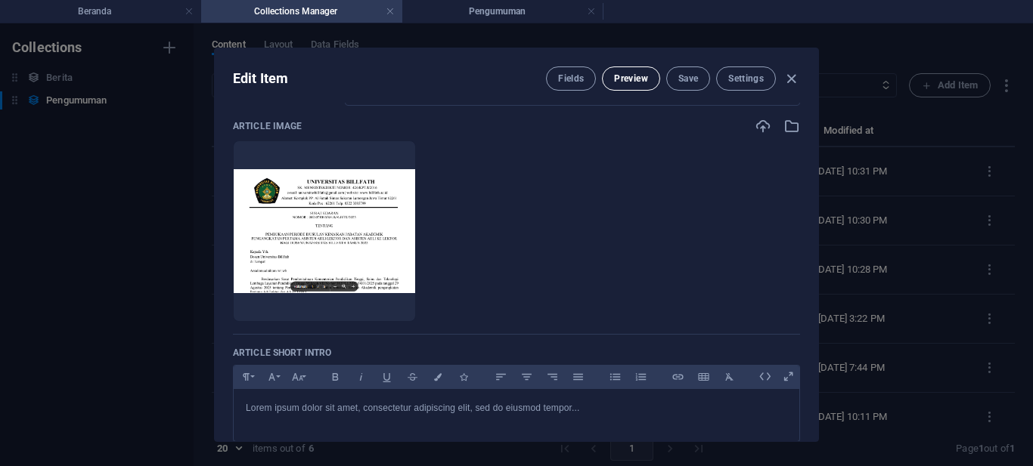
drag, startPoint x: 790, startPoint y: 79, endPoint x: 618, endPoint y: 79, distance: 172.4
click at [790, 79] on icon "button" at bounding box center [790, 78] width 17 height 17
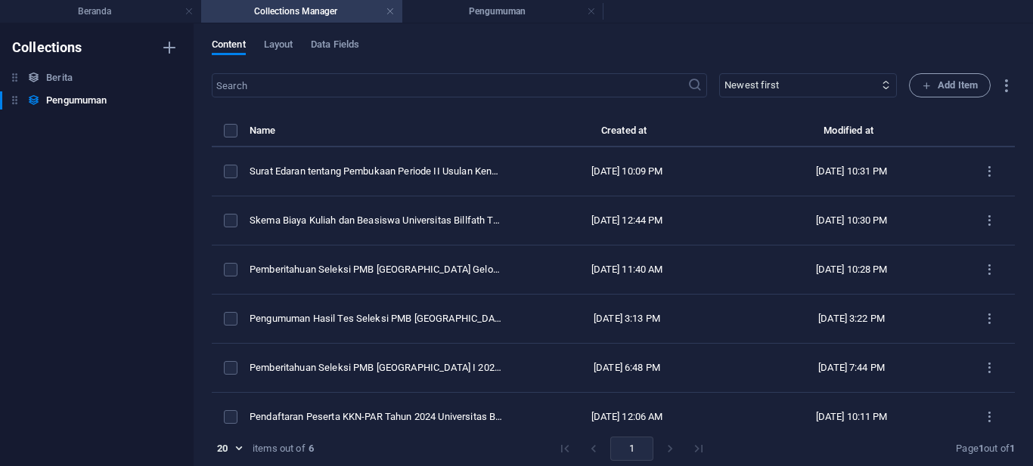
checkbox input "false"
type input "surat-edaran-tentang-pembukaan-periode-ii-usulan-kenaikan-jabatan-akademik"
click at [470, 9] on h4 "Pengumuman" at bounding box center [502, 11] width 201 height 17
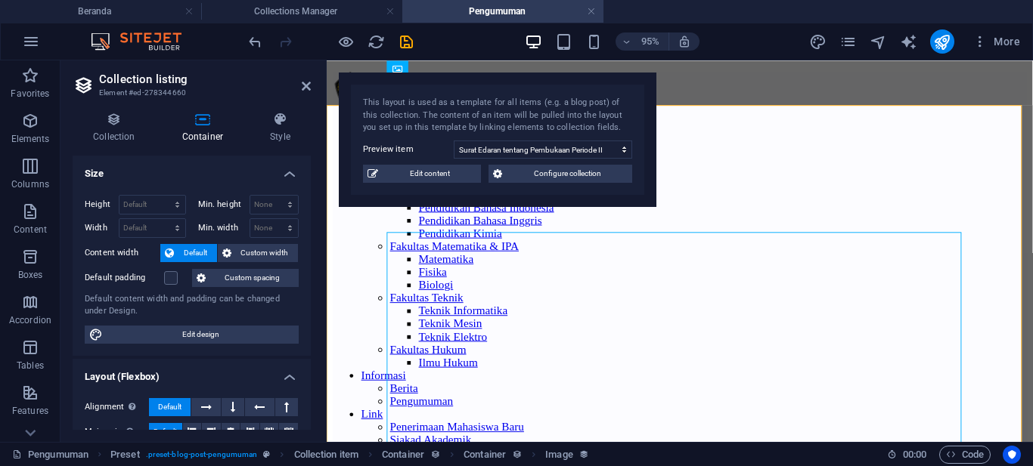
scroll to position [378, 0]
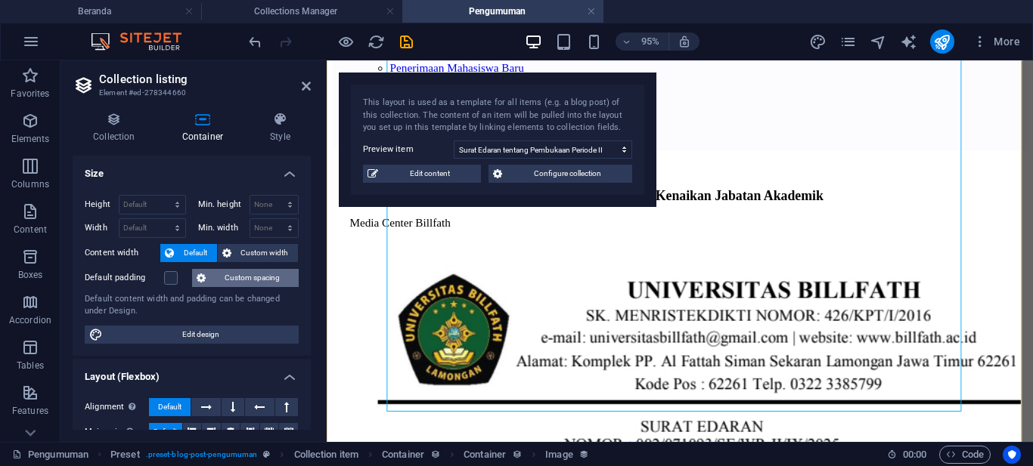
click at [252, 283] on span "Custom spacing" at bounding box center [252, 278] width 84 height 18
click at [262, 255] on span "Custom width" at bounding box center [265, 253] width 58 height 18
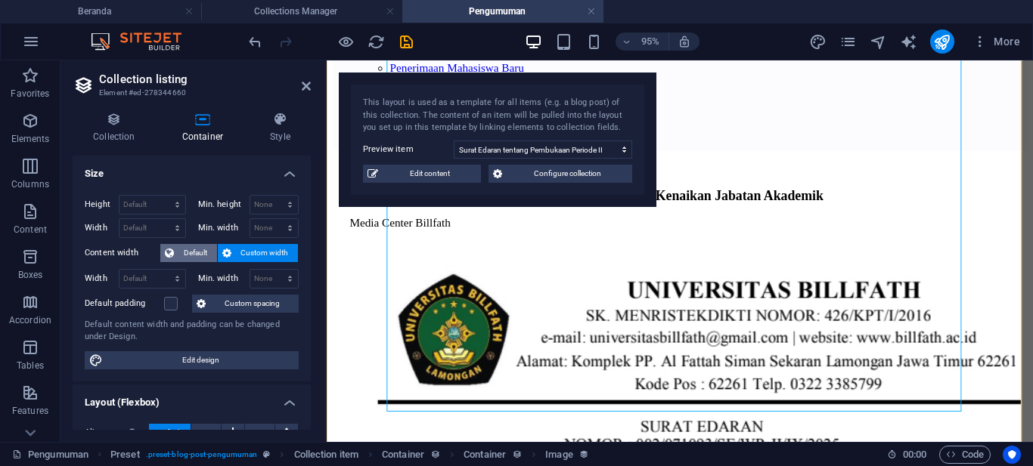
click at [201, 253] on span "Default" at bounding box center [195, 253] width 34 height 18
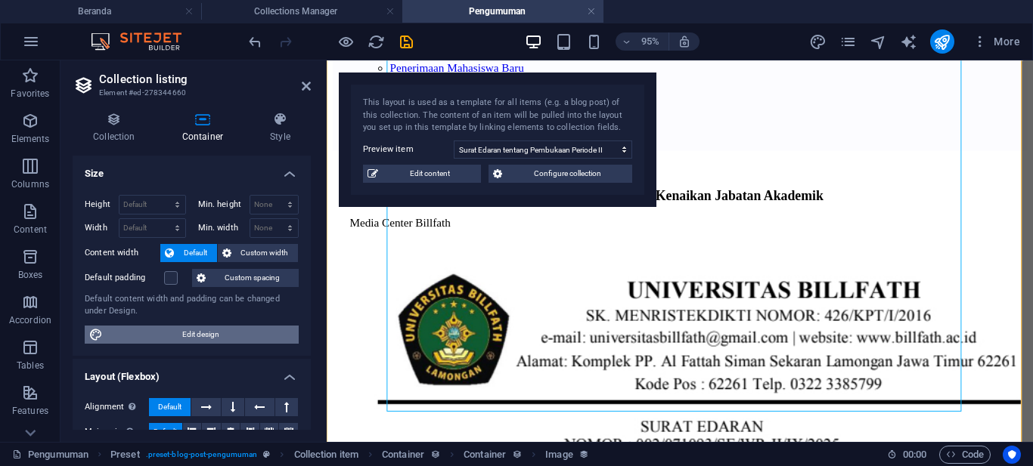
drag, startPoint x: 227, startPoint y: 337, endPoint x: 600, endPoint y: 524, distance: 416.9
click at [227, 337] on span "Edit design" at bounding box center [200, 335] width 187 height 18
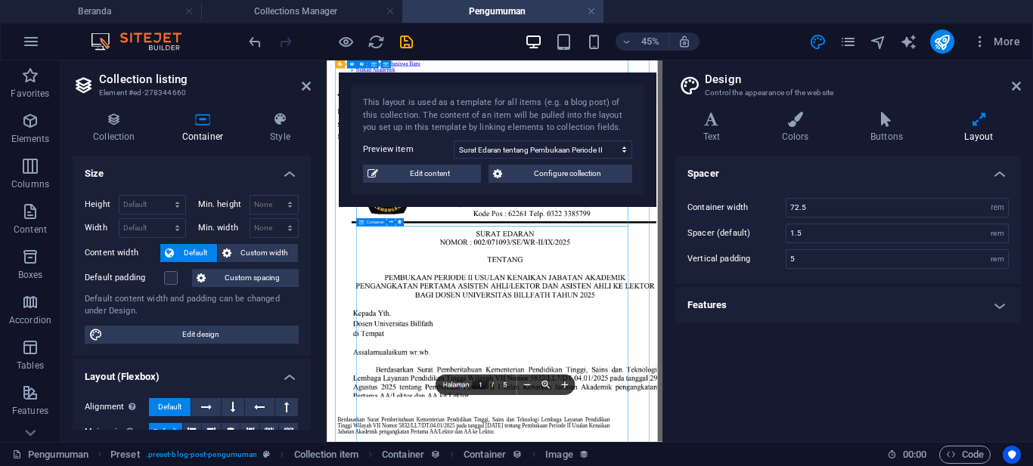
scroll to position [227, 0]
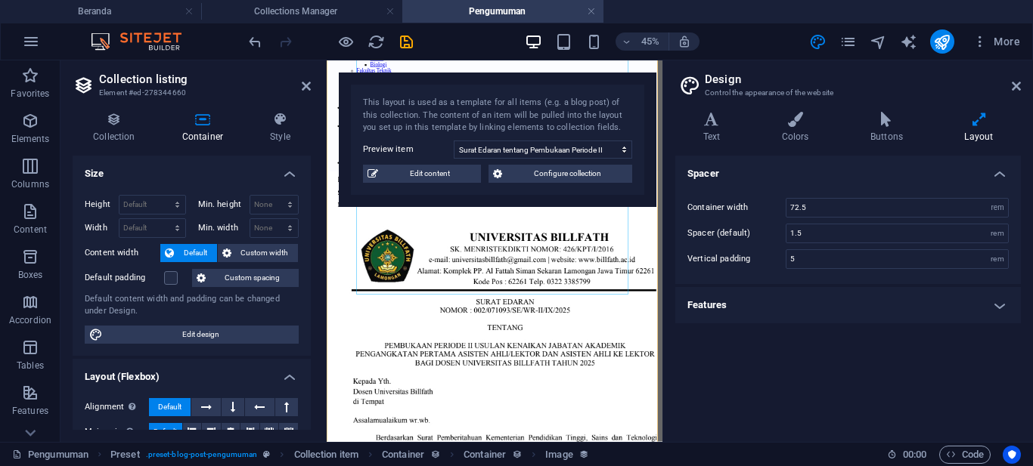
click at [997, 310] on h4 "Features" at bounding box center [847, 305] width 345 height 36
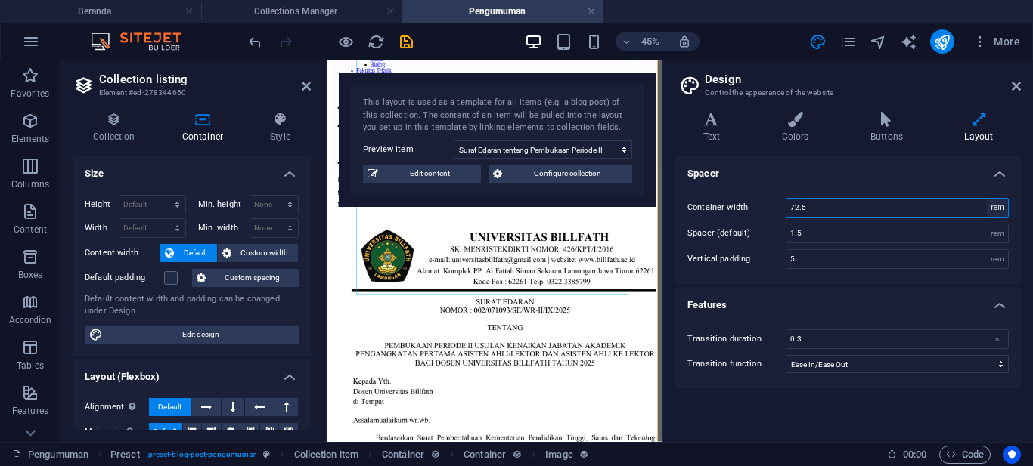
click at [1001, 207] on select "rem px" at bounding box center [997, 208] width 21 height 18
select select "px"
click at [987, 199] on select "rem px" at bounding box center [997, 208] width 21 height 18
click at [844, 203] on input "1160" at bounding box center [897, 208] width 222 height 18
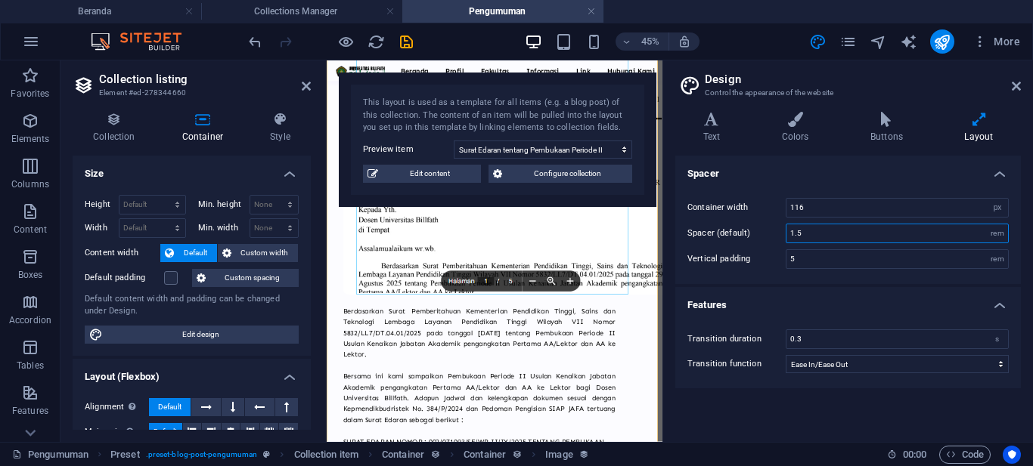
click at [814, 234] on input "1.5" at bounding box center [897, 234] width 222 height 18
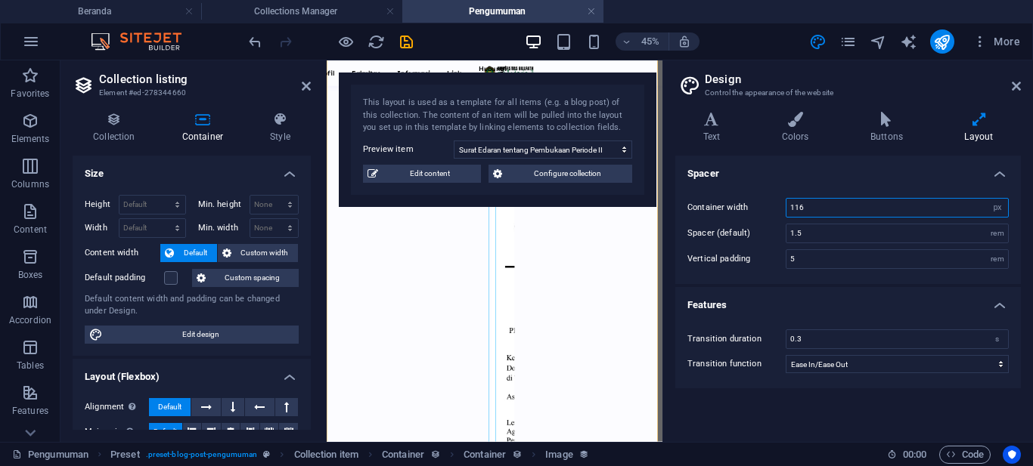
click at [812, 203] on input "116" at bounding box center [897, 208] width 222 height 18
type input "11600"
click at [813, 228] on input "1.5" at bounding box center [897, 234] width 222 height 18
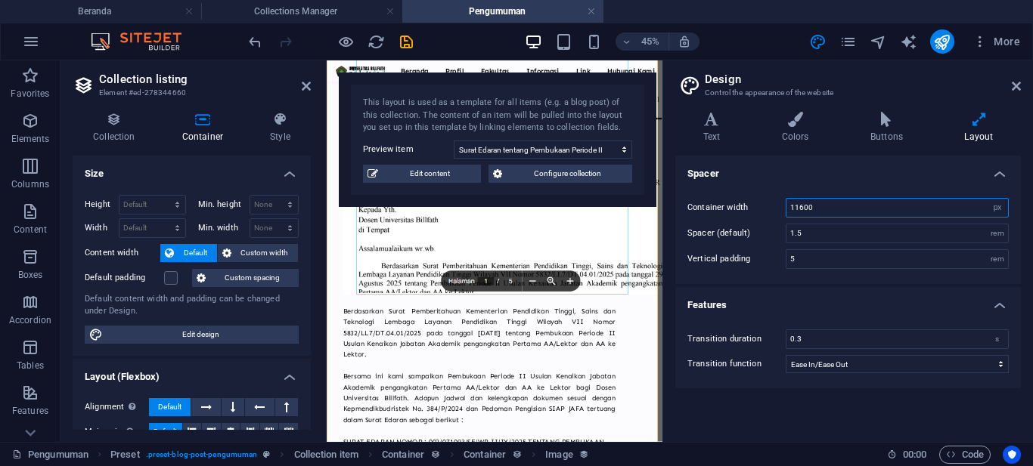
click at [829, 209] on input "11600" at bounding box center [897, 208] width 222 height 18
click at [992, 366] on select "Ease Ease In Ease Out Ease In/Ease Out Linear" at bounding box center [896, 364] width 223 height 18
select select "linear"
click at [785, 355] on select "Ease Ease In Ease Out Ease In/Ease Out Linear" at bounding box center [896, 364] width 223 height 18
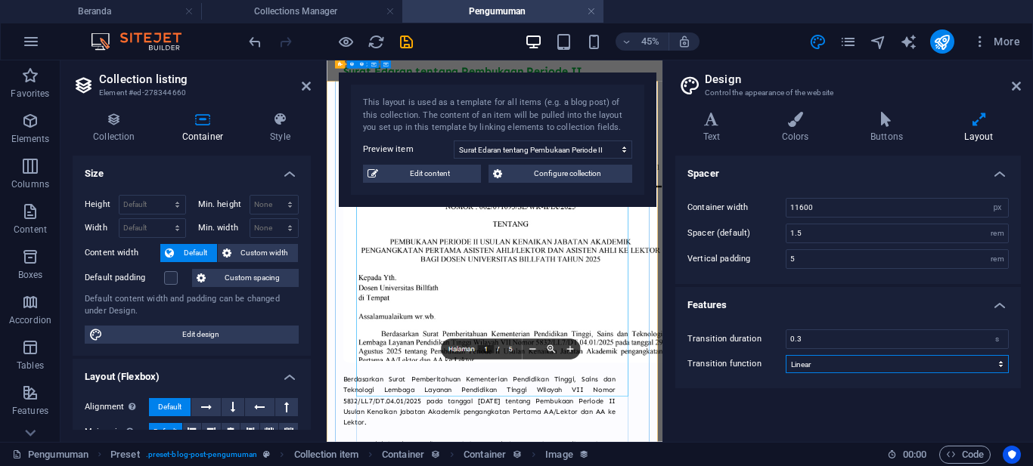
scroll to position [0, 0]
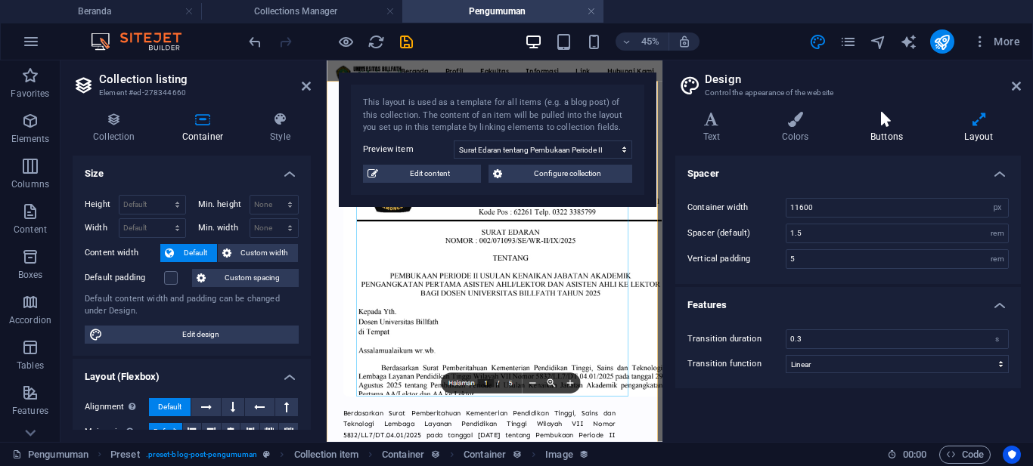
click at [880, 122] on icon at bounding box center [886, 119] width 88 height 15
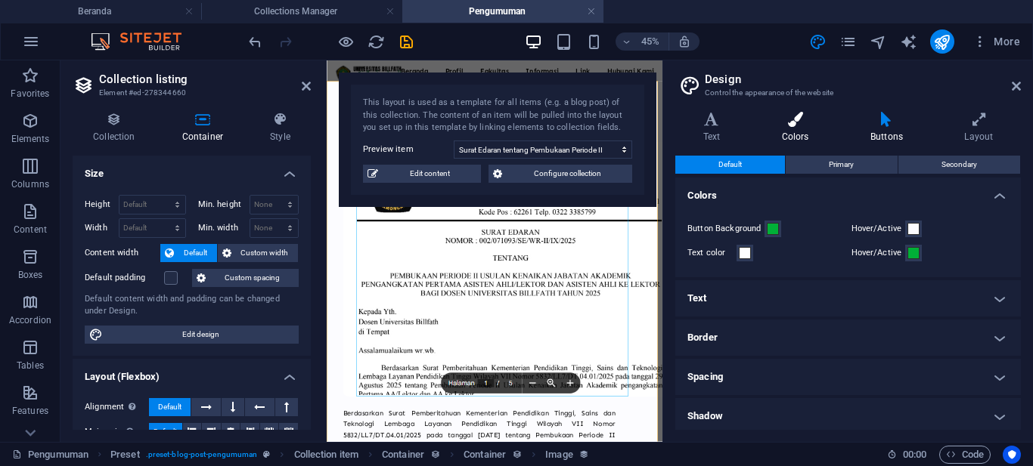
click at [808, 123] on icon at bounding box center [795, 119] width 82 height 15
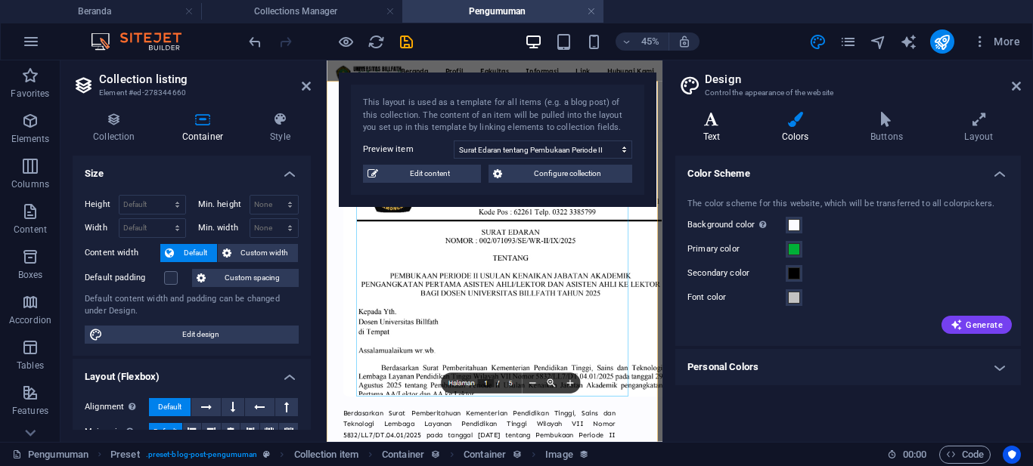
click at [710, 127] on h4 "Text" at bounding box center [714, 128] width 79 height 32
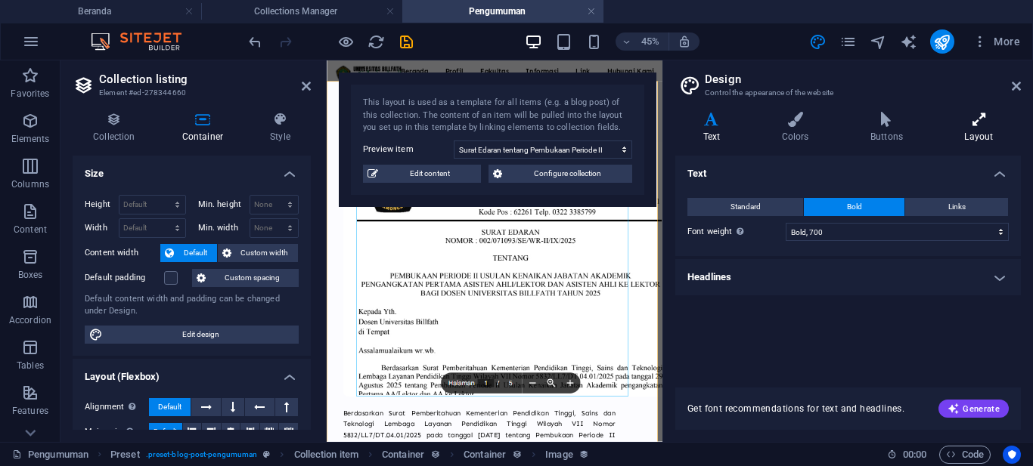
click at [981, 127] on h4 "Layout" at bounding box center [979, 128] width 84 height 32
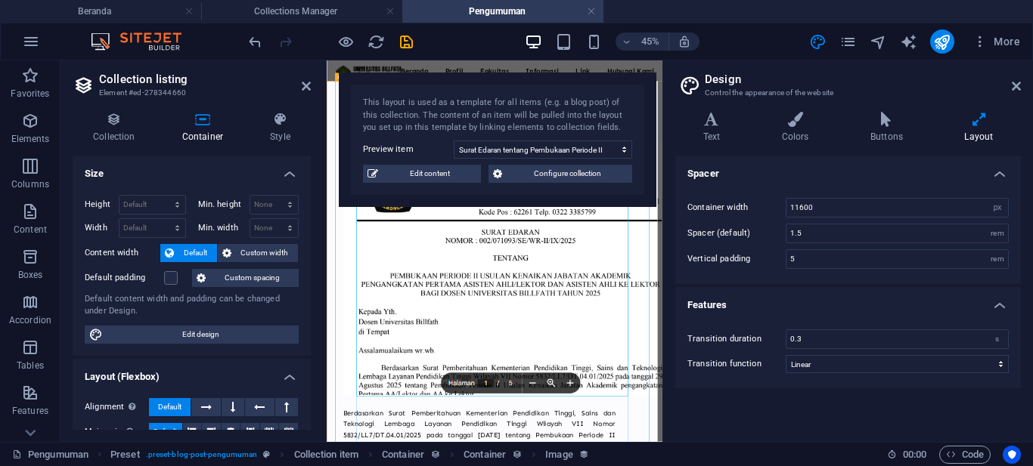
select select "%"
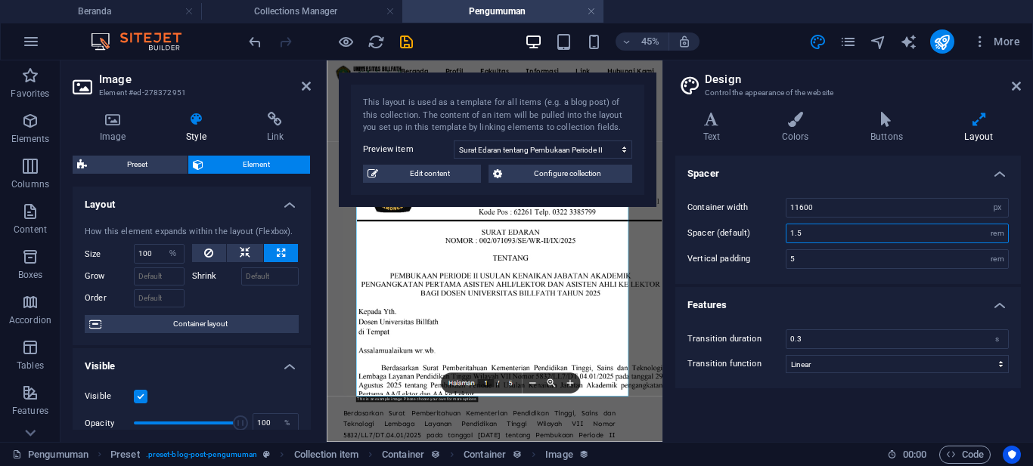
drag, startPoint x: 808, startPoint y: 231, endPoint x: 791, endPoint y: 229, distance: 17.5
click at [791, 229] on input "1.5" at bounding box center [897, 234] width 222 height 18
type input "1"
click at [823, 256] on input "5" at bounding box center [897, 259] width 222 height 18
drag, startPoint x: 1019, startPoint y: 82, endPoint x: 686, endPoint y: 54, distance: 333.8
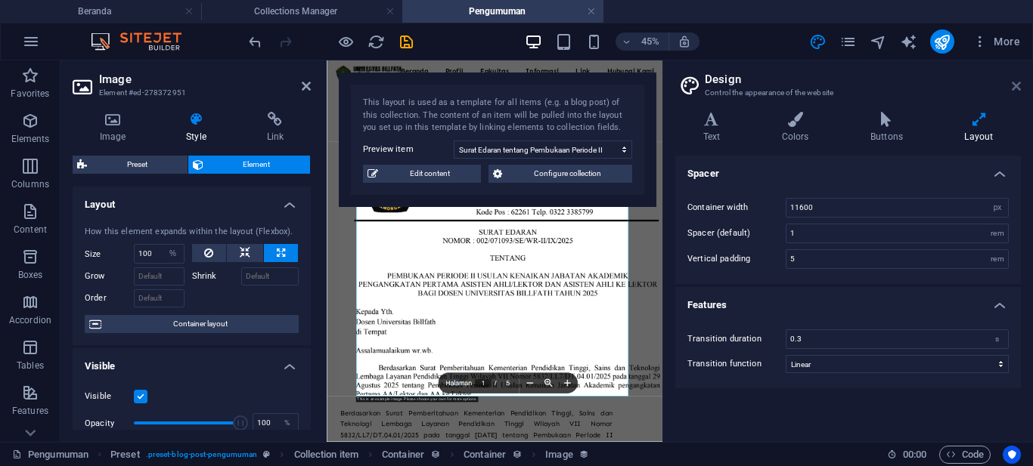
click at [1019, 82] on icon at bounding box center [1016, 86] width 9 height 12
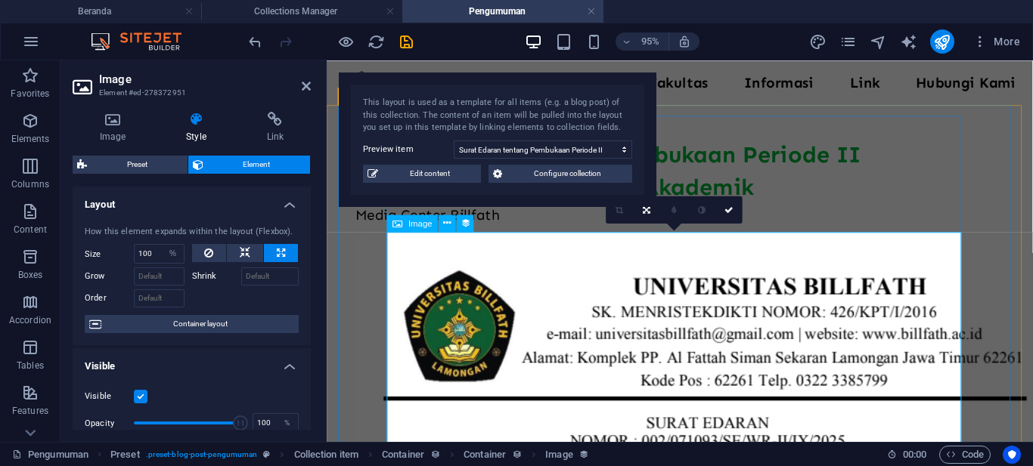
click at [415, 221] on span "Image" at bounding box center [420, 223] width 24 height 8
click at [420, 225] on span "Image" at bounding box center [420, 223] width 24 height 8
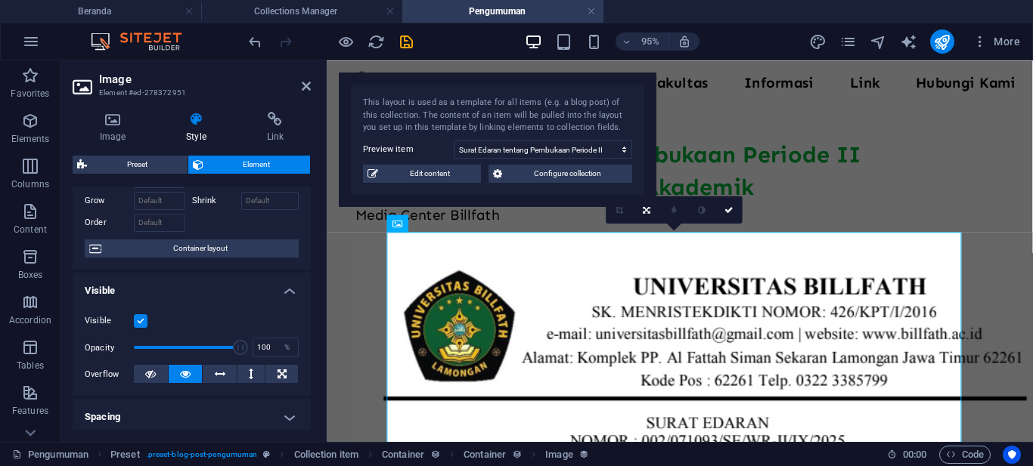
scroll to position [151, 0]
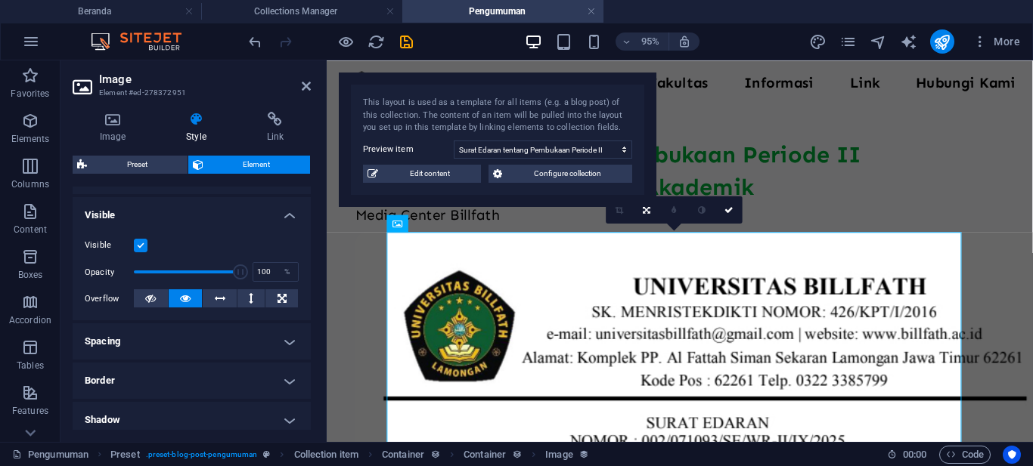
click at [256, 337] on h4 "Spacing" at bounding box center [192, 342] width 238 height 36
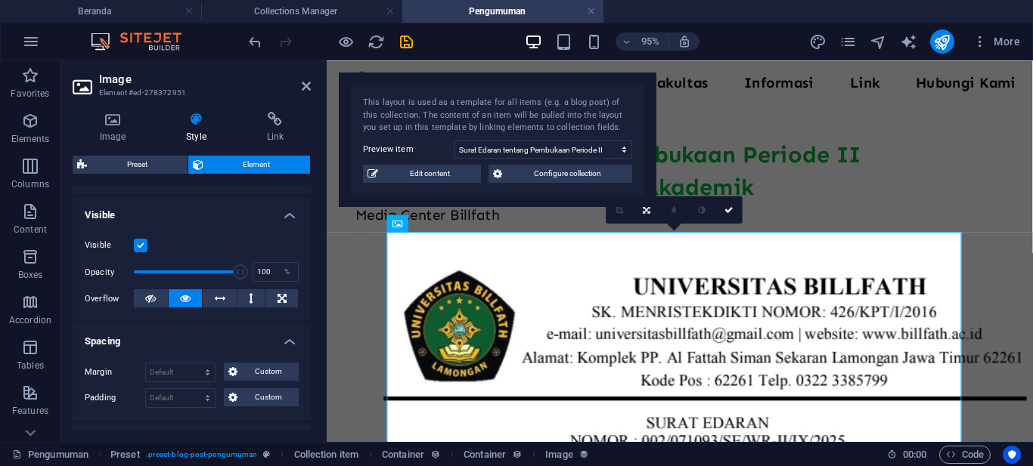
scroll to position [302, 0]
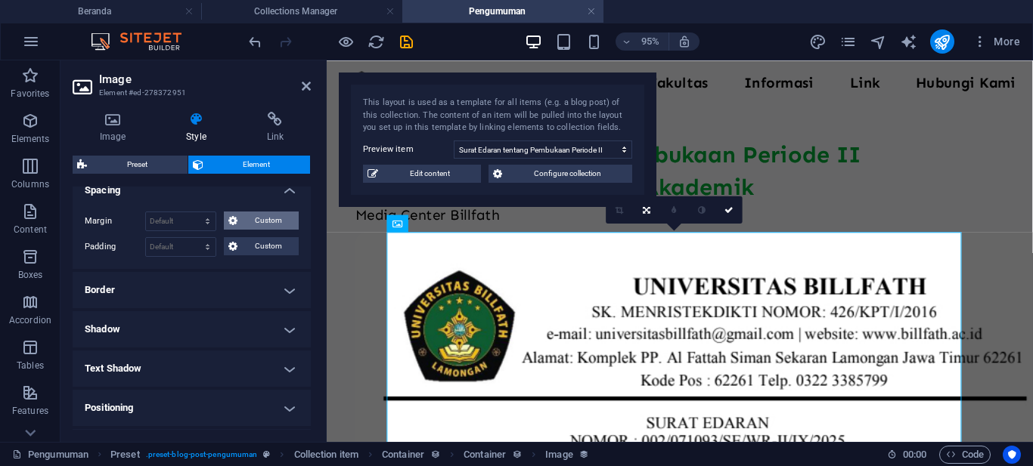
click at [242, 220] on span "Custom" at bounding box center [268, 221] width 52 height 18
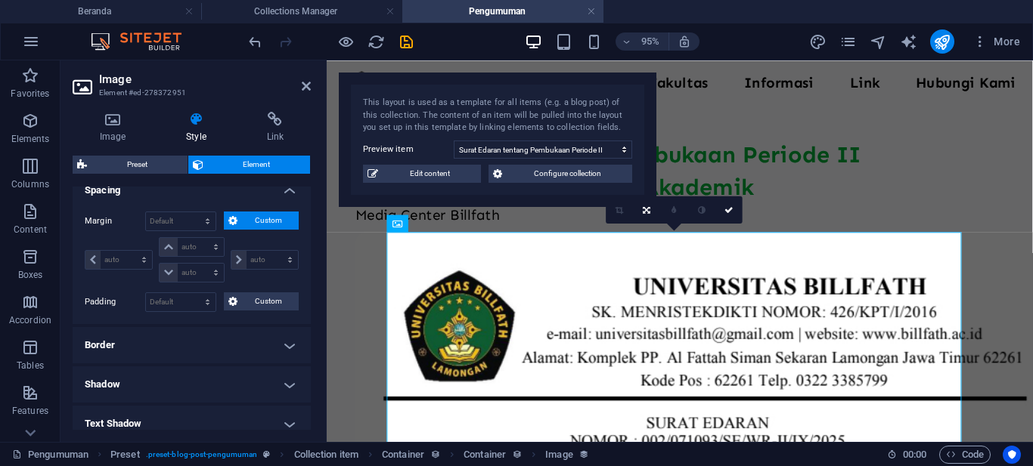
click at [242, 220] on span "Custom" at bounding box center [268, 221] width 52 height 18
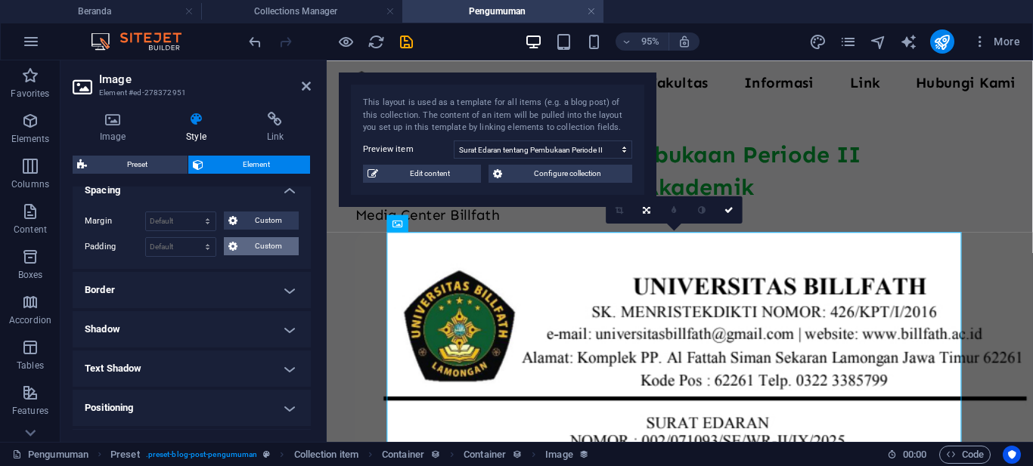
click at [246, 245] on span "Custom" at bounding box center [268, 246] width 52 height 18
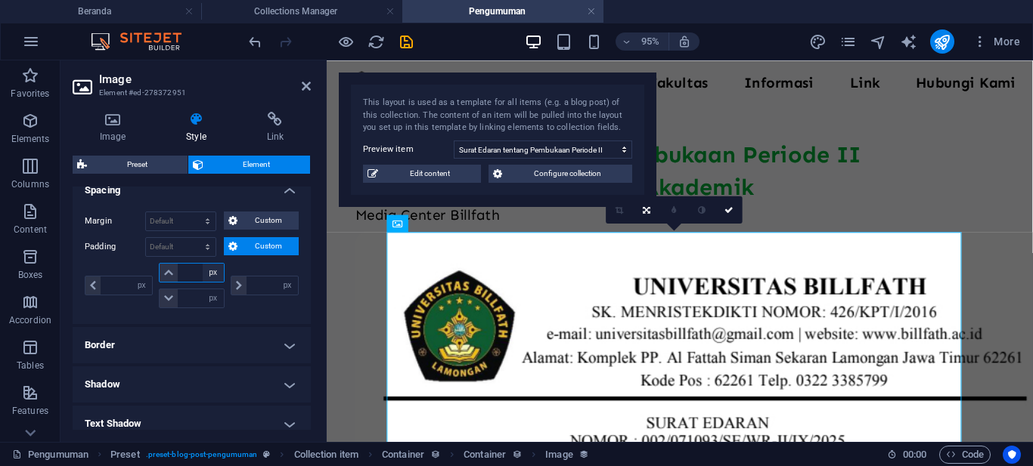
click at [213, 271] on select "px rem % vh vw" at bounding box center [213, 273] width 21 height 18
select select "%"
click at [203, 264] on select "px rem % vh vw" at bounding box center [213, 273] width 21 height 18
type input "0"
type input "100"
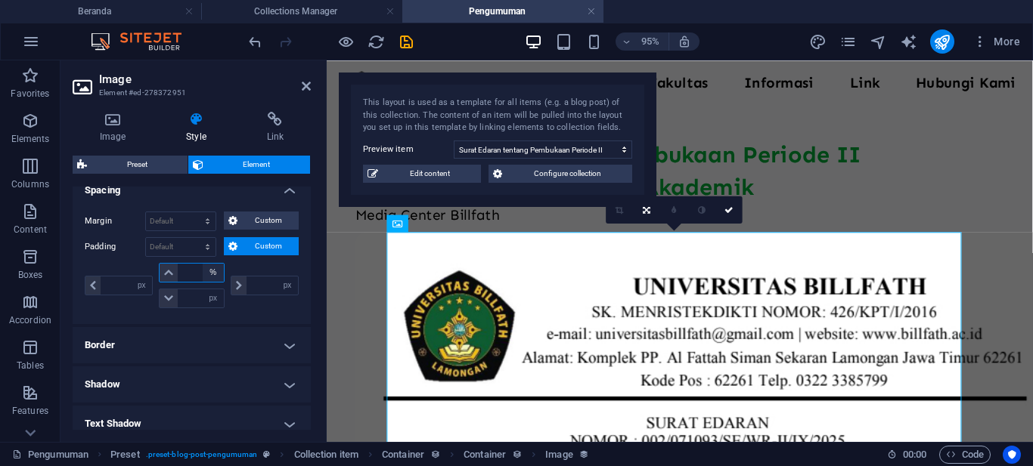
type input "0"
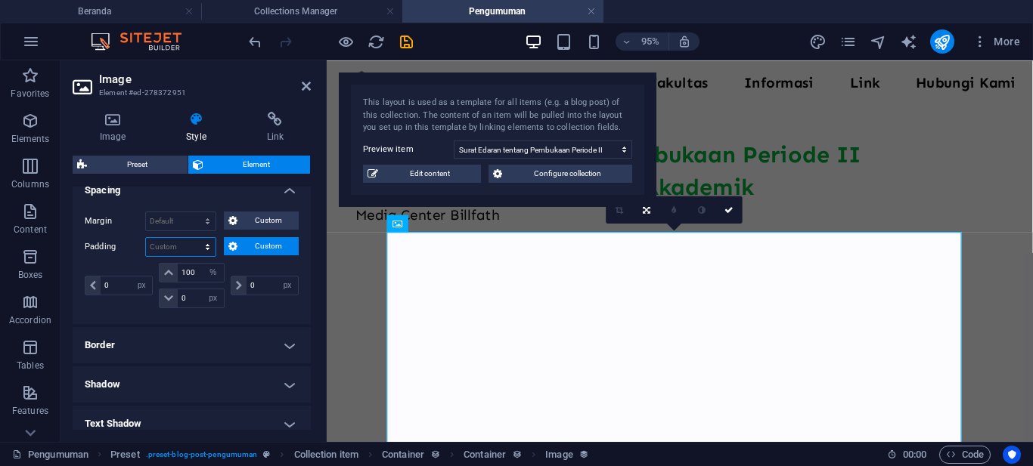
click at [212, 246] on select "Default px rem % vh vw Custom" at bounding box center [181, 247] width 70 height 18
click at [146, 238] on select "Default px rem % vh vw Custom" at bounding box center [181, 247] width 70 height 18
select select "DISABLED_OPTION_VALUE"
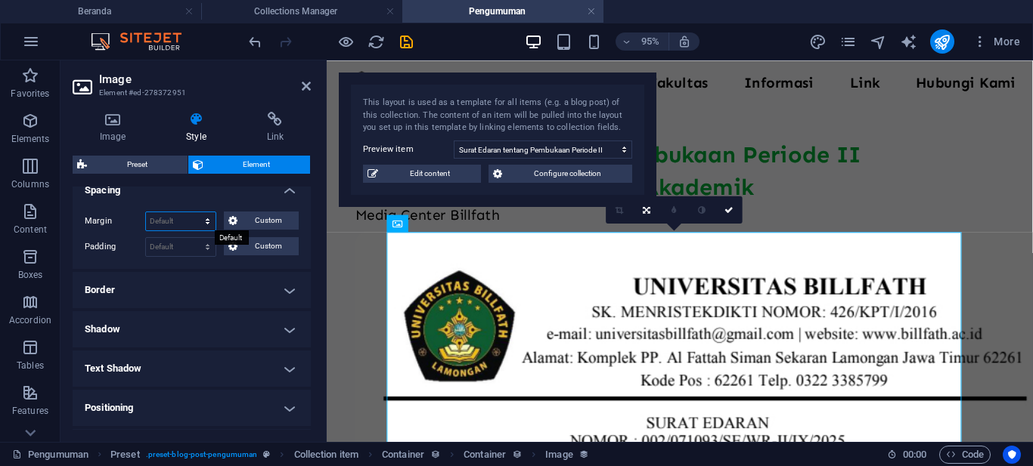
click at [204, 222] on select "Default auto px % rem vw vh Custom" at bounding box center [181, 221] width 70 height 18
select select "%"
click at [193, 212] on select "Default auto px % rem vw vh Custom" at bounding box center [181, 221] width 70 height 18
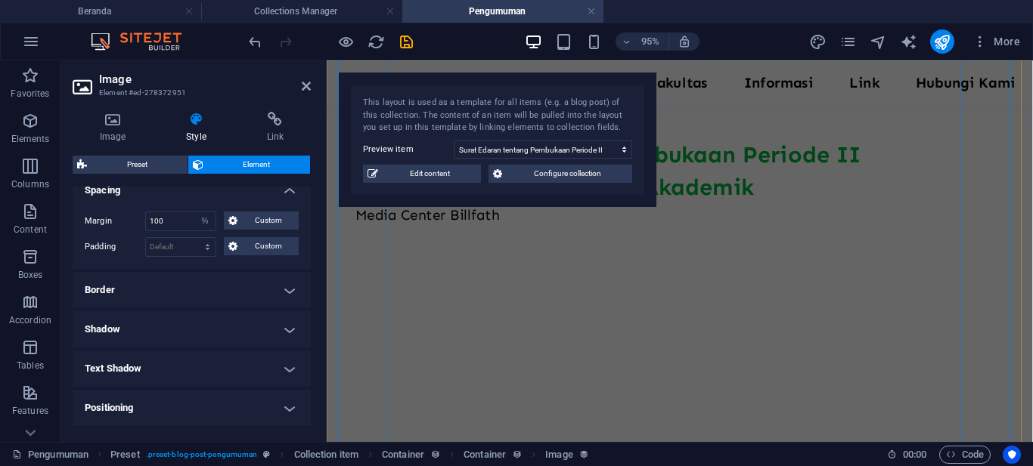
scroll to position [151, 0]
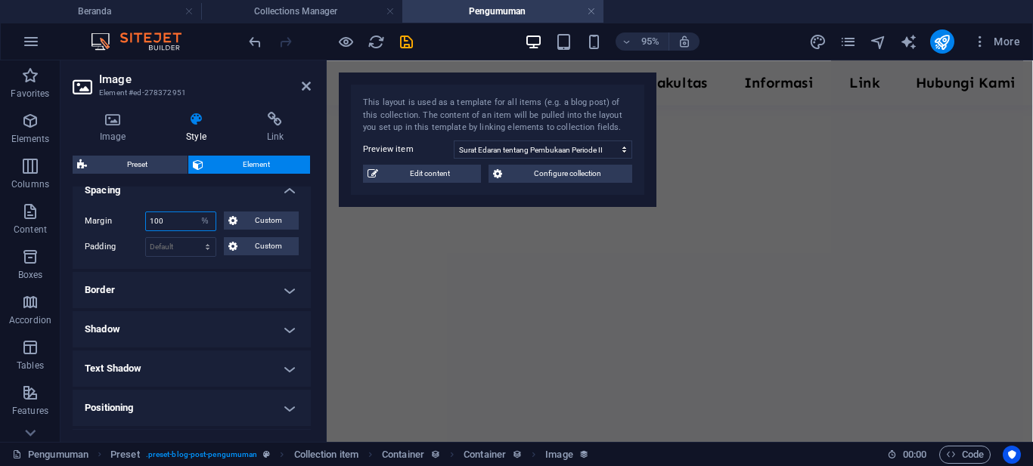
click at [172, 220] on input "100" at bounding box center [181, 221] width 70 height 18
drag, startPoint x: 172, startPoint y: 219, endPoint x: 128, endPoint y: 215, distance: 44.8
click at [128, 214] on div "Margin 100 Default auto px % rem vw vh Custom Custom" at bounding box center [192, 222] width 214 height 20
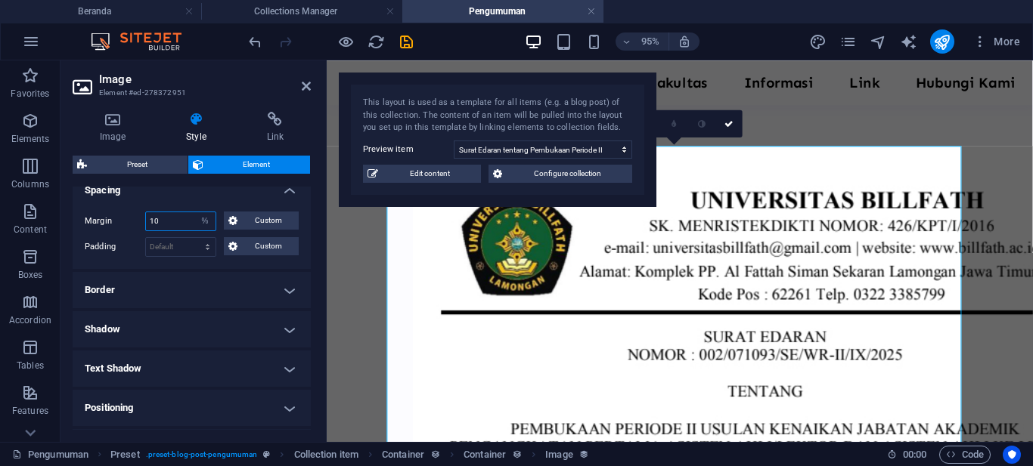
click at [173, 218] on input "10" at bounding box center [181, 221] width 70 height 18
type input "10"
click at [203, 213] on select "Default auto px % rem vw vh Custom" at bounding box center [204, 221] width 21 height 18
select select "default"
click at [194, 212] on select "Default auto px % rem vw vh Custom" at bounding box center [204, 221] width 21 height 18
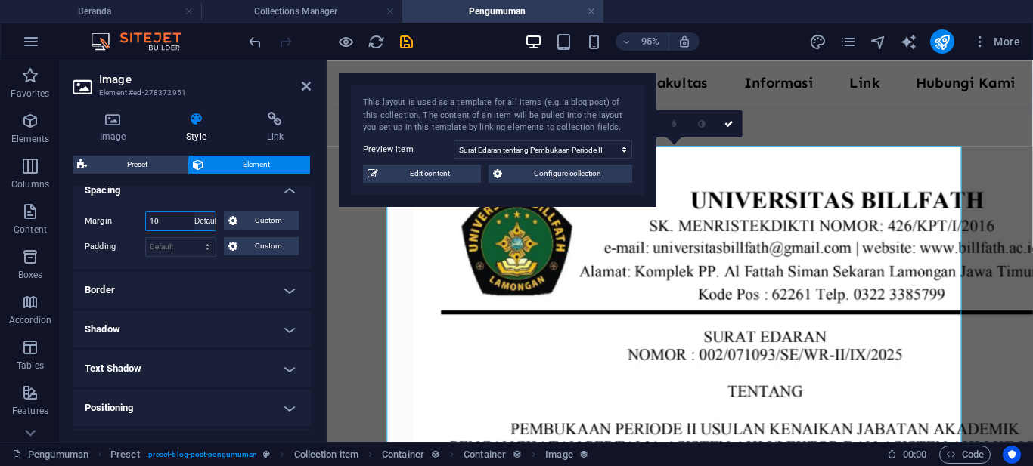
select select "DISABLED_OPTION_VALUE"
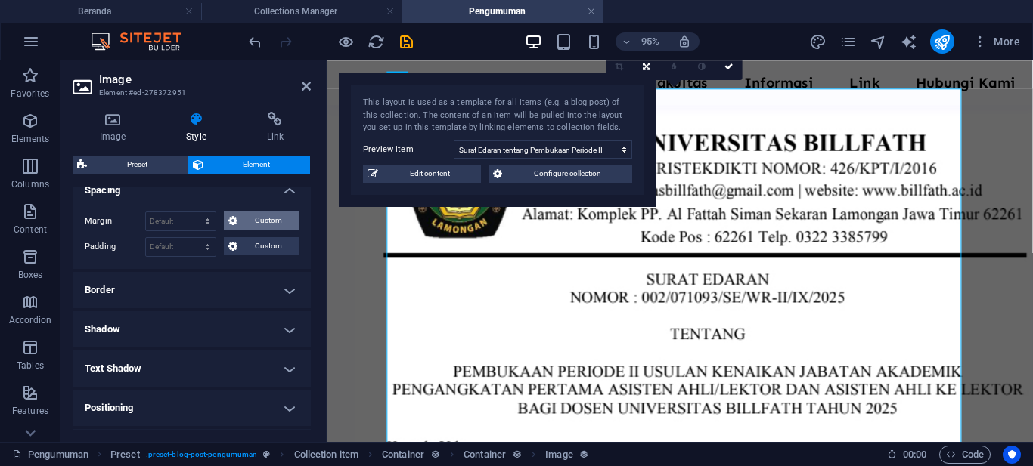
click at [248, 220] on span "Custom" at bounding box center [268, 221] width 52 height 18
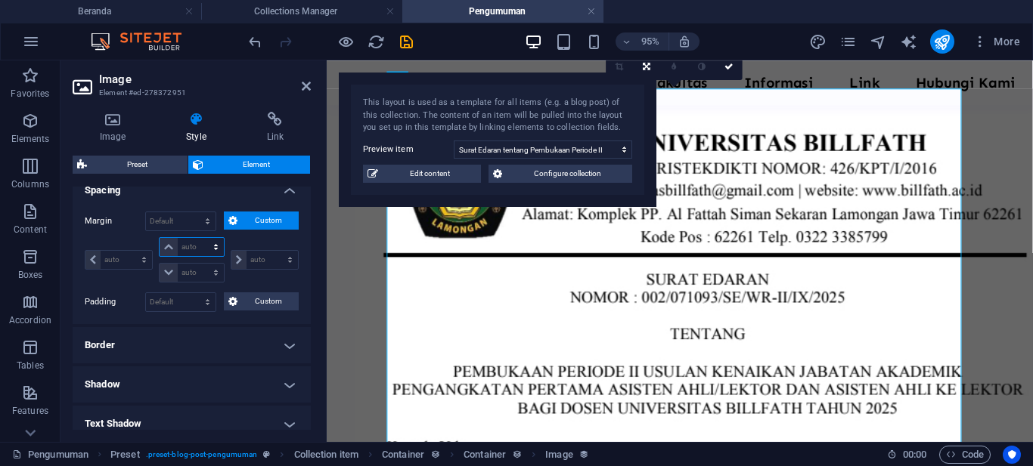
click at [188, 244] on select "auto px % rem vw vh" at bounding box center [192, 247] width 64 height 18
click at [262, 235] on div "Margin Default auto px % rem vw vh Custom Custom auto px % rem vw vh auto px % …" at bounding box center [192, 249] width 214 height 75
click at [270, 342] on h4 "Border" at bounding box center [192, 345] width 238 height 36
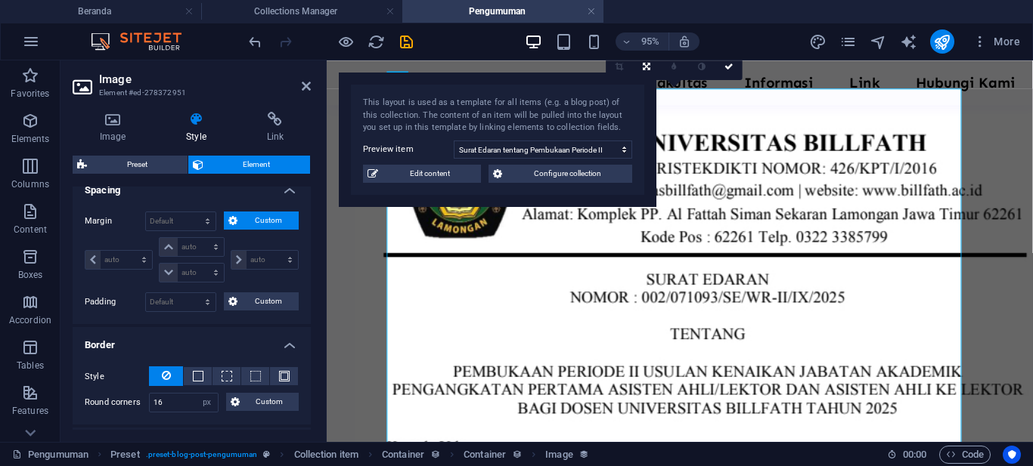
scroll to position [454, 0]
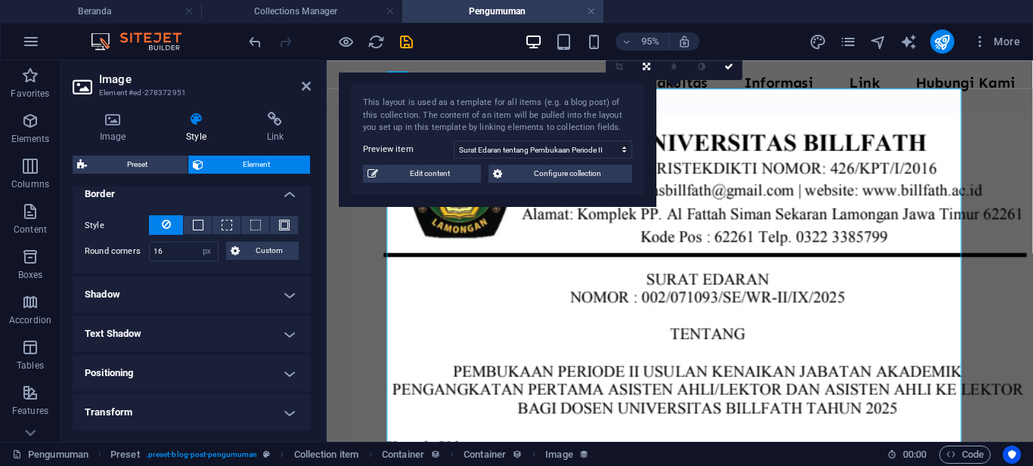
click at [274, 375] on h4 "Positioning" at bounding box center [192, 373] width 238 height 36
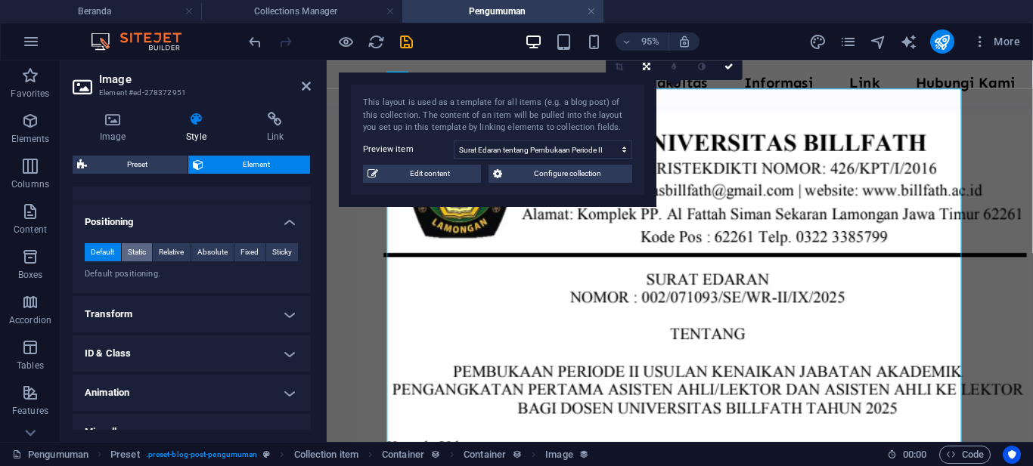
click at [138, 253] on span "Static" at bounding box center [137, 252] width 18 height 18
click at [175, 253] on span "Relative" at bounding box center [171, 252] width 25 height 18
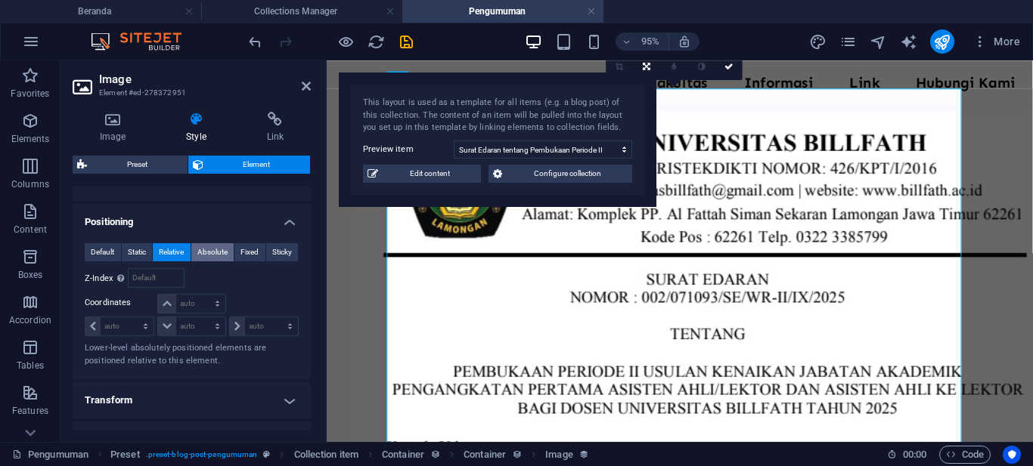
click at [216, 253] on span "Absolute" at bounding box center [212, 252] width 30 height 18
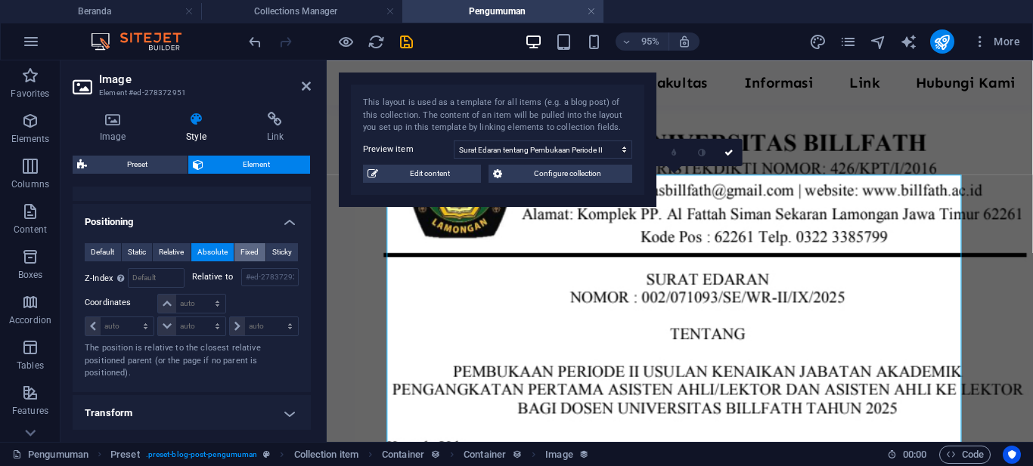
click at [254, 252] on span "Fixed" at bounding box center [249, 252] width 18 height 18
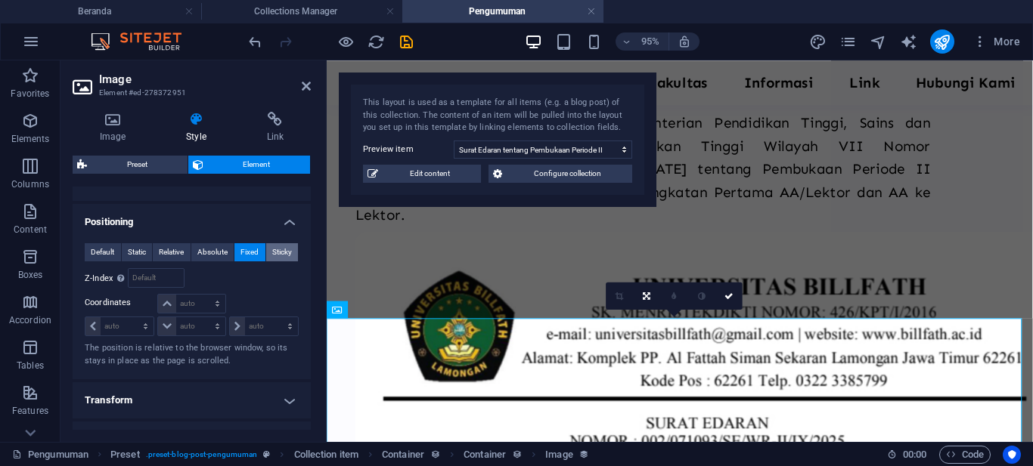
click at [274, 253] on span "Sticky" at bounding box center [282, 252] width 20 height 18
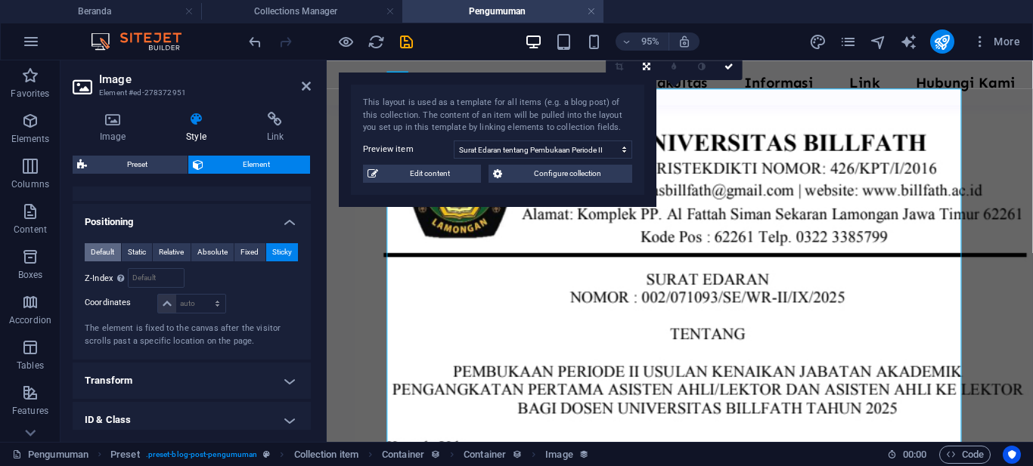
click at [104, 254] on span "Default" at bounding box center [102, 252] width 23 height 18
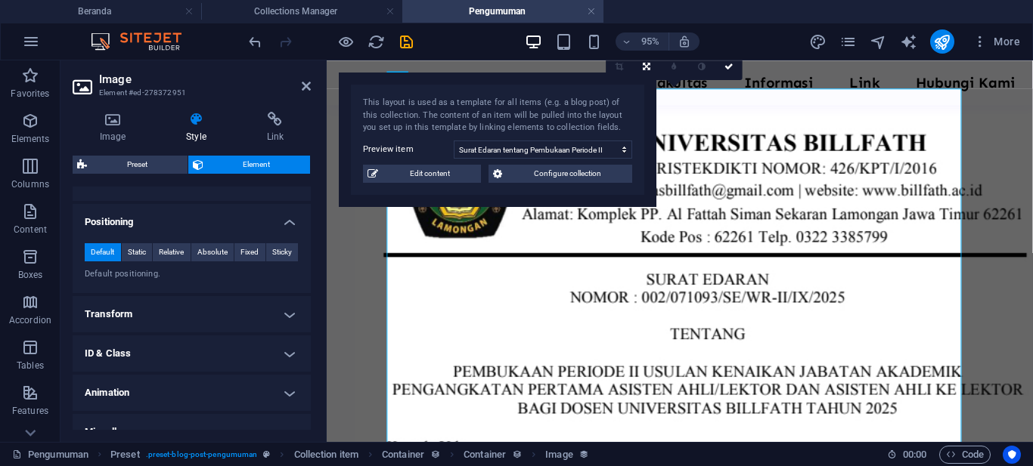
click at [254, 315] on h4 "Transform" at bounding box center [192, 314] width 238 height 36
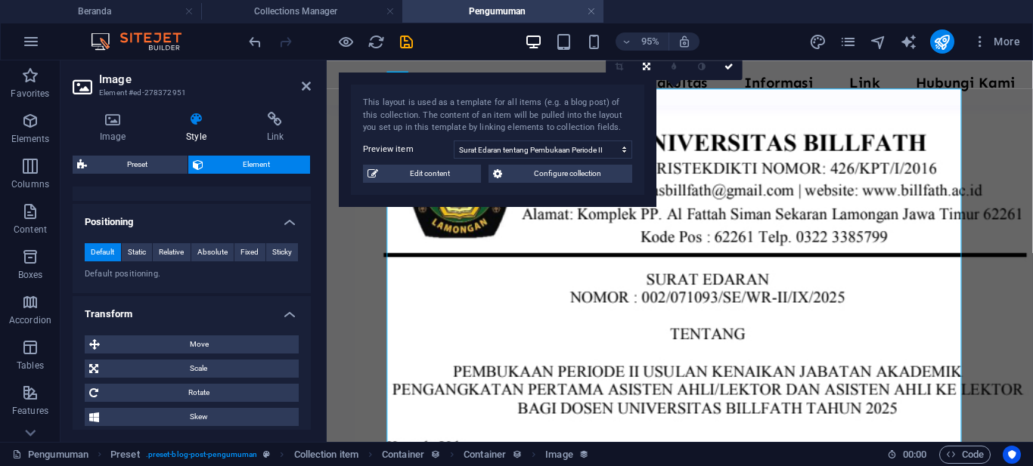
scroll to position [680, 0]
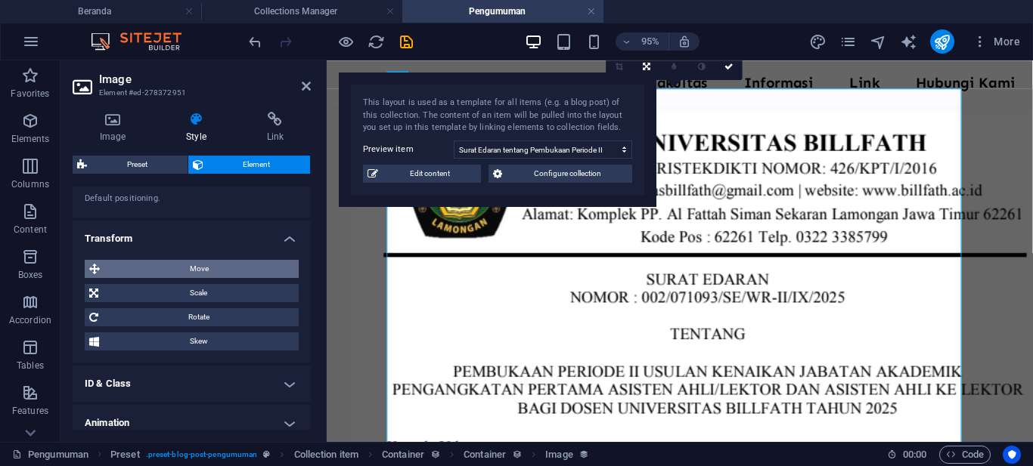
click at [224, 265] on span "Move" at bounding box center [199, 269] width 190 height 18
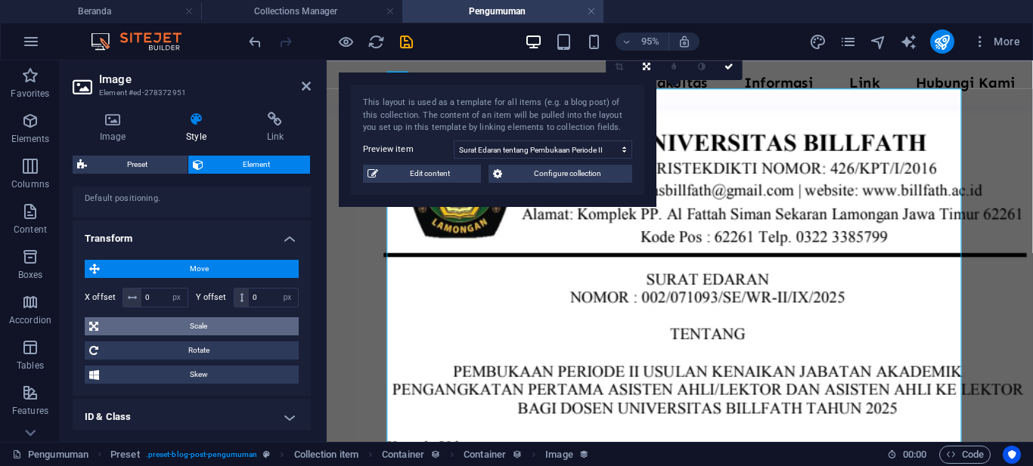
click at [217, 321] on span "Scale" at bounding box center [198, 327] width 191 height 18
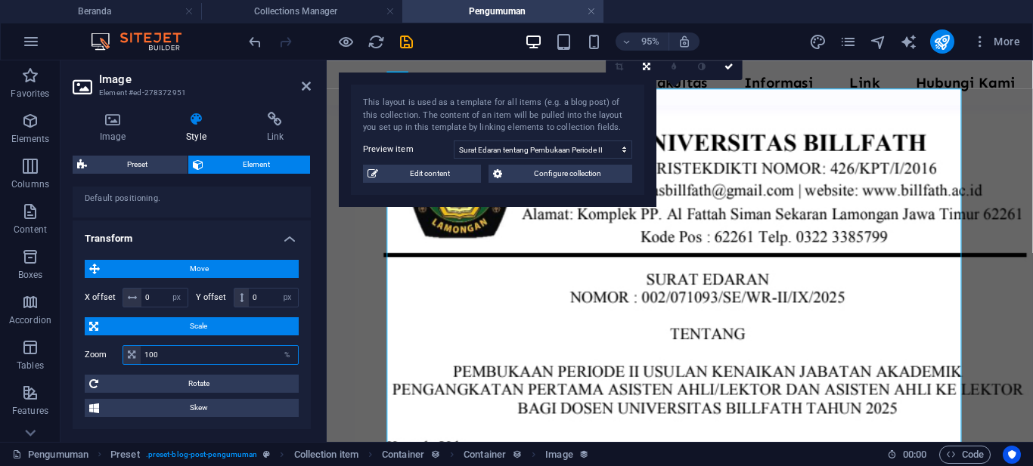
click at [238, 354] on input "100" at bounding box center [219, 355] width 157 height 18
drag, startPoint x: 207, startPoint y: 358, endPoint x: 135, endPoint y: 362, distance: 72.0
click at [135, 362] on div "100 %" at bounding box center [210, 355] width 176 height 20
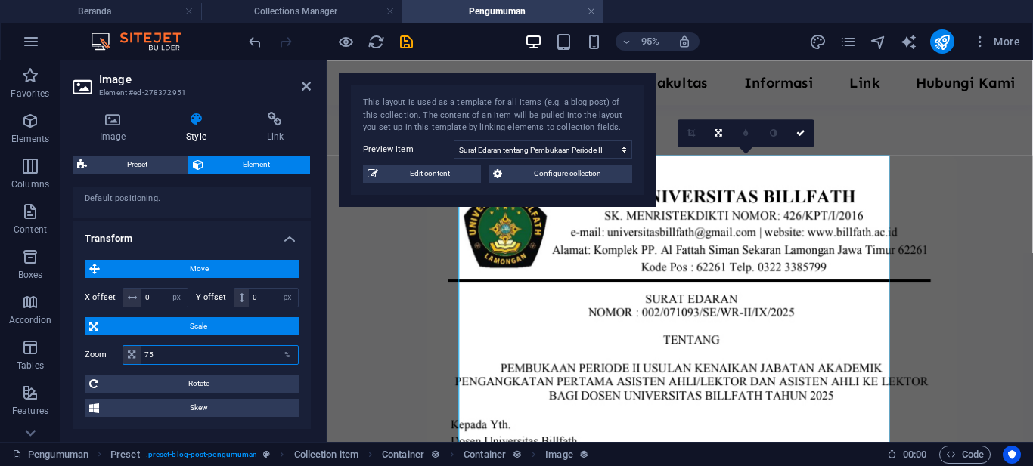
drag, startPoint x: 154, startPoint y: 353, endPoint x: 131, endPoint y: 352, distance: 23.4
click at [131, 352] on div "75 %" at bounding box center [210, 355] width 176 height 20
type input "100"
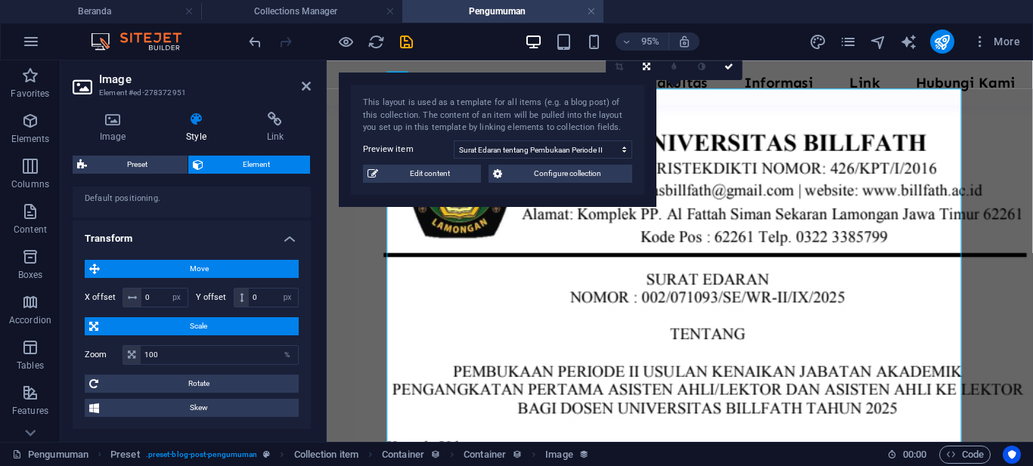
click at [246, 264] on span "Move" at bounding box center [199, 269] width 190 height 18
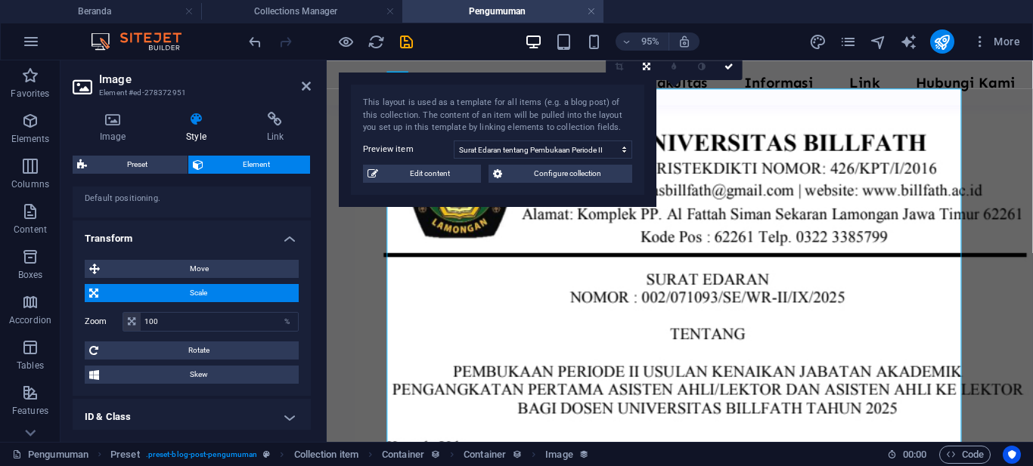
click at [219, 290] on span "Scale" at bounding box center [198, 293] width 191 height 18
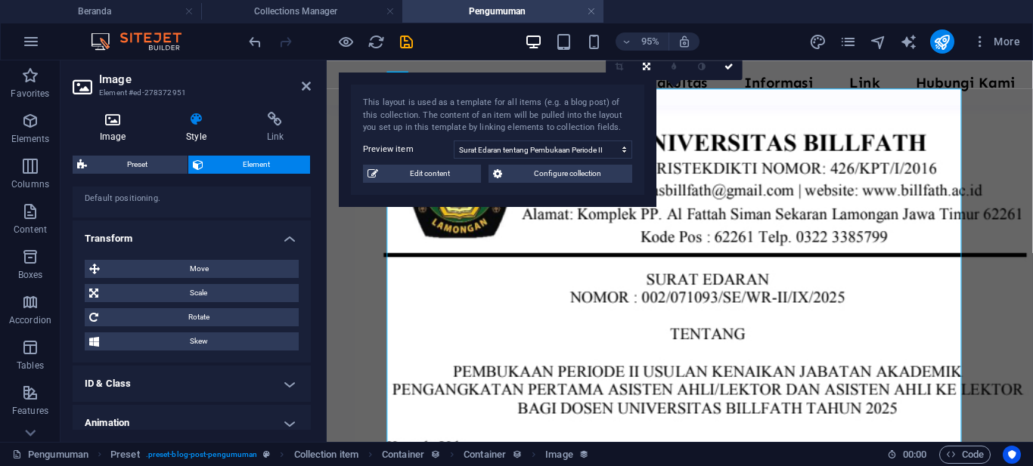
click at [119, 129] on h4 "Image" at bounding box center [116, 128] width 86 height 32
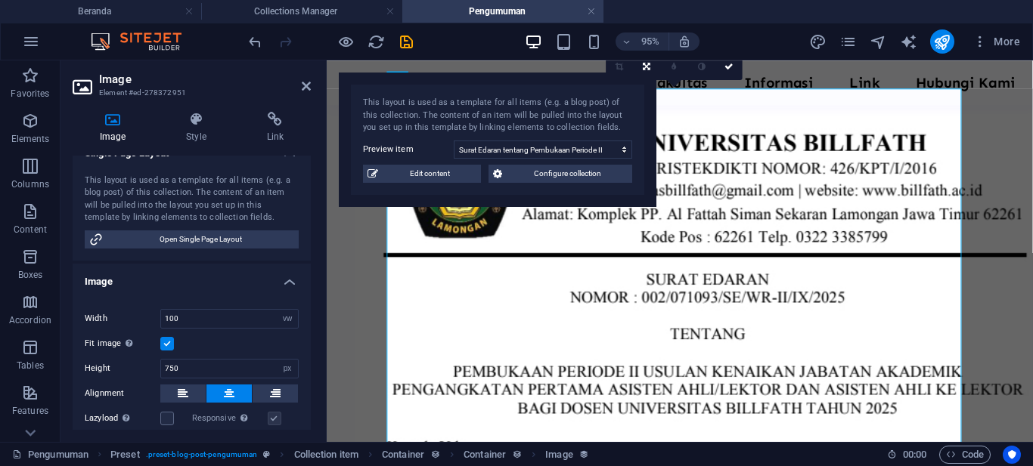
scroll to position [302, 0]
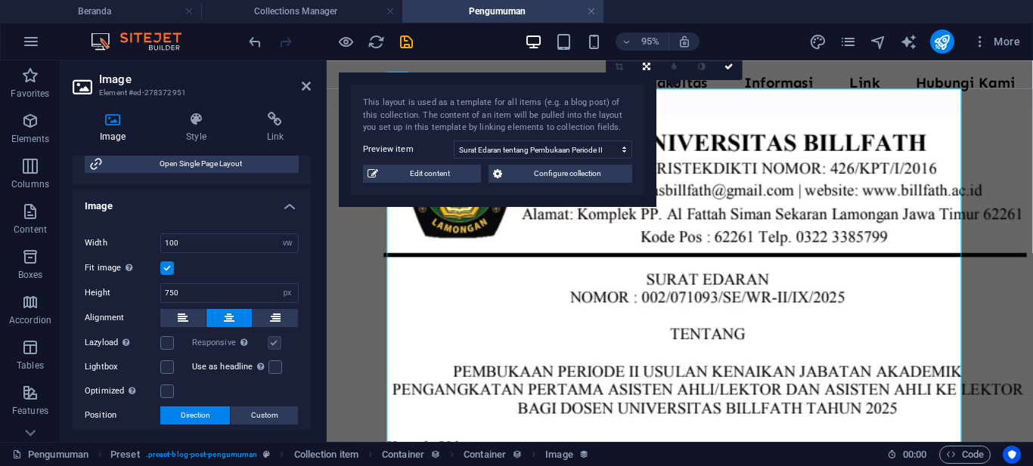
click at [163, 271] on label at bounding box center [167, 269] width 14 height 14
click at [0, 0] on input "Fit image Automatically fit image to a fixed width and height" at bounding box center [0, 0] width 0 height 0
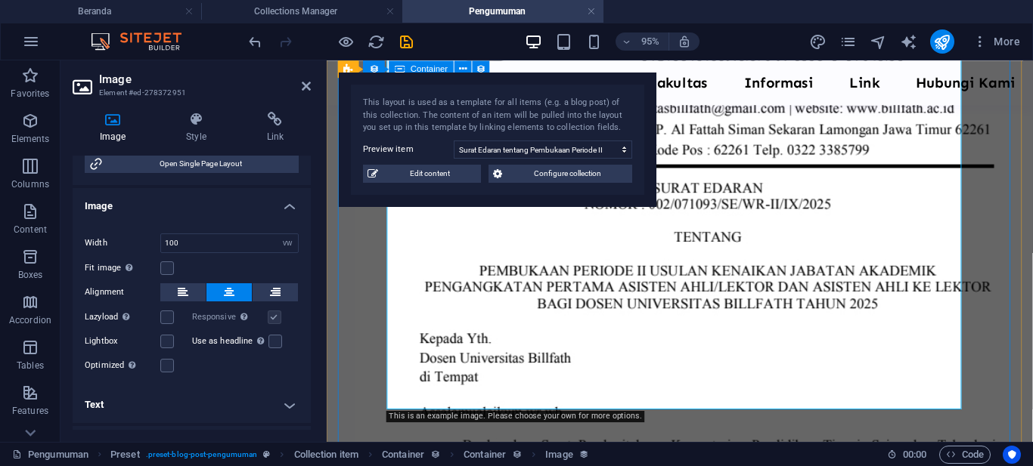
scroll to position [378, 0]
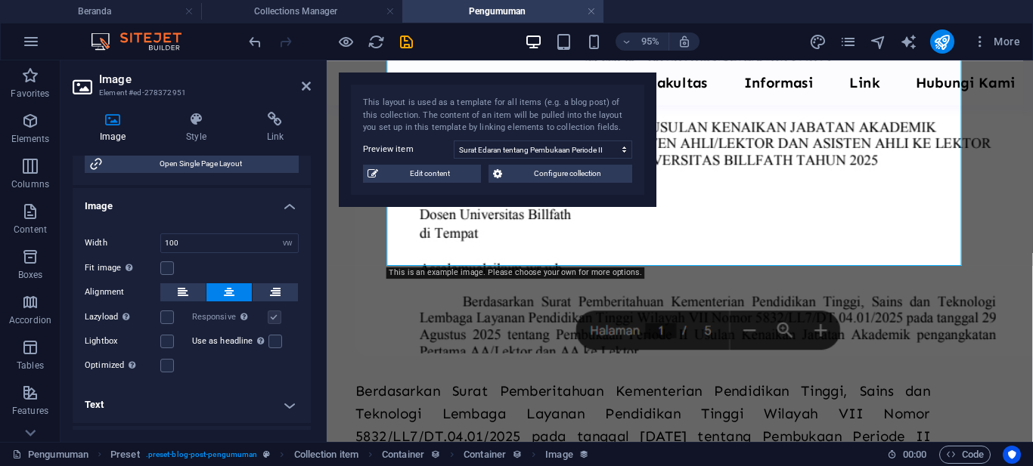
click at [302, 83] on icon at bounding box center [306, 86] width 9 height 12
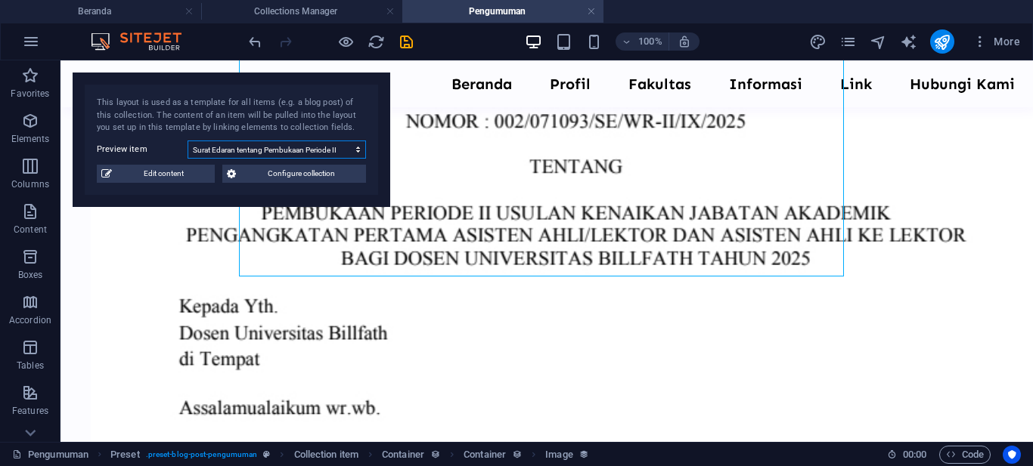
click at [352, 146] on select "Surat Edaran tentang Pembukaan Periode II Usulan Kenaikan Jabatan Akademik Skem…" at bounding box center [276, 150] width 178 height 18
click at [187, 141] on select "Surat Edaran tentang Pembukaan Periode II Usulan Kenaikan Jabatan Akademik Skem…" at bounding box center [276, 150] width 178 height 18
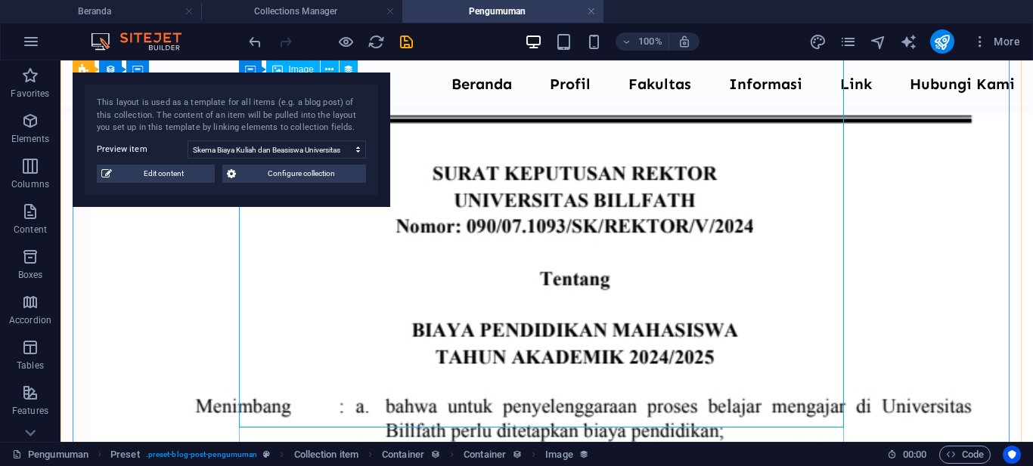
scroll to position [227, 0]
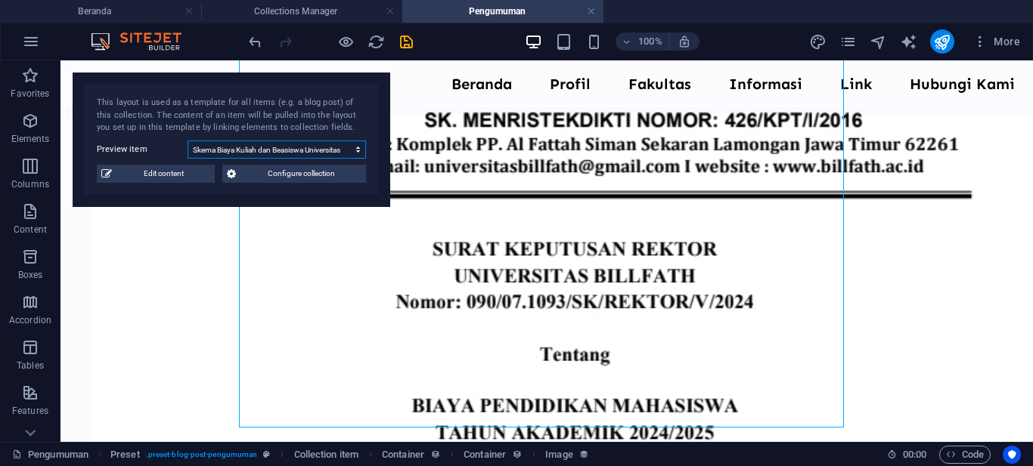
click at [334, 149] on select "Surat Edaran tentang Pembukaan Periode II Usulan Kenaikan Jabatan Akademik Skem…" at bounding box center [276, 150] width 178 height 18
click at [187, 141] on select "Surat Edaran tentang Pembukaan Periode II Usulan Kenaikan Jabatan Akademik Skem…" at bounding box center [276, 150] width 178 height 18
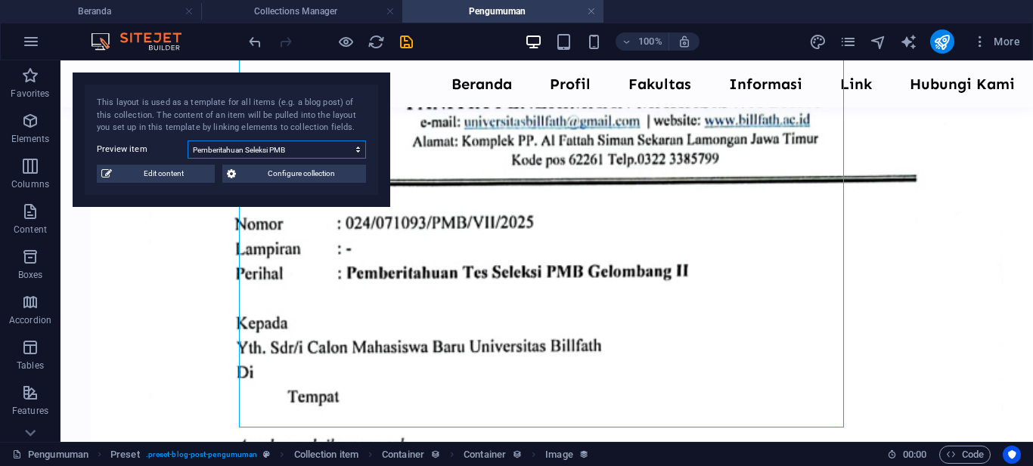
click at [327, 150] on select "Surat Edaran tentang Pembukaan Periode II Usulan Kenaikan Jabatan Akademik Skem…" at bounding box center [276, 150] width 178 height 18
click at [187, 141] on select "Surat Edaran tentang Pembukaan Periode II Usulan Kenaikan Jabatan Akademik Skem…" at bounding box center [276, 150] width 178 height 18
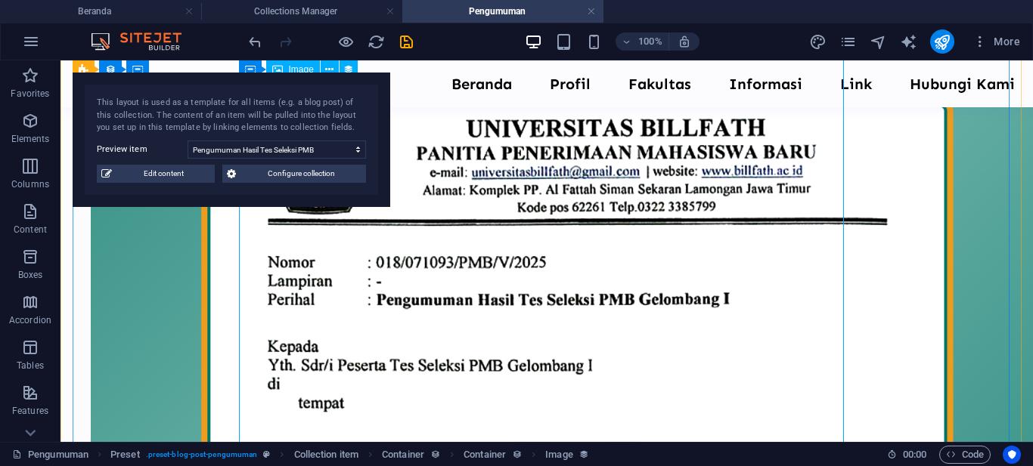
scroll to position [605, 0]
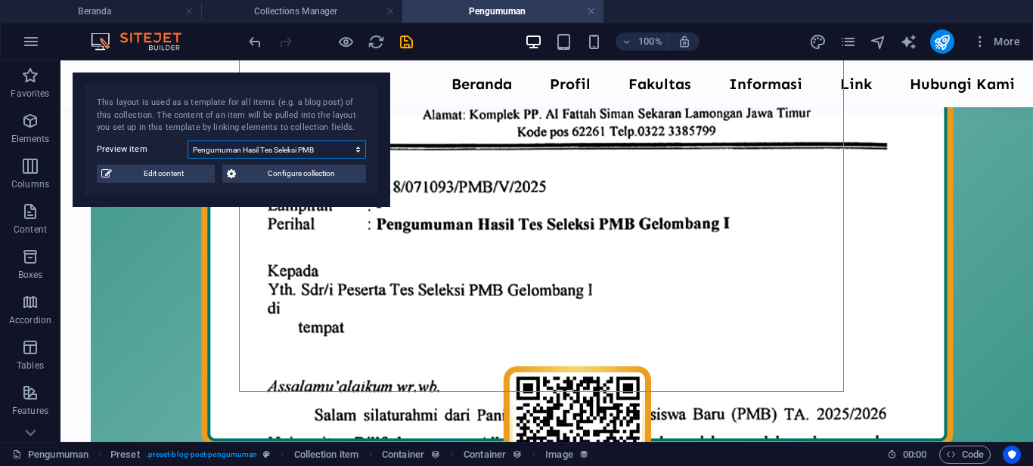
click at [352, 150] on select "Surat Edaran tentang Pembukaan Periode II Usulan Kenaikan Jabatan Akademik Skem…" at bounding box center [276, 150] width 178 height 18
click at [187, 141] on select "Surat Edaran tentang Pembukaan Periode II Usulan Kenaikan Jabatan Akademik Skem…" at bounding box center [276, 150] width 178 height 18
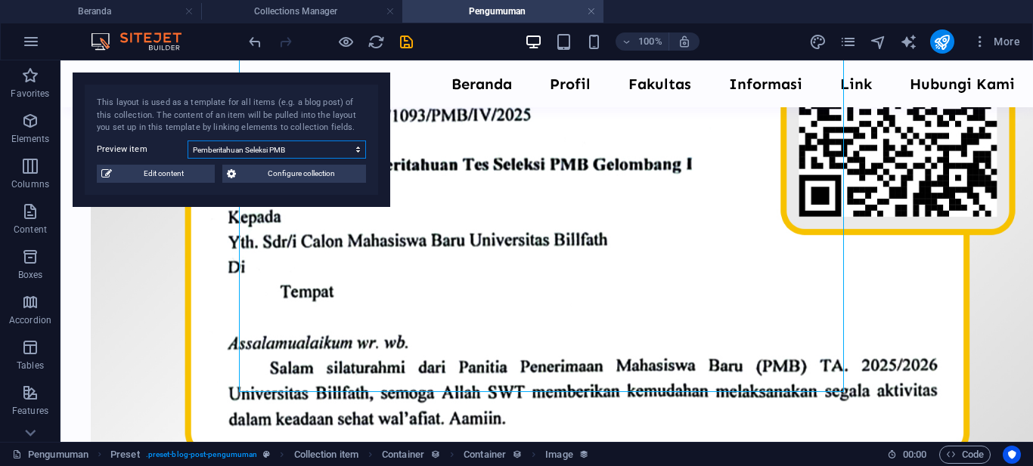
click at [348, 146] on select "Surat Edaran tentang Pembukaan Periode II Usulan Kenaikan Jabatan Akademik Skem…" at bounding box center [276, 150] width 178 height 18
click at [187, 141] on select "Surat Edaran tentang Pembukaan Periode II Usulan Kenaikan Jabatan Akademik Skem…" at bounding box center [276, 150] width 178 height 18
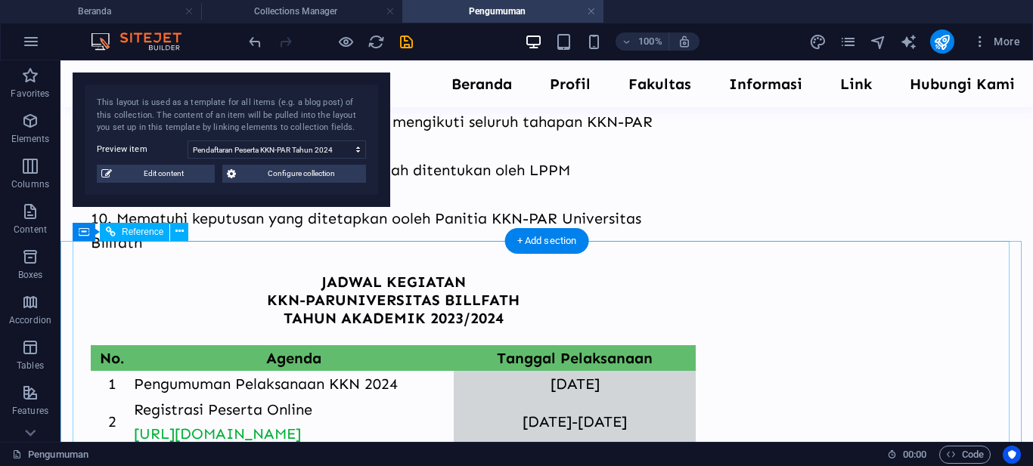
scroll to position [1739, 0]
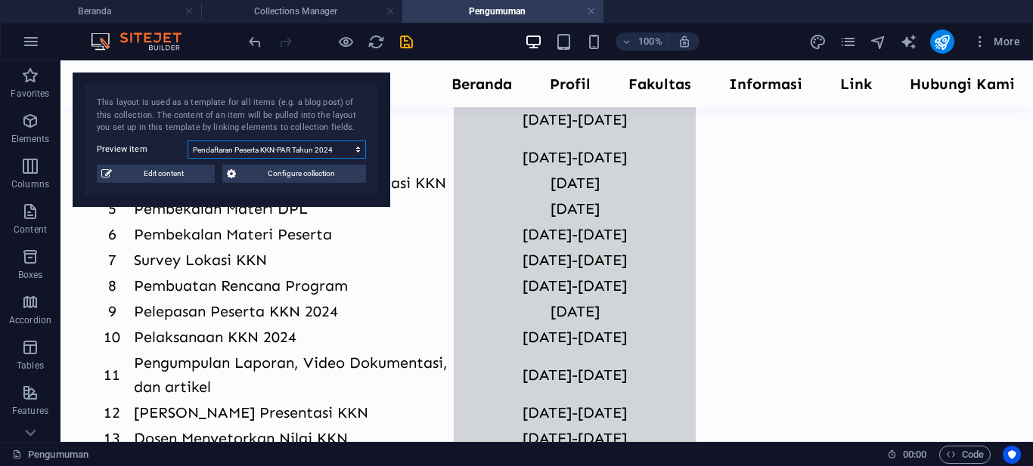
click at [326, 142] on select "Surat Edaran tentang Pembukaan Periode II Usulan Kenaikan Jabatan Akademik Skem…" at bounding box center [276, 150] width 178 height 18
click at [187, 141] on select "Surat Edaran tentang Pembukaan Periode II Usulan Kenaikan Jabatan Akademik Skem…" at bounding box center [276, 150] width 178 height 18
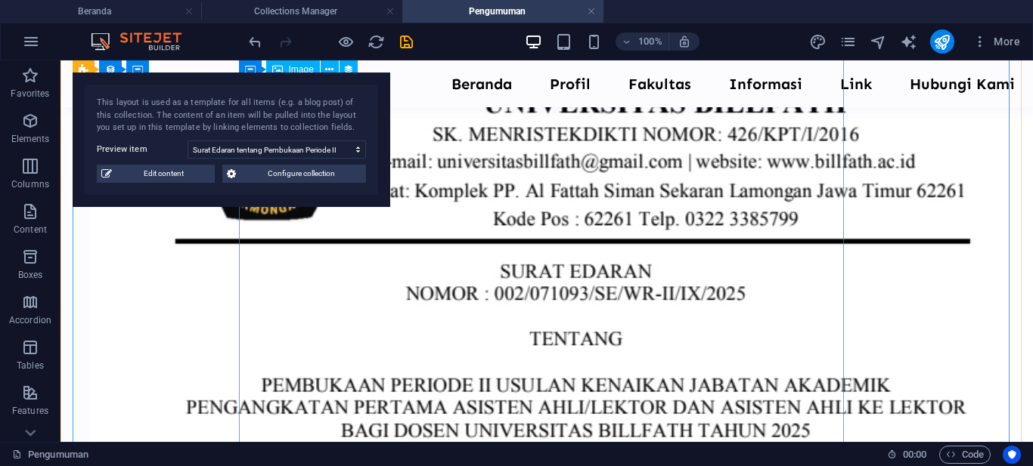
scroll to position [508, 0]
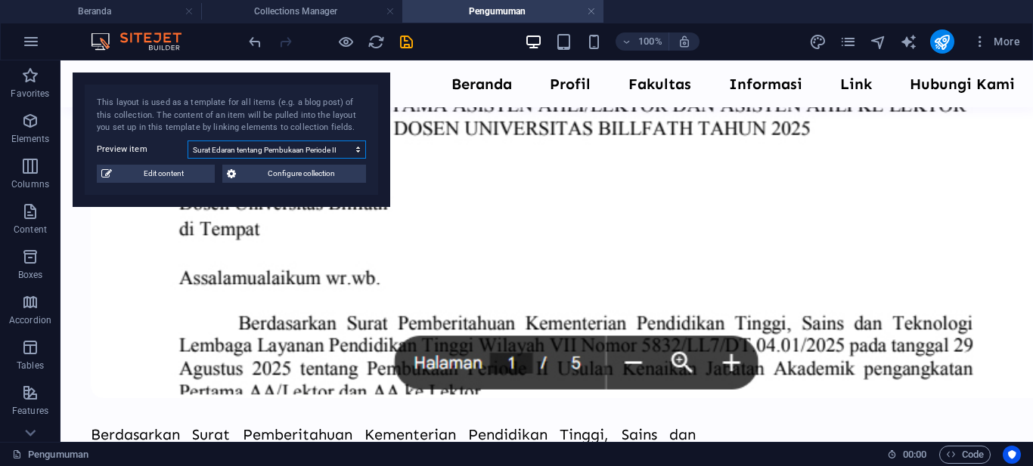
click at [330, 150] on select "Surat Edaran tentang Pembukaan Periode II Usulan Kenaikan Jabatan Akademik Skem…" at bounding box center [276, 150] width 178 height 18
click at [187, 141] on select "Surat Edaran tentang Pembukaan Periode II Usulan Kenaikan Jabatan Akademik Skem…" at bounding box center [276, 150] width 178 height 18
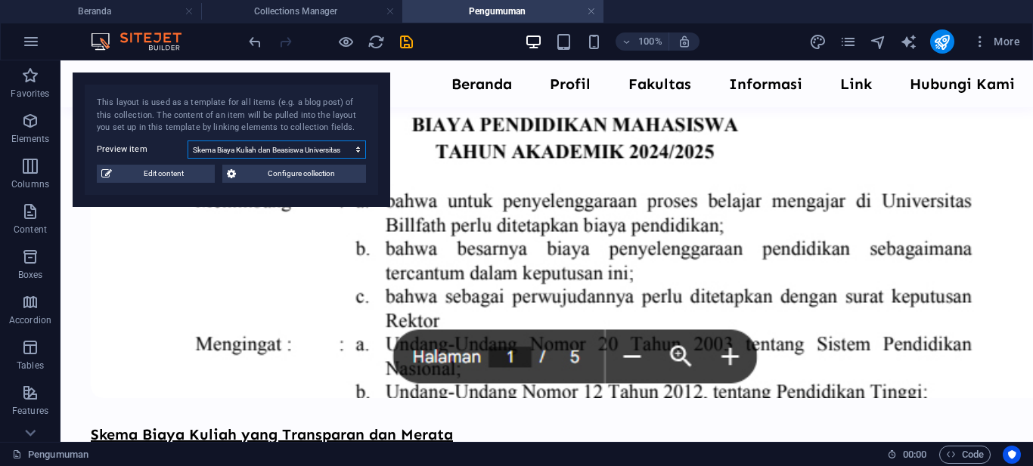
click at [310, 150] on select "Surat Edaran tentang Pembukaan Periode II Usulan Kenaikan Jabatan Akademik Skem…" at bounding box center [276, 150] width 178 height 18
select select "68b85a11f5e4785a4506a4e4"
click at [187, 141] on select "Surat Edaran tentang Pembukaan Periode II Usulan Kenaikan Jabatan Akademik Skem…" at bounding box center [276, 150] width 178 height 18
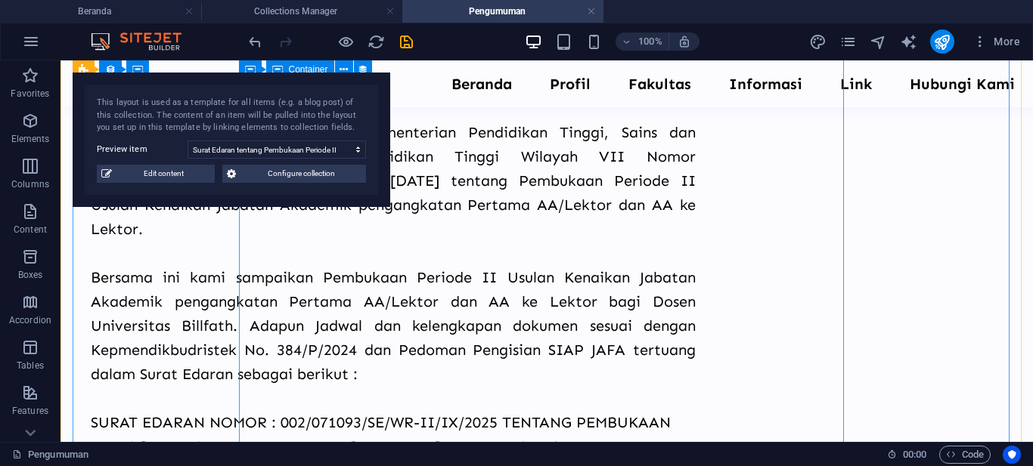
scroll to position [1037, 0]
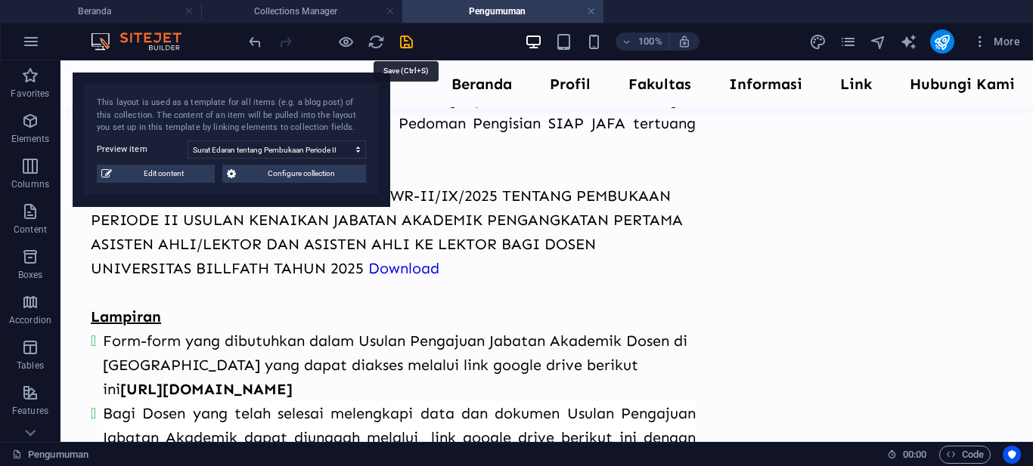
click at [407, 45] on icon "save" at bounding box center [406, 41] width 17 height 17
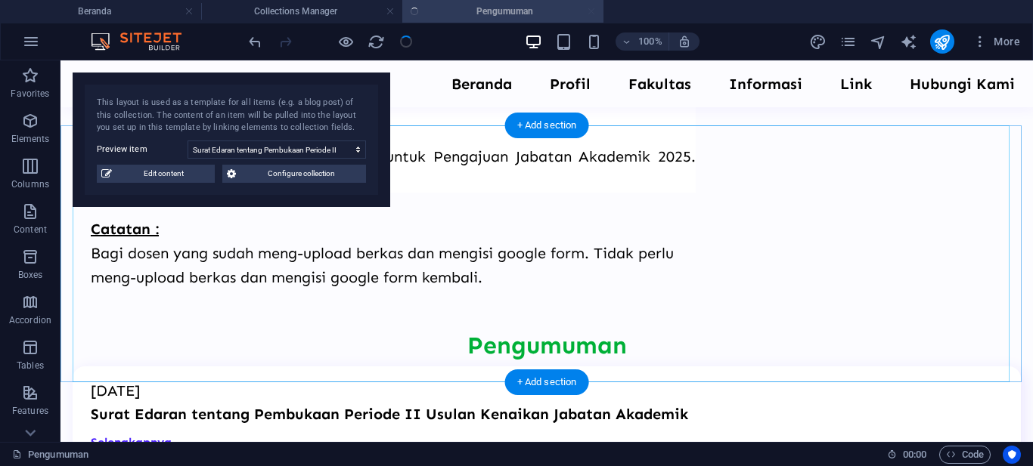
scroll to position [1340, 0]
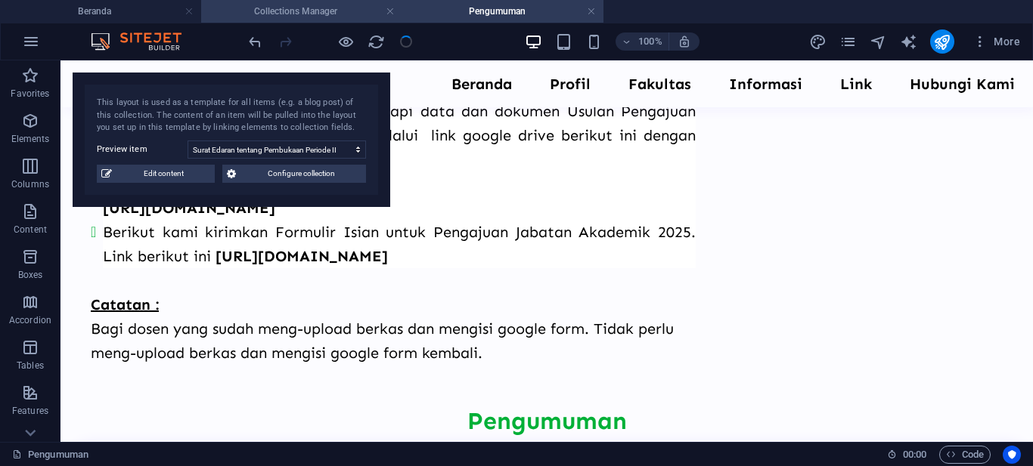
click at [357, 10] on h4 "Collections Manager" at bounding box center [301, 11] width 201 height 17
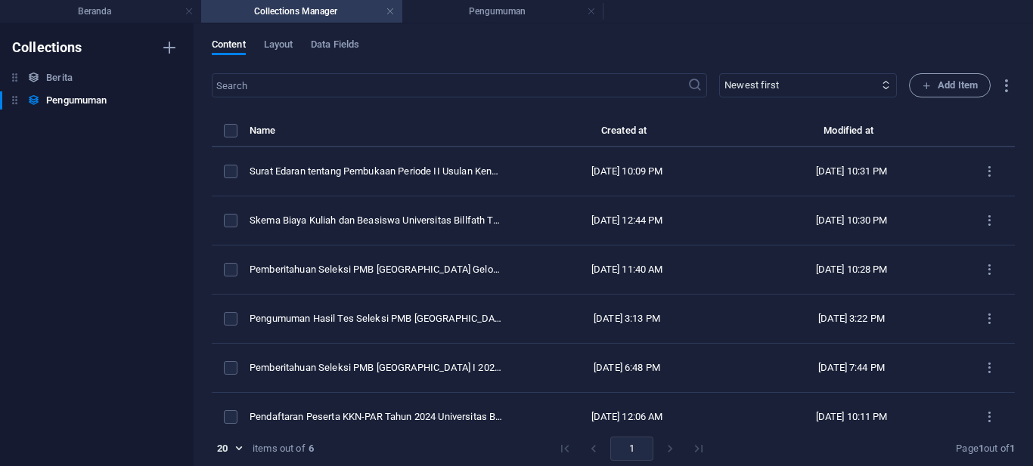
scroll to position [0, 0]
click at [389, 12] on link at bounding box center [390, 12] width 9 height 14
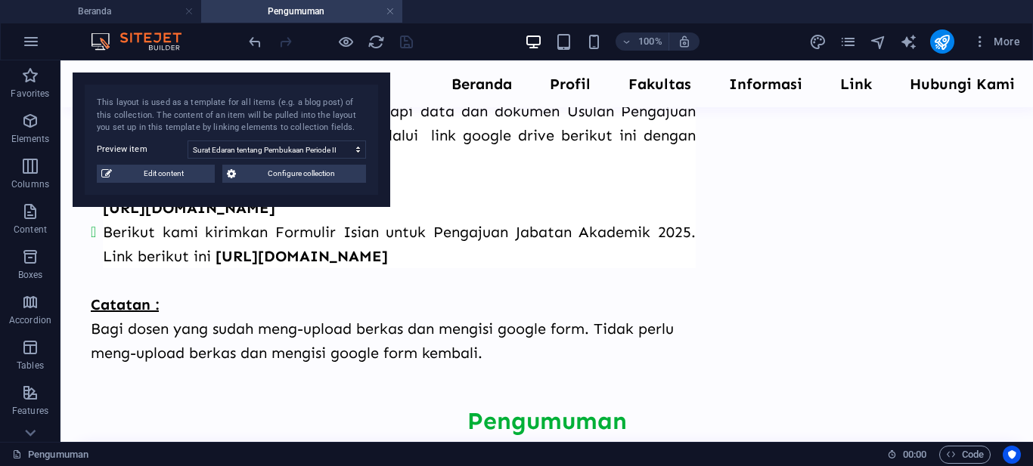
click at [388, 11] on link at bounding box center [390, 12] width 9 height 14
click at [0, 0] on div at bounding box center [0, 0] width 0 height 0
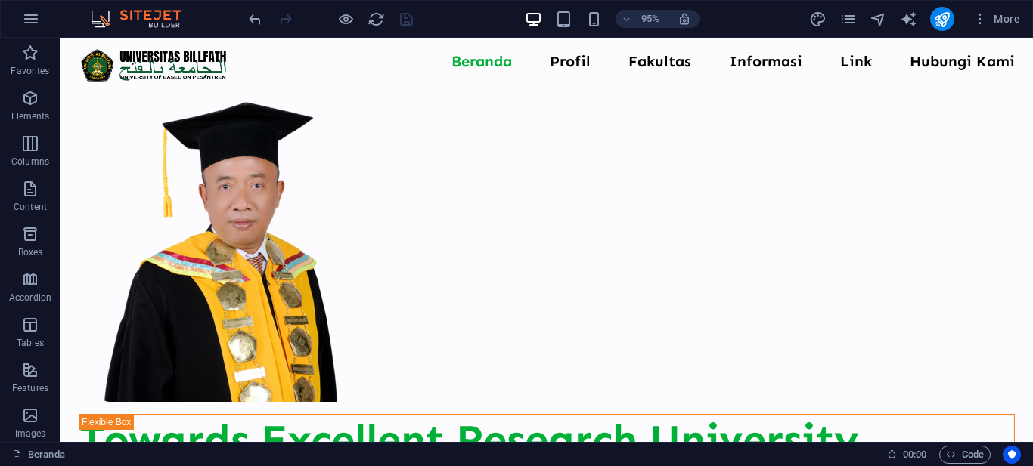
scroll to position [1163, 0]
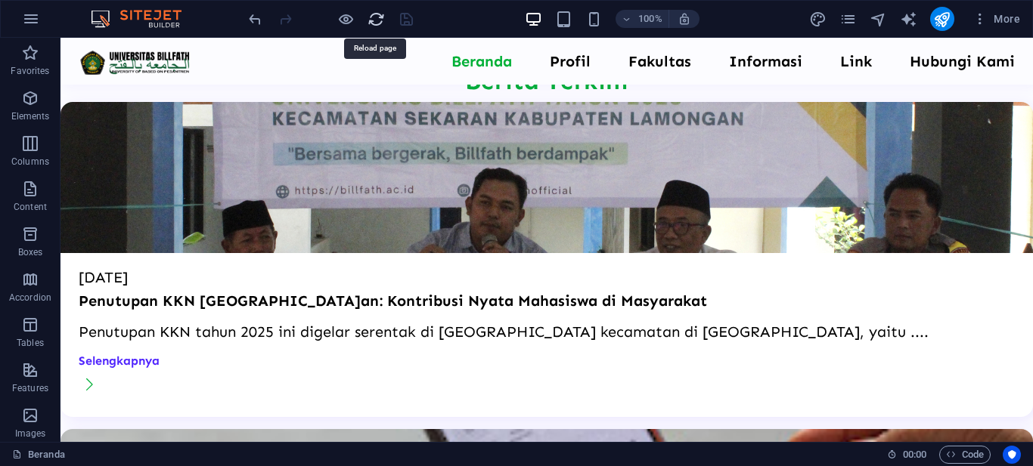
click at [376, 20] on icon "reload" at bounding box center [375, 19] width 17 height 17
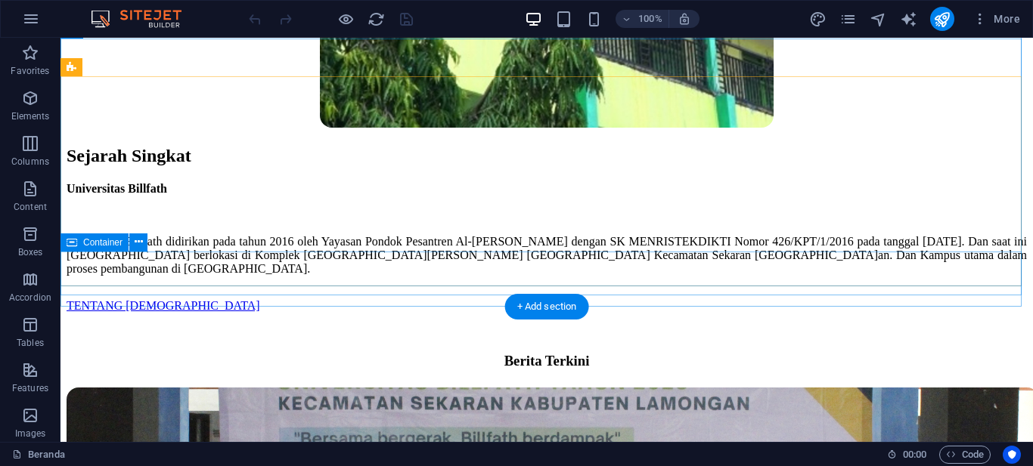
scroll to position [1134, 0]
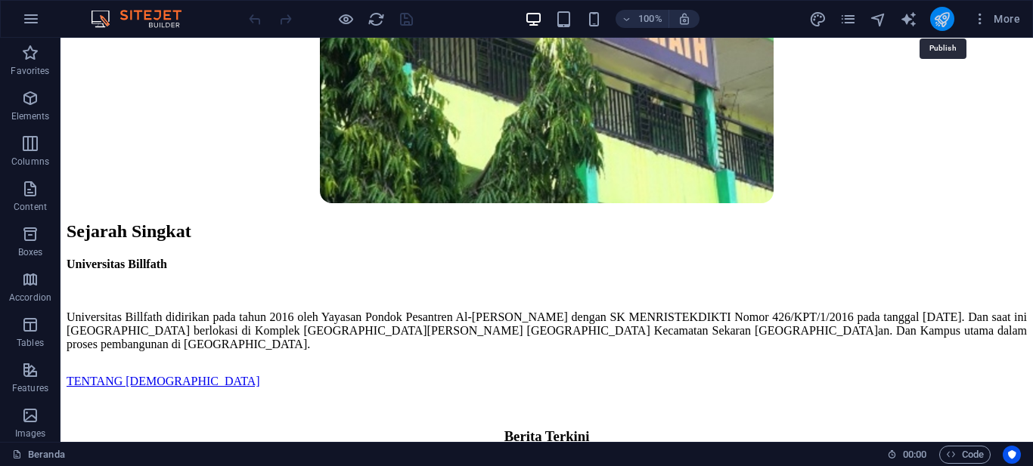
click at [945, 20] on icon "publish" at bounding box center [941, 19] width 17 height 17
